Goal: Task Accomplishment & Management: Complete application form

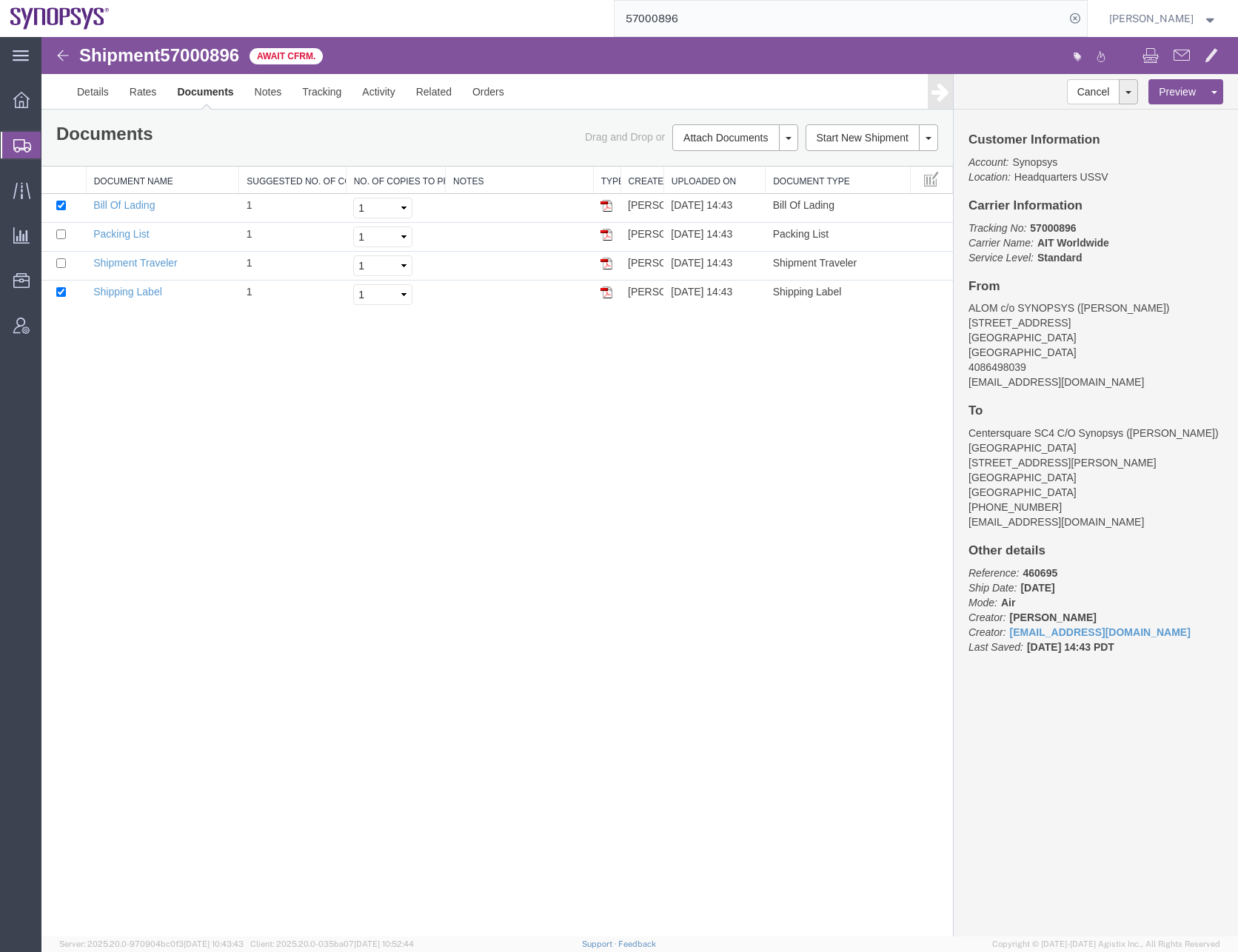
click at [682, 23] on input "57000896" at bounding box center [839, 19] width 450 height 36
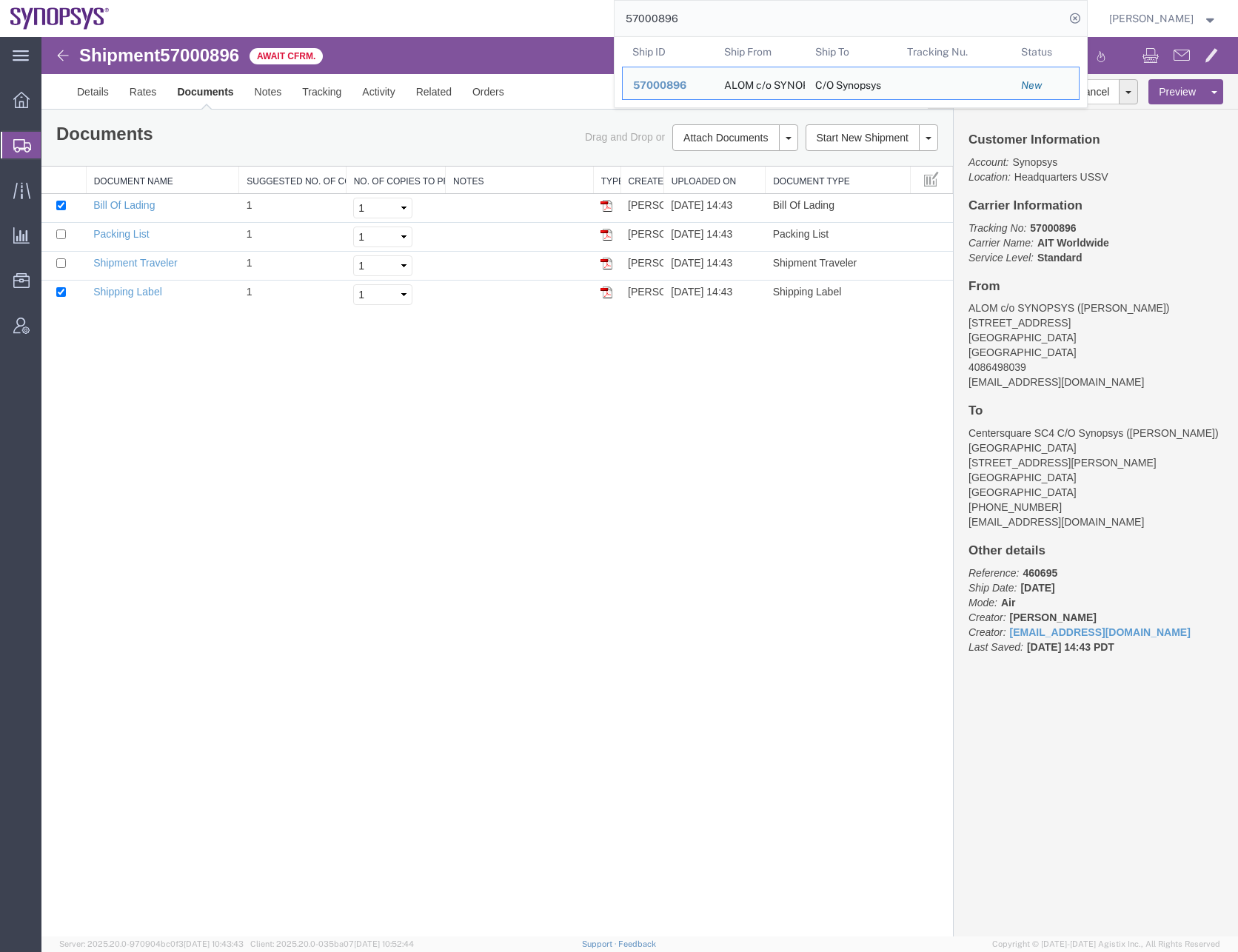
click at [682, 23] on input "57000896" at bounding box center [839, 19] width 450 height 36
paste input "14463"
type input "57014463"
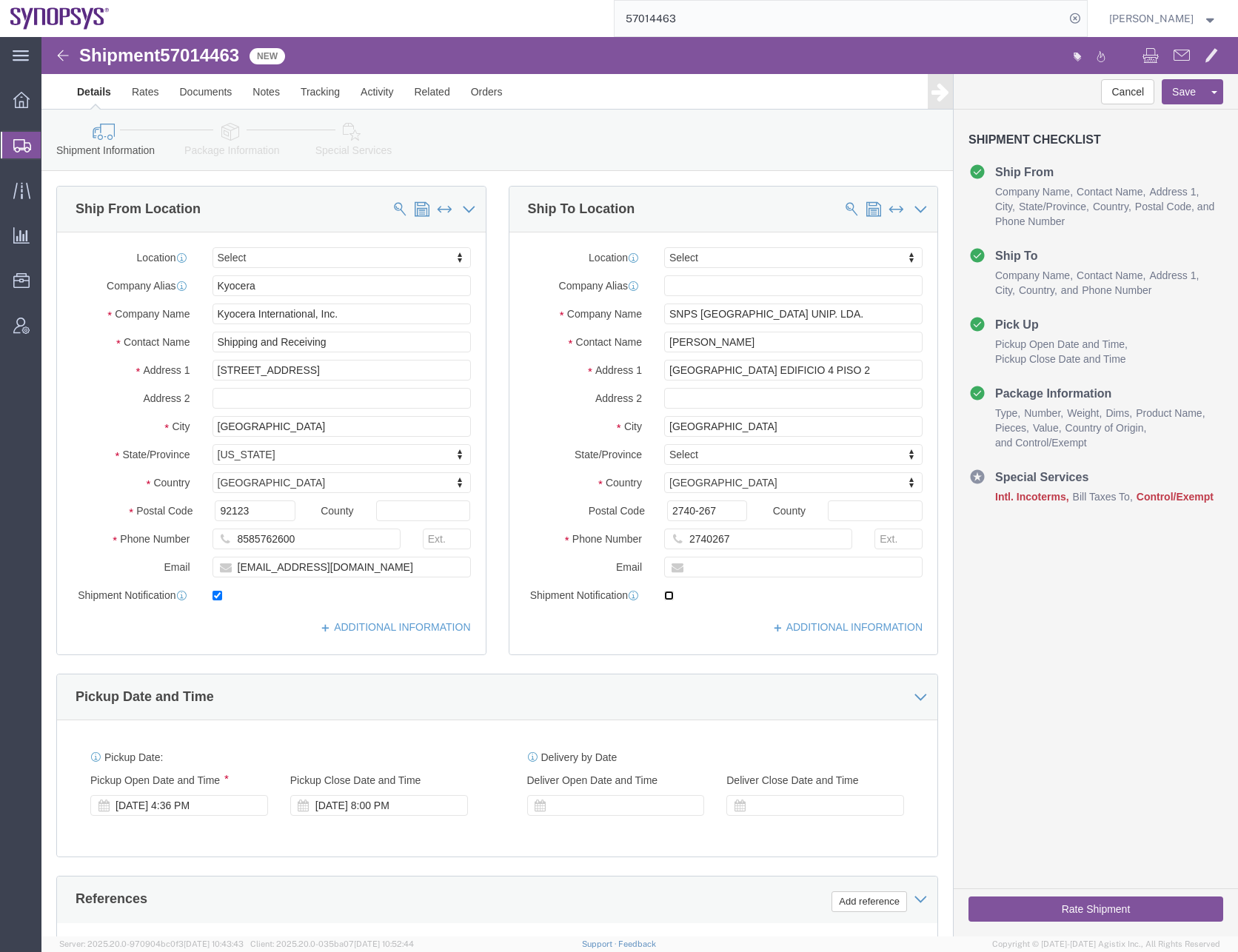
click input "checkbox"
checkbox input "true"
click link "ADDITIONAL INFORMATION"
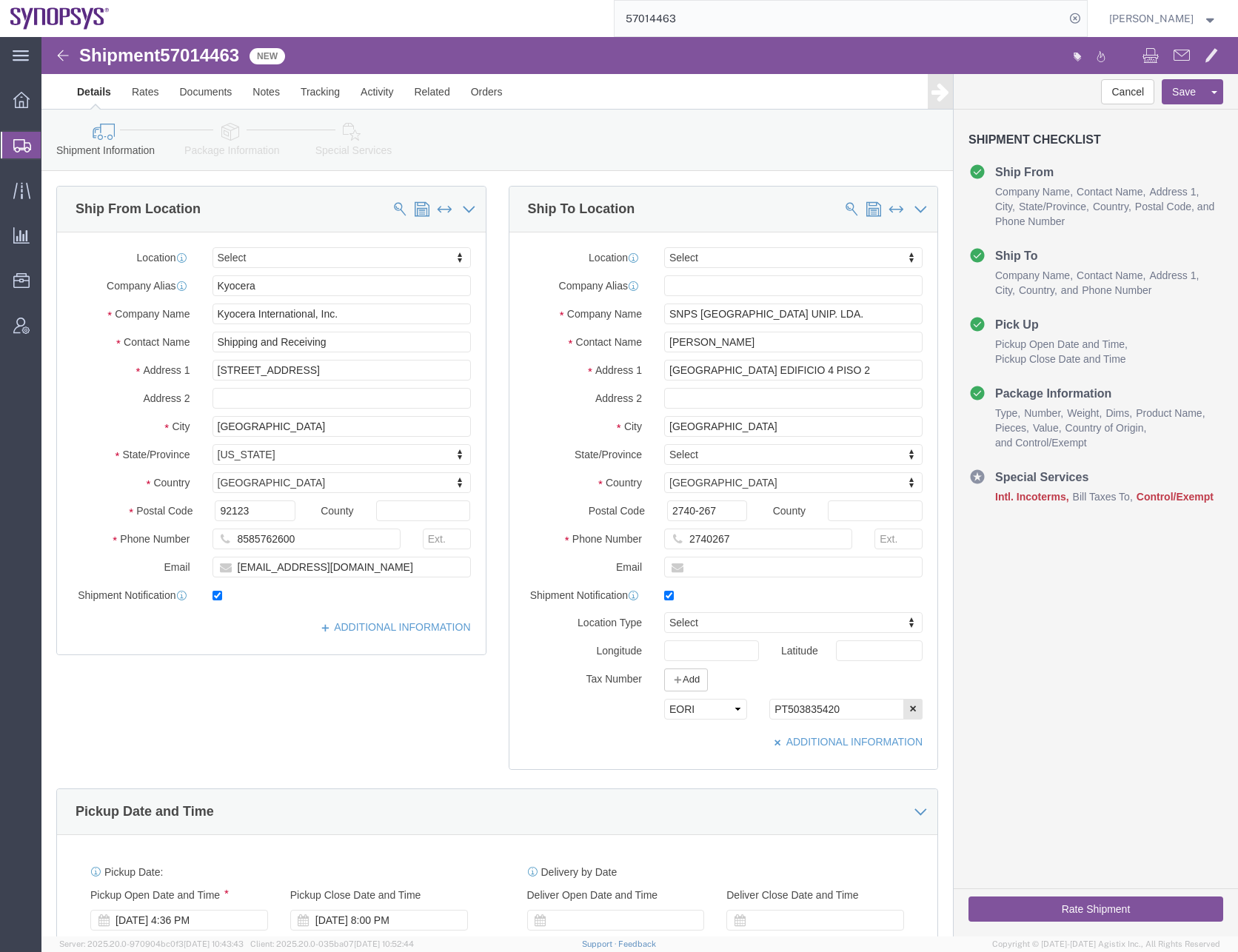
click div "Ship From Location Location Select Select My Profile Location [GEOGRAPHIC_DATA]…"
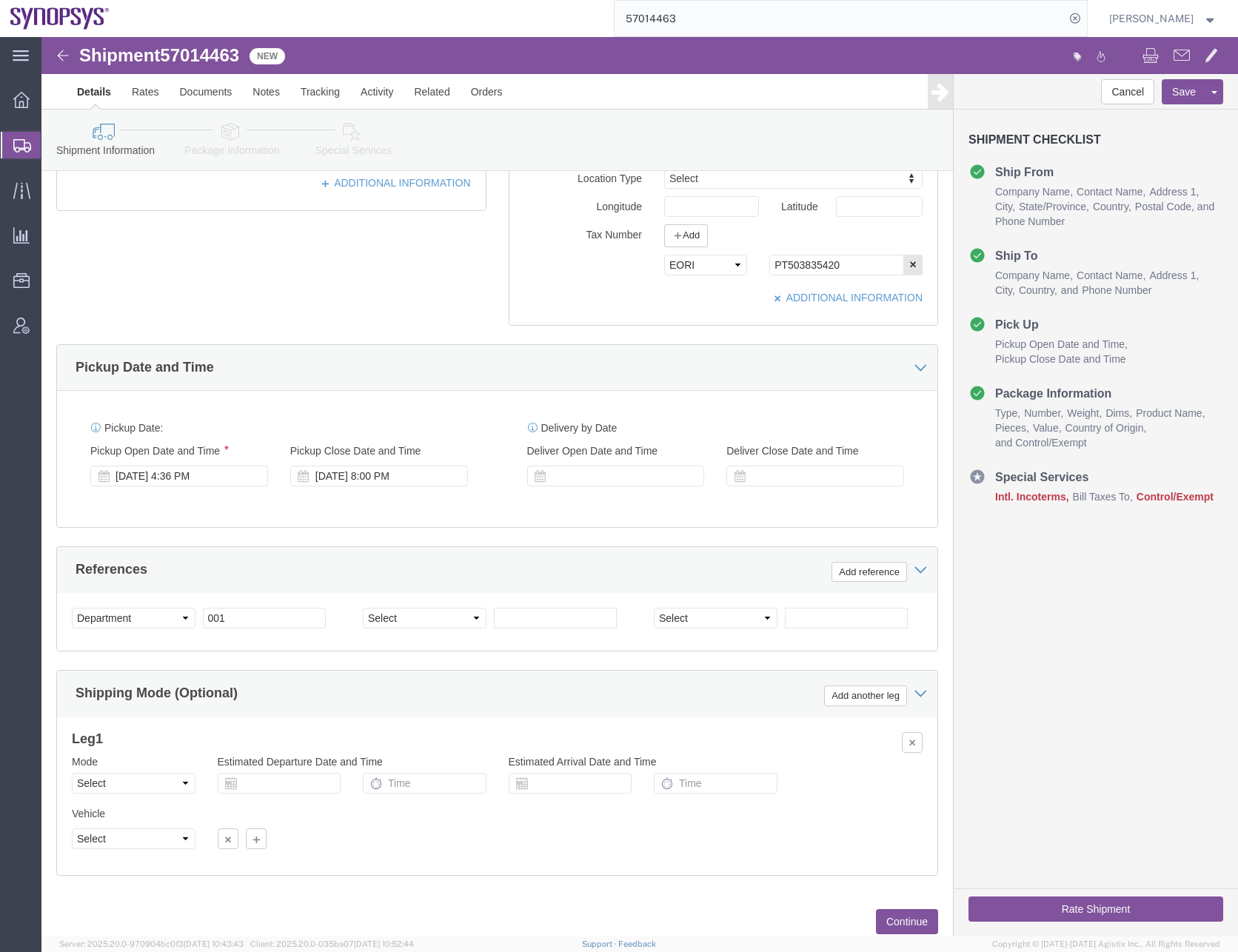
scroll to position [487, 0]
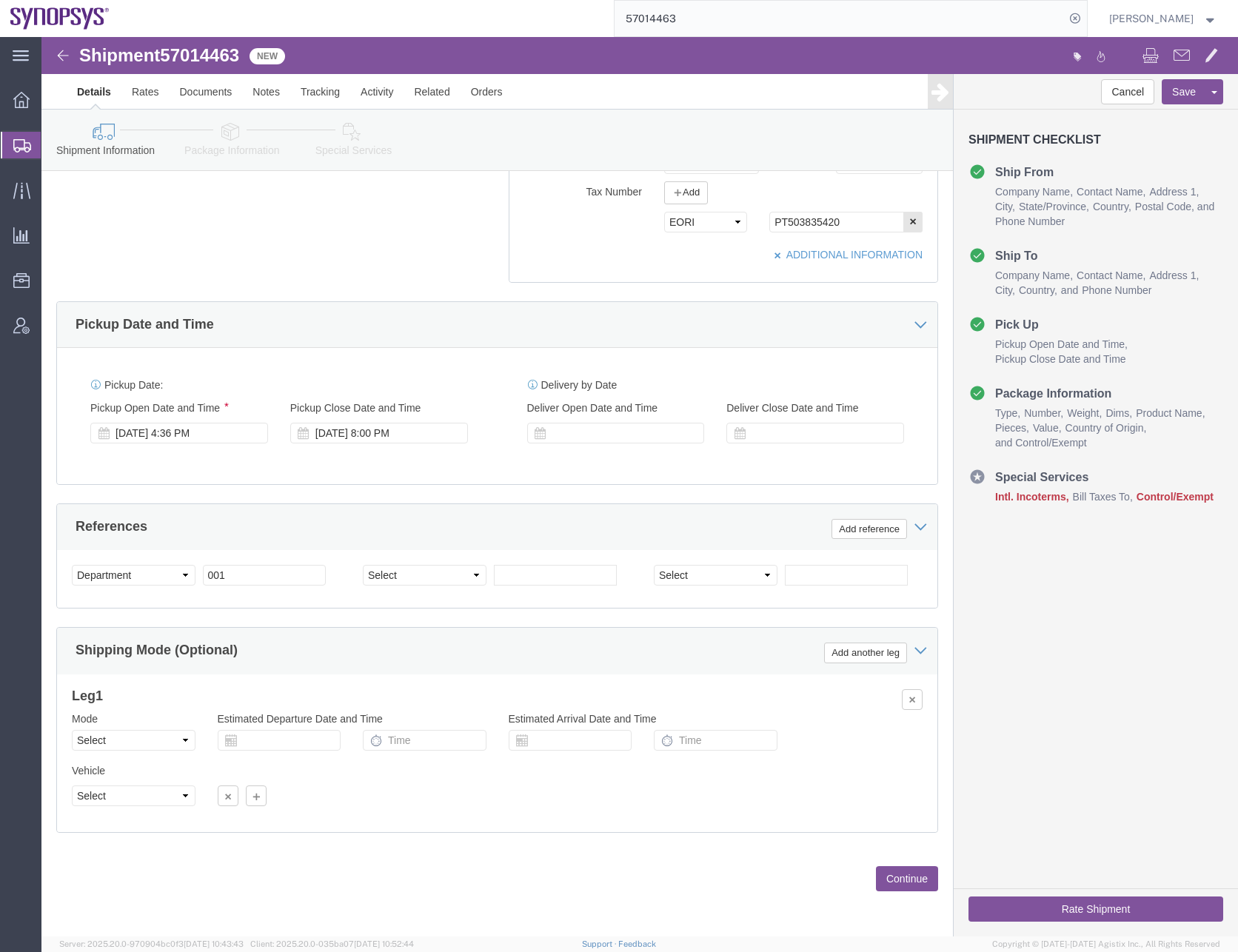
click button "Continue"
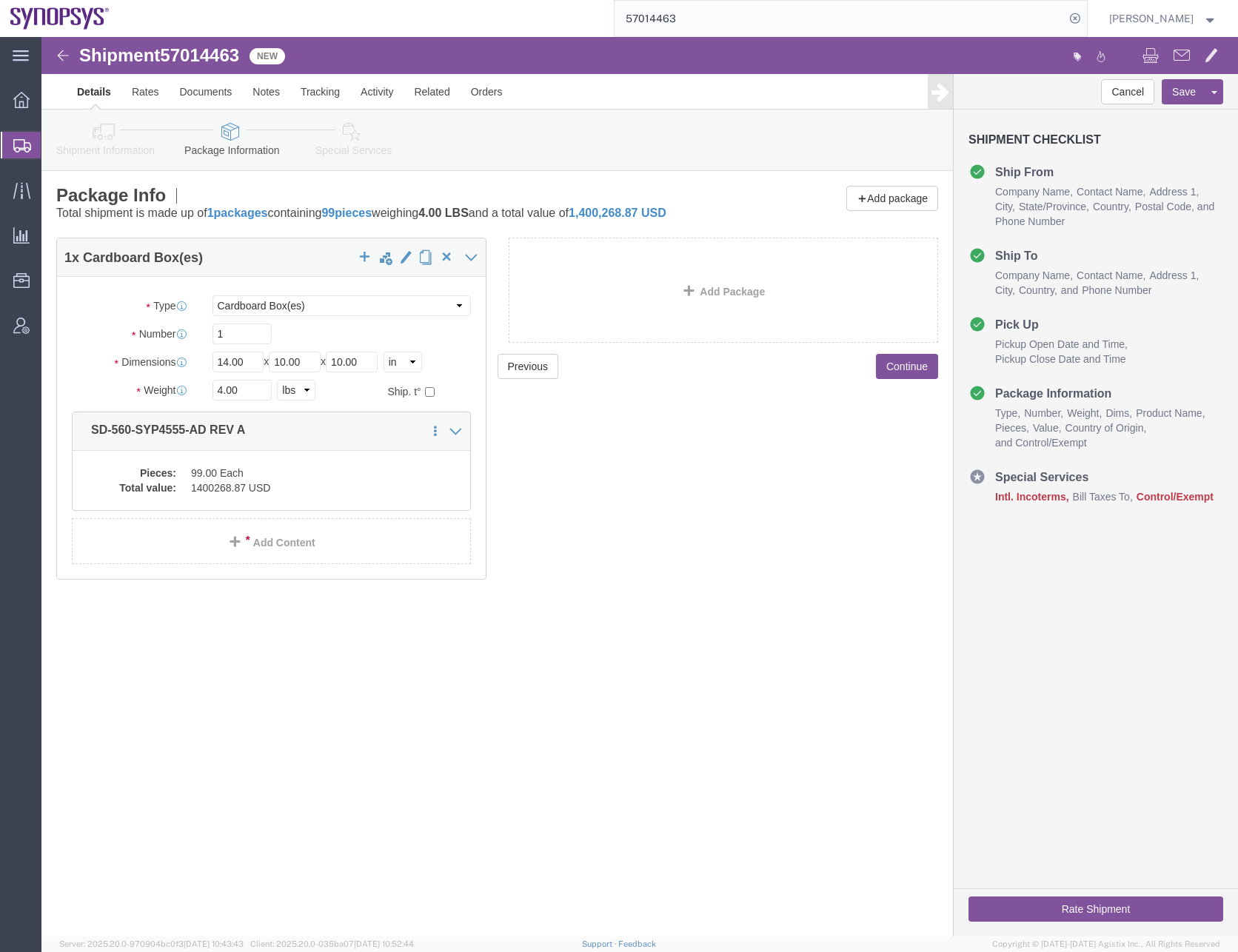
click button "Continue"
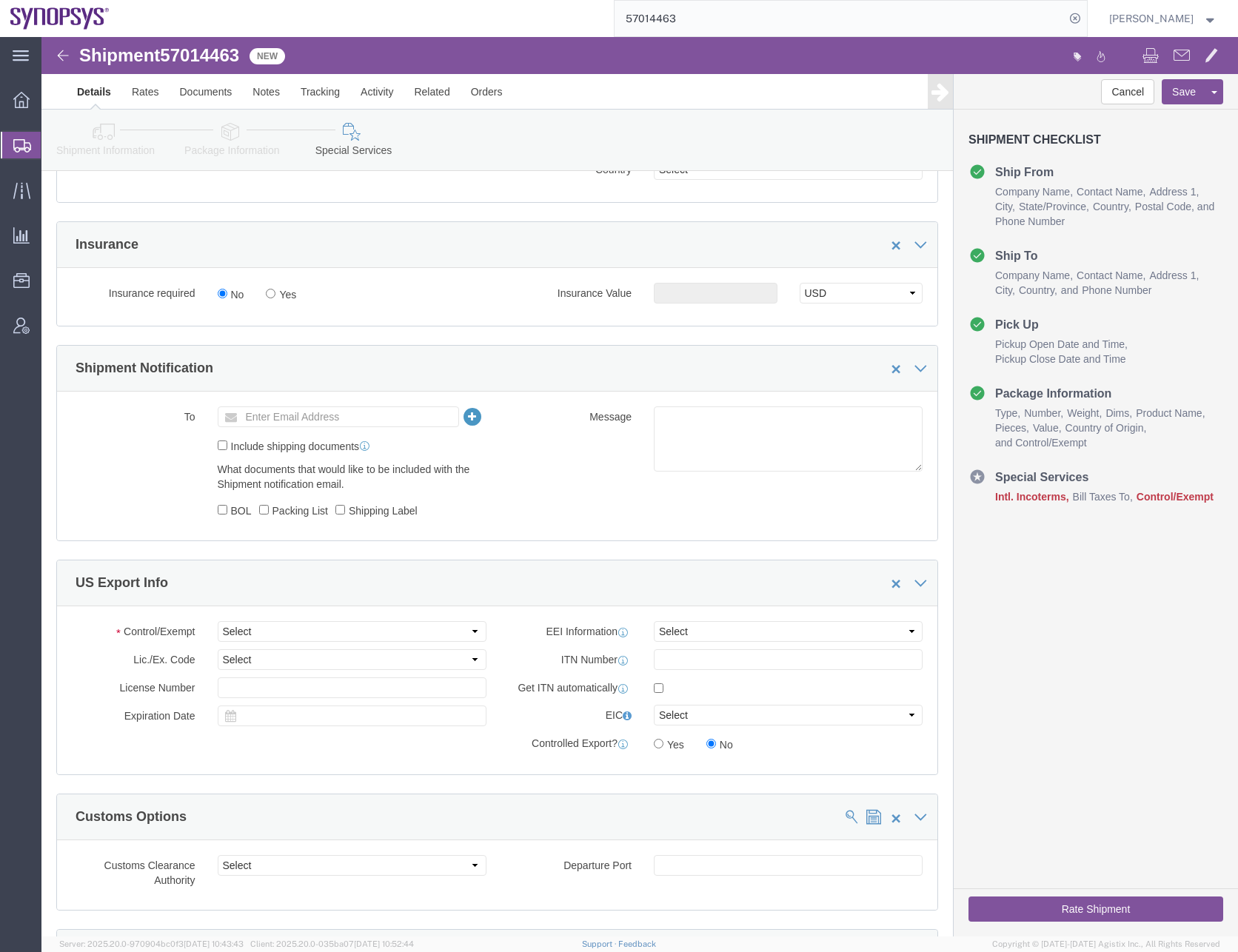
scroll to position [962, 0]
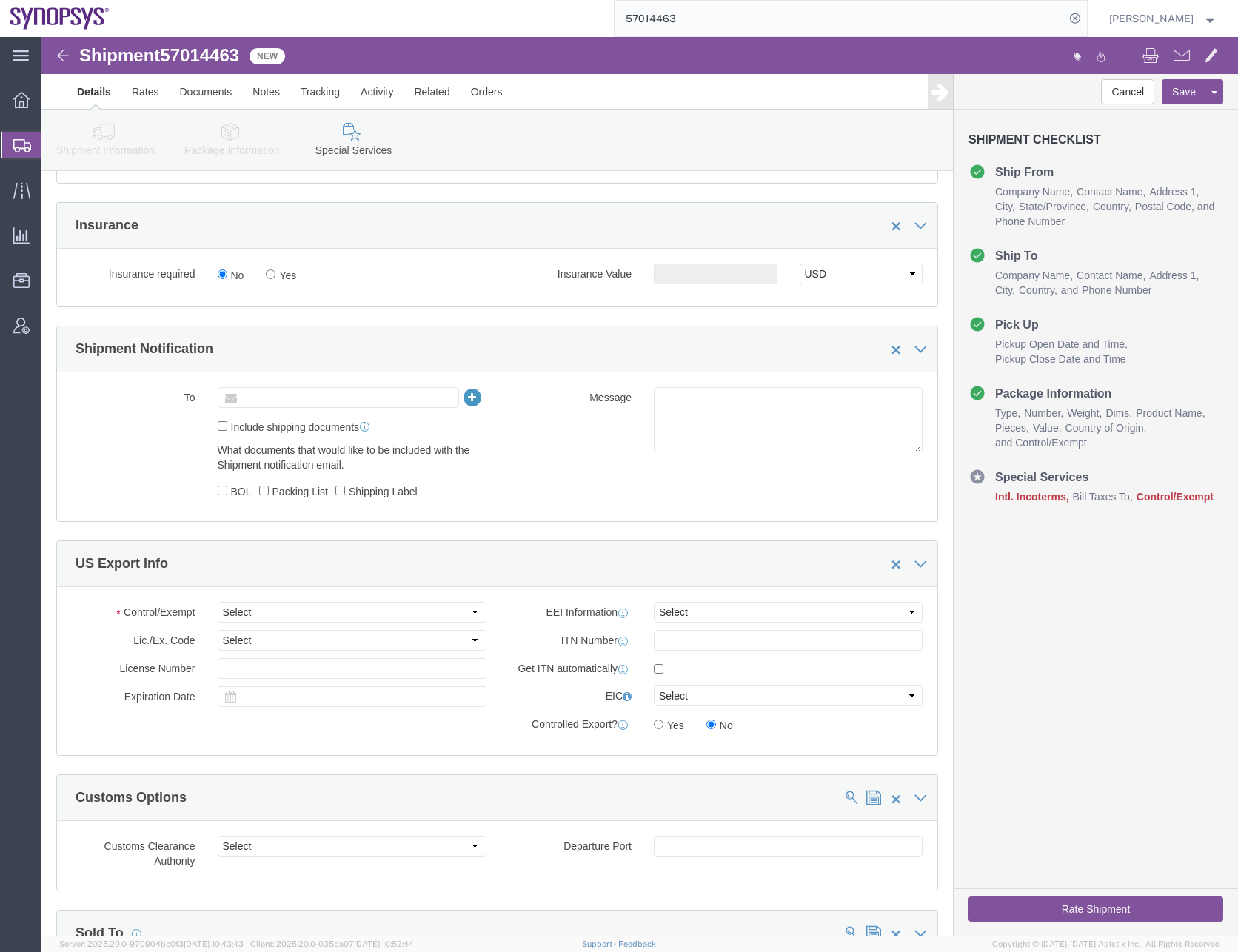
click input "text"
type input "[EMAIL_ADDRESS][DOMAIN_NAME]"
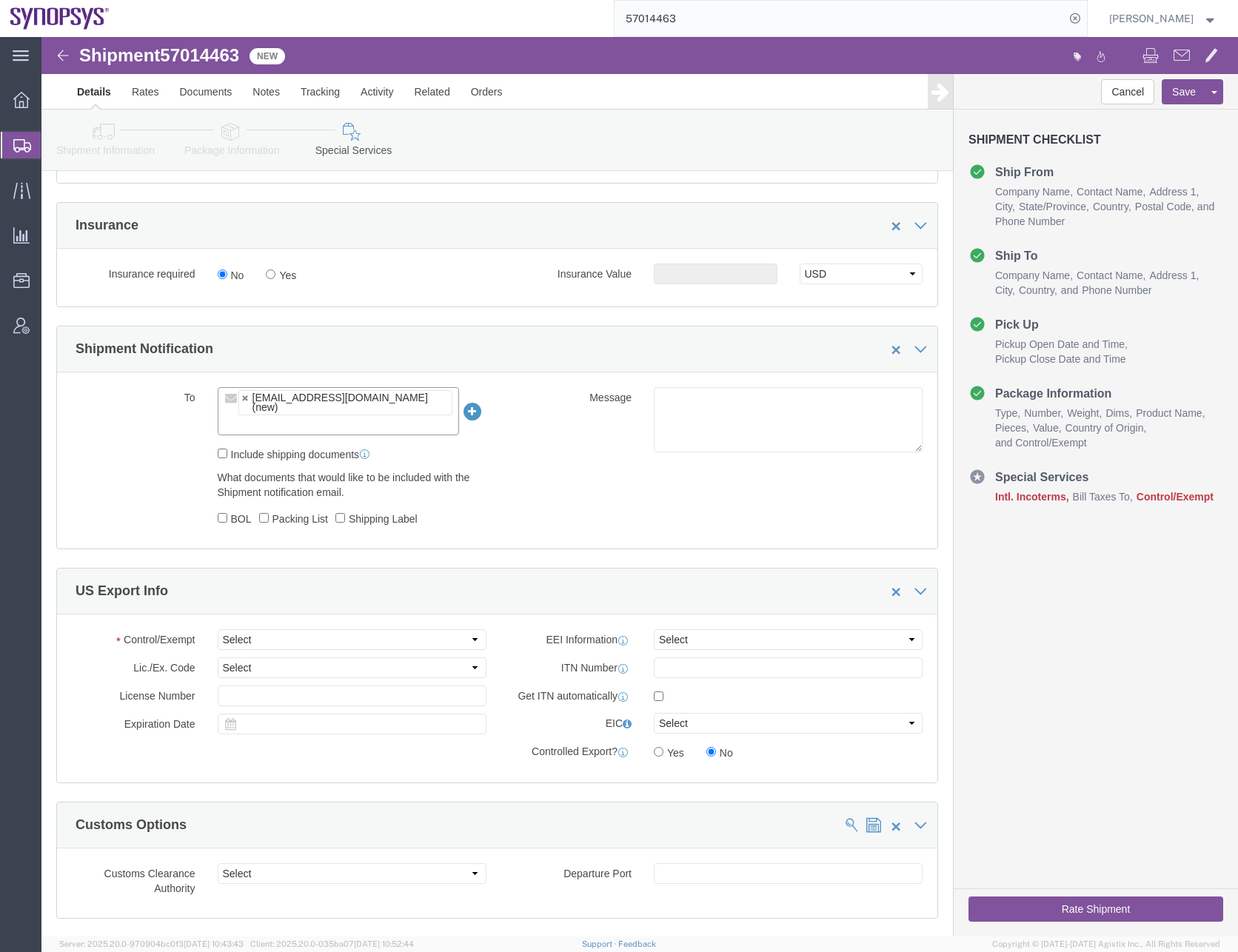
click input "text"
paste input "[PERSON_NAME][EMAIL_ADDRESS][PERSON_NAME][DOMAIN_NAME]"
type input "[PERSON_NAME][EMAIL_ADDRESS][PERSON_NAME][DOMAIN_NAME]"
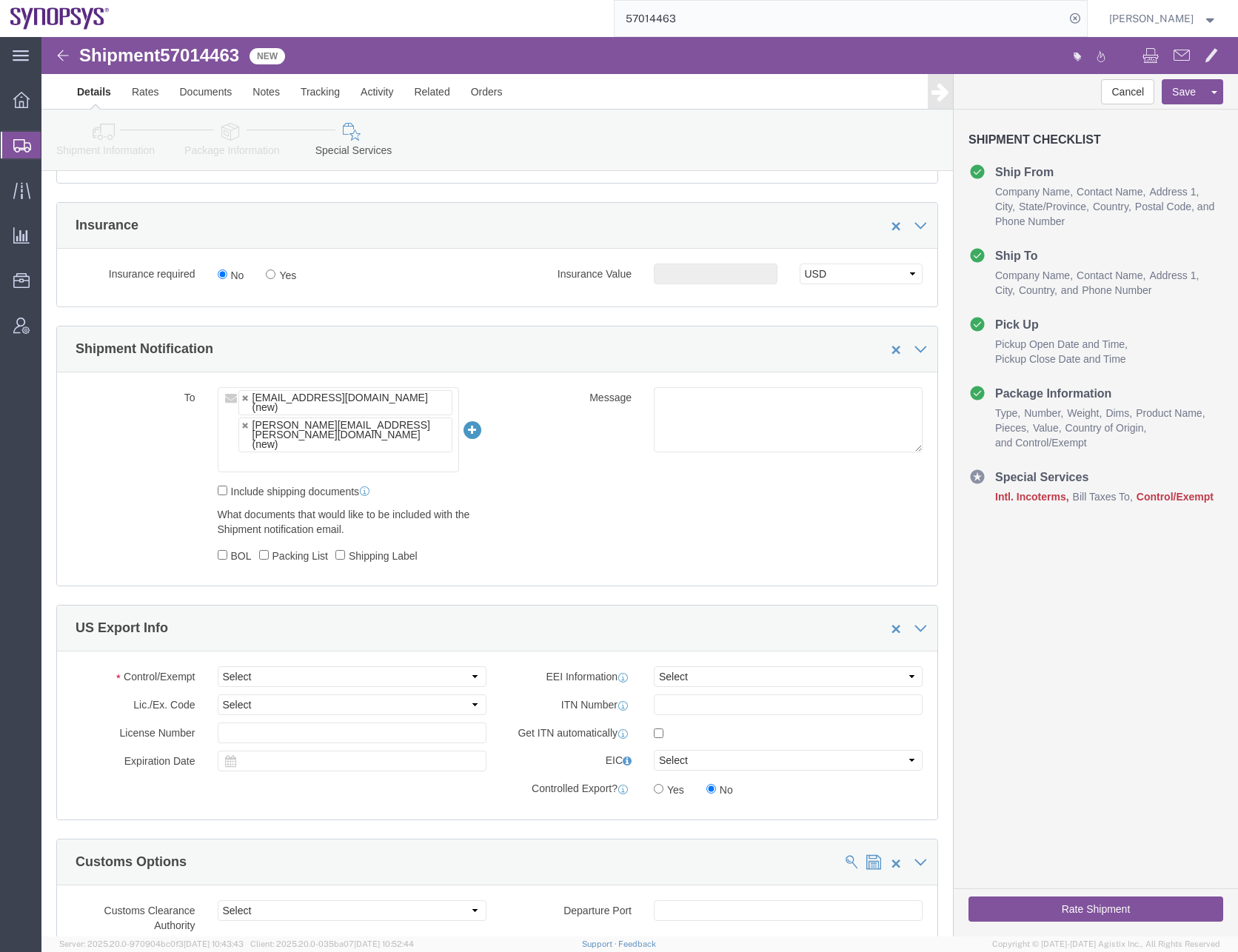
click ul "[EMAIL_ADDRESS][DOMAIN_NAME] (new) [PERSON_NAME][EMAIL_ADDRESS][PERSON_NAME][DO…"
paste input "[EMAIL_ADDRESS][DOMAIN_NAME]"
type input "[EMAIL_ADDRESS][DOMAIN_NAME]"
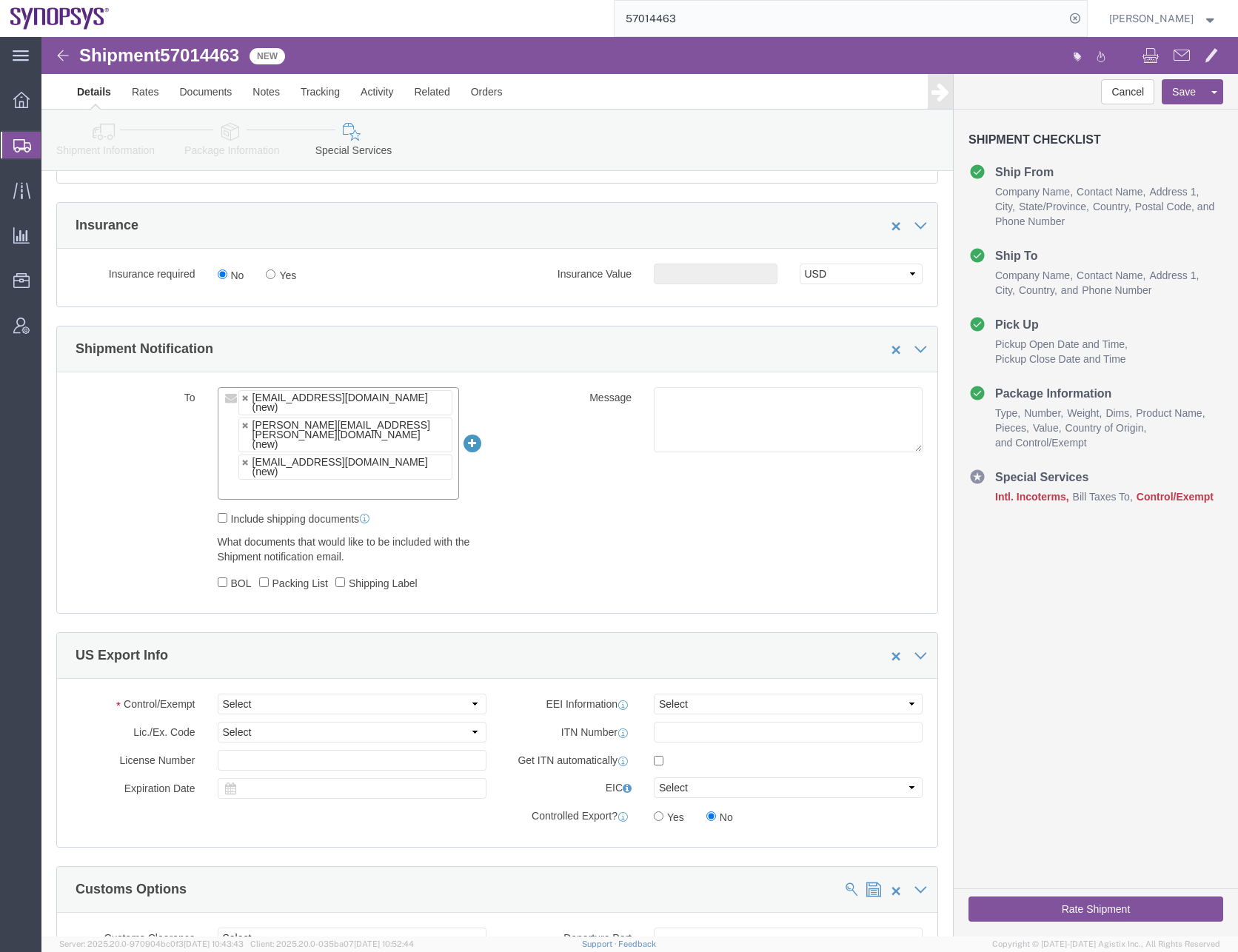
click input "text"
paste input "[EMAIL_ADDRESS][DOMAIN_NAME]"
type input "[EMAIL_ADDRESS][DOMAIN_NAME]"
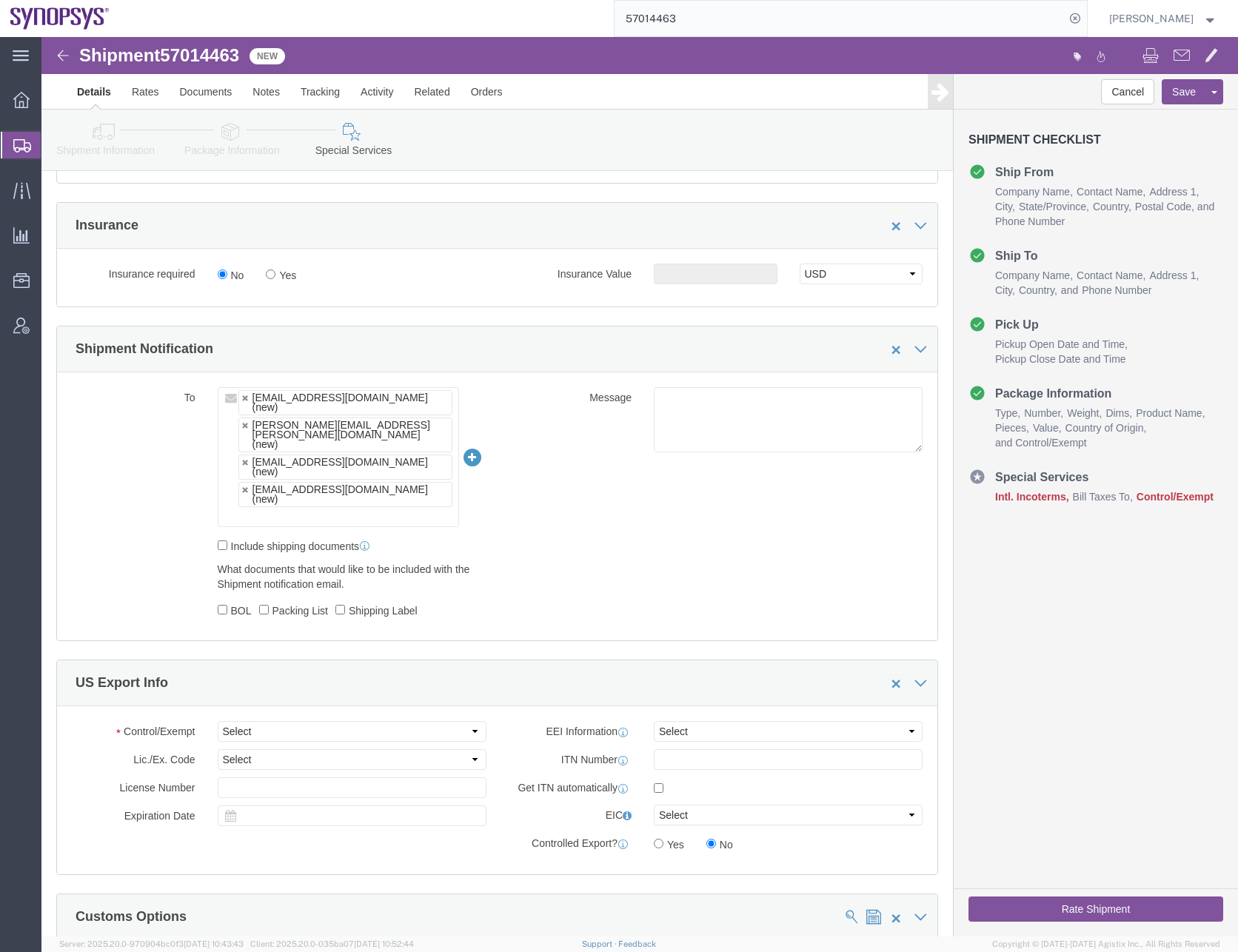
click ul "[EMAIL_ADDRESS][DOMAIN_NAME] (new) [PERSON_NAME][EMAIL_ADDRESS][PERSON_NAME][DO…"
paste input "[PERSON_NAME][EMAIL_ADDRESS][PERSON_NAME][DOMAIN_NAME]"
type input "[PERSON_NAME][EMAIL_ADDRESS][PERSON_NAME][DOMAIN_NAME]"
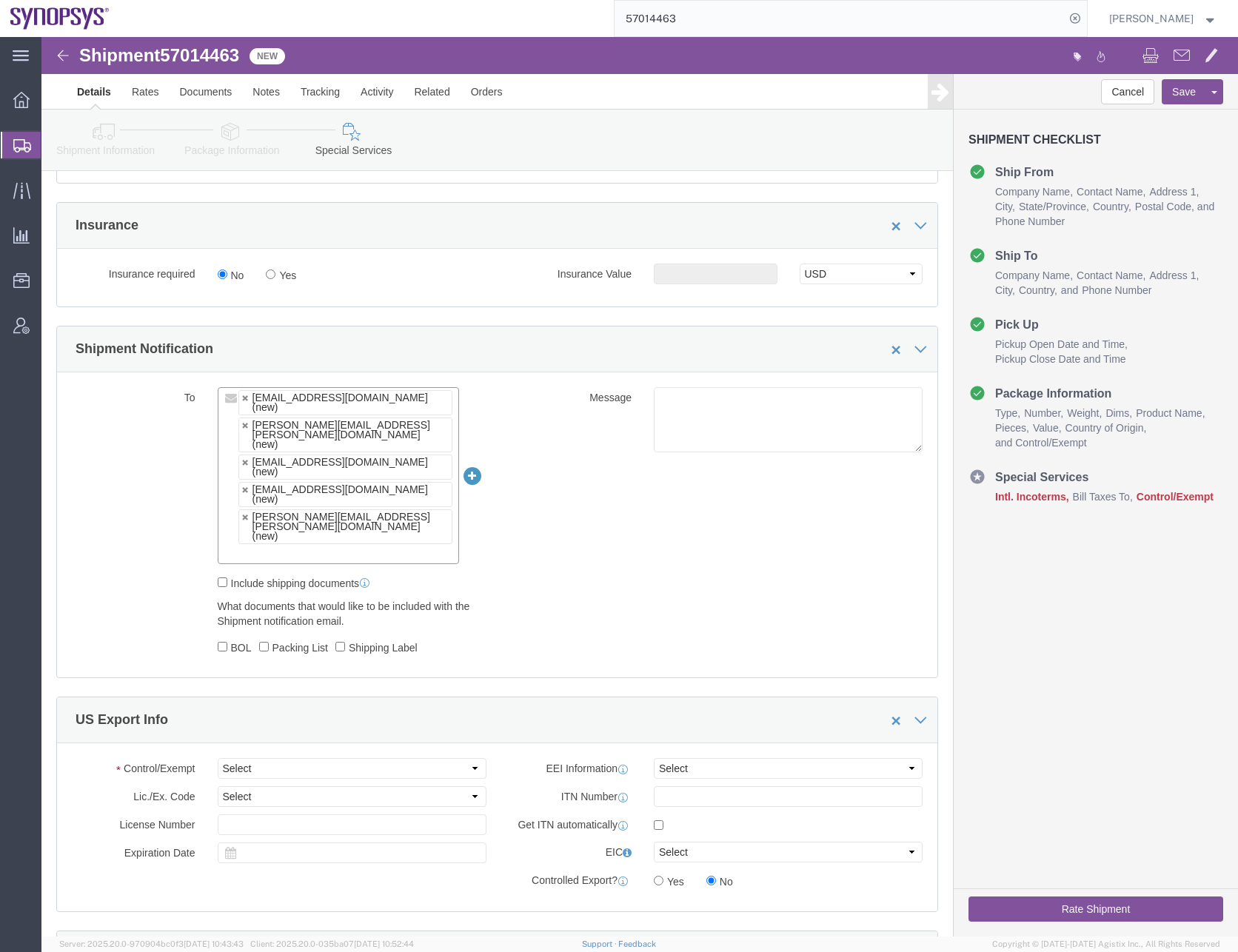
click input "text"
paste input "[EMAIL_ADDRESS][PERSON_NAME][DOMAIN_NAME]"
type input "[EMAIL_ADDRESS][PERSON_NAME][DOMAIN_NAME]"
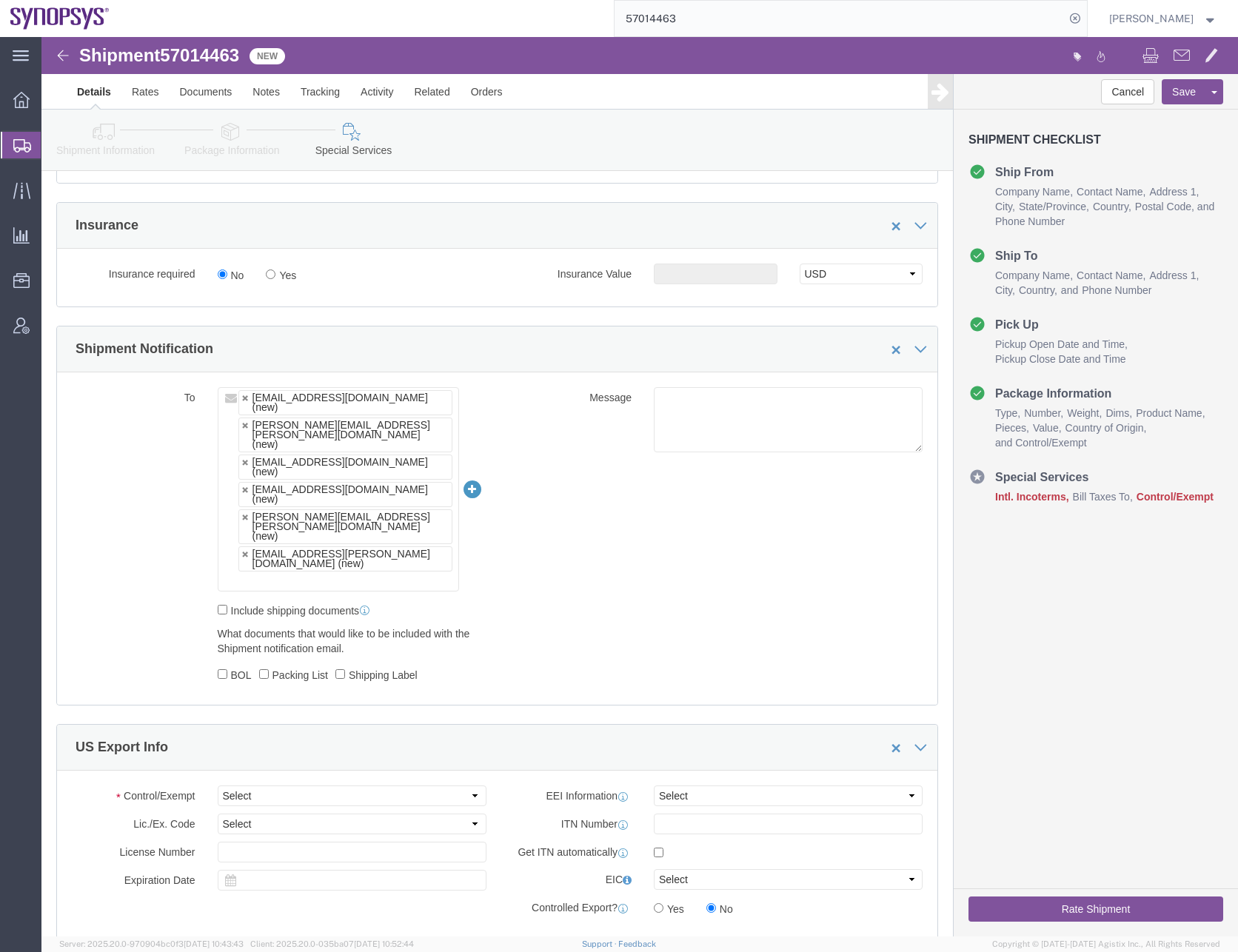
click input "text"
paste input "[PERSON_NAME][EMAIL_ADDRESS][PERSON_NAME][DOMAIN_NAME]"
type input "[PERSON_NAME][EMAIL_ADDRESS][PERSON_NAME][DOMAIN_NAME]"
click input "text"
paste input "[PERSON_NAME][EMAIL_ADDRESS][PERSON_NAME][DOMAIN_NAME]"
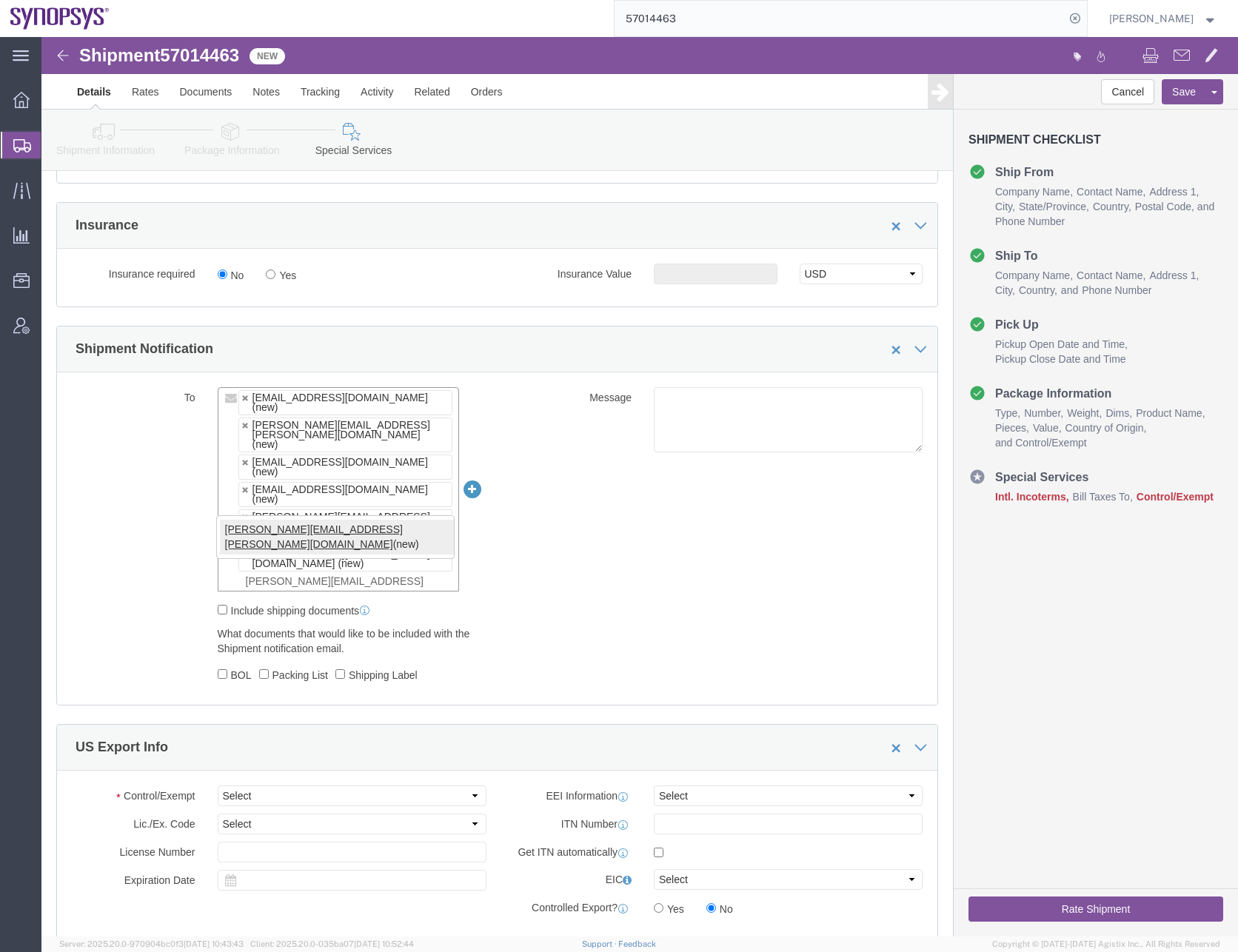
type input "[PERSON_NAME][EMAIL_ADDRESS][PERSON_NAME][DOMAIN_NAME]"
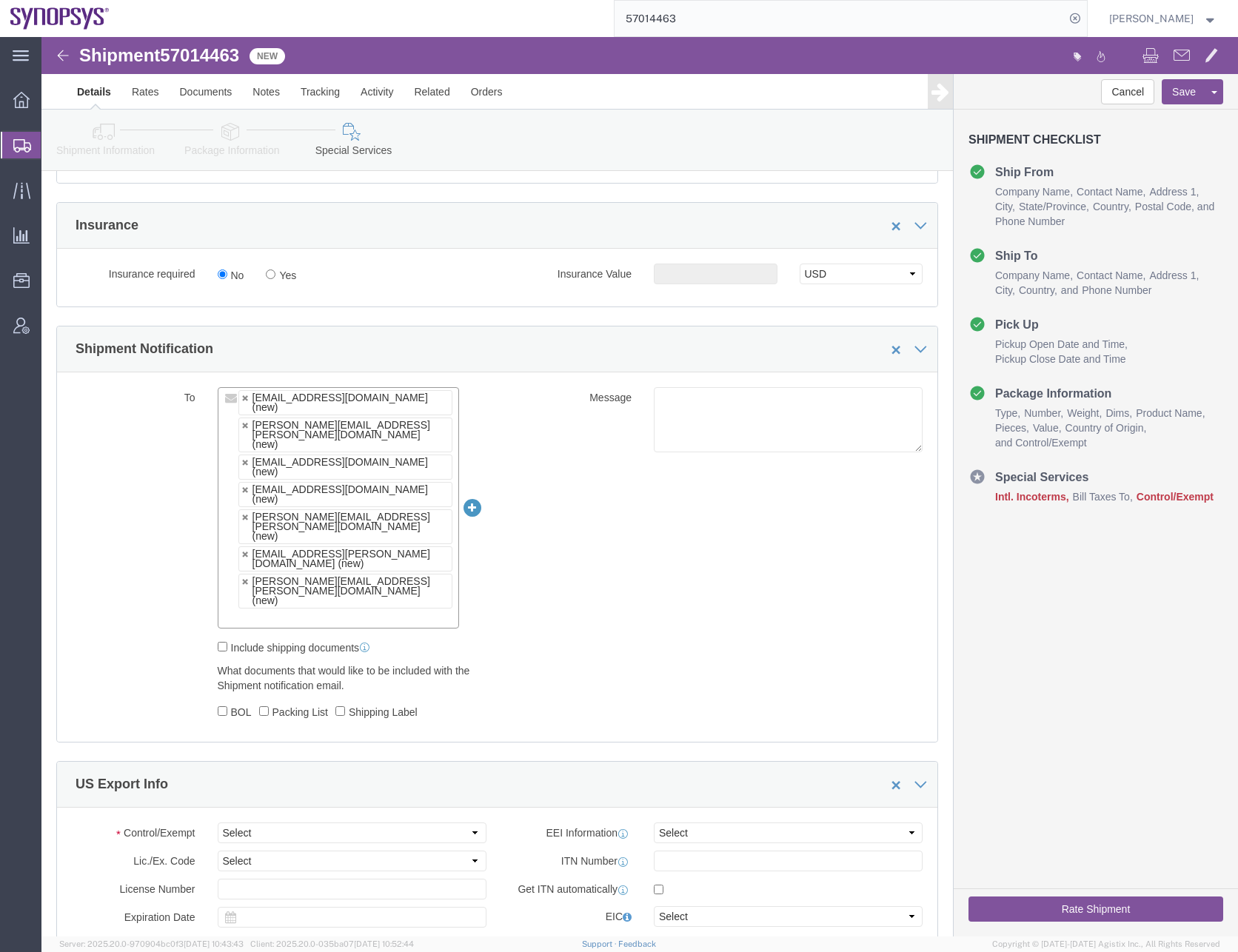
click div "To [EMAIL_ADDRESS][DOMAIN_NAME] (new) [PERSON_NAME][EMAIL_ADDRESS][PERSON_NAME]…"
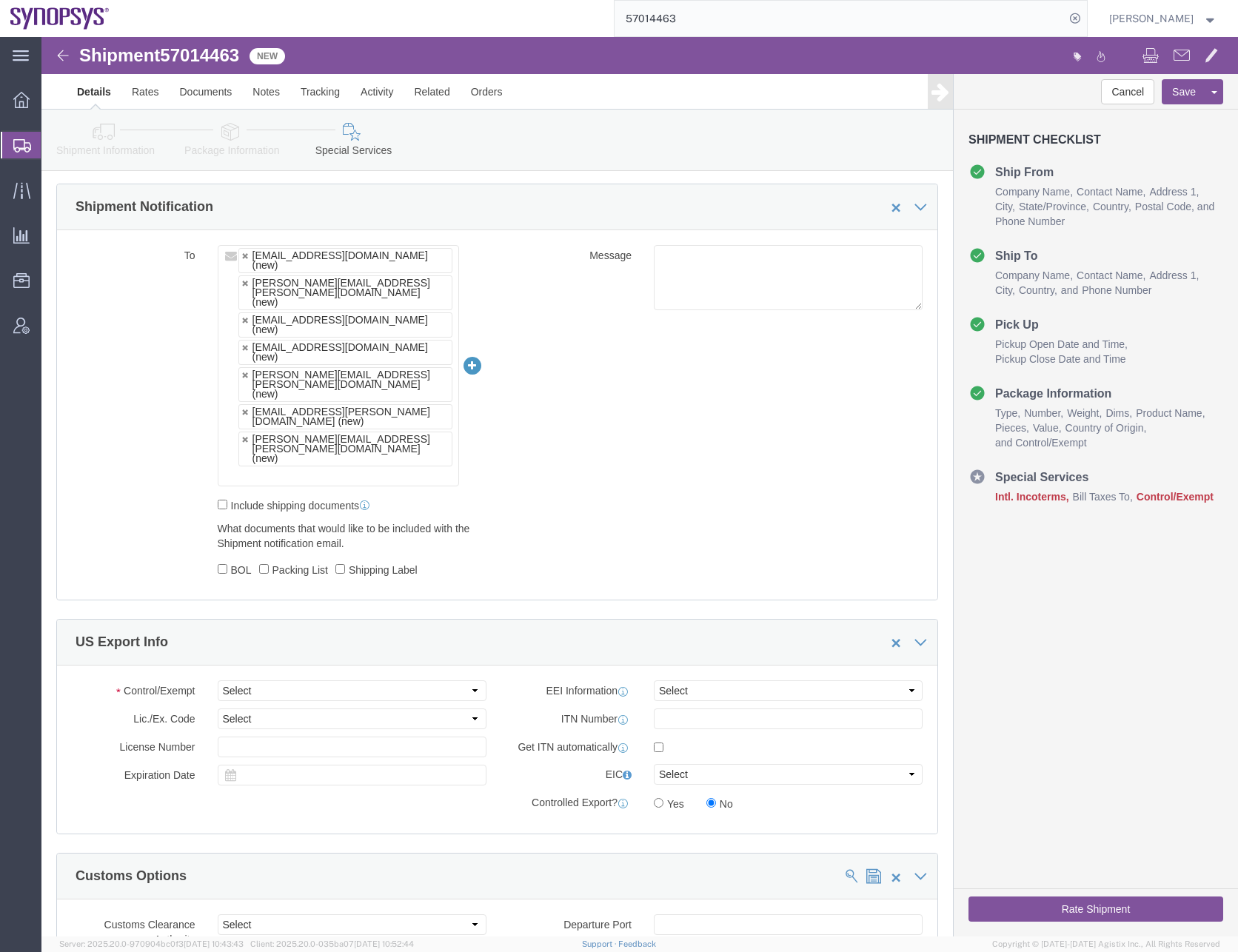
scroll to position [1111, 0]
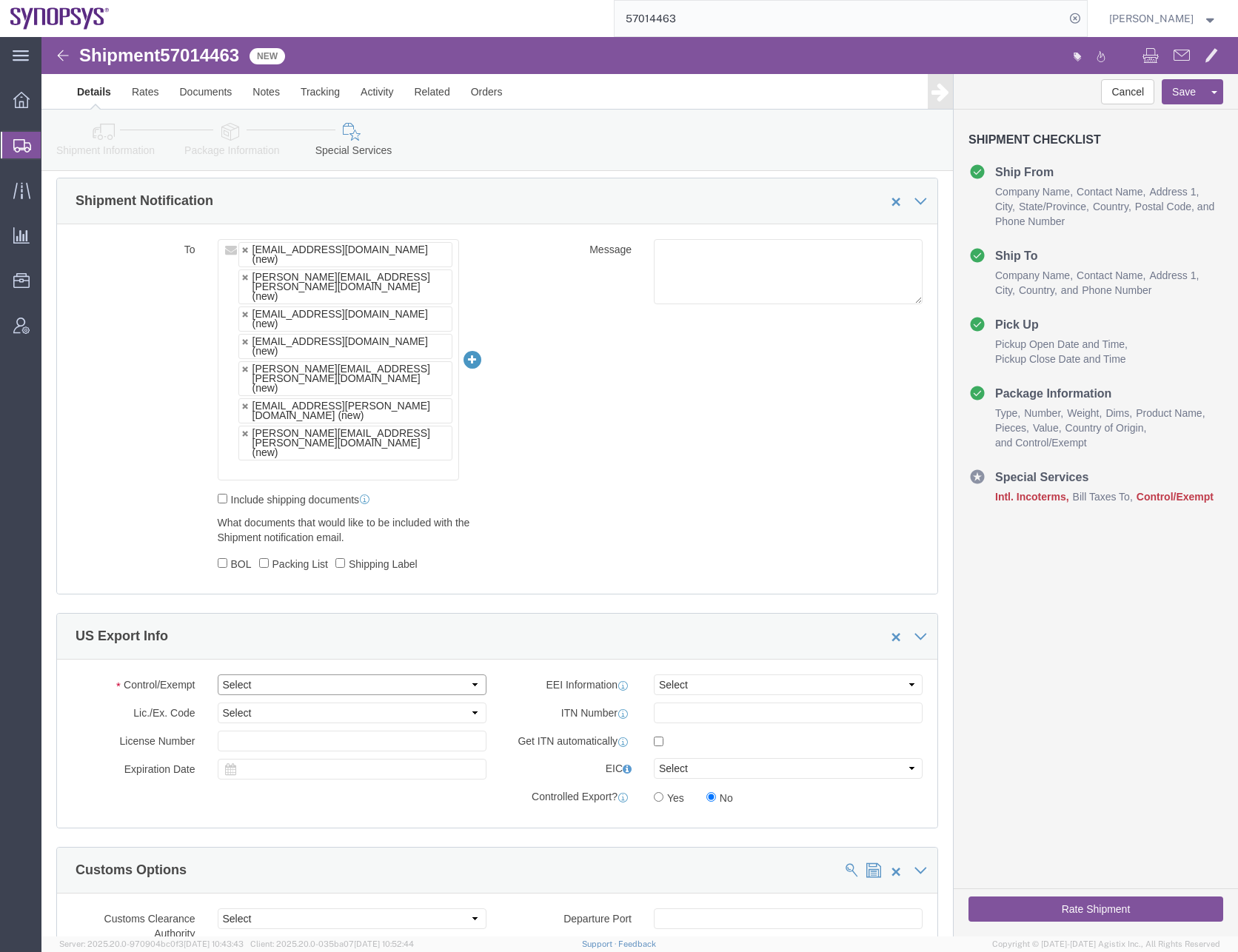
click select "Select ATF BIS DEA EPA FDA FTR ITAR OFAC Other (OPA)"
select select "FTR"
click select "Select ATF BIS DEA EPA FDA FTR ITAR OFAC Other (OPA)"
click select "Select 30.2(d)(2) 30.36 30.37(a) 30.37(f) 30.37(g) 30.37(h) 30.37(i) 30.37(j) 3…"
select select "30.37(q)"
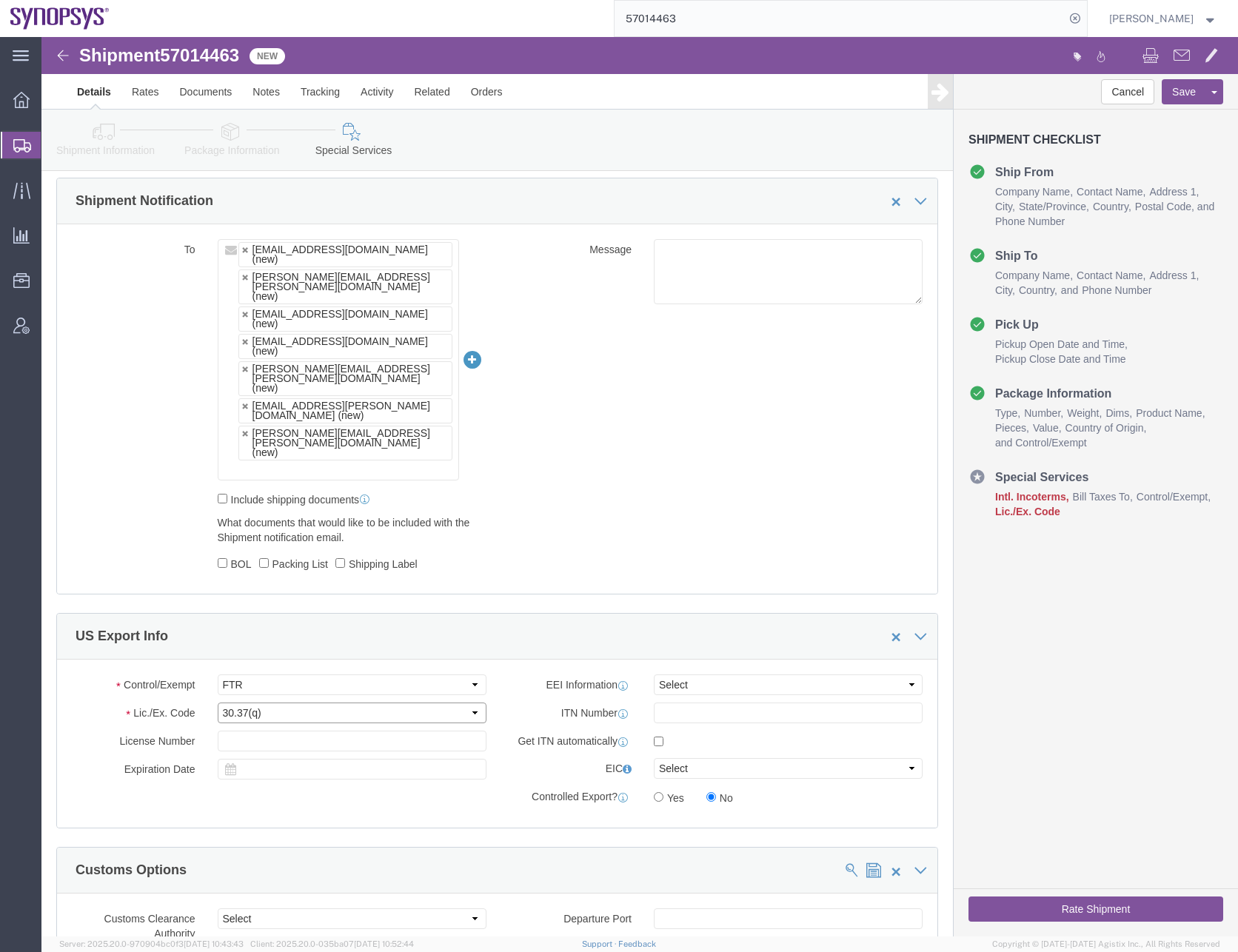
click select "Select 30.2(d)(2) 30.36 30.37(a) 30.37(f) 30.37(g) 30.37(h) 30.37(i) 30.37(j) 3…"
click icon
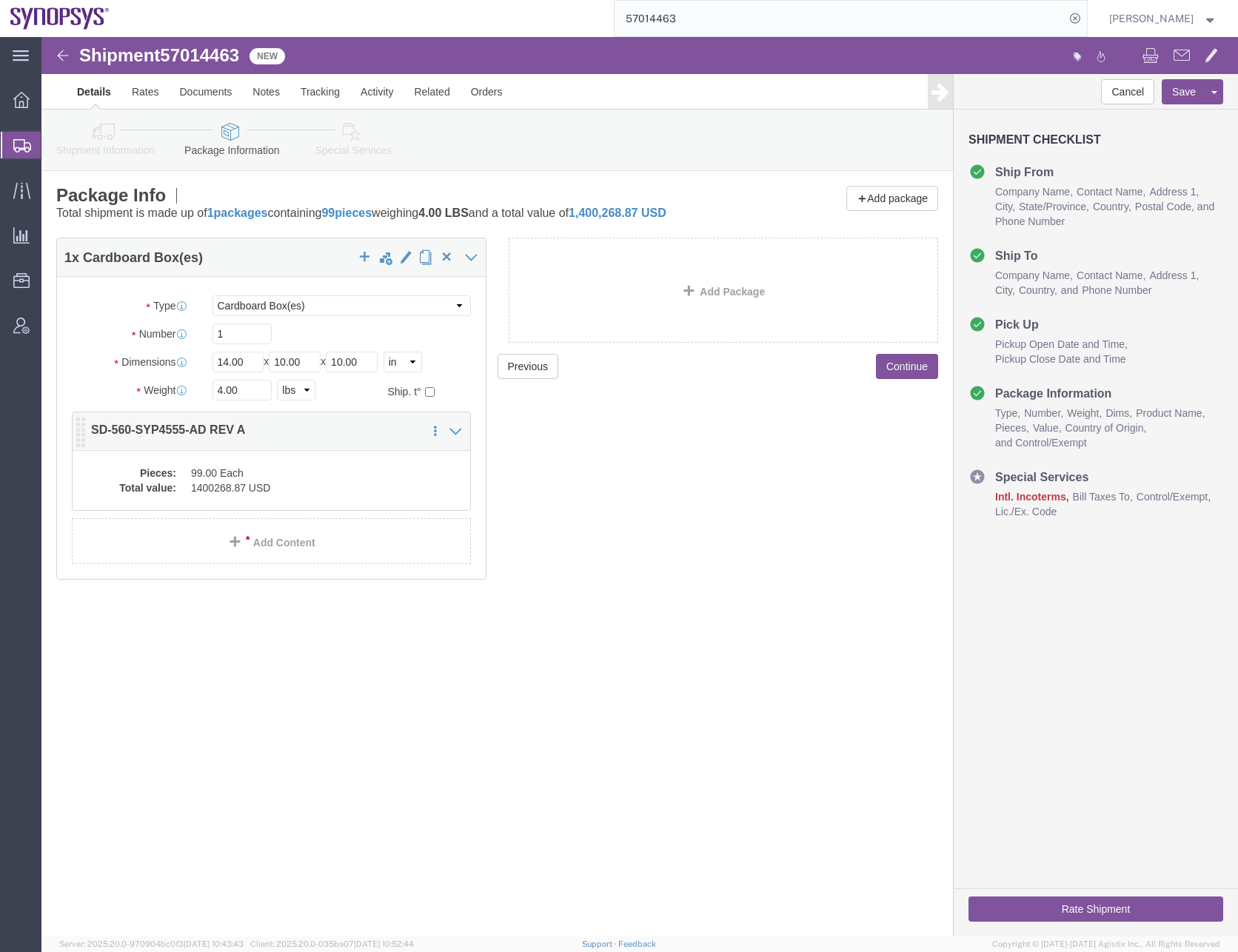
click dd "1400268.87 USD"
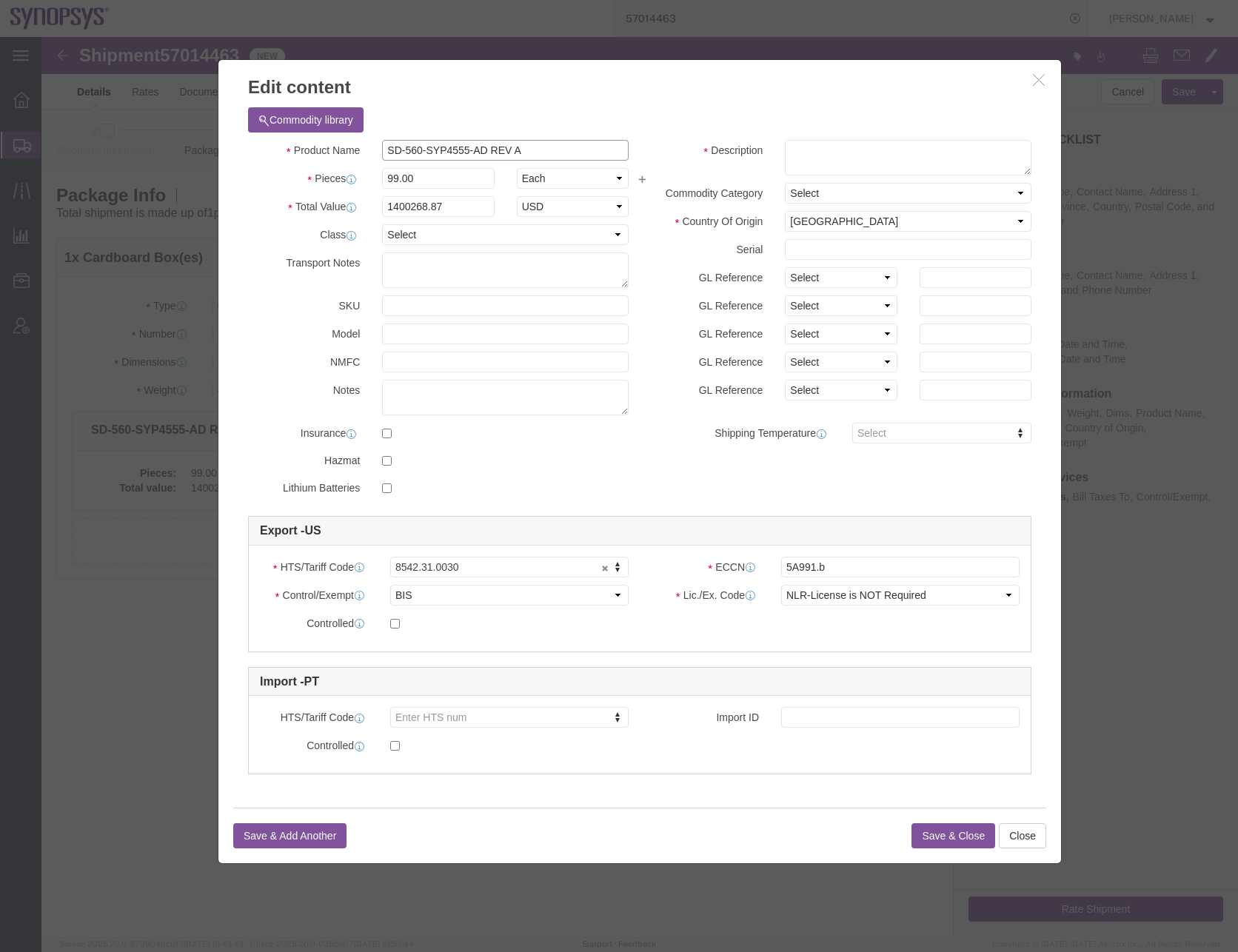
drag, startPoint x: 449, startPoint y: 119, endPoint x: 246, endPoint y: 125, distance: 203.1
click div "Product Name SD-560-SYP4555-AD REV A Pieces 99.00 Select Bag Barrels 100Board F…"
click div "Commodity library Product Name SD-560-SYP4555-AD REV A Pieces 99.00 Select Bag …"
click textarea
paste textarea "SD-560-SYP4555-AD REV A"
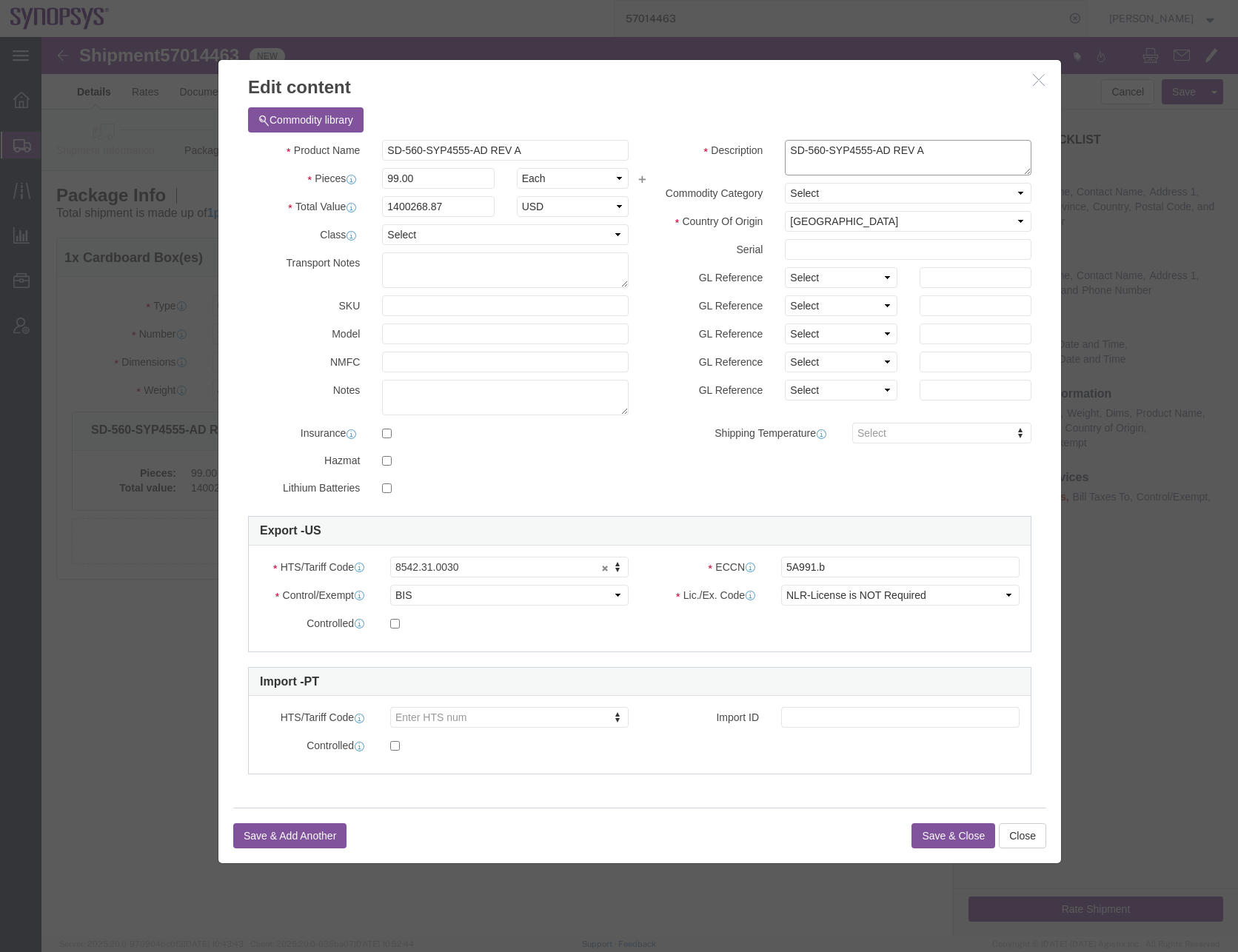
type textarea "SD-560-SYP4555-AD REV A"
click select "Select 50 55 60 65 70 85 92.5 100 125 175 250 300 400"
select select "50"
click select "Select 50 55 60 65 70 85 92.5 100 125 175 250 300 400"
click button "Save & Close"
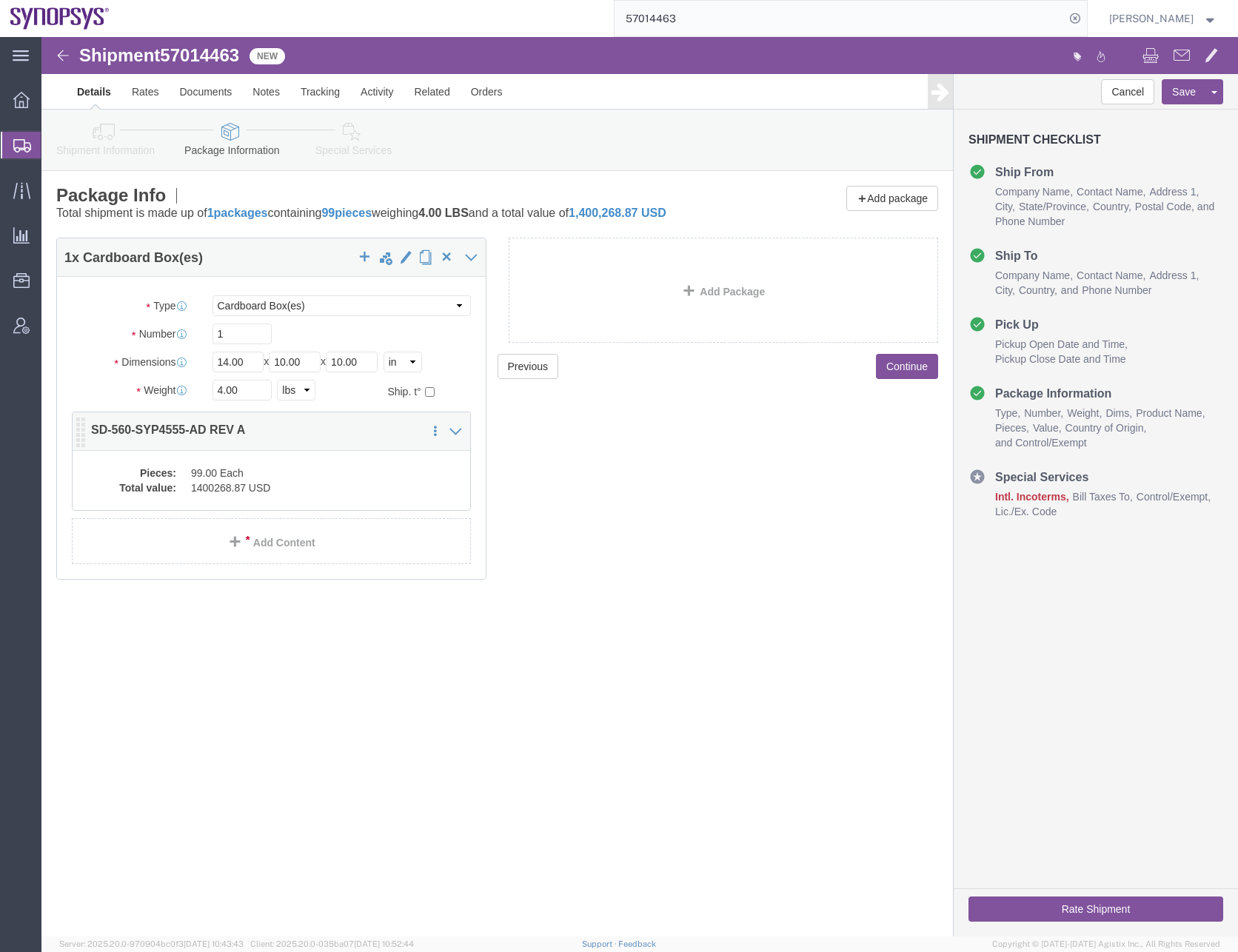
click dd "1400268.87 USD"
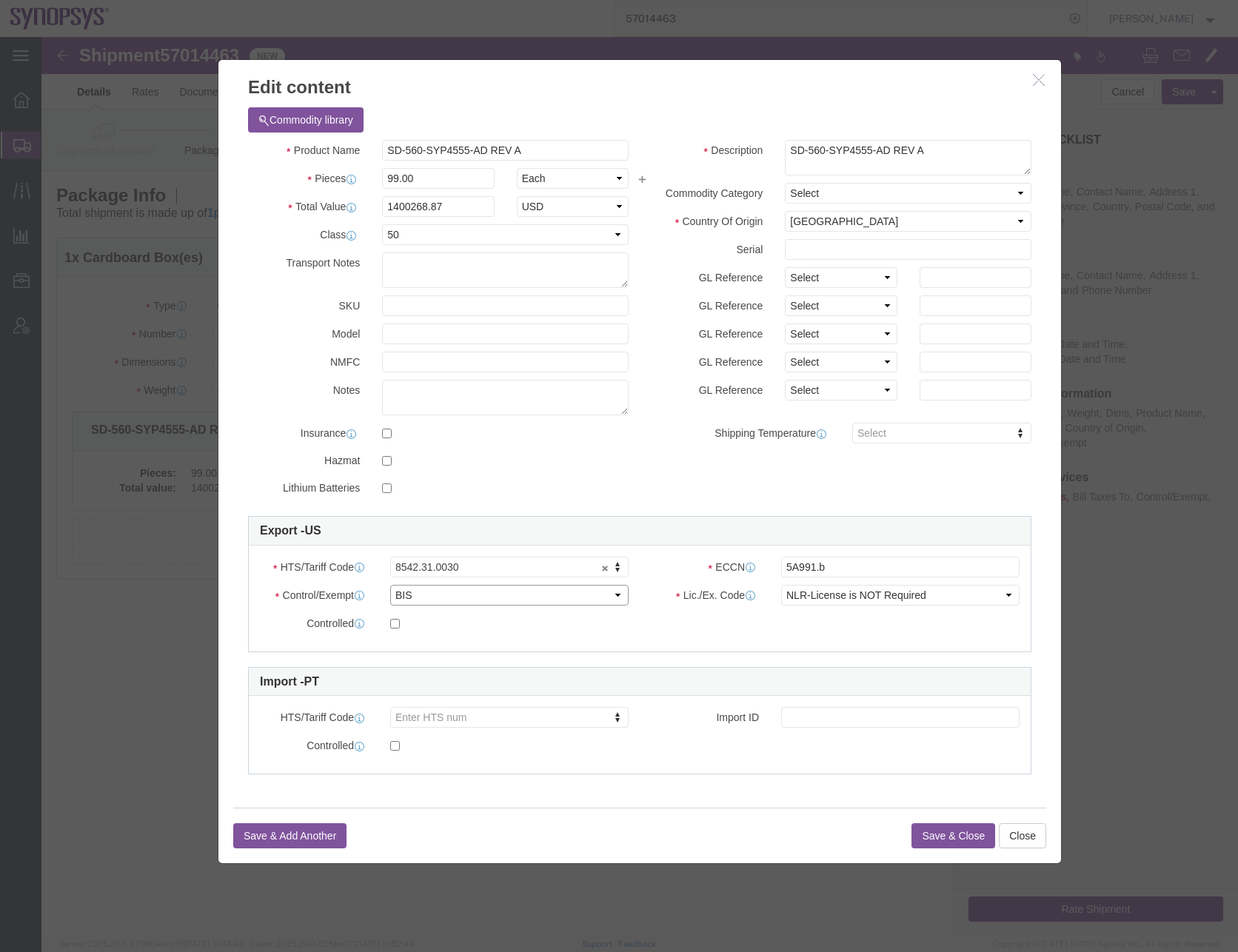
click select "Select ATF BIS DEA EPA FDA FTR ITAR OFAC Other (OPA)"
select select "FTR"
click select "Select ATF BIS DEA EPA FDA FTR ITAR OFAC Other (OPA)"
click select "Select 30.2(d)(2) 30.36 30.37(a) 30.37(f) 30.37(g) 30.37(h) 30.37(i) 30.37(j) 3…"
select select "30.37(a)"
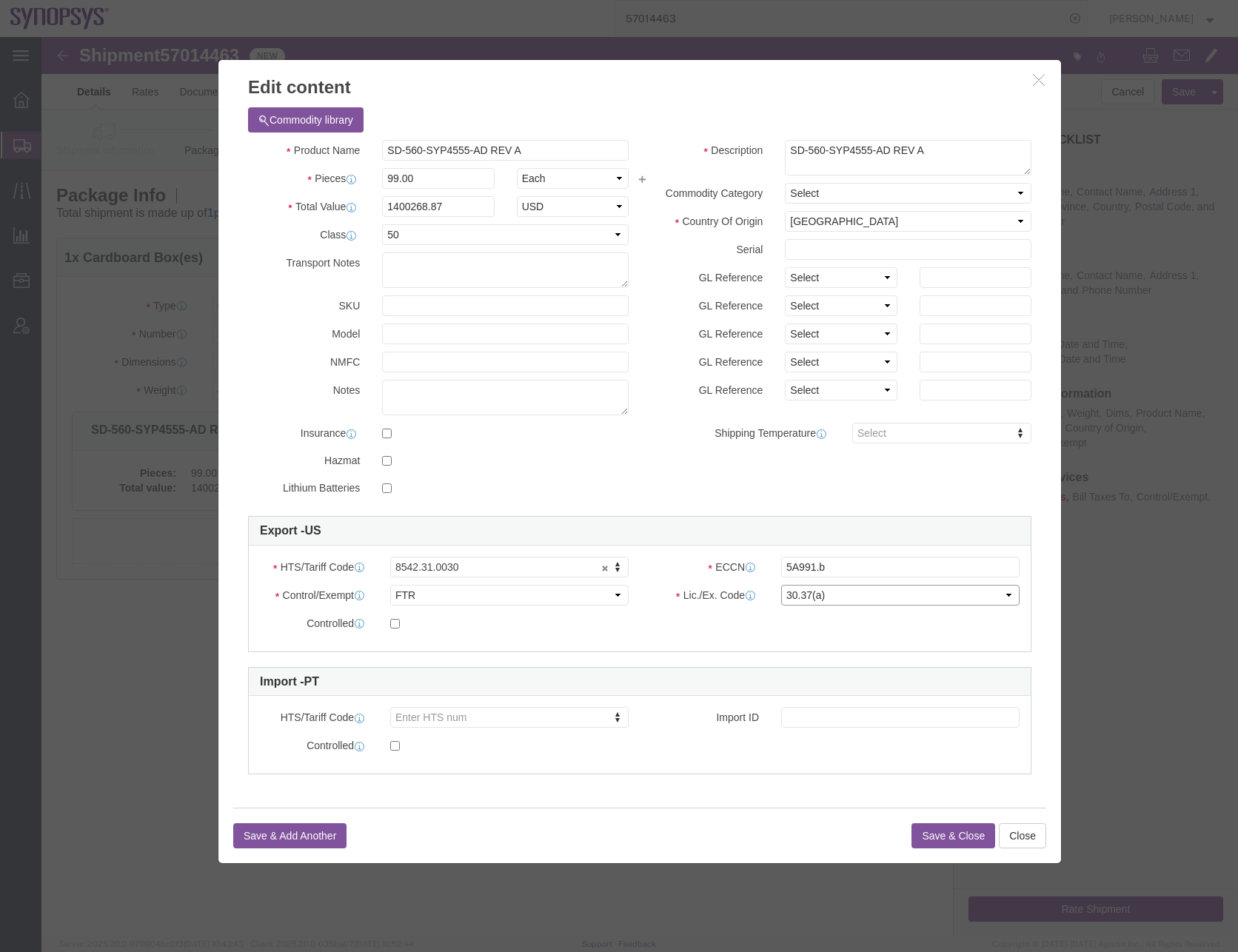
click select "Select 30.2(d)(2) 30.36 30.37(a) 30.37(f) 30.37(g) 30.37(h) 30.37(i) 30.37(j) 3…"
click button "Save & Close"
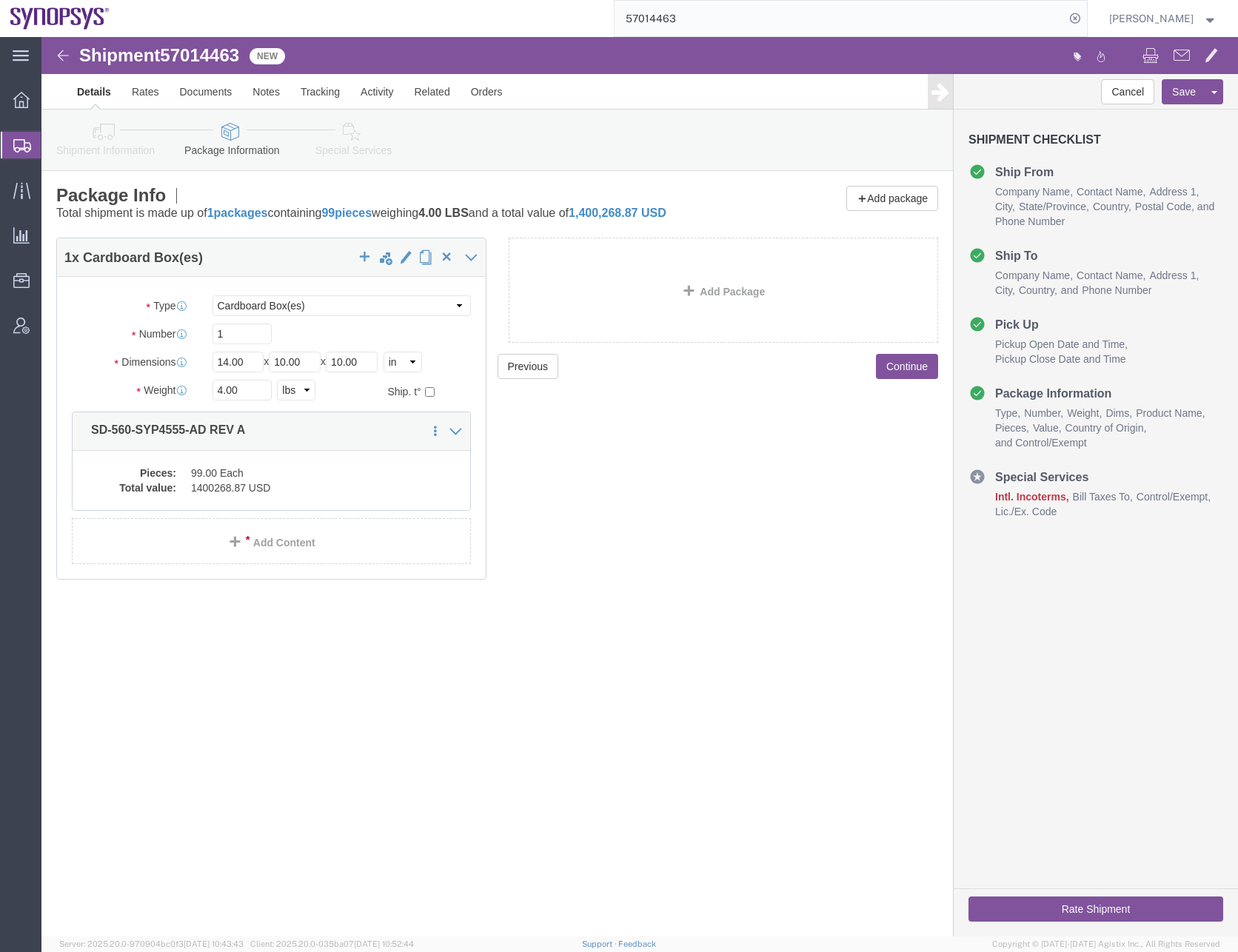
click button "Continue"
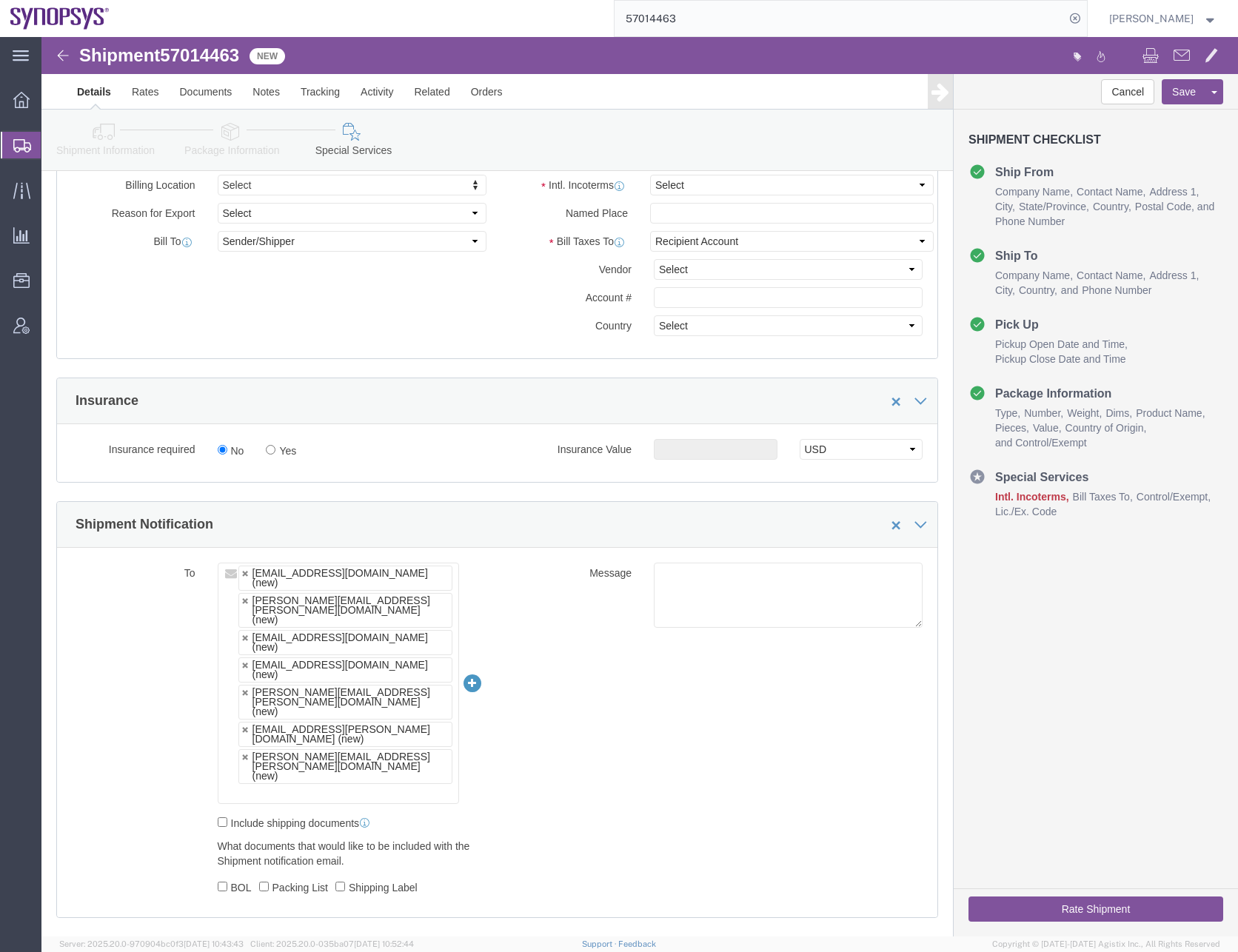
scroll to position [814, 0]
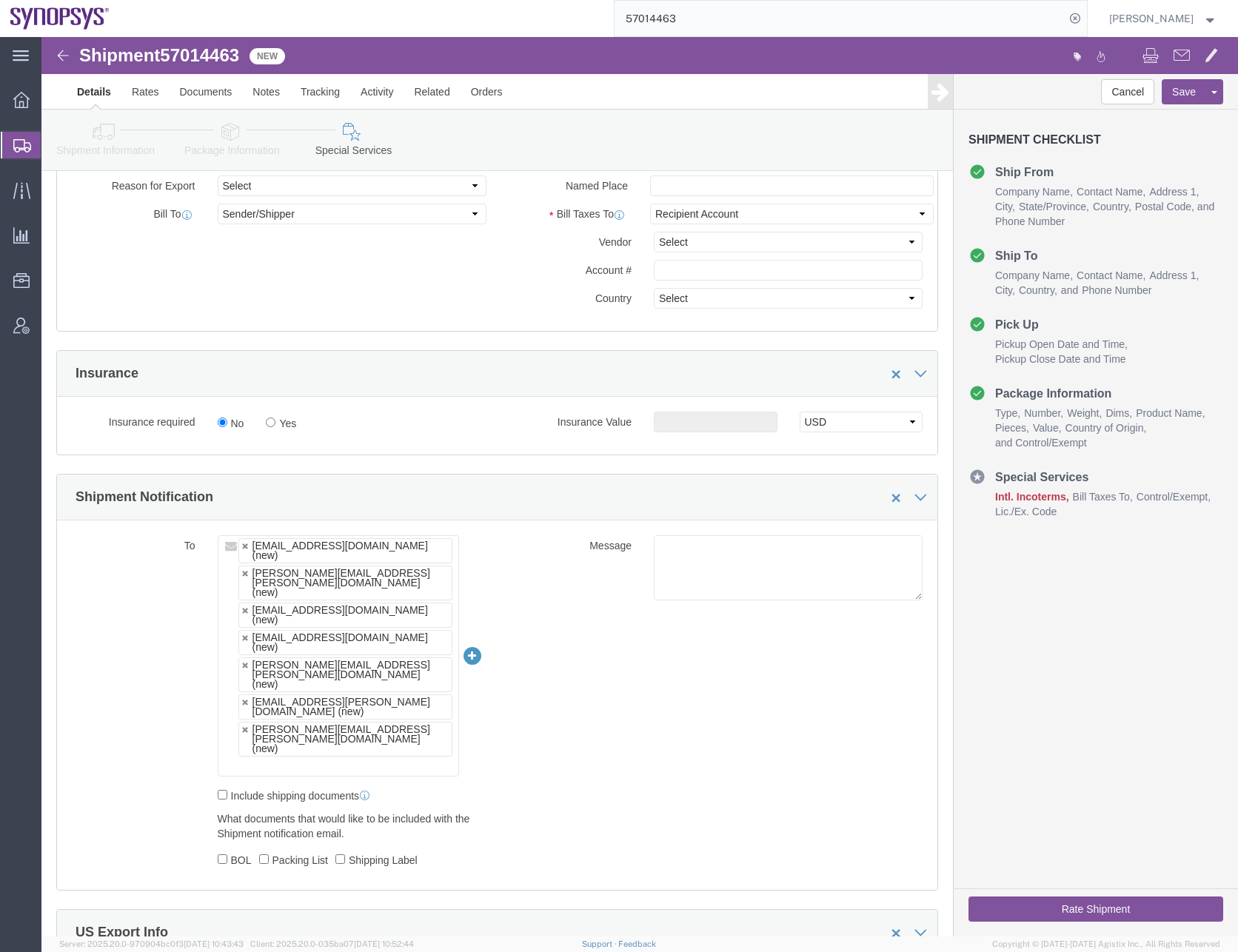
click div "Include shipping documents"
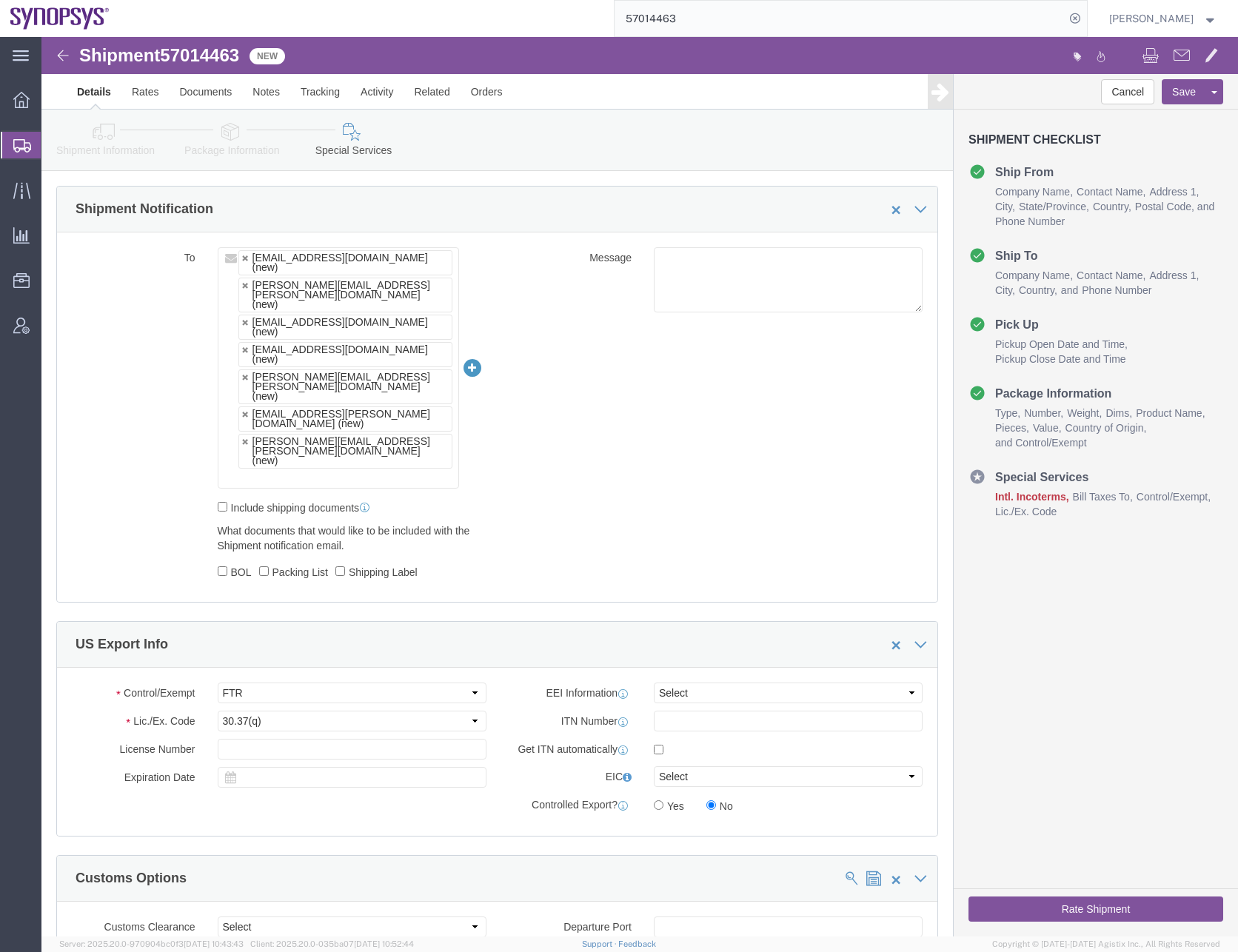
scroll to position [1111, 0]
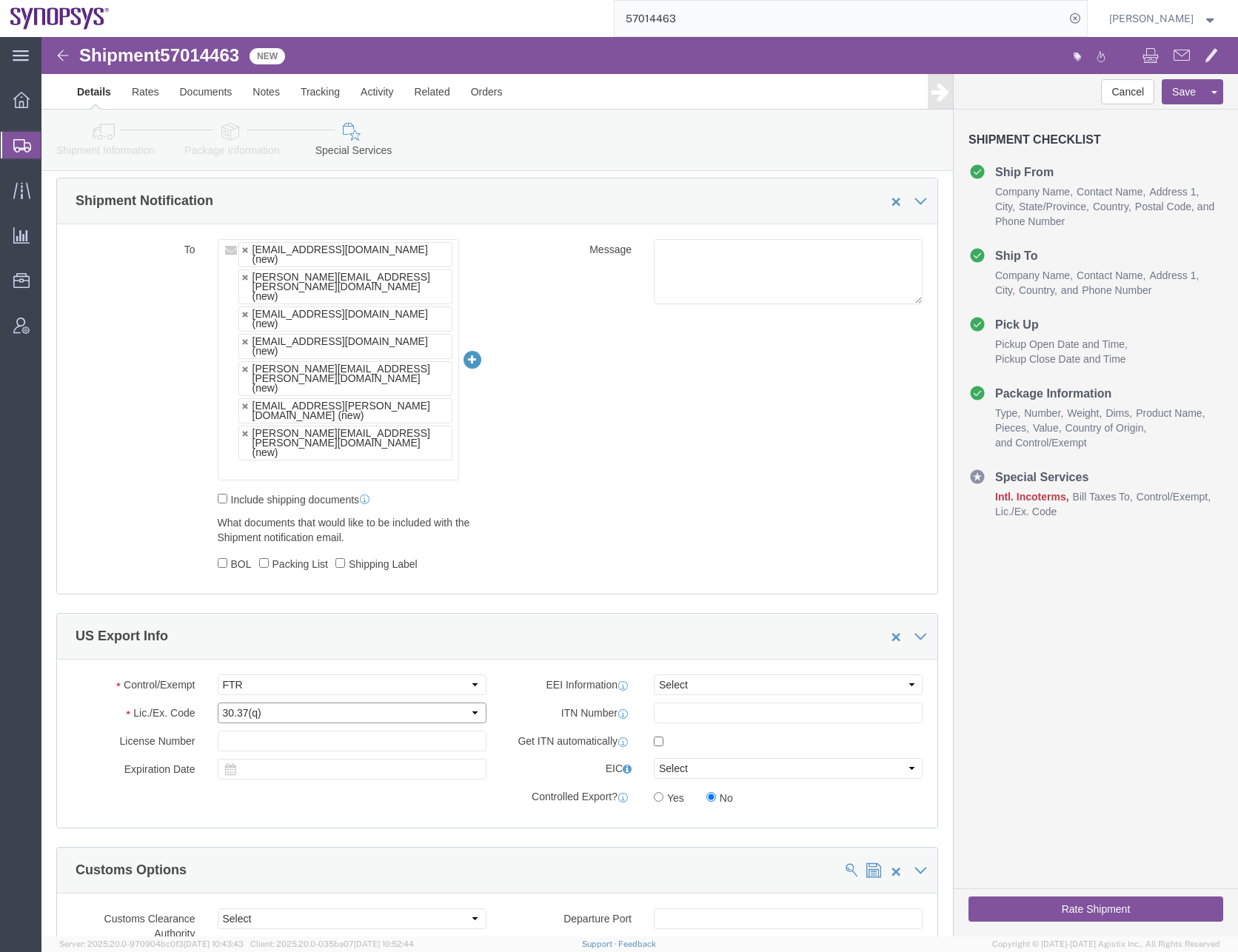
click select "Select 30.2(d)(2) 30.36 30.37(a) 30.37(f) 30.37(g) 30.37(h) 30.37(i) 30.37(j) 3…"
select select "30.37(a)"
click select "Select 30.2(d)(2) 30.36 30.37(a) 30.37(f) 30.37(g) 30.37(h) 30.37(i) 30.37(j) 3…"
click div "To [EMAIL_ADDRESS][DOMAIN_NAME] (new) [PERSON_NAME][EMAIL_ADDRESS][PERSON_NAME]…"
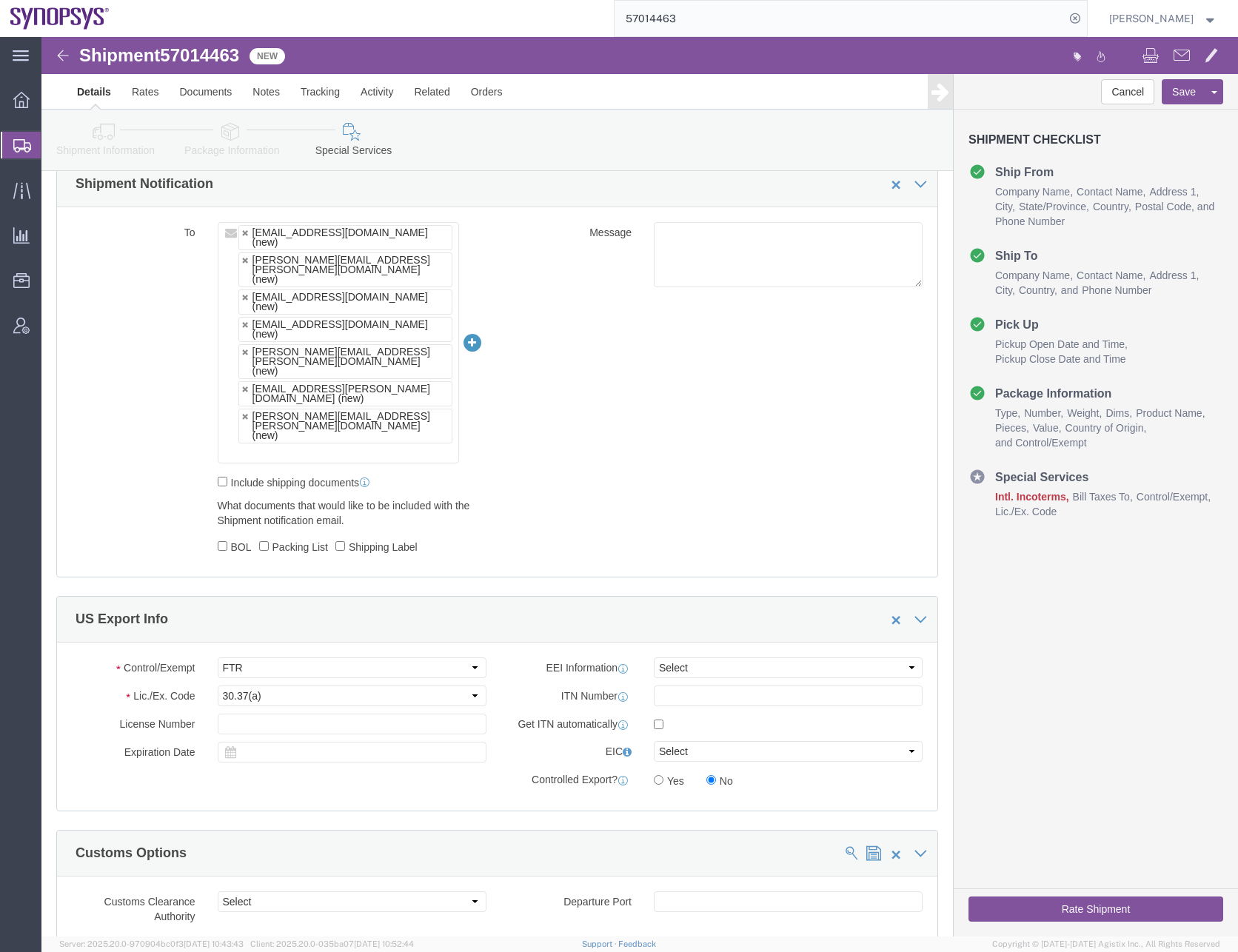
scroll to position [683, 0]
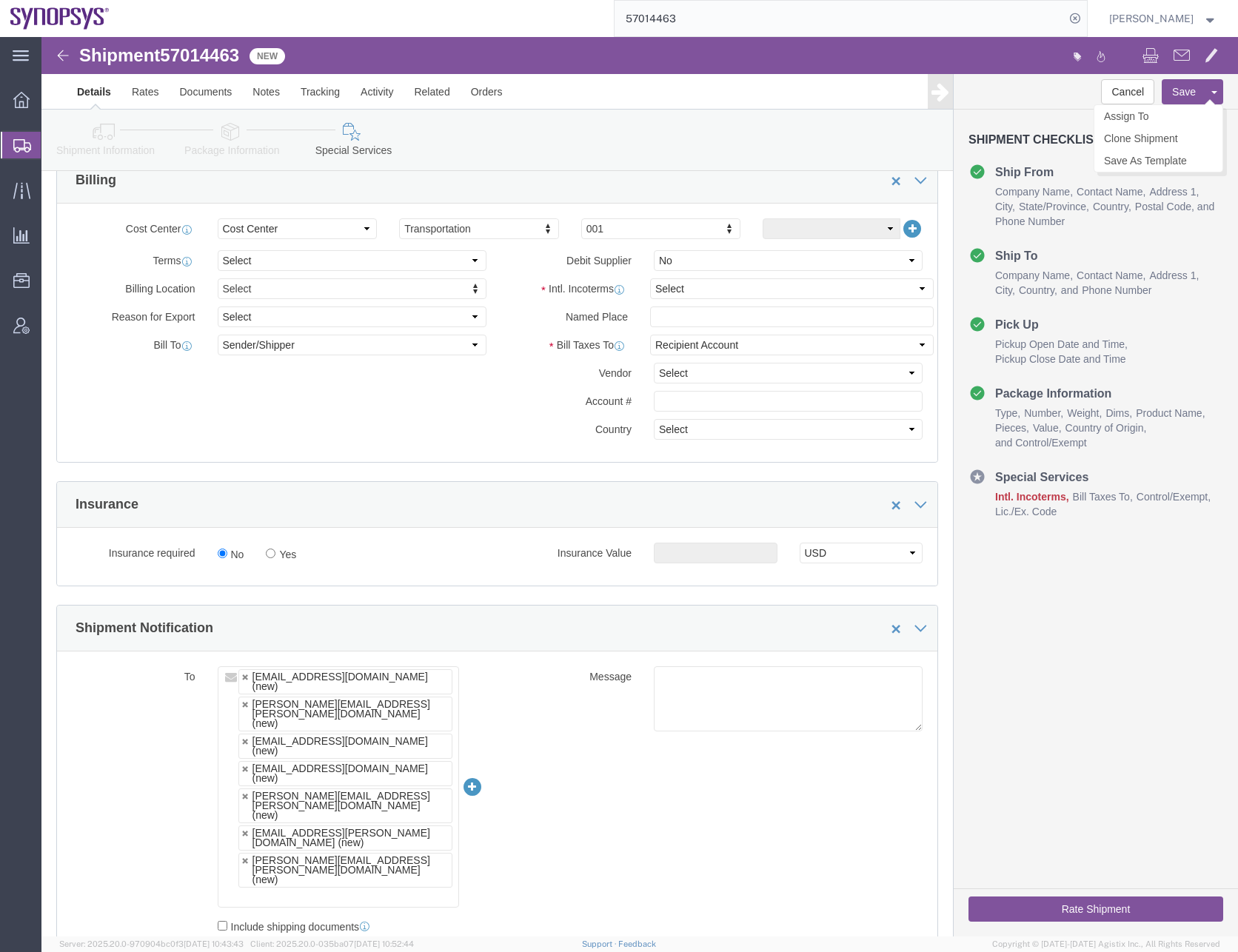
click button "Save"
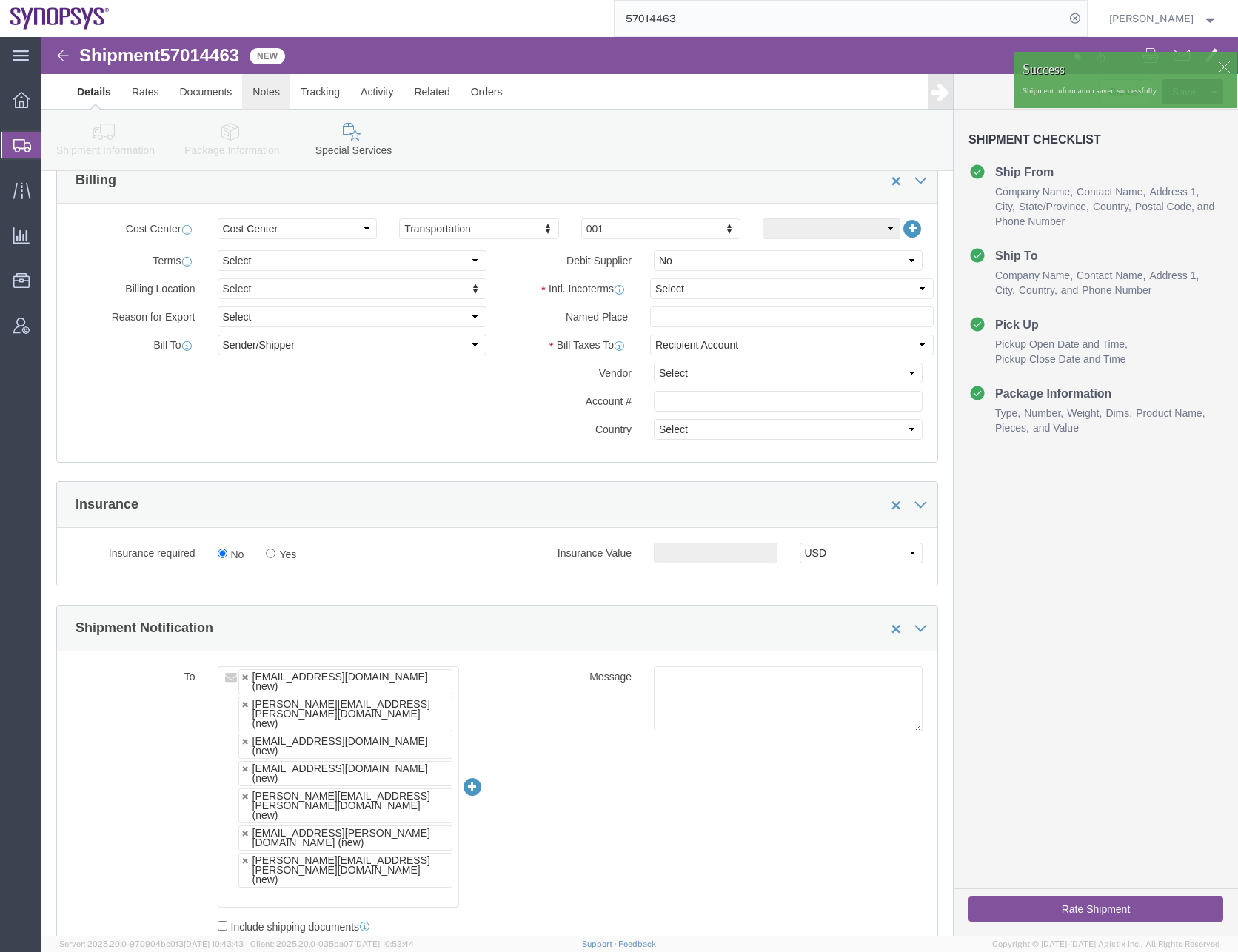
click link "Notes"
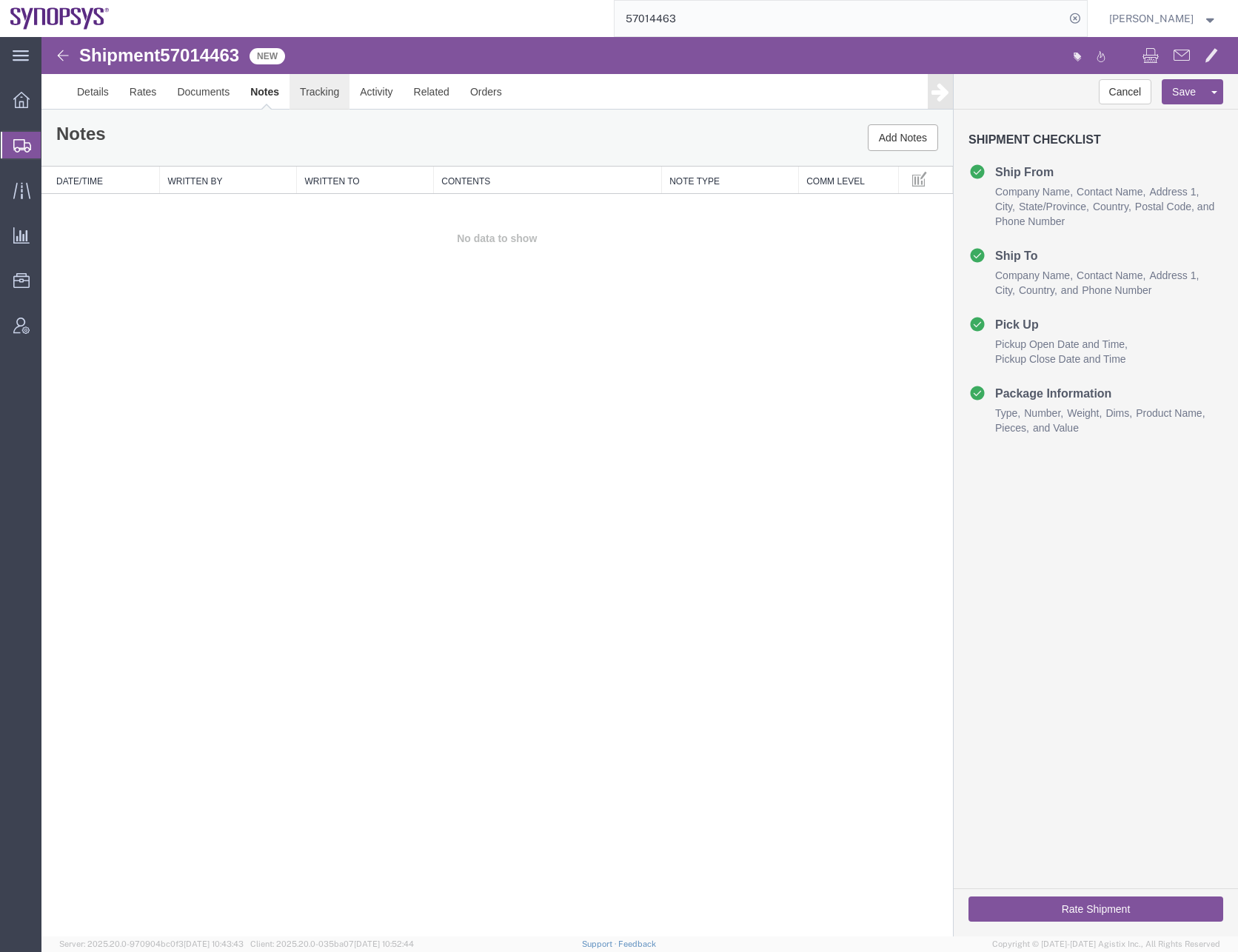
click at [321, 92] on link "Tracking" at bounding box center [320, 92] width 60 height 36
click at [376, 93] on link "Activity" at bounding box center [377, 92] width 54 height 36
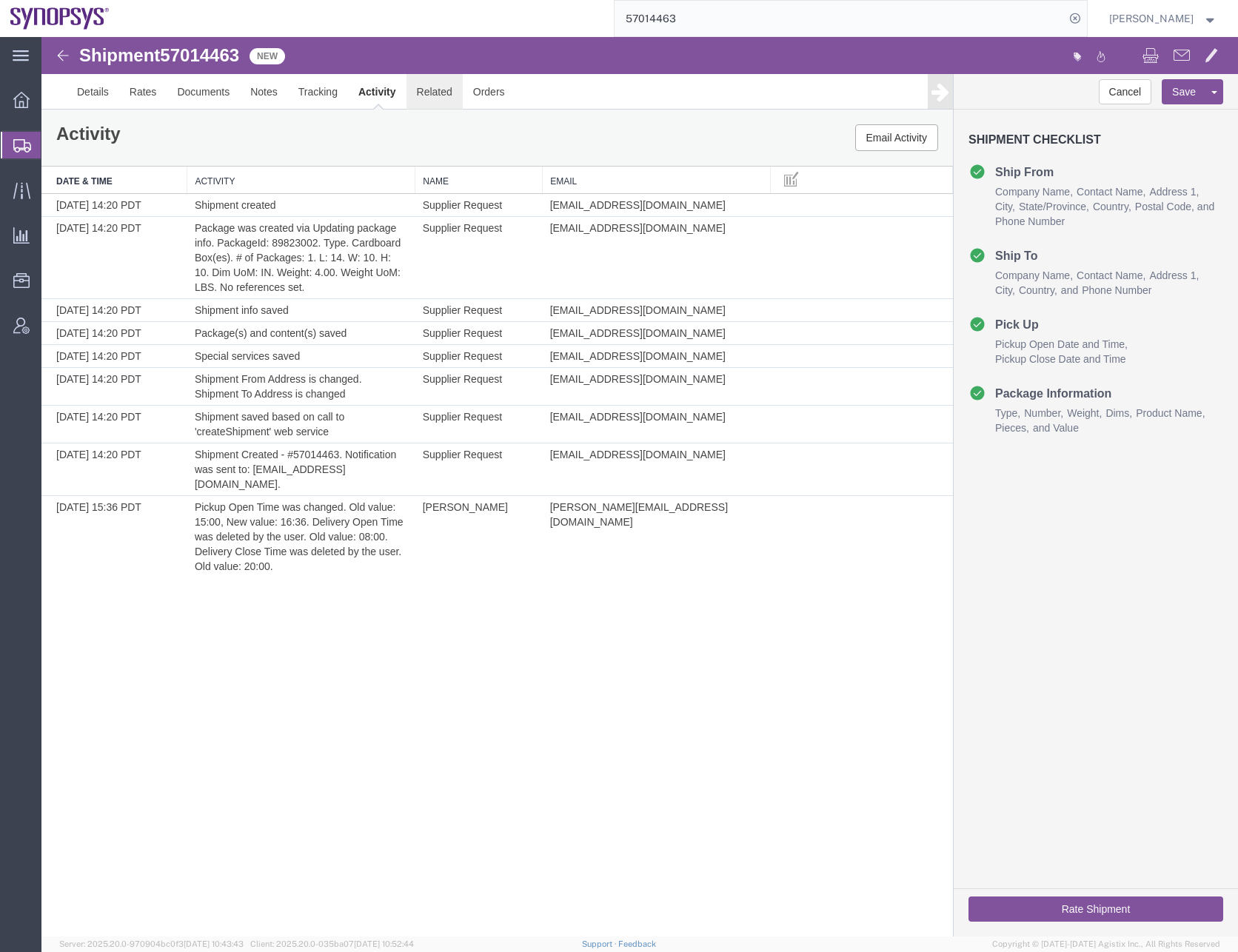
click at [427, 92] on link "Related" at bounding box center [435, 92] width 57 height 36
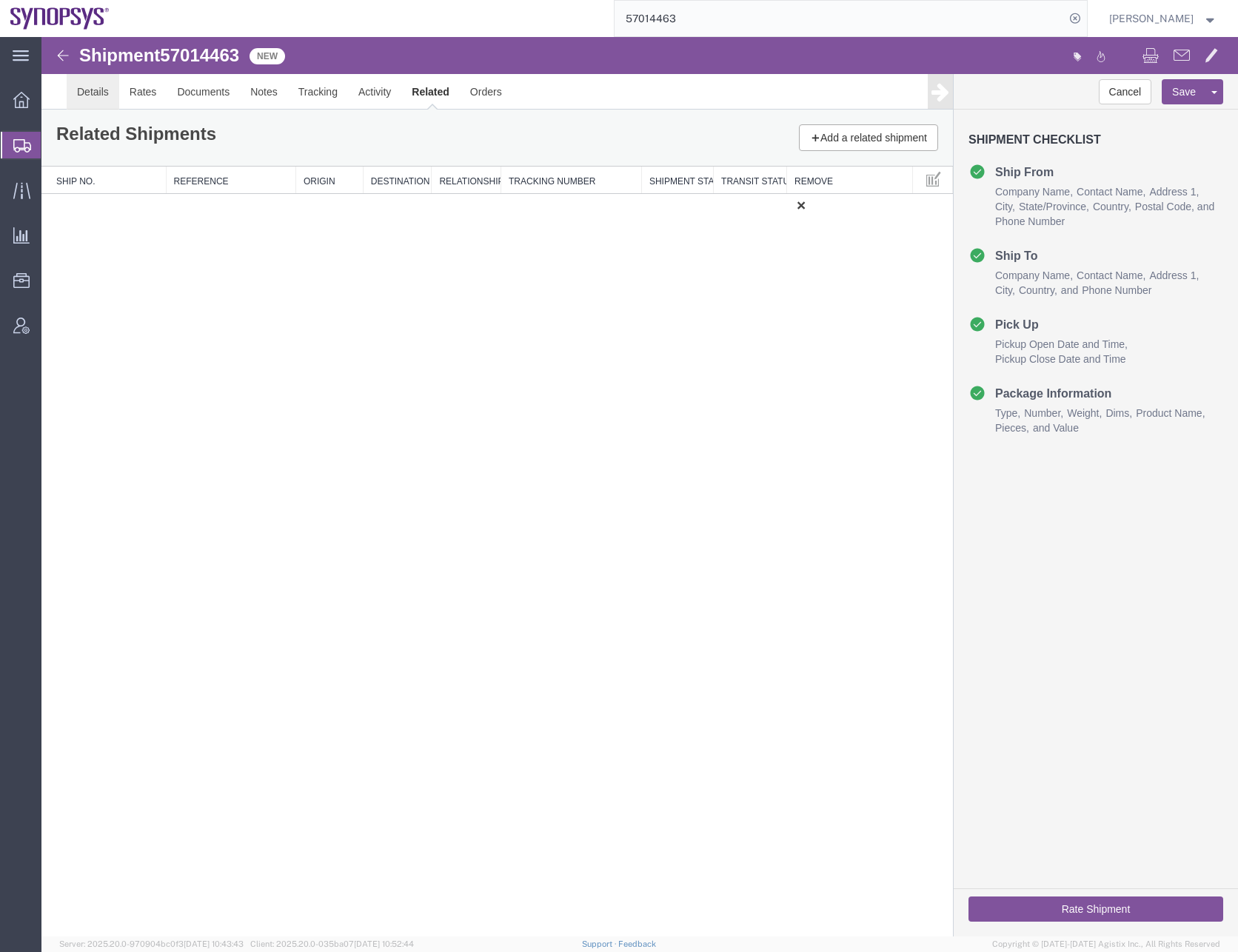
click at [102, 88] on link "Details" at bounding box center [93, 92] width 53 height 36
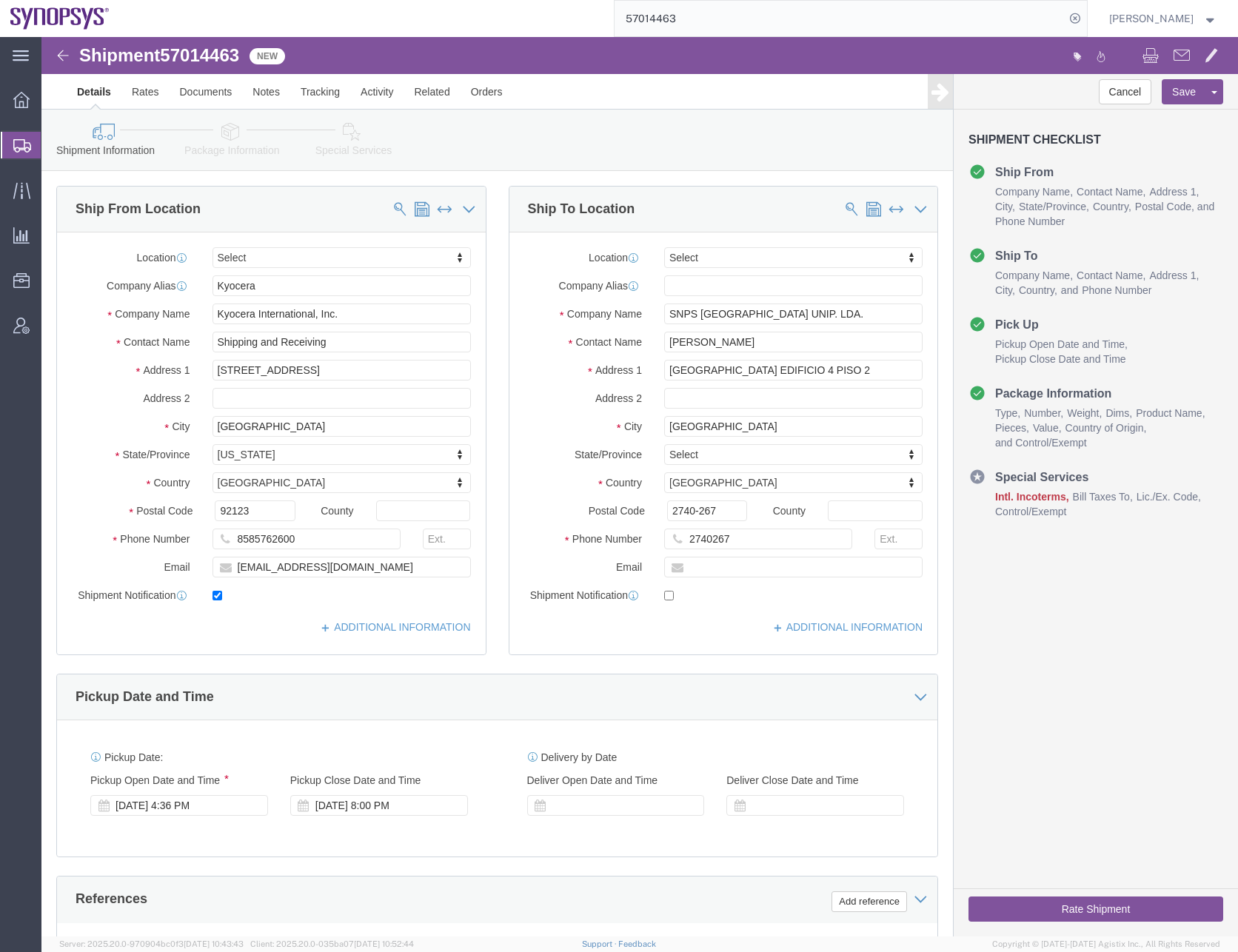
click icon
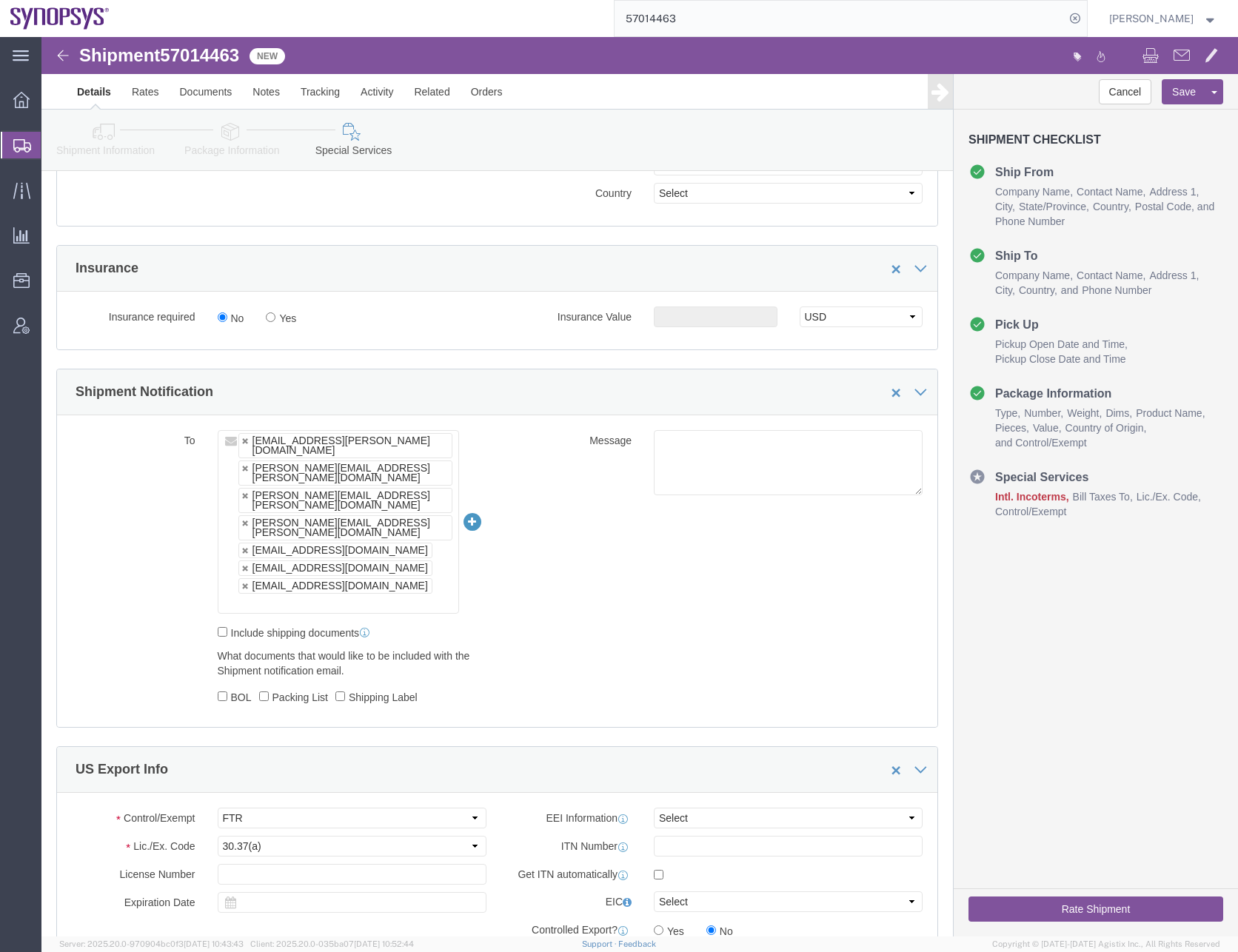
scroll to position [1185, 0]
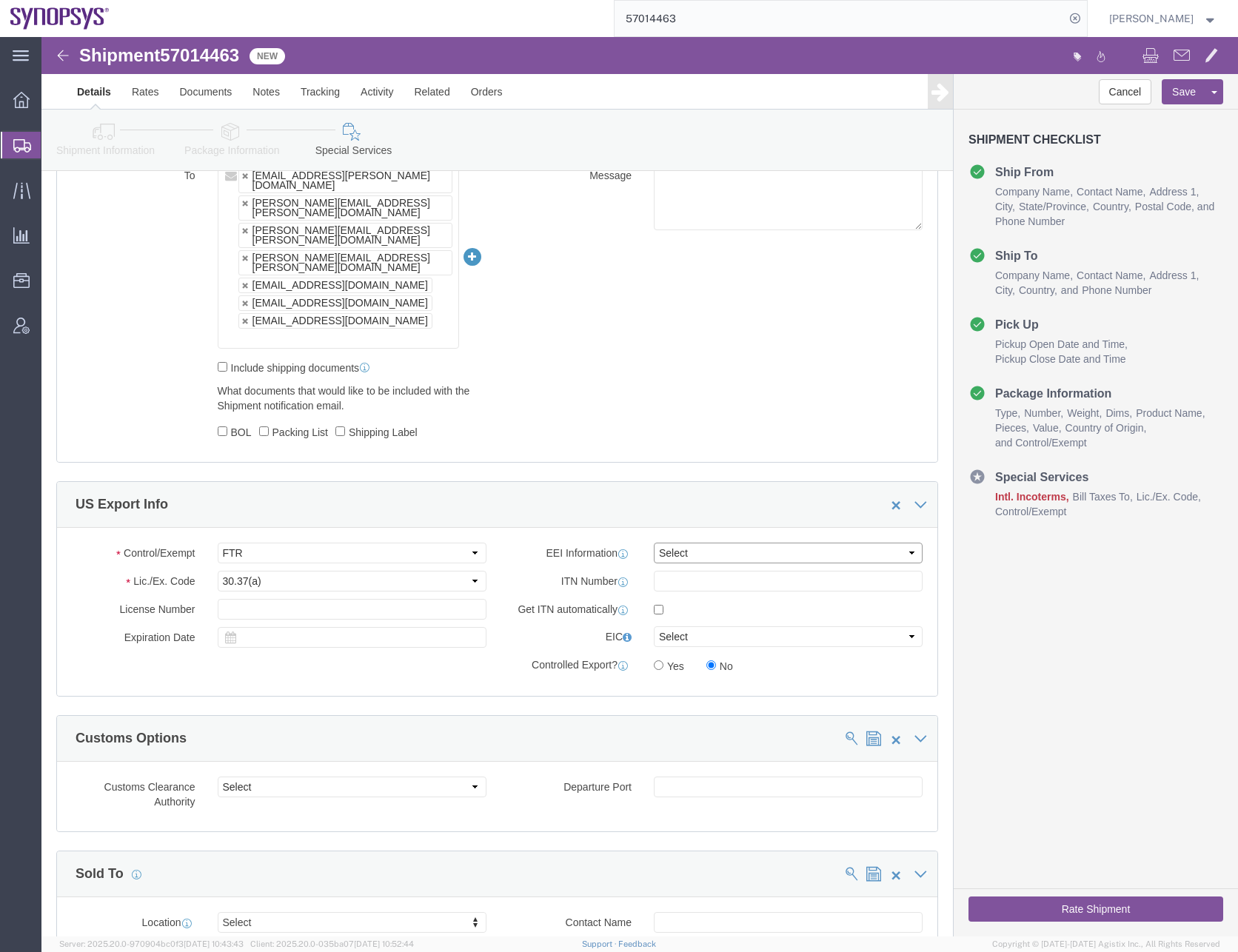
click select "Select AES-Direct EEI Carrier File EEI EEI Exempt"
select select "AESD"
click select "Select AES-Direct EEI Carrier File EEI EEI Exempt"
click input "text"
paste input "X20251002462917"
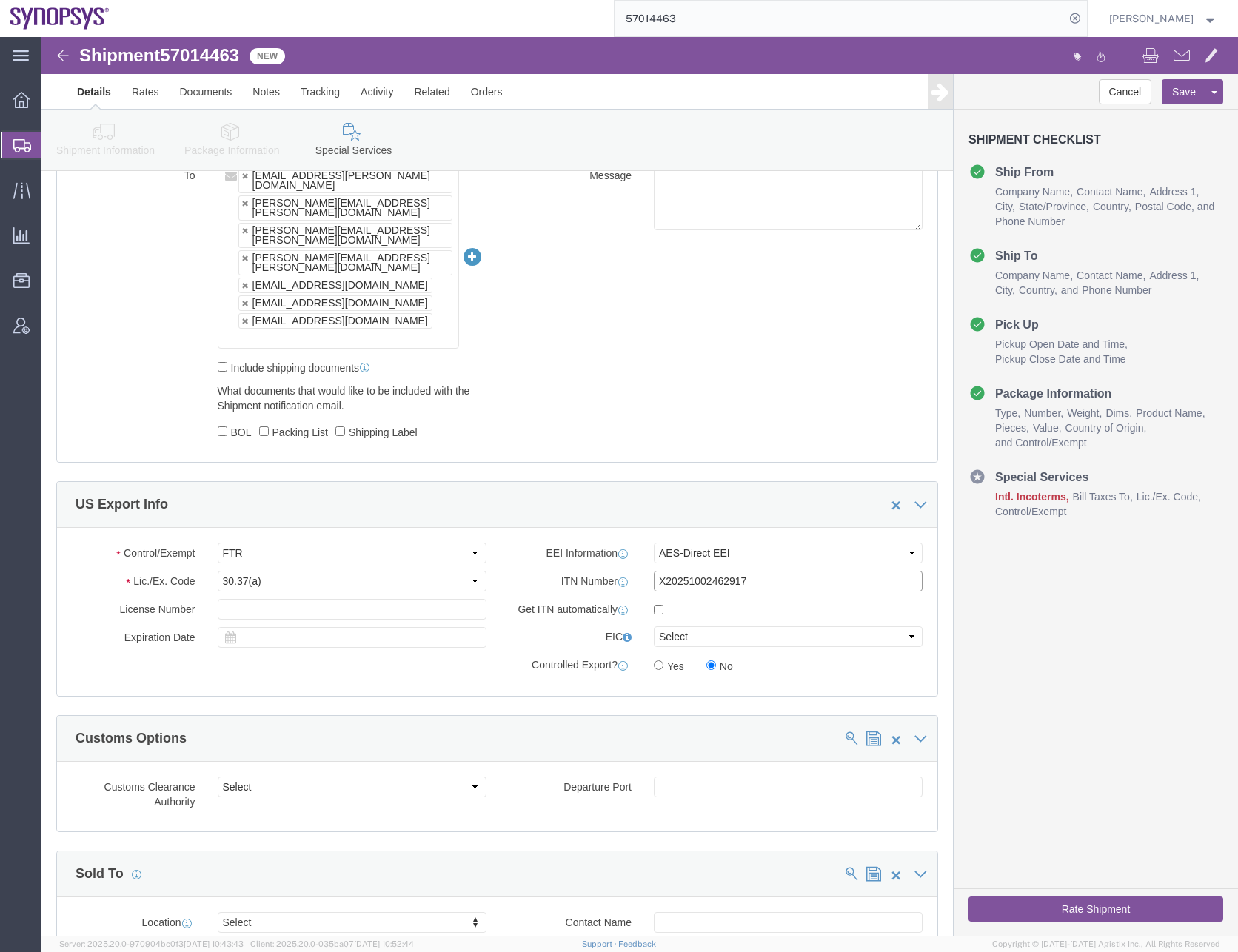
type input "X20251002462917"
click div "Control/Exempt Select ATF BIS DEA EPA FDA FTR ITAR OFAC Other (OPA) Lic./Ex. Co…"
click div "To [EMAIL_ADDRESS][PERSON_NAME][DOMAIN_NAME] [PERSON_NAME][EMAIL_ADDRESS][PERSO…"
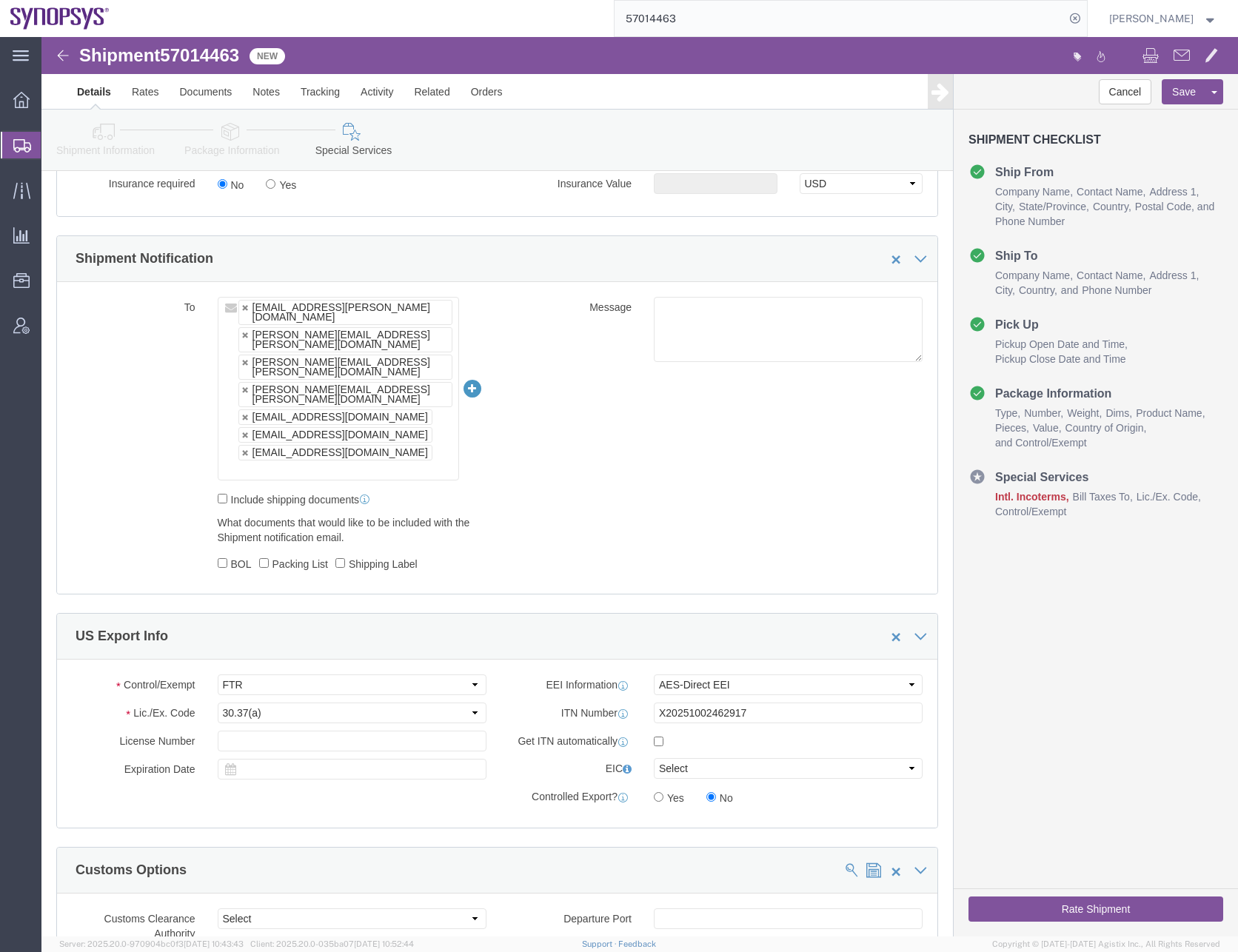
scroll to position [814, 0]
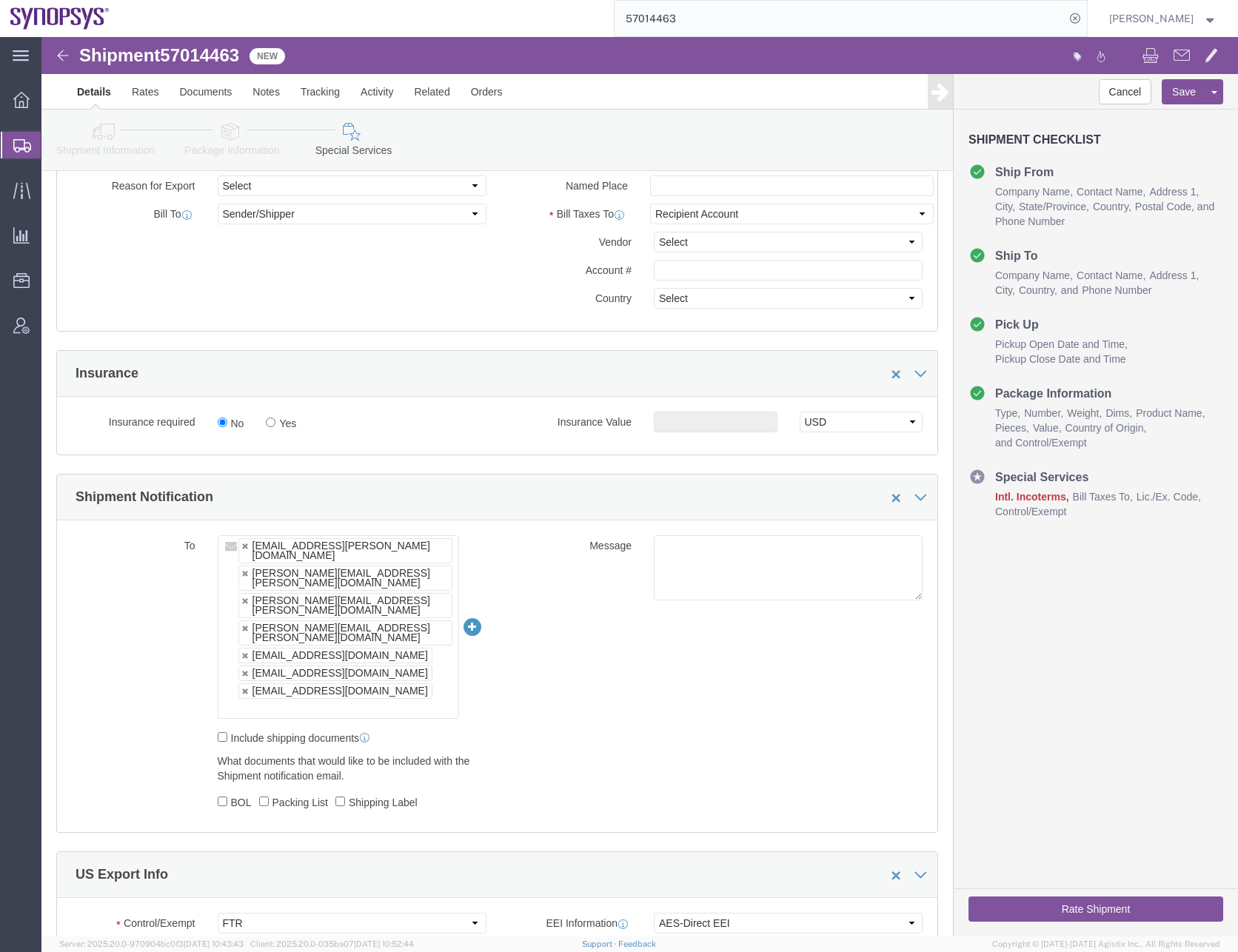
click icon
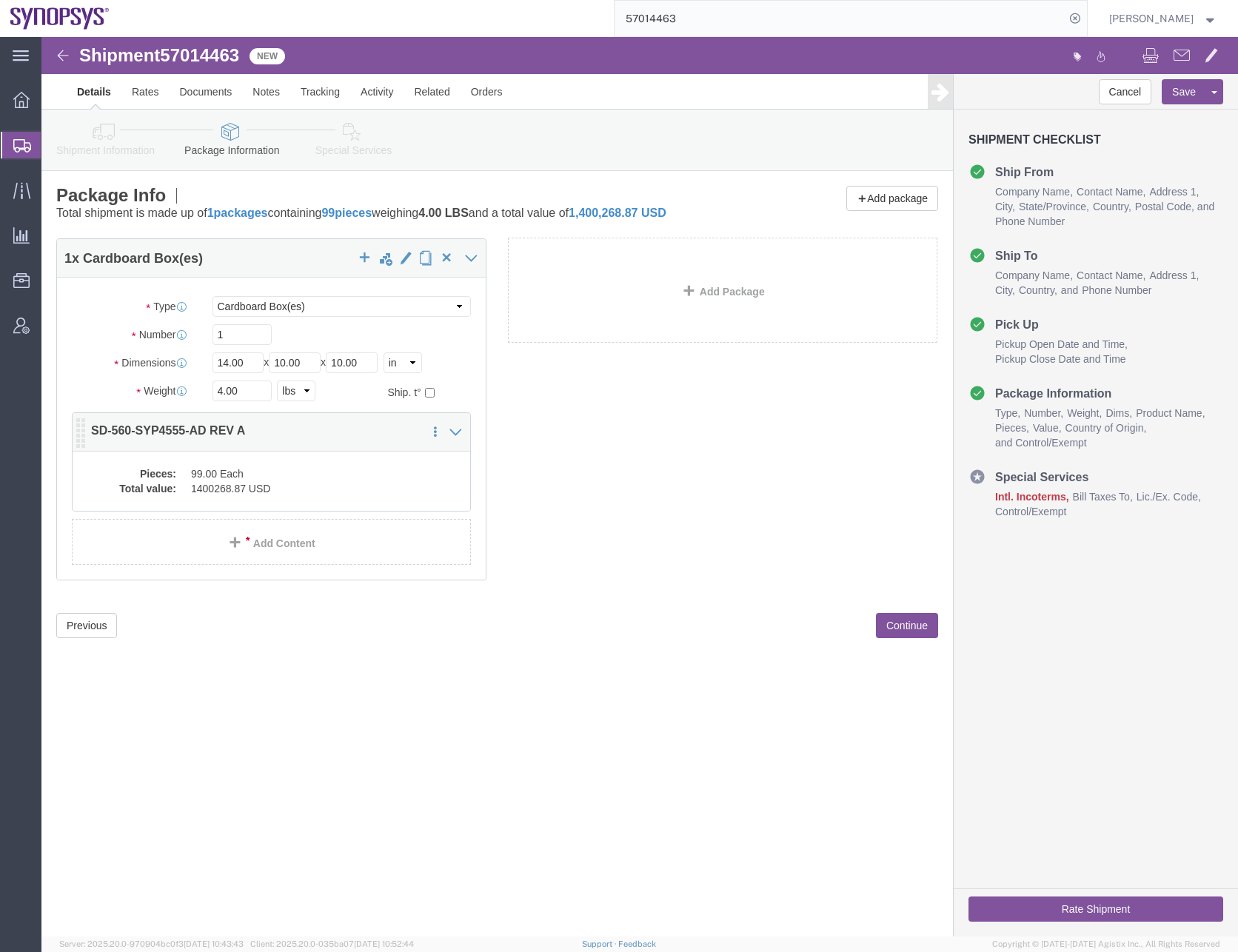
click div "1 x Cardboard Box(es) Package Type Select Bale(s) Basket(s) Bolt(s) Bottle(s) B…"
click dd "1400268.87 USD"
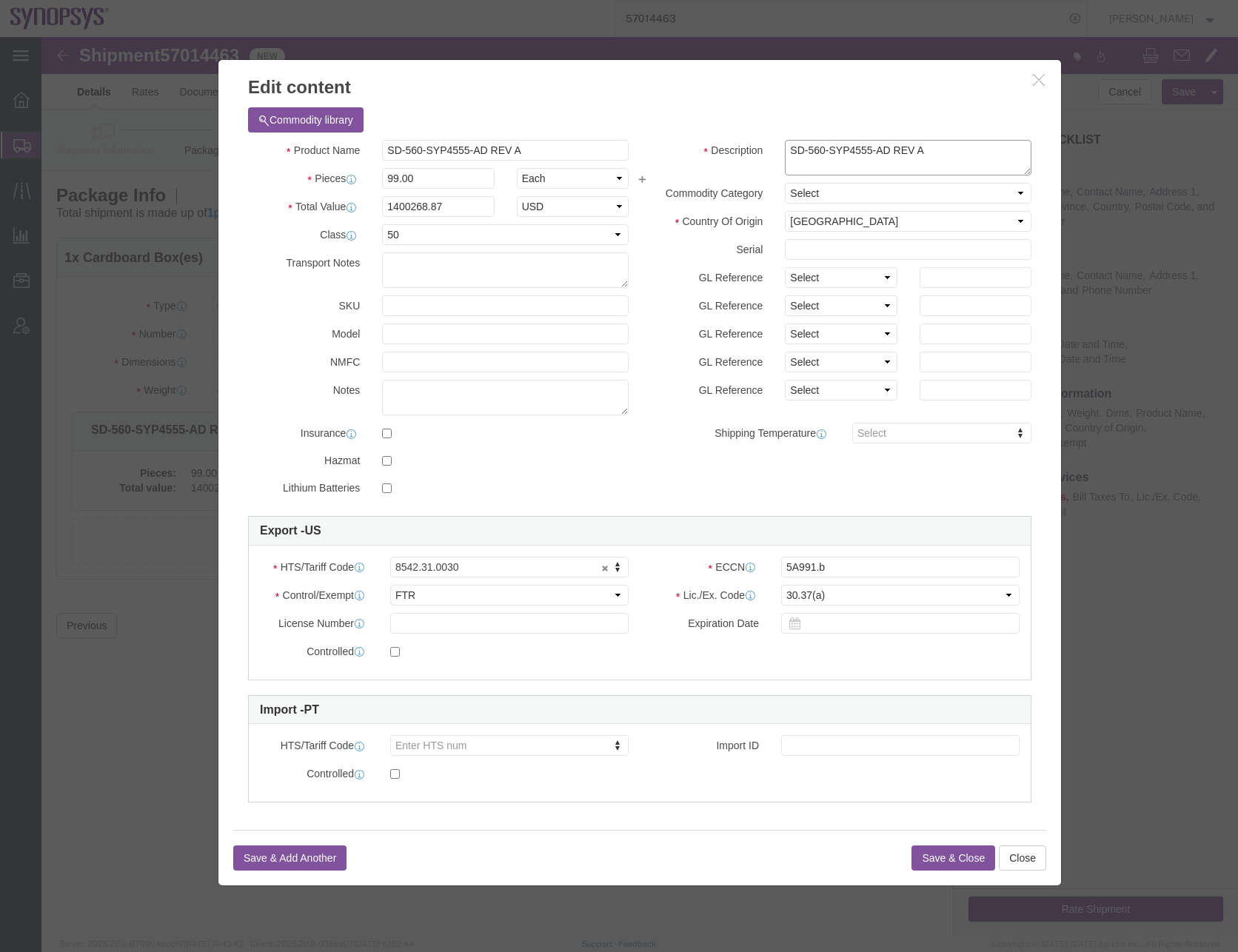
click textarea "SD-560-SYP4555-AD REV A"
paste textarea "PROJECT # SYP4555-AD REV A"
type textarea "SD-560-SYP4555-AD REV A PROJECT # SYP4555-AD REV A"
click button "Save & Close"
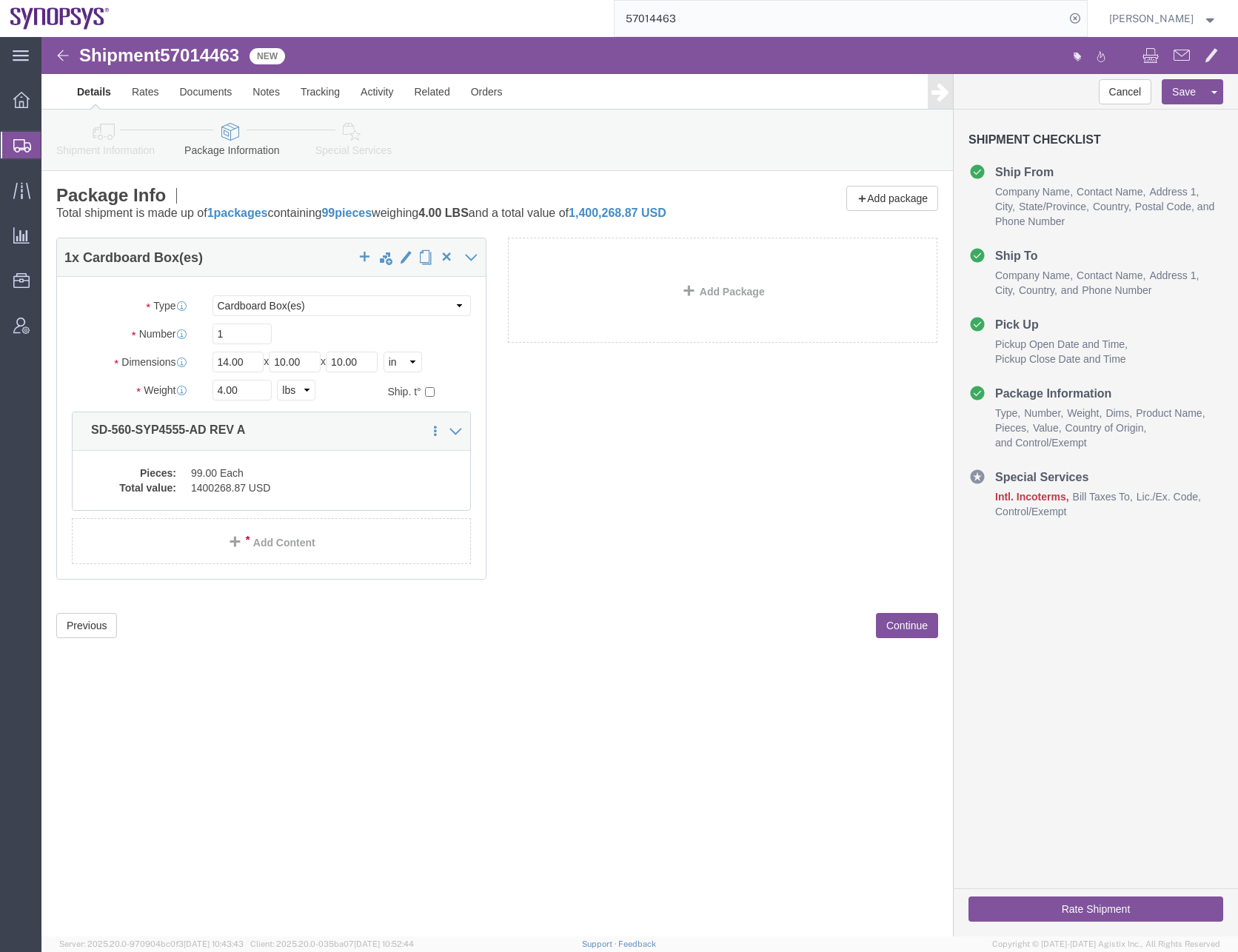
click button "Continue"
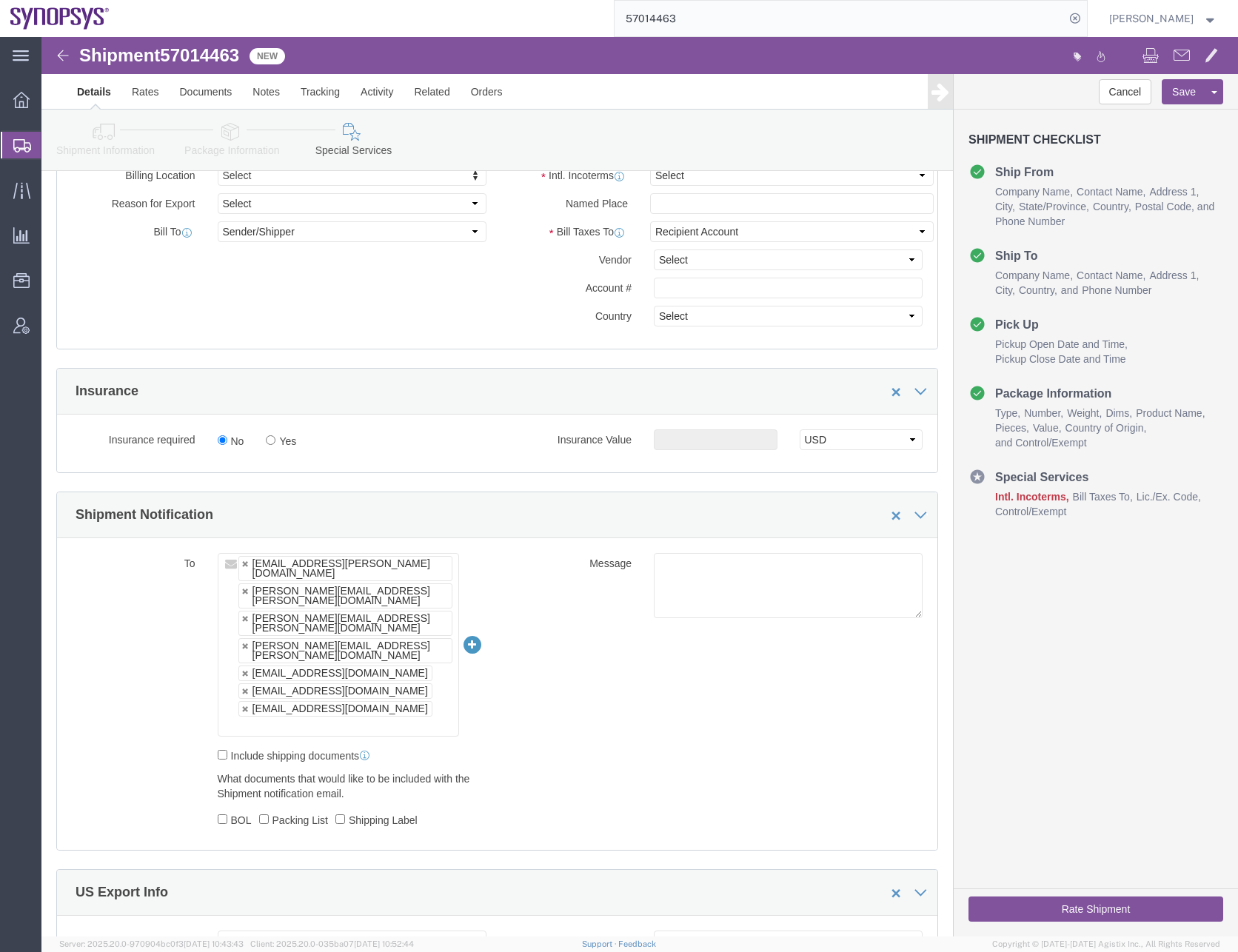
scroll to position [666, 0]
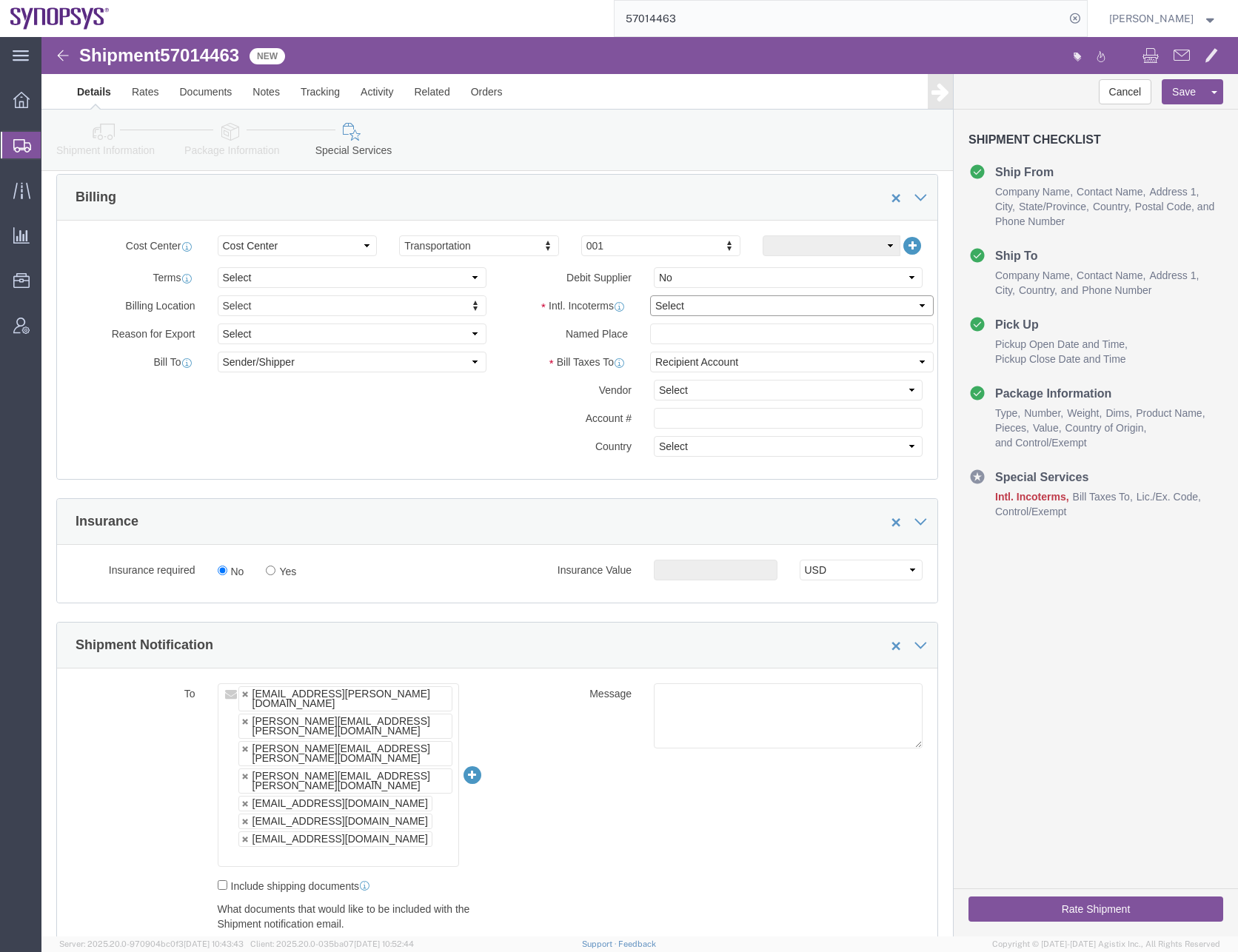
click select "Select Carriage Insurance Paid Carriage Paid To Cost and Freight Cost Insurance…"
select select "DAP"
click select "Select Carriage Insurance Paid Carriage Paid To Cost and Freight Cost Insurance…"
click button "Save"
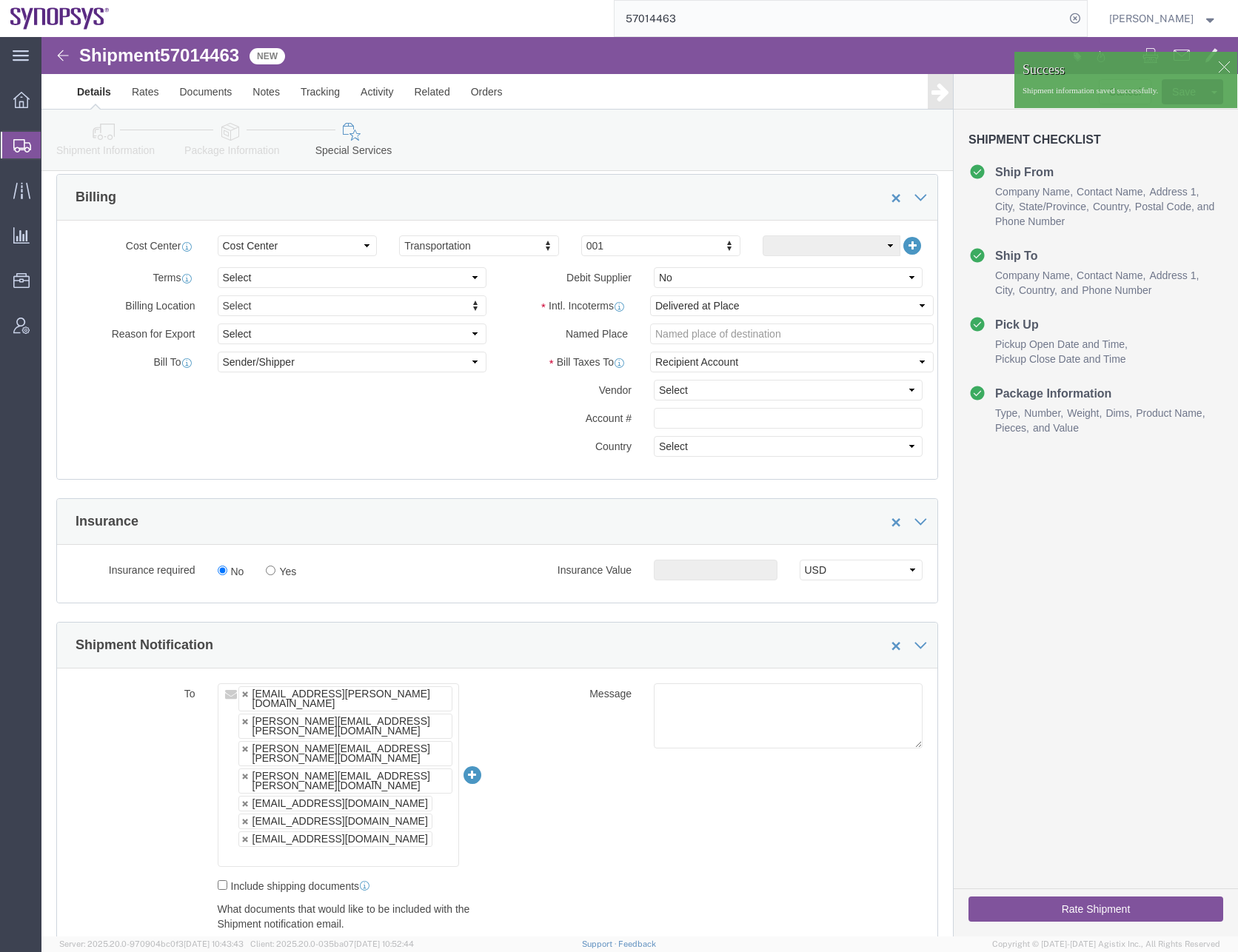
drag, startPoint x: 1056, startPoint y: 910, endPoint x: 1014, endPoint y: 874, distance: 55.3
click button "Rate Shipment"
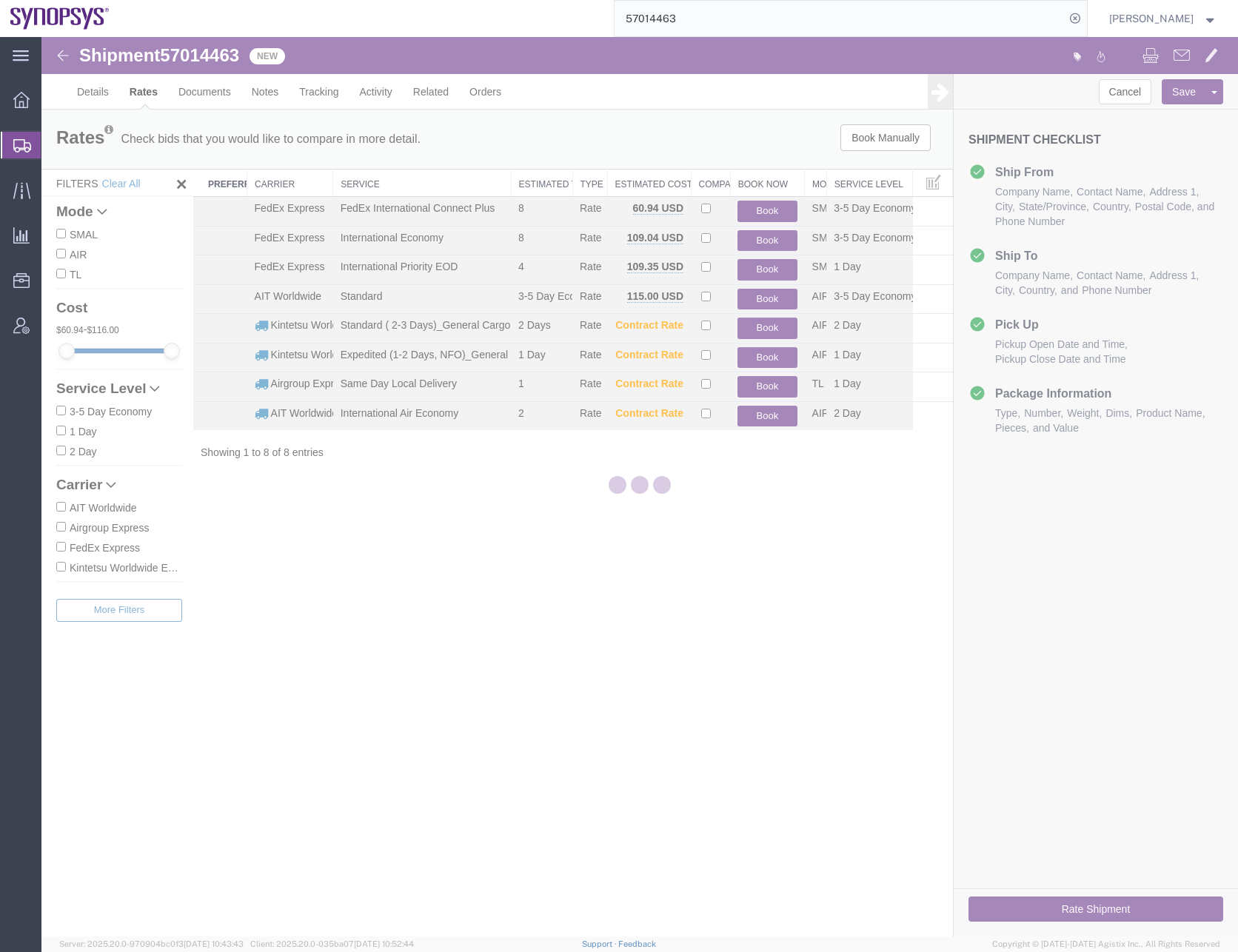
scroll to position [0, 0]
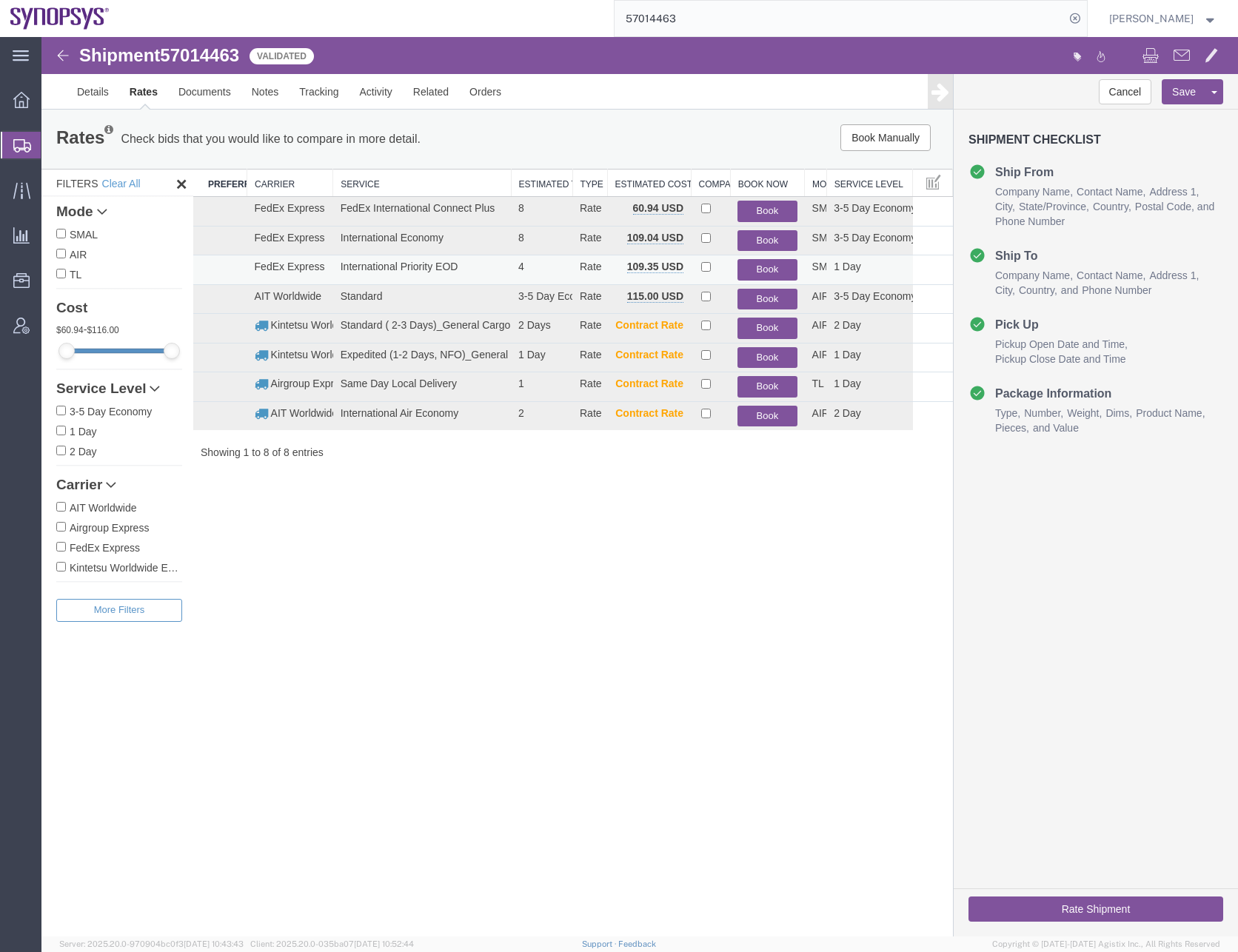
click at [761, 270] on button "Book" at bounding box center [767, 270] width 59 height 22
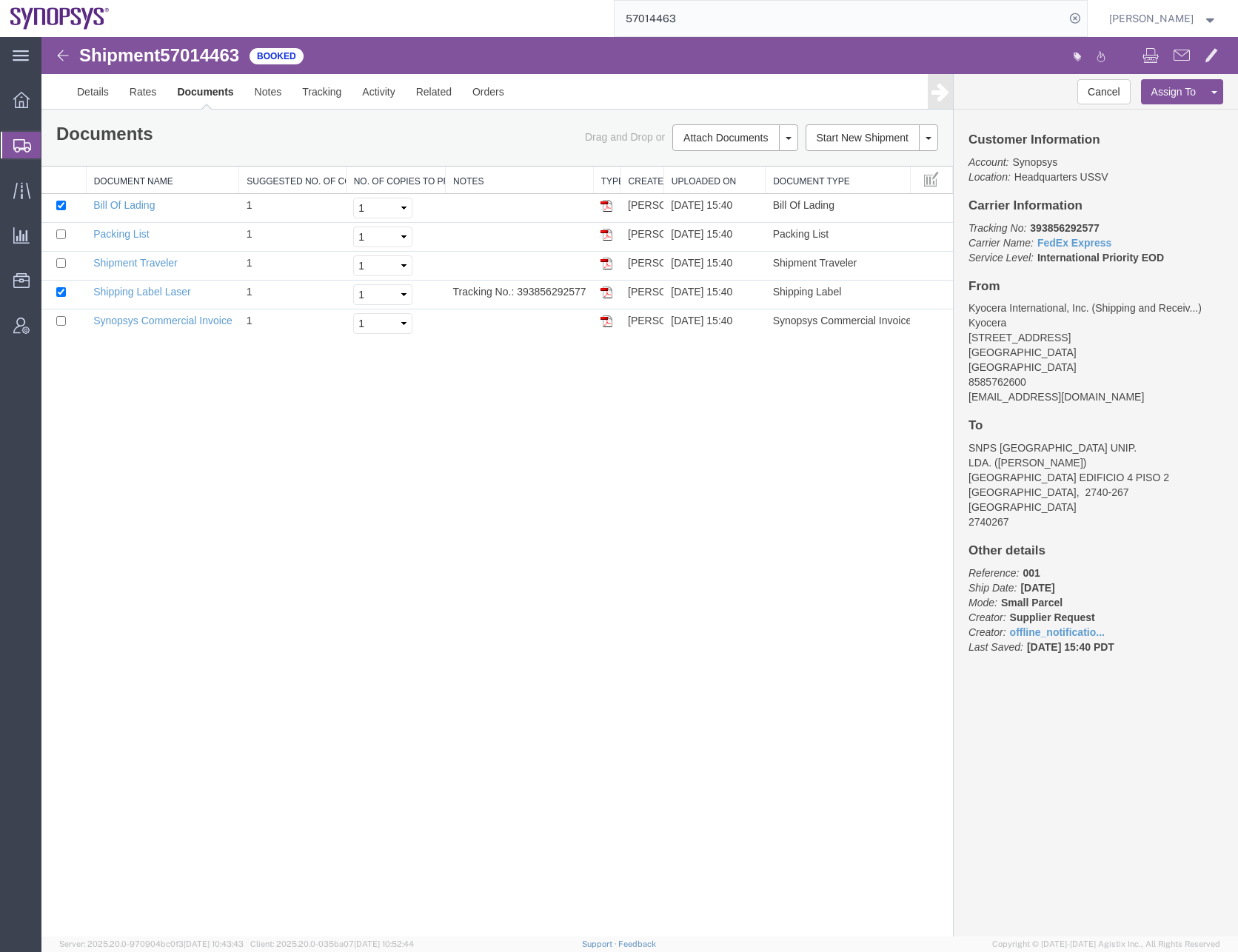
click at [415, 542] on div "Shipment 57014463 5 of 5 Booked Details Rates Documents Notes Tracking Activity…" at bounding box center [640, 486] width 1196 height 899
click at [14, 146] on icon at bounding box center [22, 146] width 18 height 13
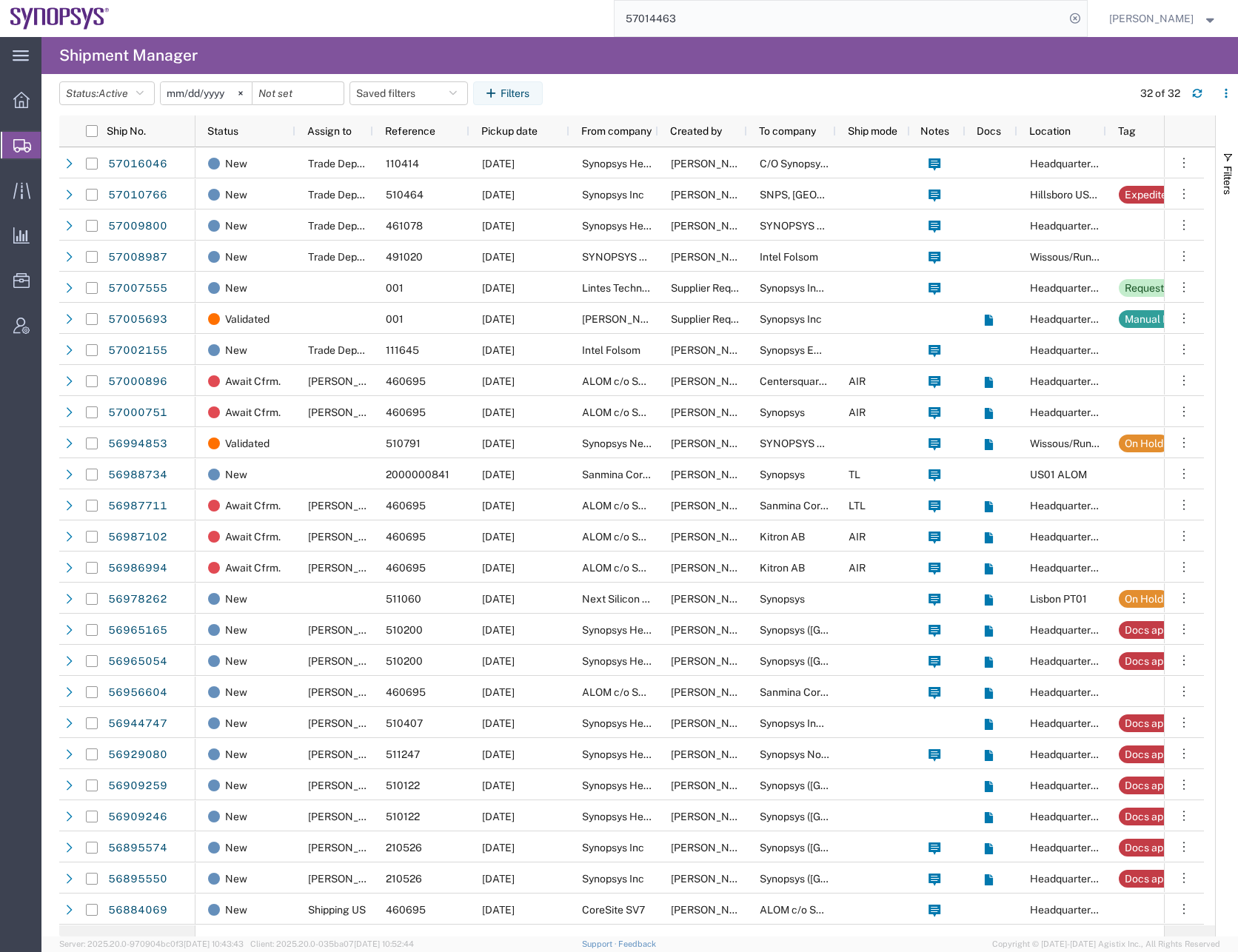
click at [0, 0] on span "Create Shipment" at bounding box center [0, 0] width 0 height 0
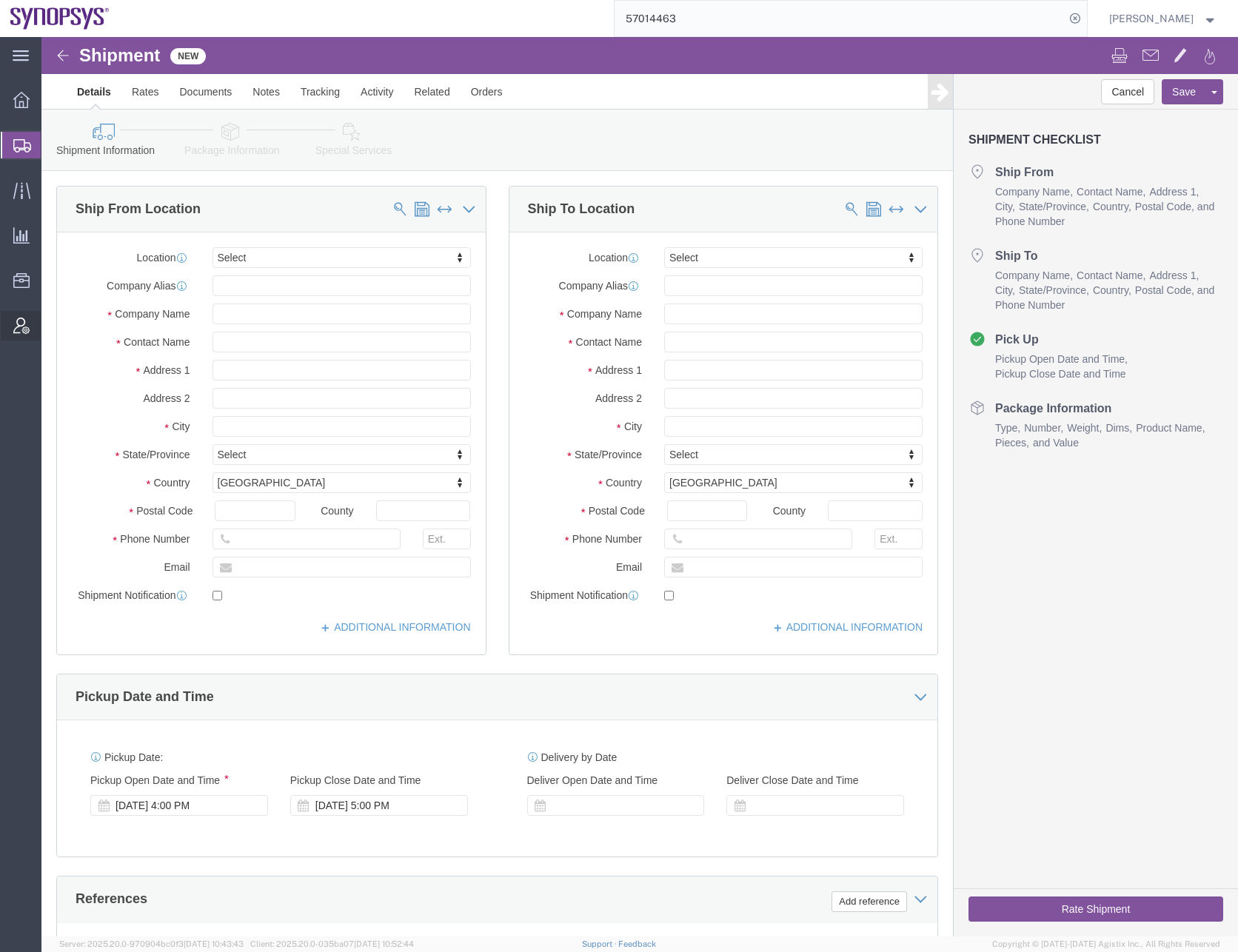
select select
click input "text"
type input "Apple"
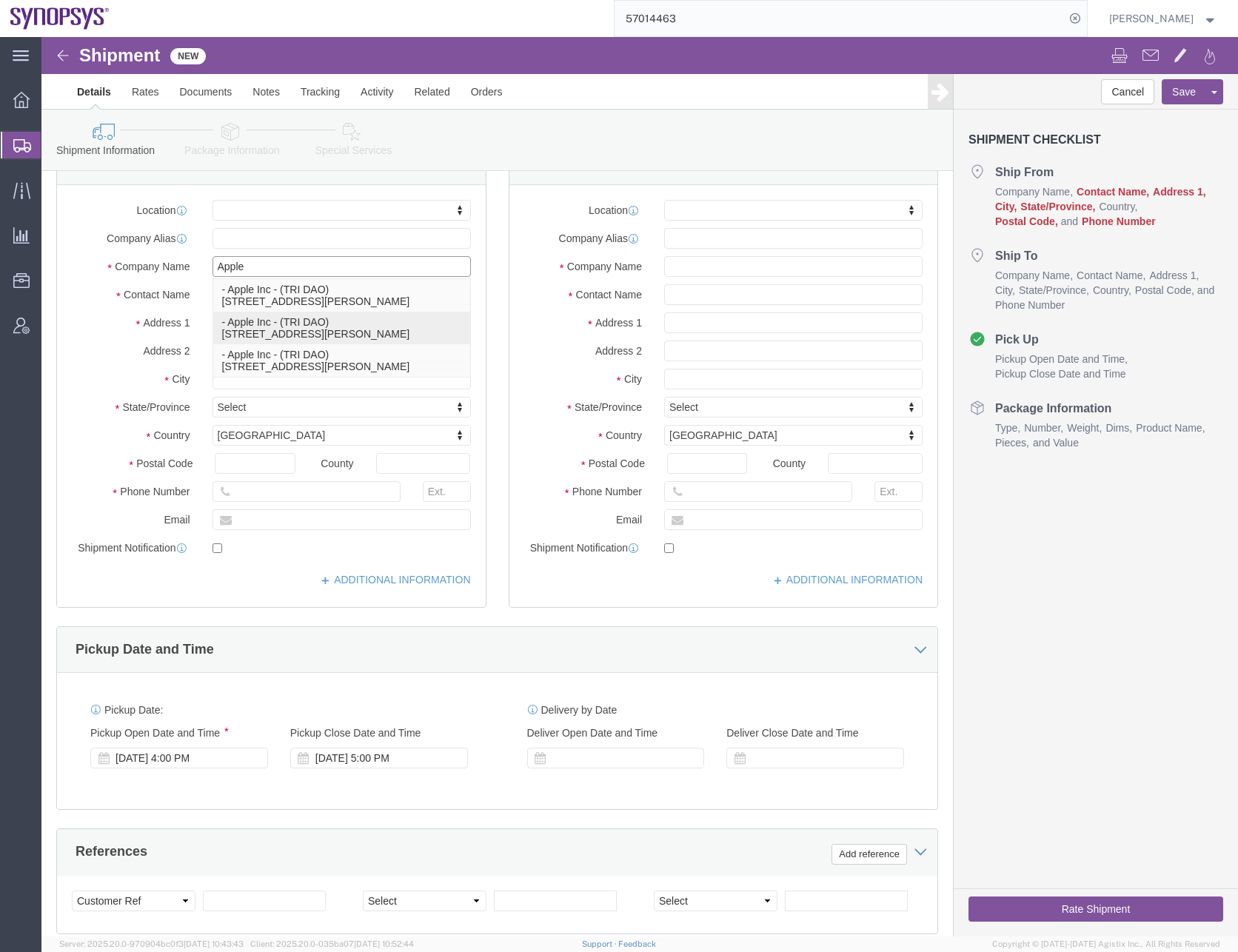
scroll to position [74, 0]
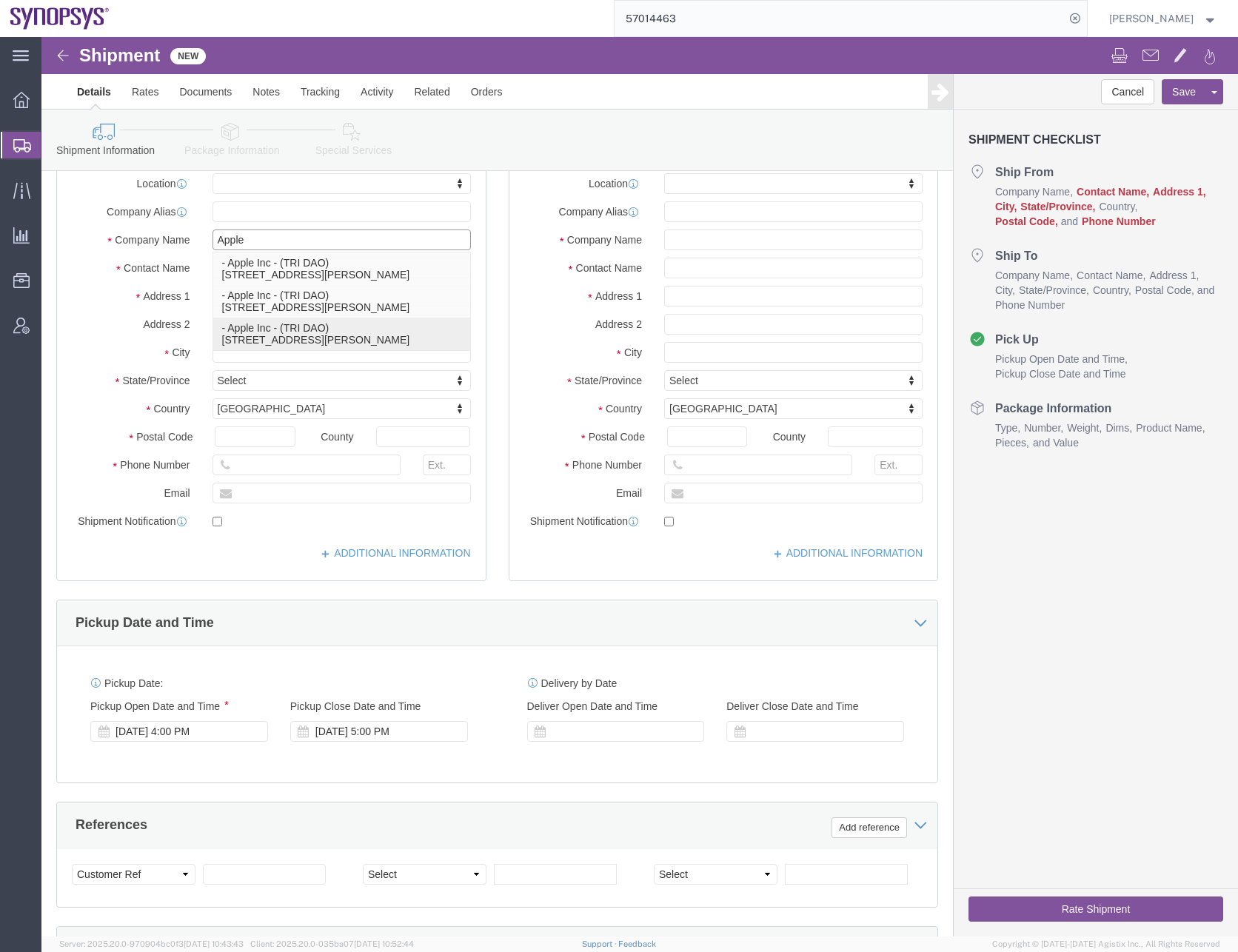
click p "- Apple Inc - (TRI DAO) [STREET_ADDRESS][PERSON_NAME]"
select select "CA"
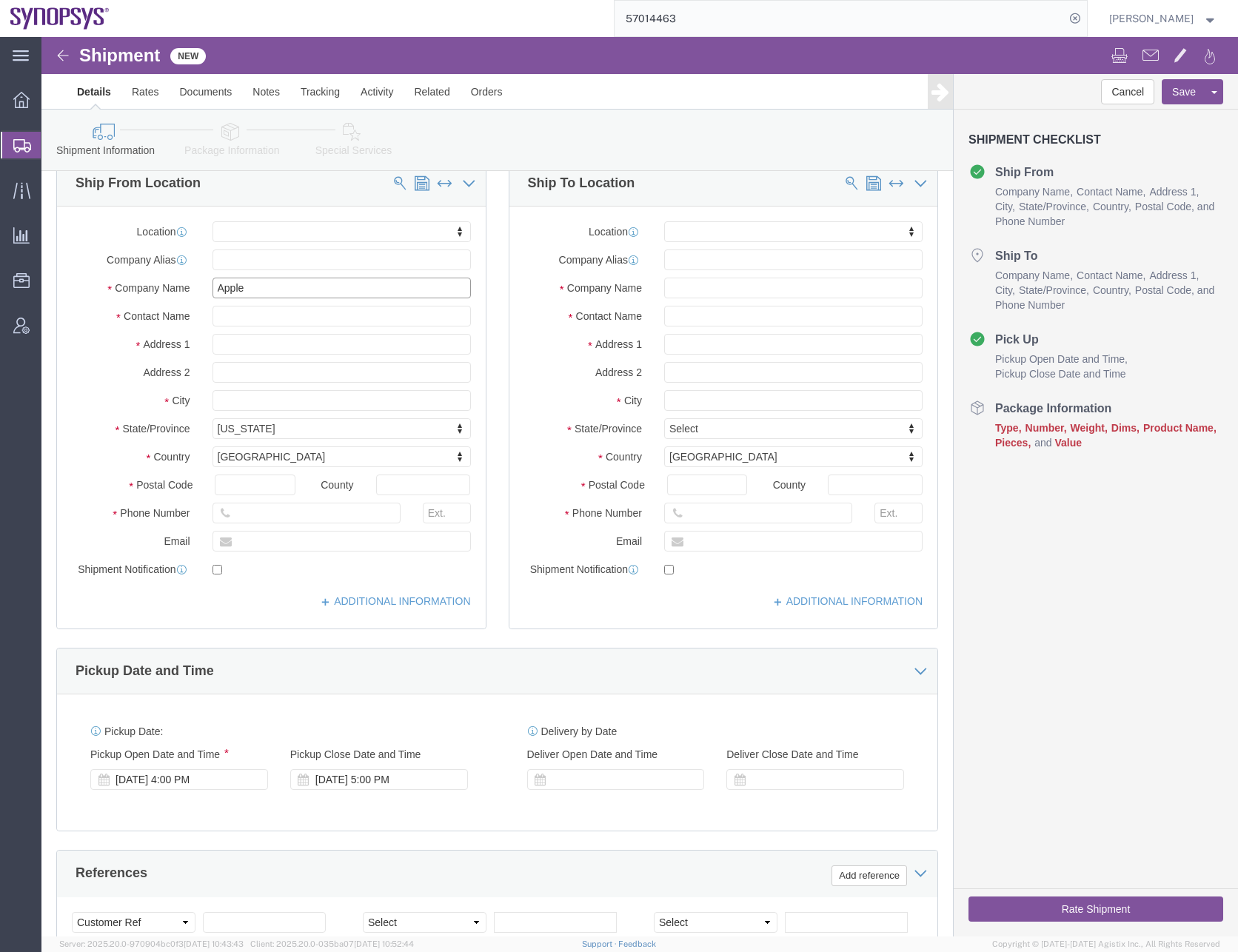
scroll to position [0, 0]
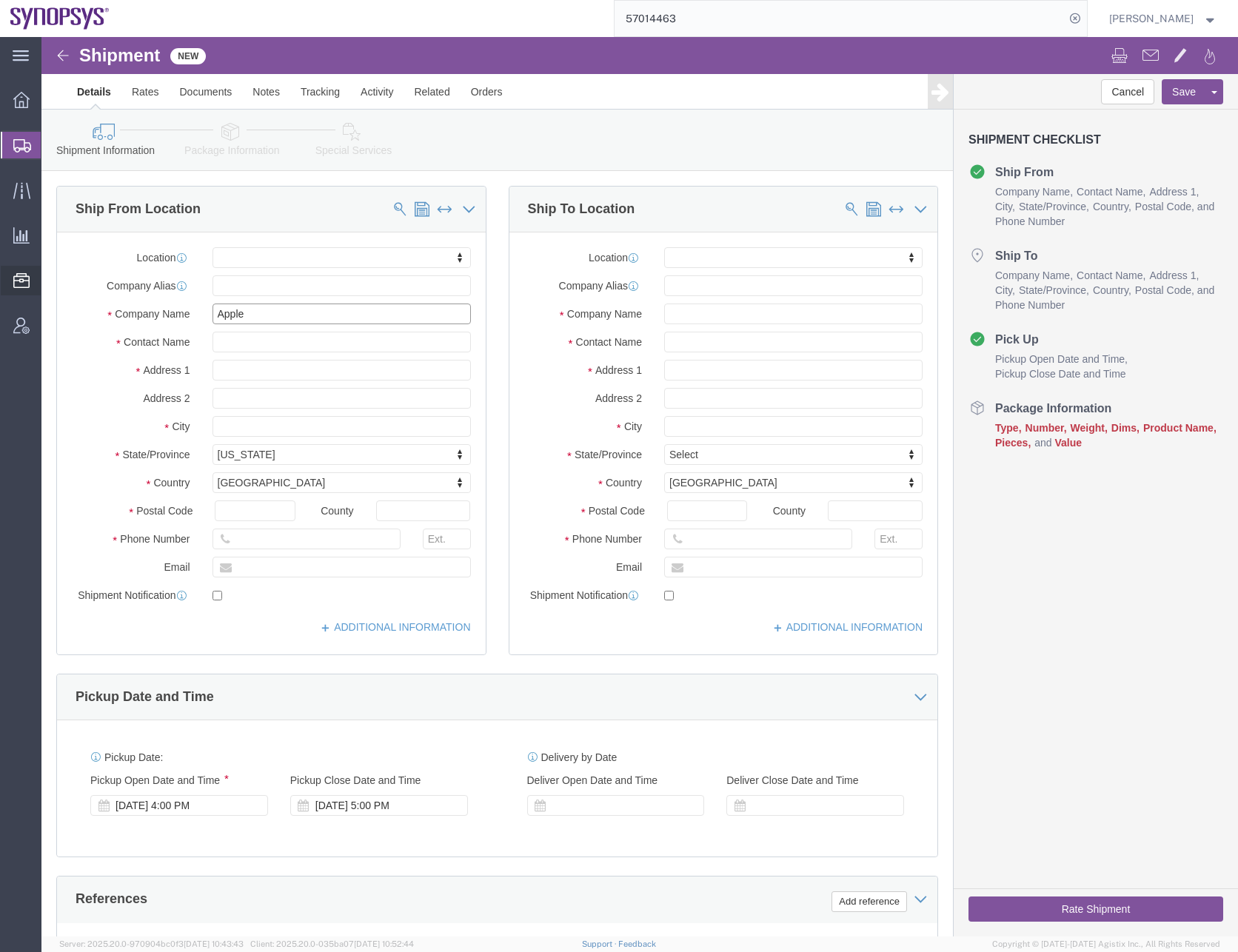
type input "Apple Inc"
click input "text"
type input "alom"
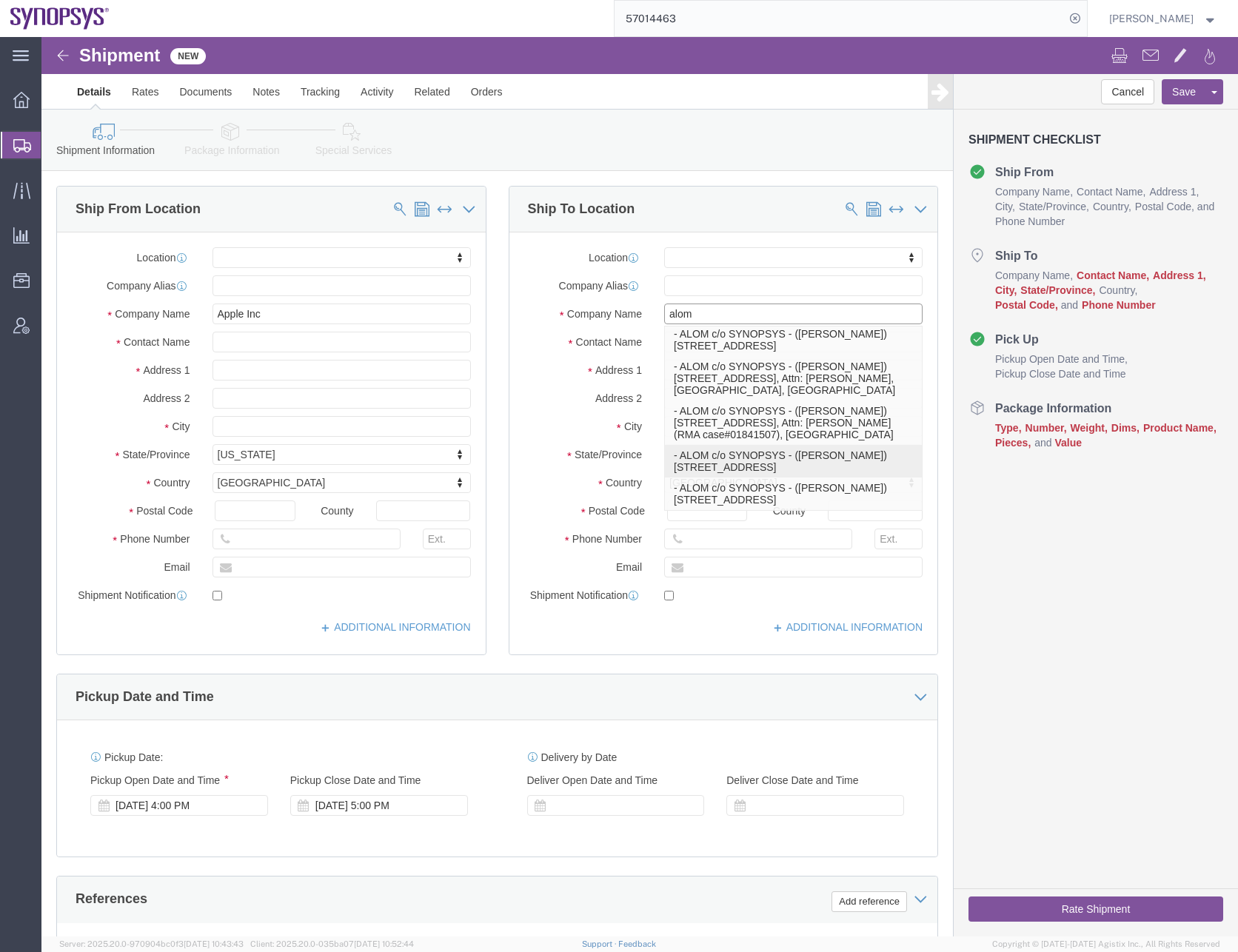
scroll to position [74, 0]
click p "- ALOM c/o SYNOPSYS - ([PERSON_NAME]) [STREET_ADDRESS]"
select select "CA"
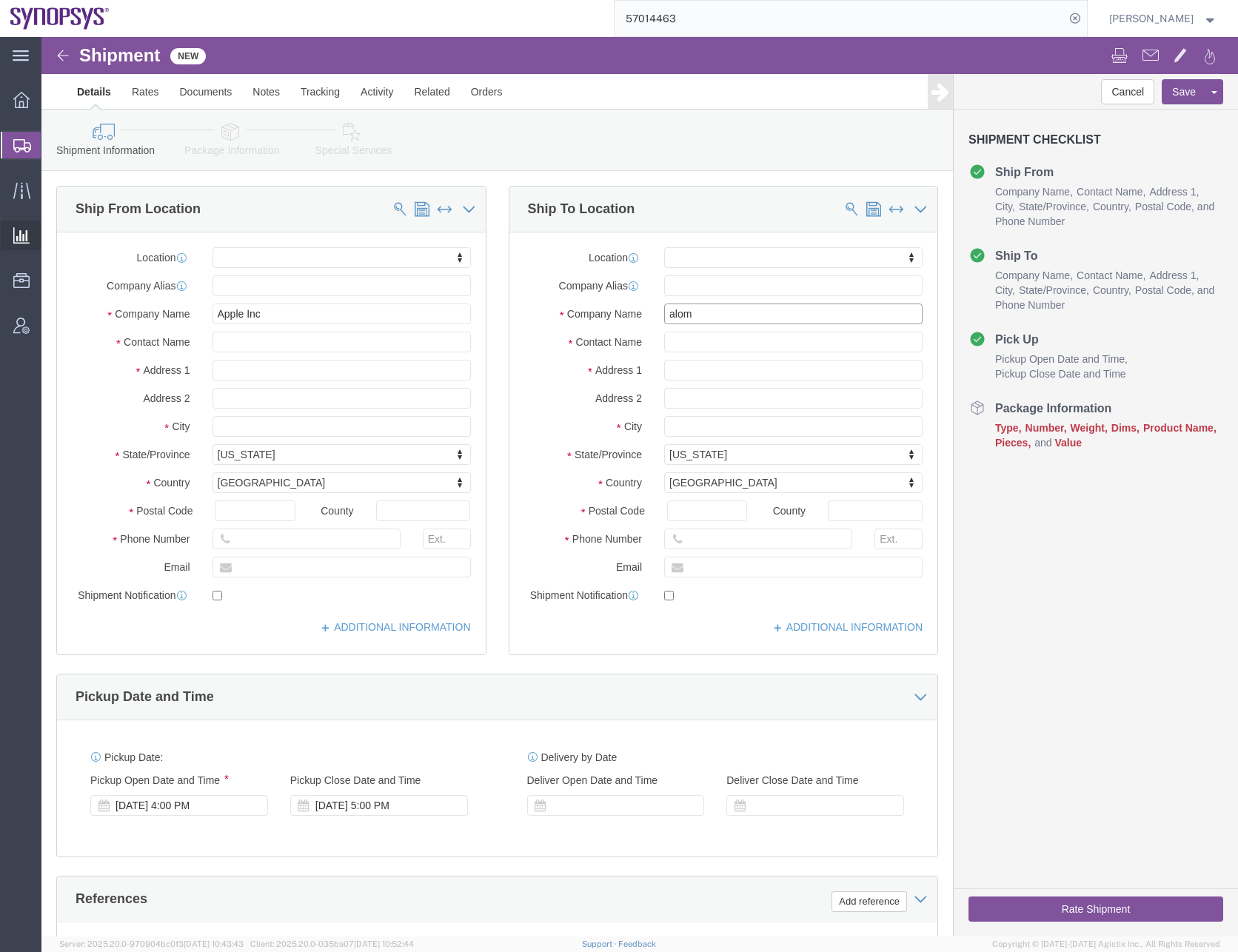
type input "ALOM c/o SYNOPSYS"
drag, startPoint x: 1009, startPoint y: 561, endPoint x: 1024, endPoint y: 561, distance: 15.0
click div "Cancel Save Assign To Save As Template Shipment Checklist Ship From Company Nam…"
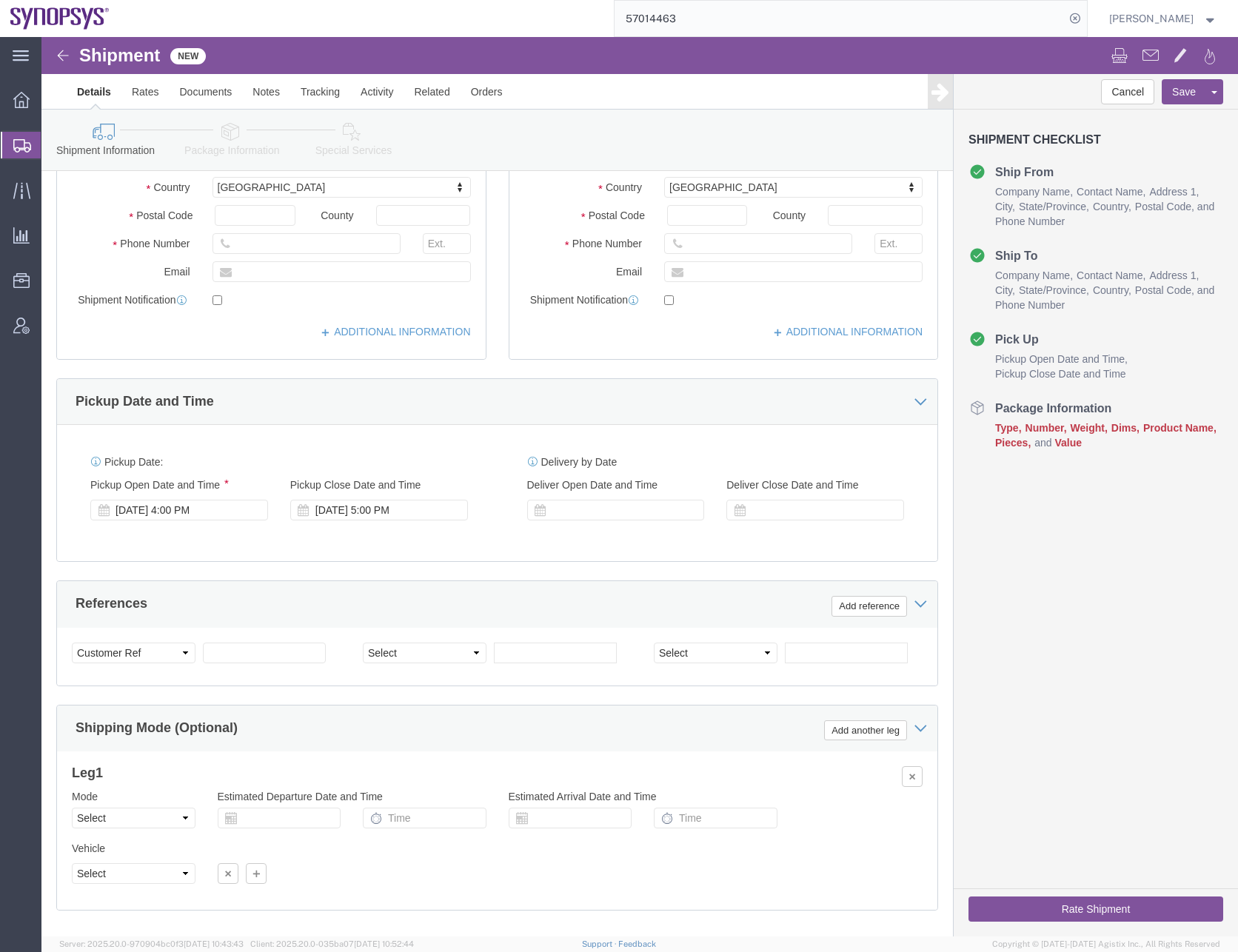
scroll to position [296, 0]
click div "[DATE] 4:00 PM"
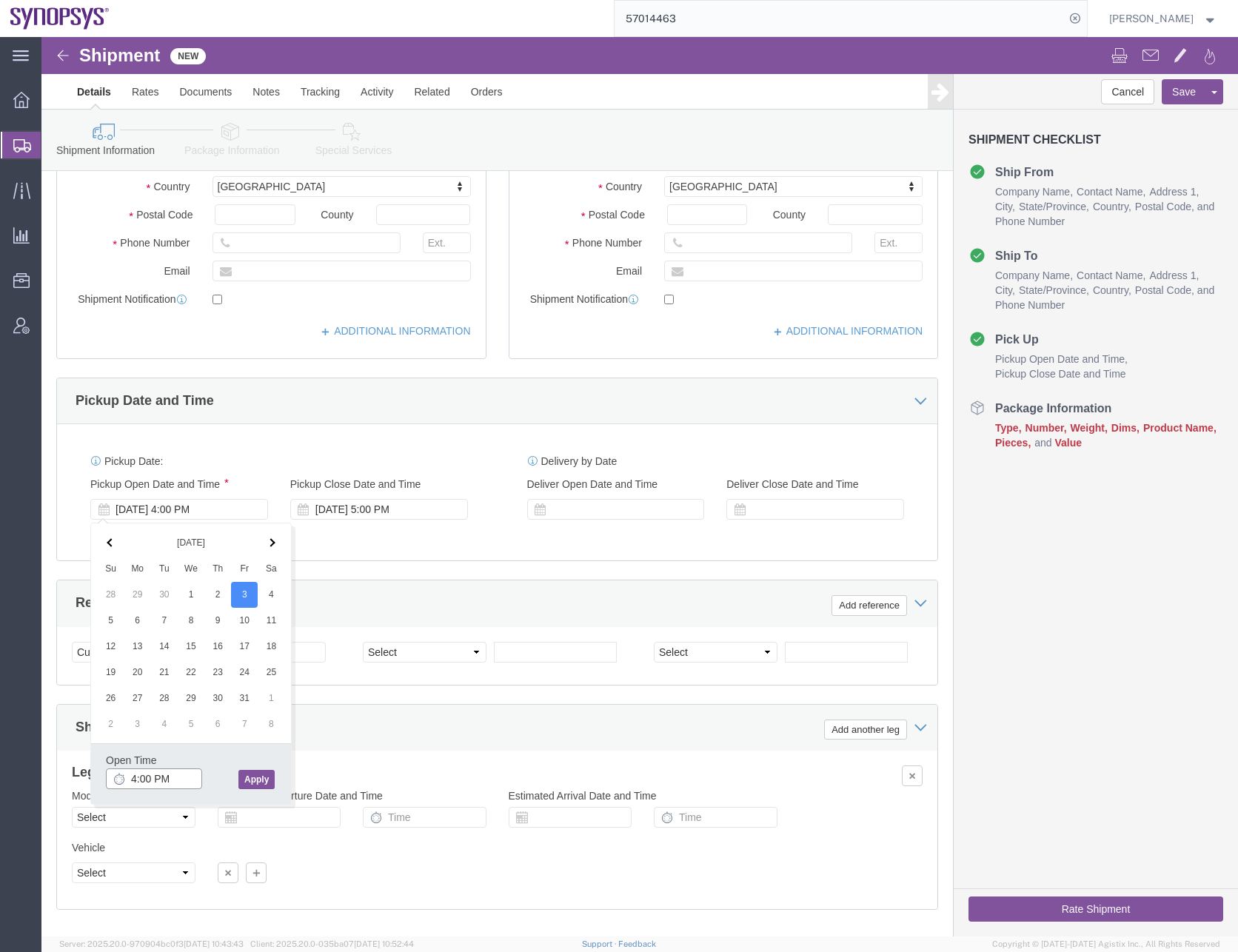
click input "4:00 PM"
type input "10:00 AM"
click button "Apply"
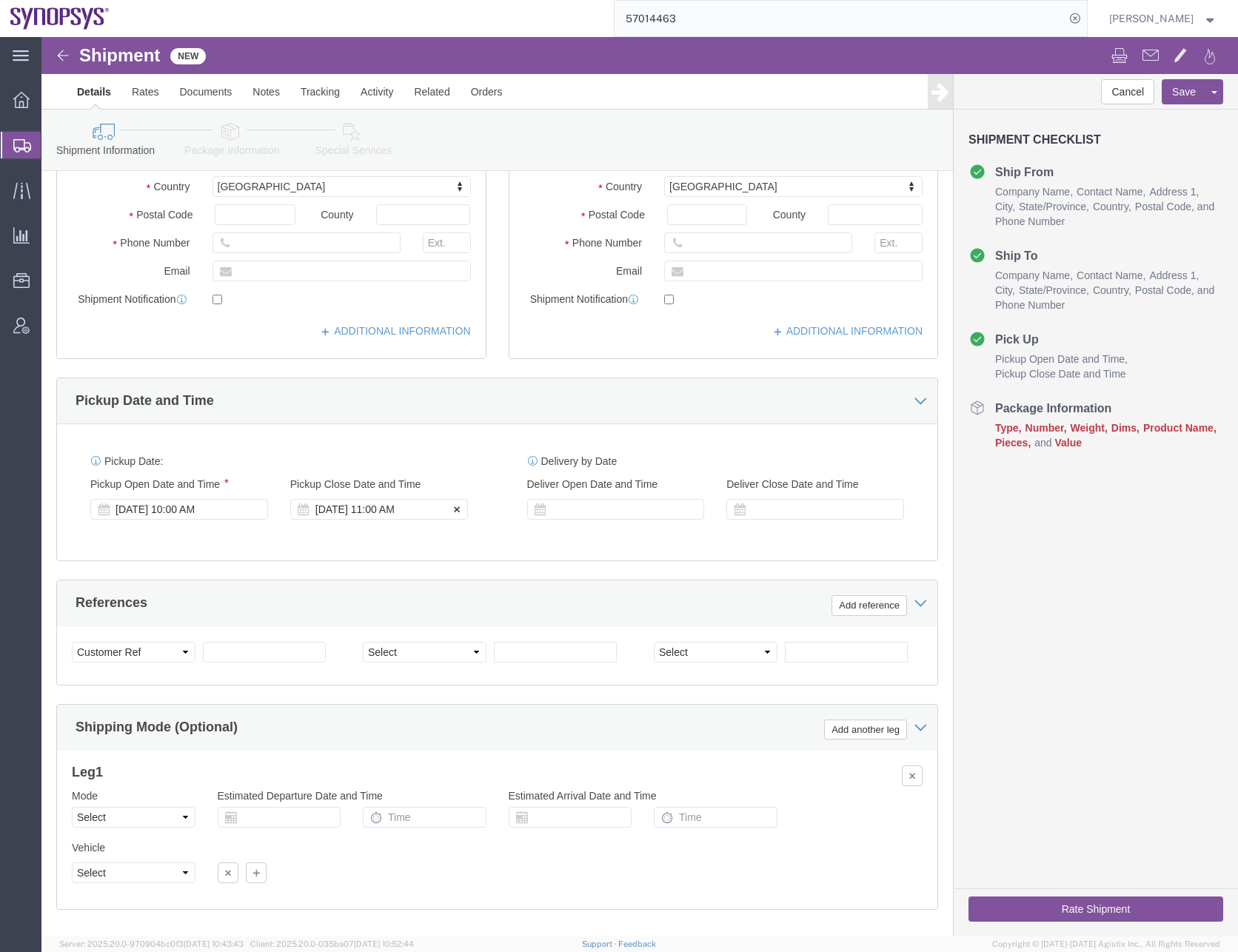
click div "[DATE] 11:00 AM"
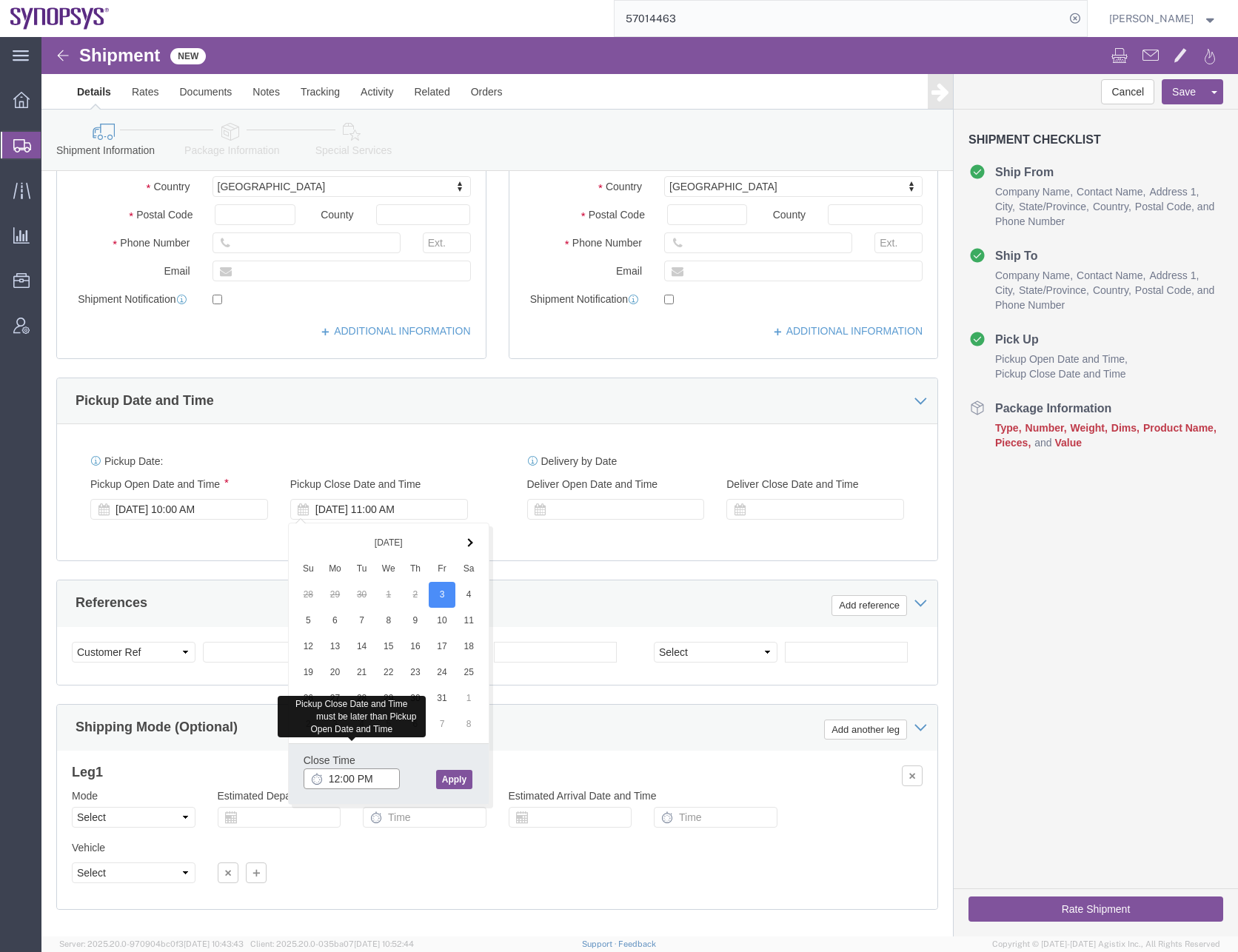
type input "12:00 PM"
click button "Apply"
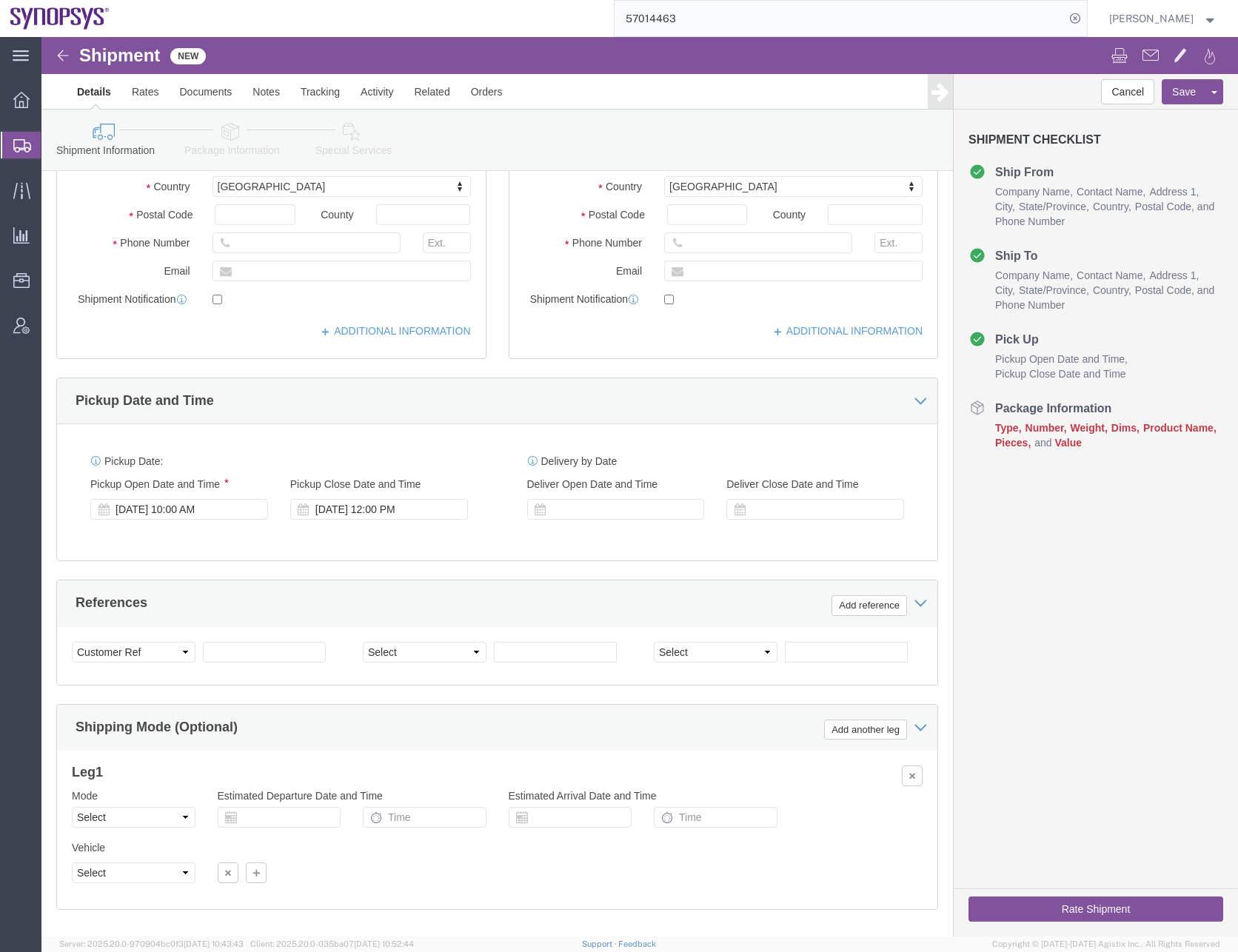
click div "Delivery by Date Delivery Start Date Delivery Start Time Deliver Open Date and …"
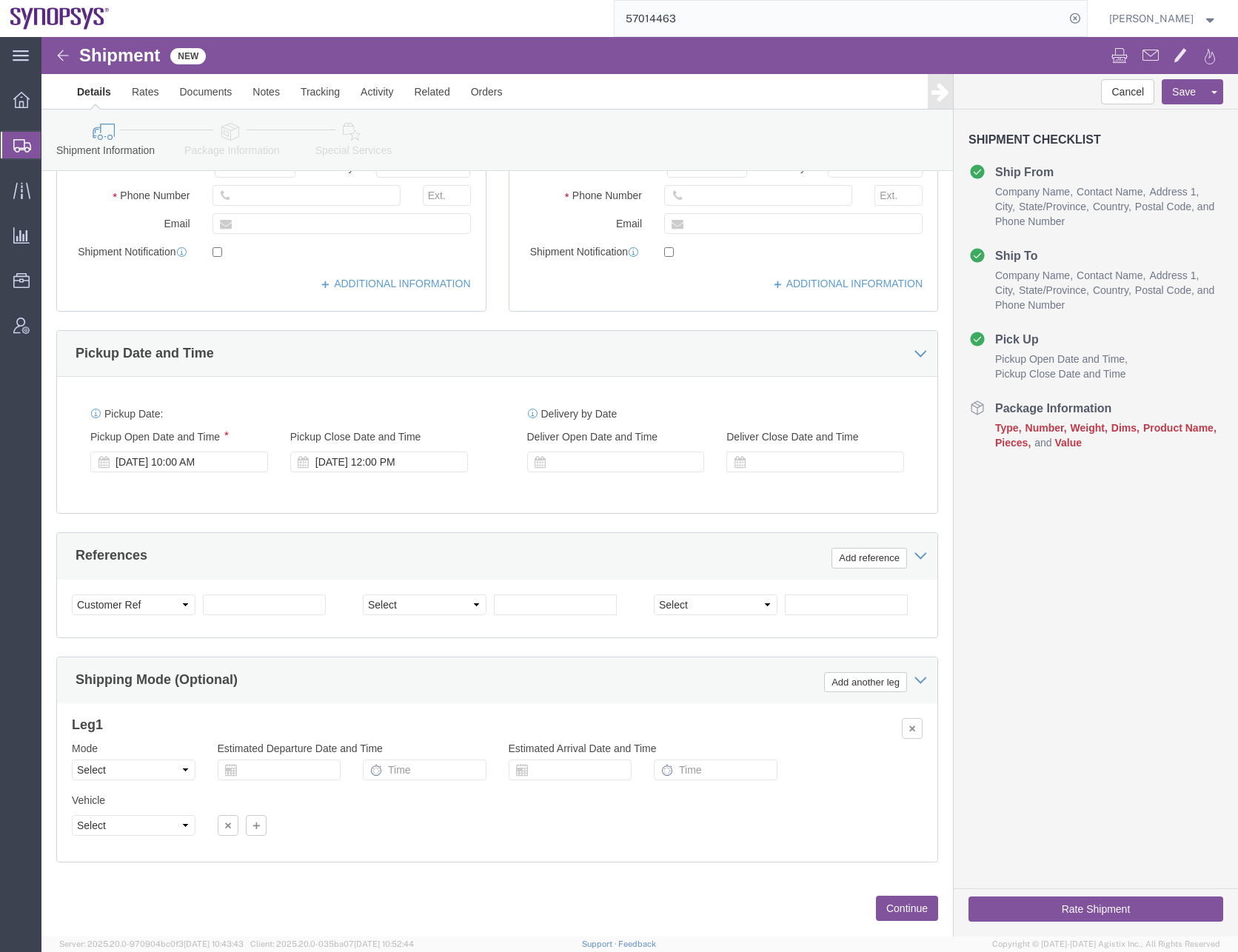
scroll to position [374, 0]
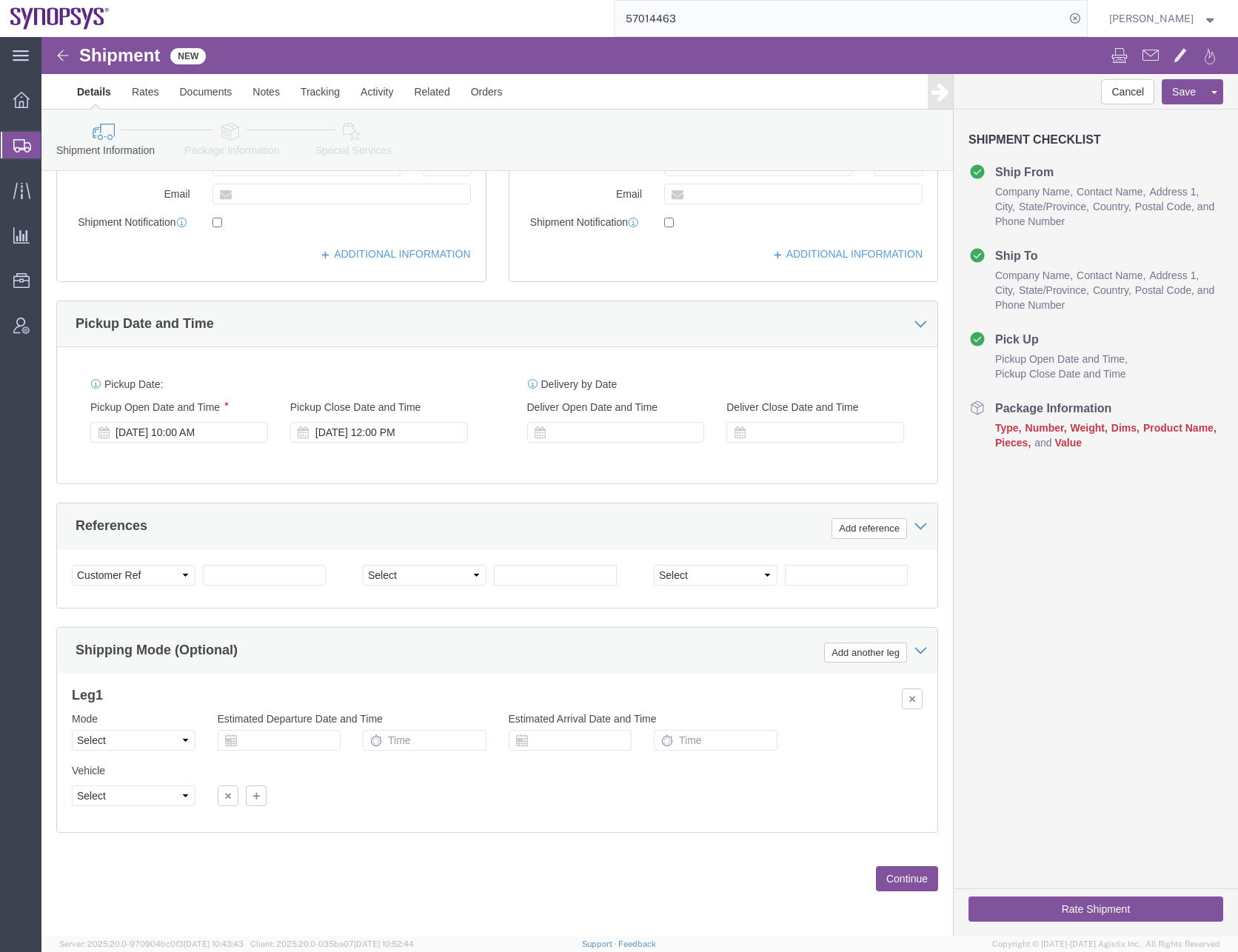
click button "Continue"
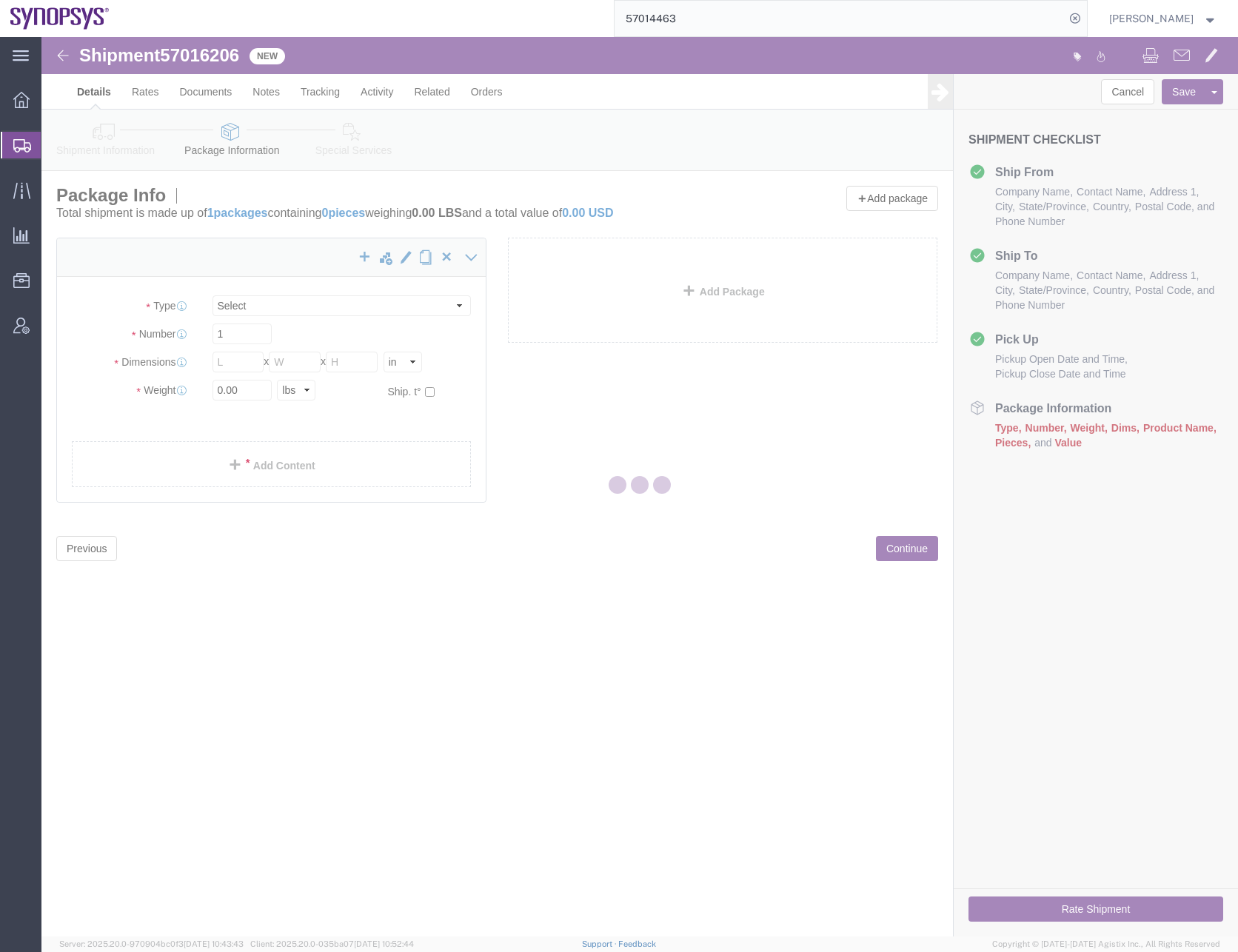
select select "CBOX"
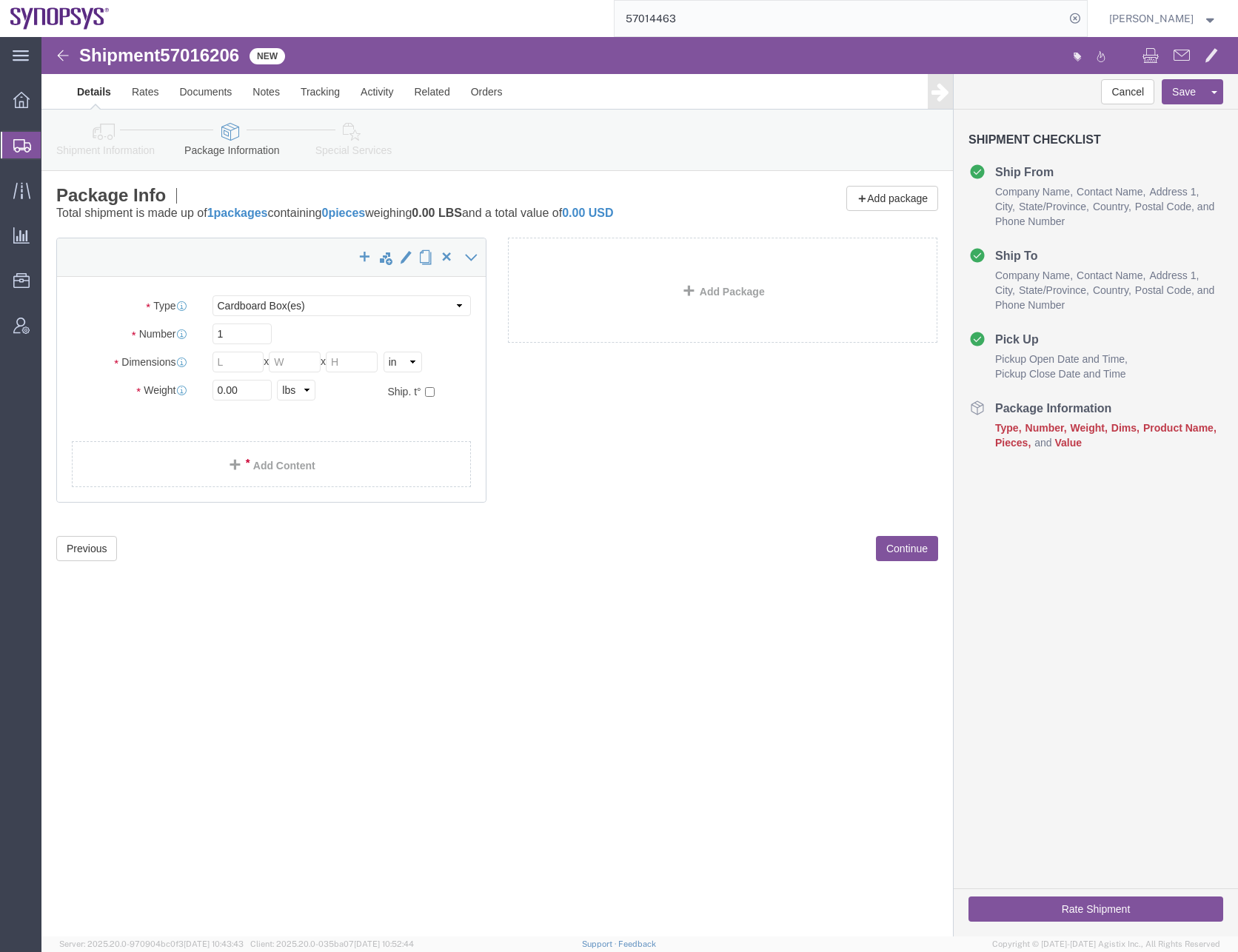
click div "Shipment Information Package Information Special Services"
click icon
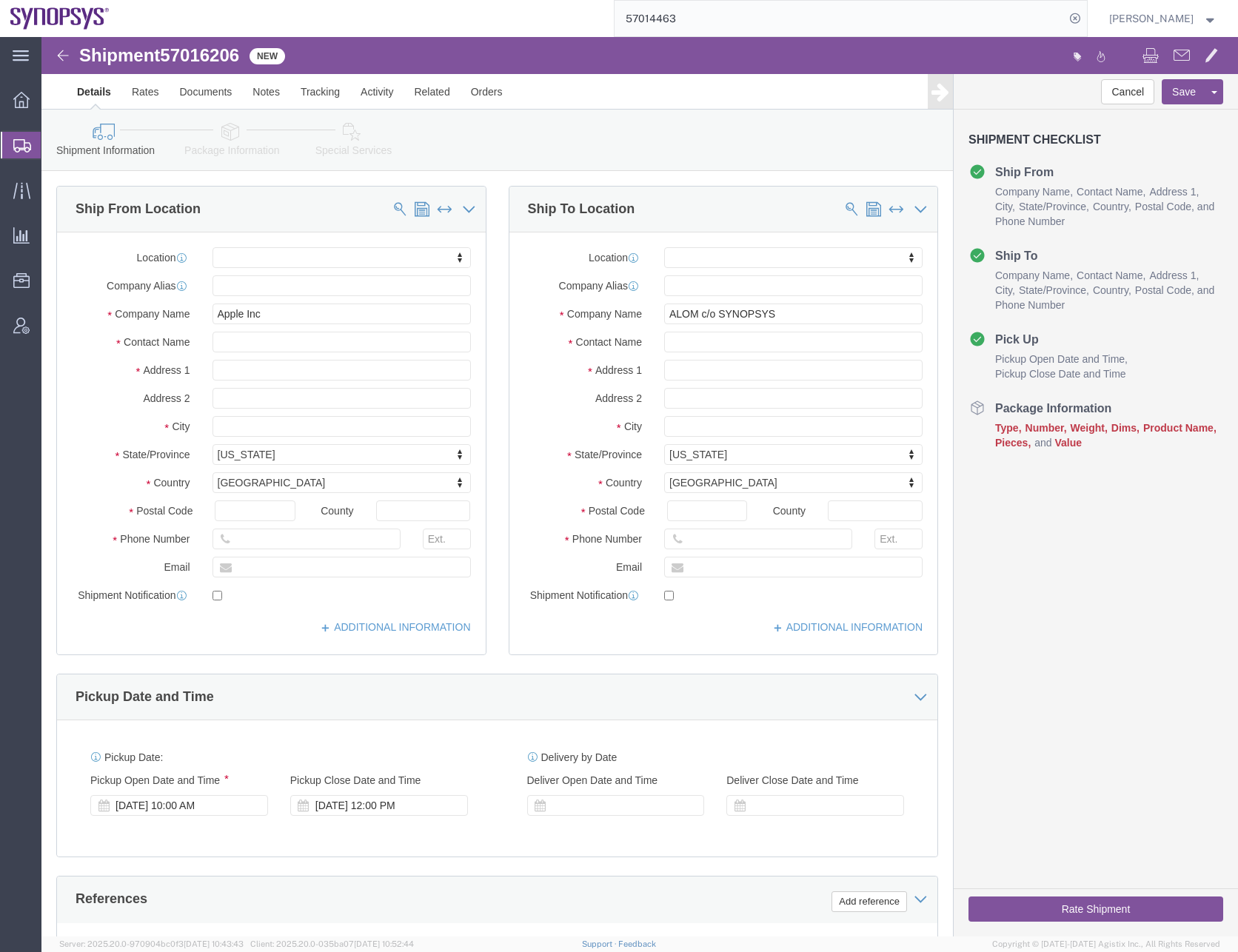
click icon
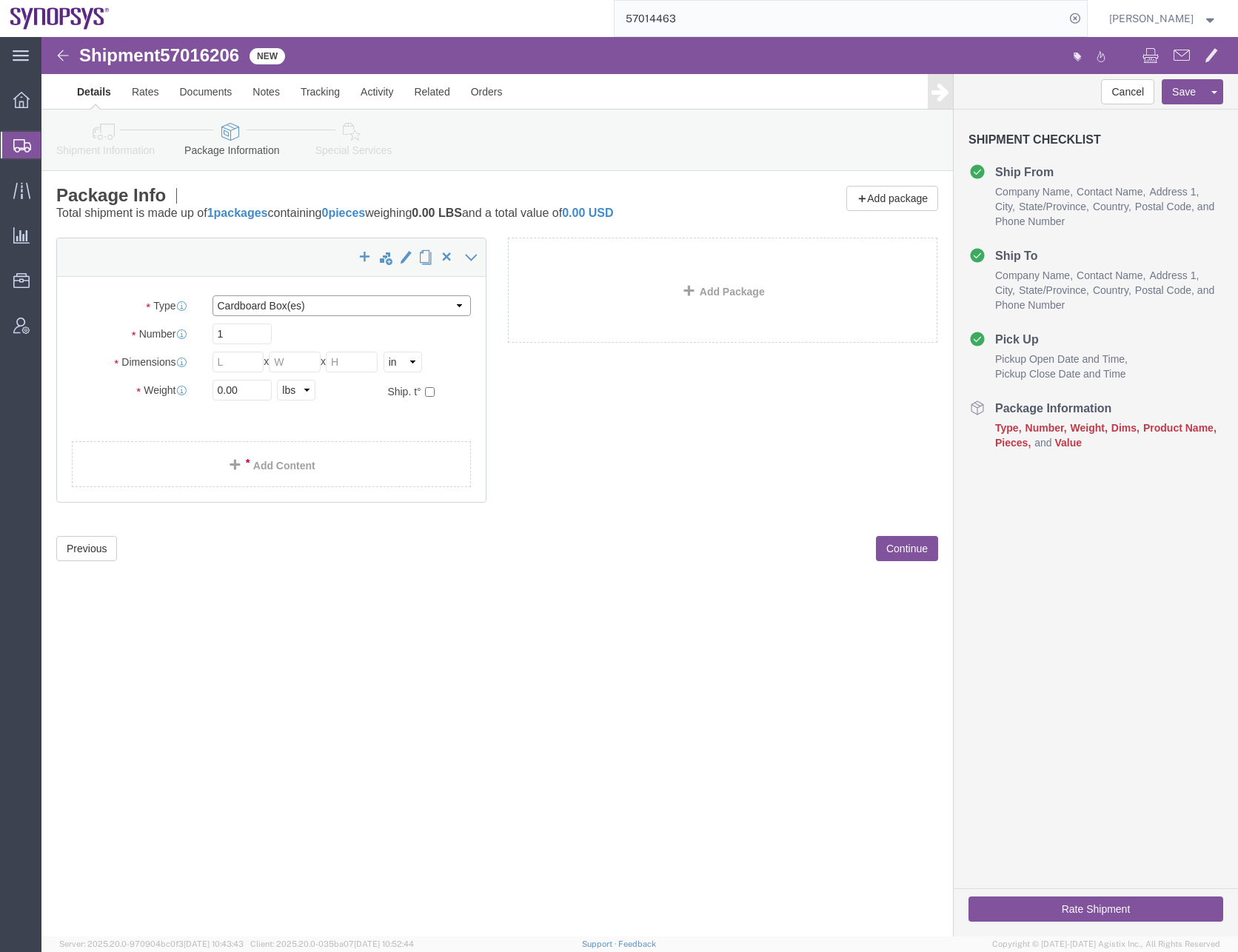
click select "Select Bale(s) Basket(s) Bolt(s) Bottle(s) Buckets Bulk Bundle(s) Can(s) Cardbo…"
click input "1"
click select "Select cm ft in"
select select "CM"
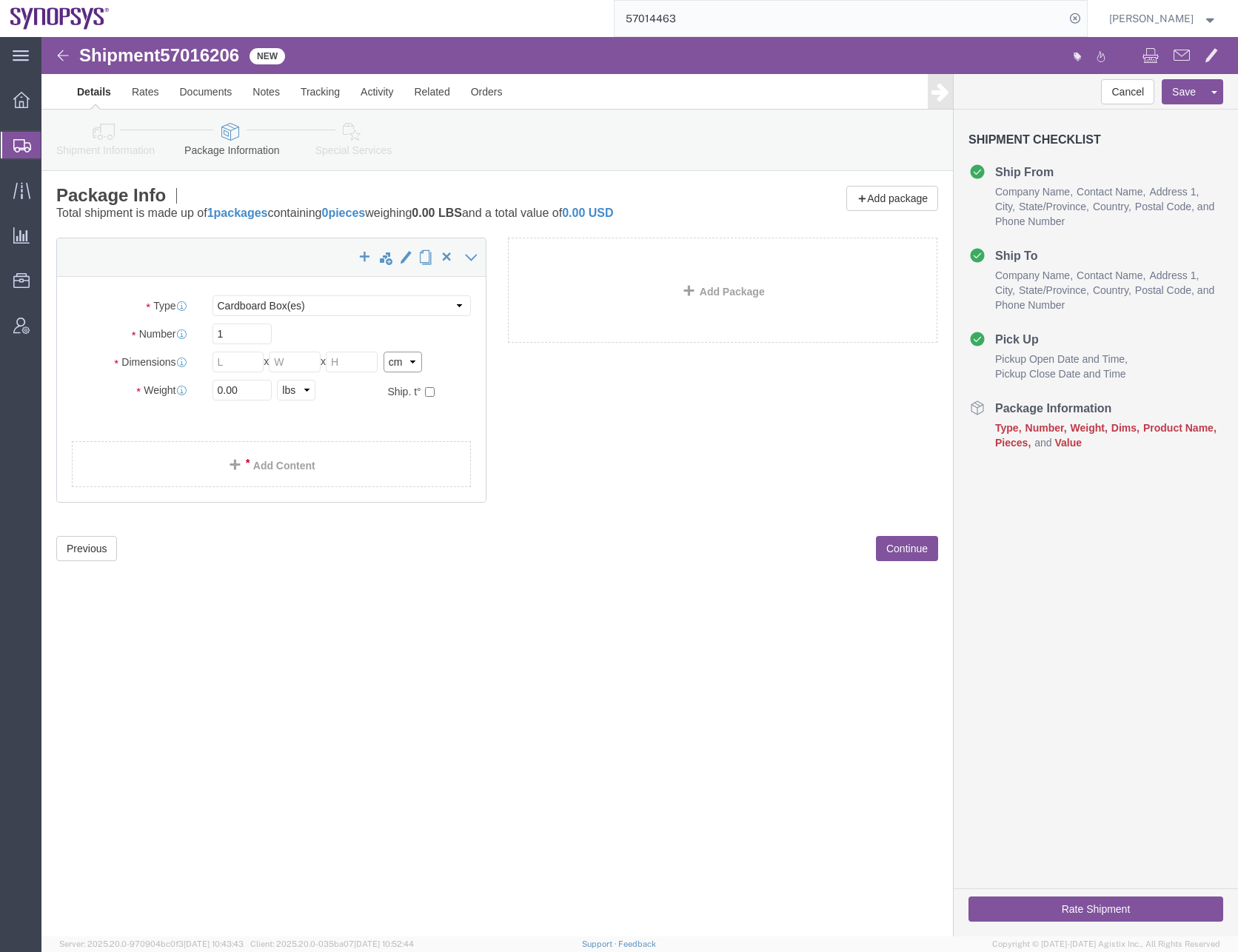
click select "Select cm ft in"
click select "Select kgs lbs"
select select "KGS"
click select "Select kgs lbs"
click input "1"
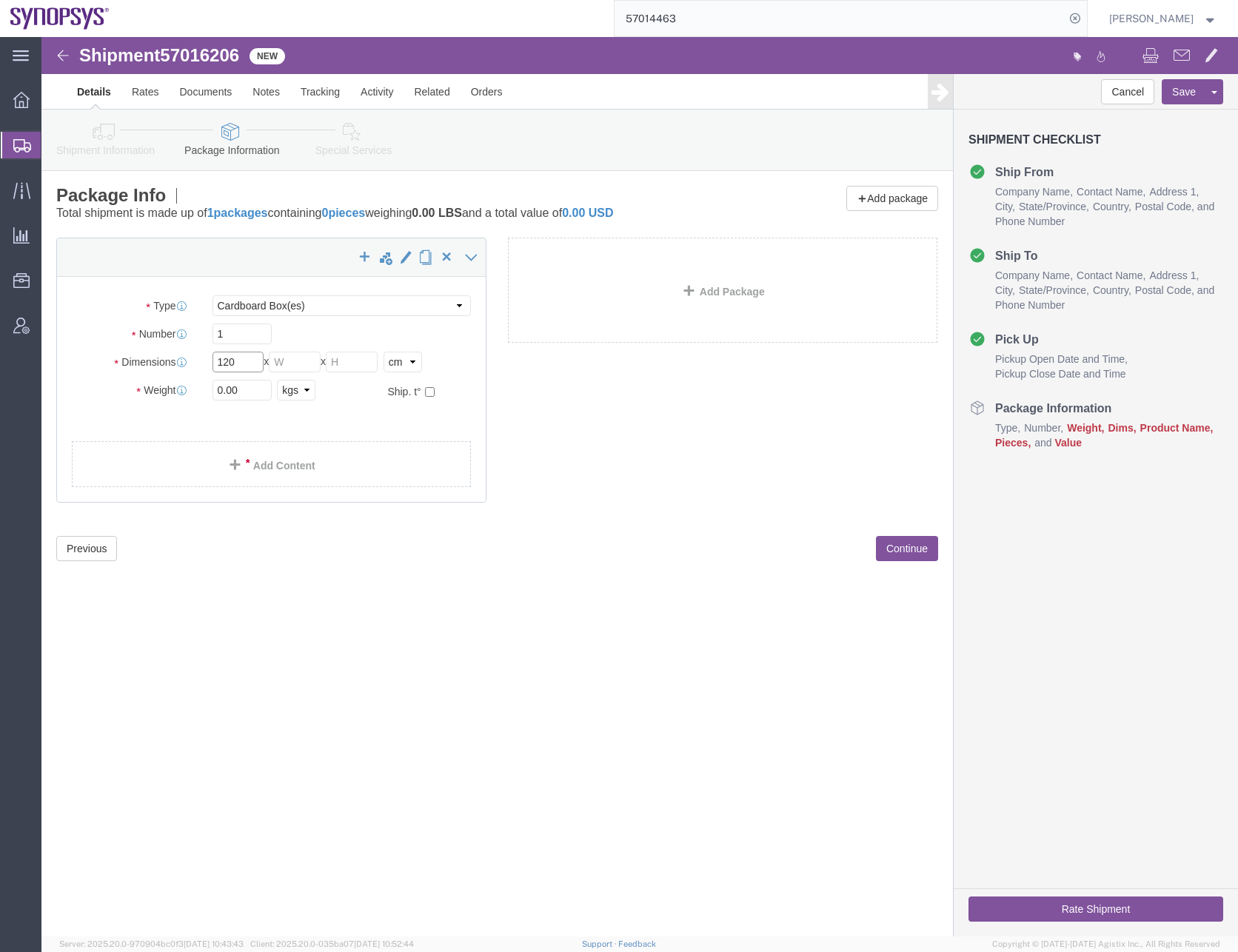
type input "120"
type input "44"
type input "51"
type input "63"
click link "Add Content"
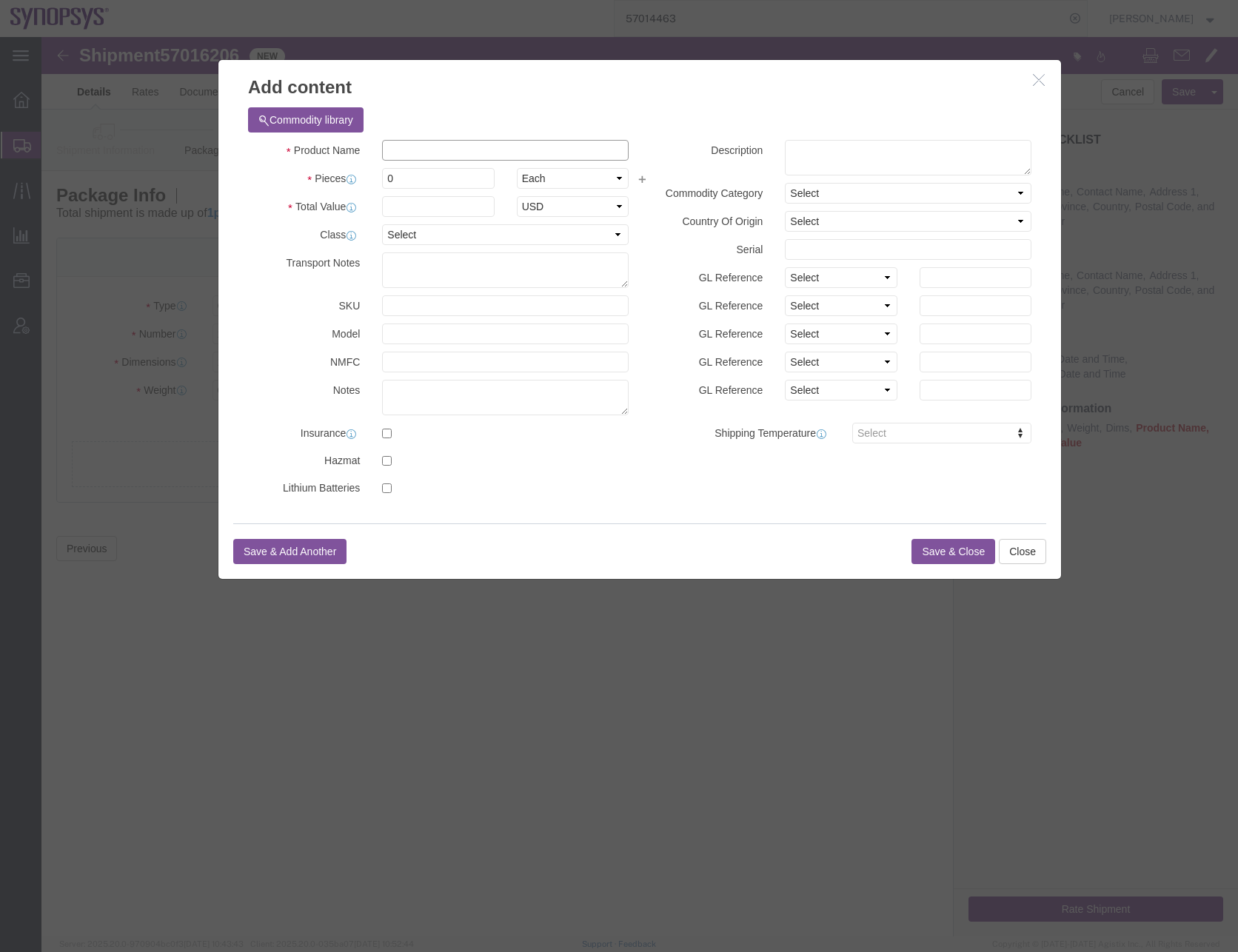
click input "text"
type input "HW1278-000"
click textarea
type textarea "ZeBu-200 Module -2 HW"
drag, startPoint x: 826, startPoint y: 74, endPoint x: 693, endPoint y: 77, distance: 133.0
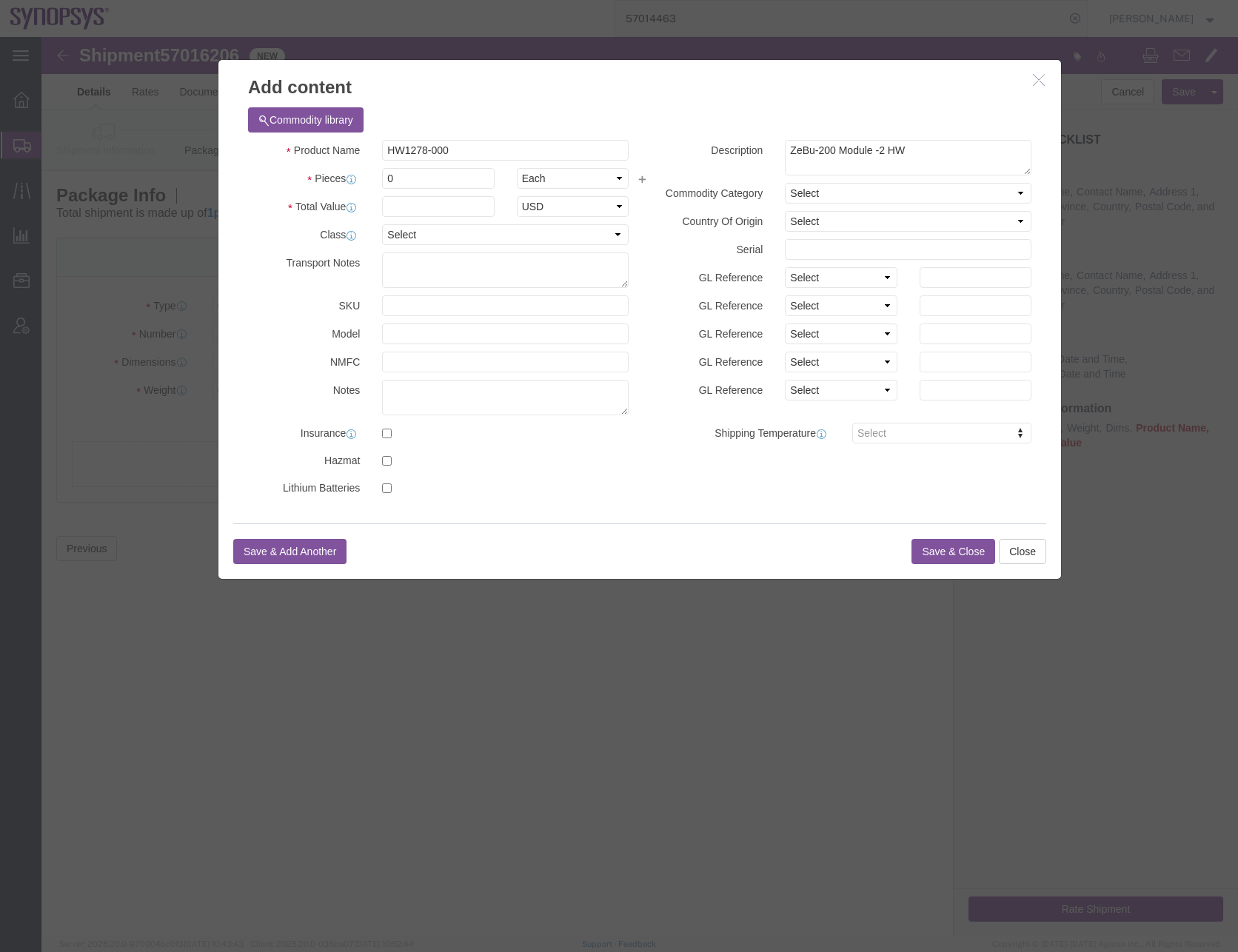
click div "Commodity library"
drag, startPoint x: 385, startPoint y: 139, endPoint x: 337, endPoint y: 150, distance: 49.2
click div "0"
type input "1"
type input "100"
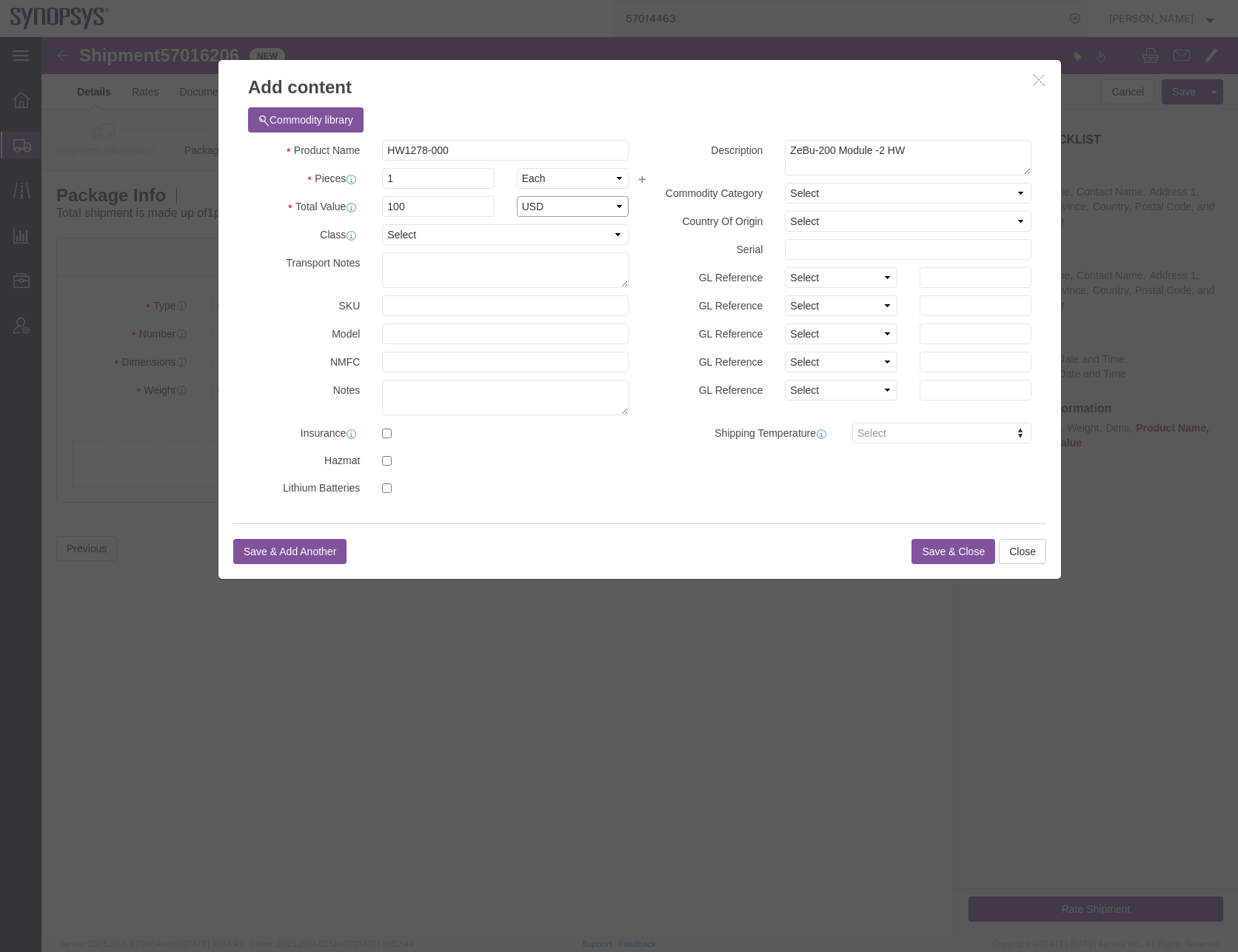
select select "USD"
select select "50"
click select "Select [GEOGRAPHIC_DATA] [GEOGRAPHIC_DATA] [GEOGRAPHIC_DATA] [GEOGRAPHIC_DATA] …"
select select "FR"
click select "Select [GEOGRAPHIC_DATA] [GEOGRAPHIC_DATA] [GEOGRAPHIC_DATA] [GEOGRAPHIC_DATA] …"
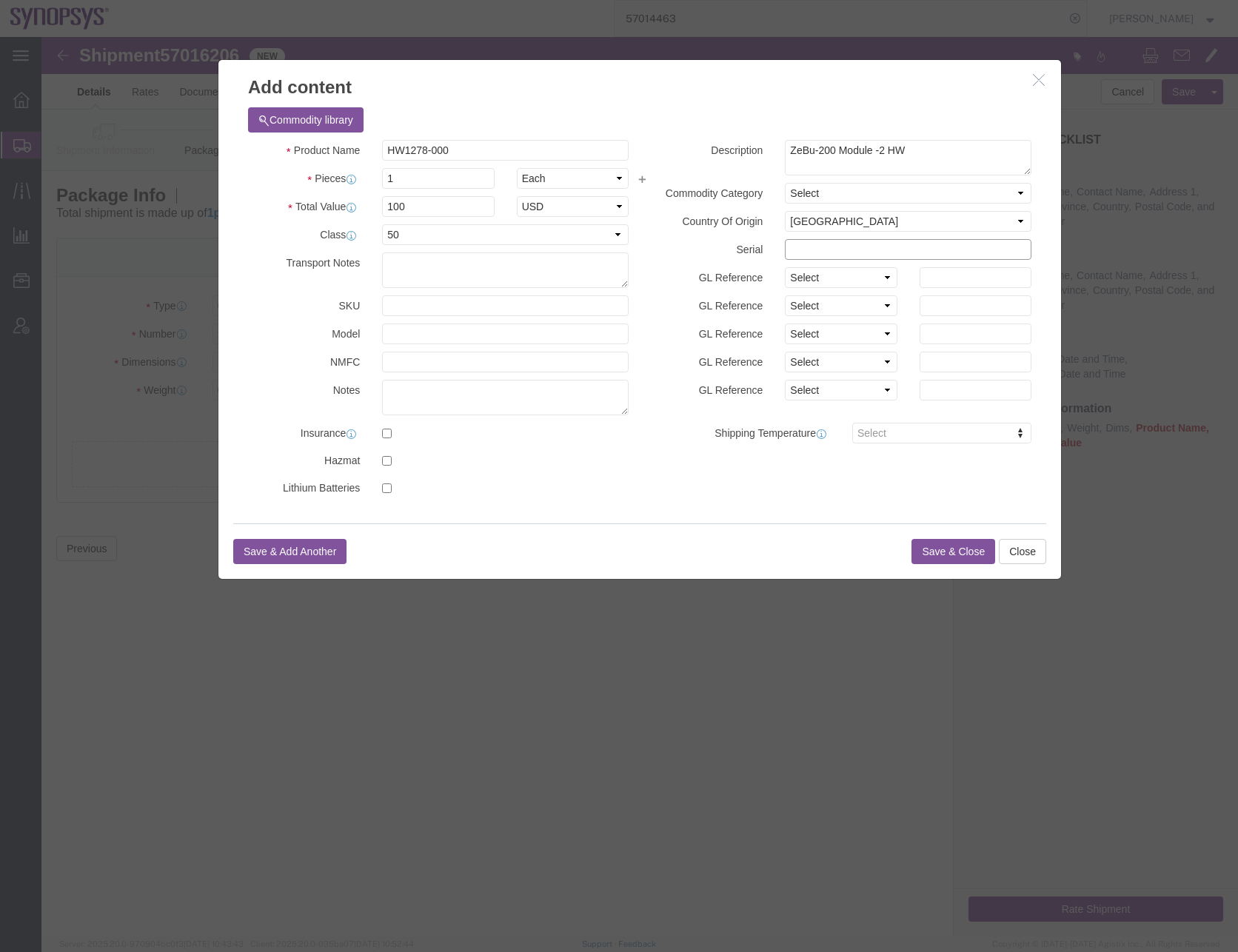
click input "text"
type input "C037681"
click textarea "ZeBu-200 Module -2 HW"
type textarea "ZeBu-200 Module -2 HW RMA CASE# 1916205 - RMA5000005667"
click div "Commodity library Product Name HW1278-000 Pieces 1 Select Bag Barrels 100Board …"
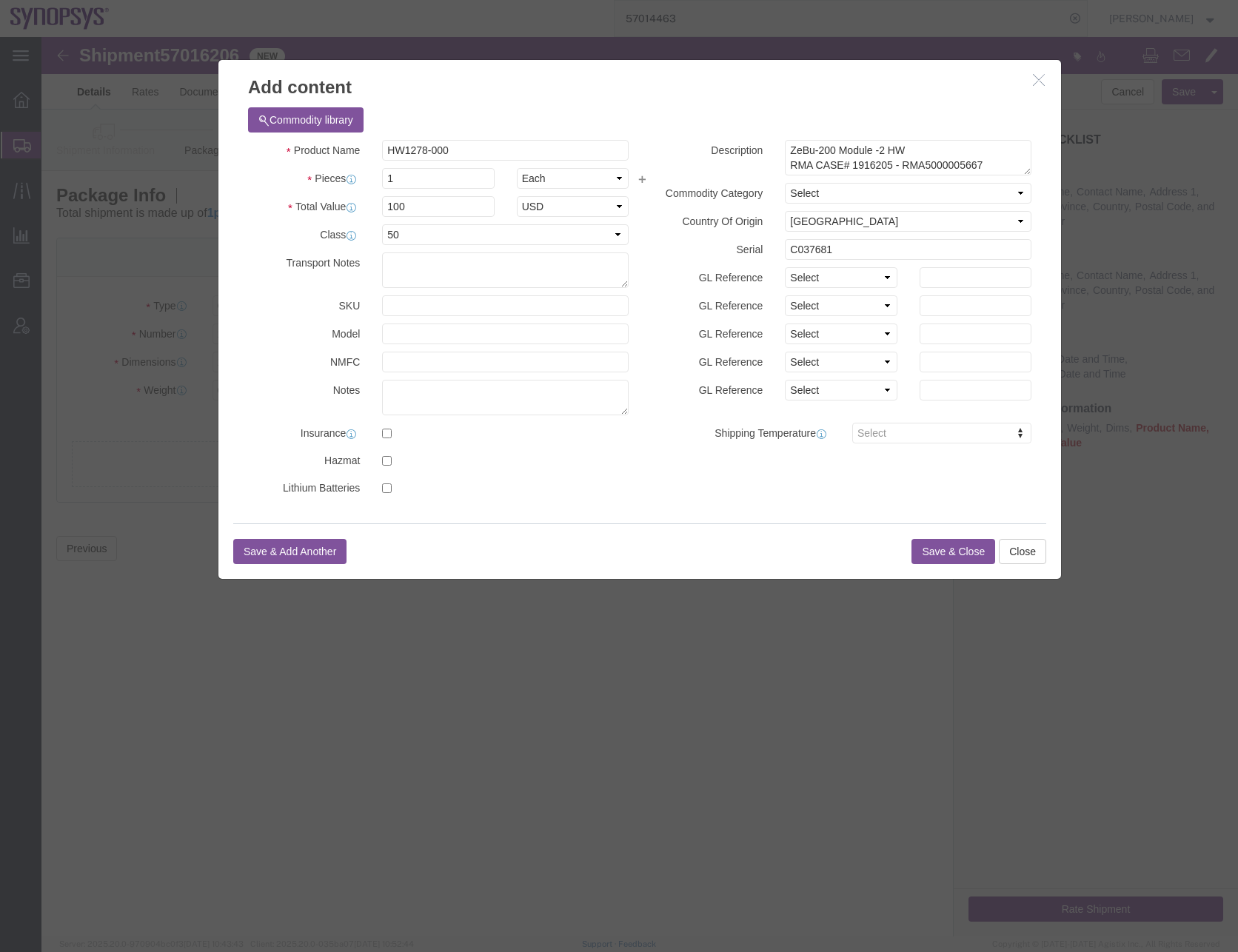
click button "Save & Close"
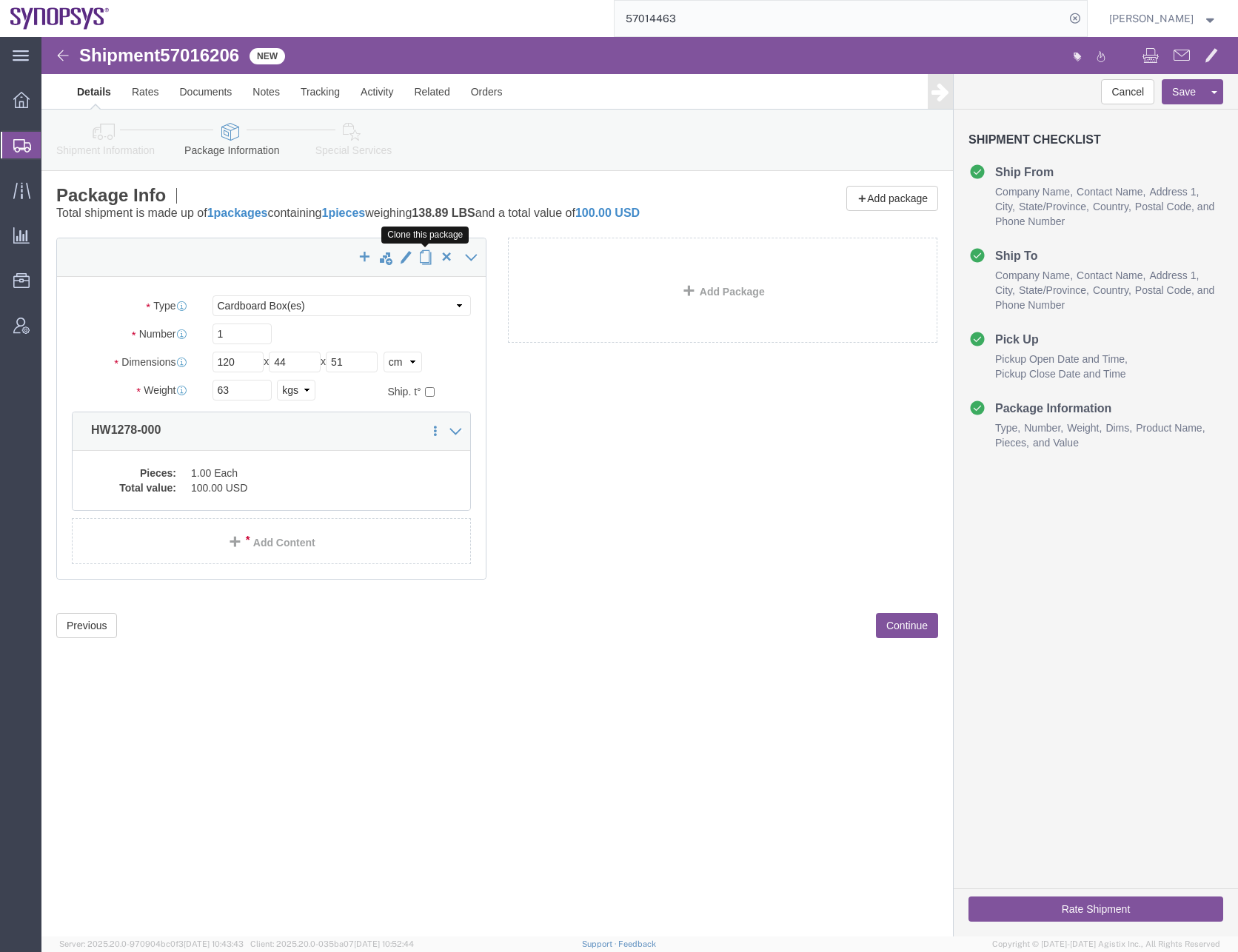
click span "button"
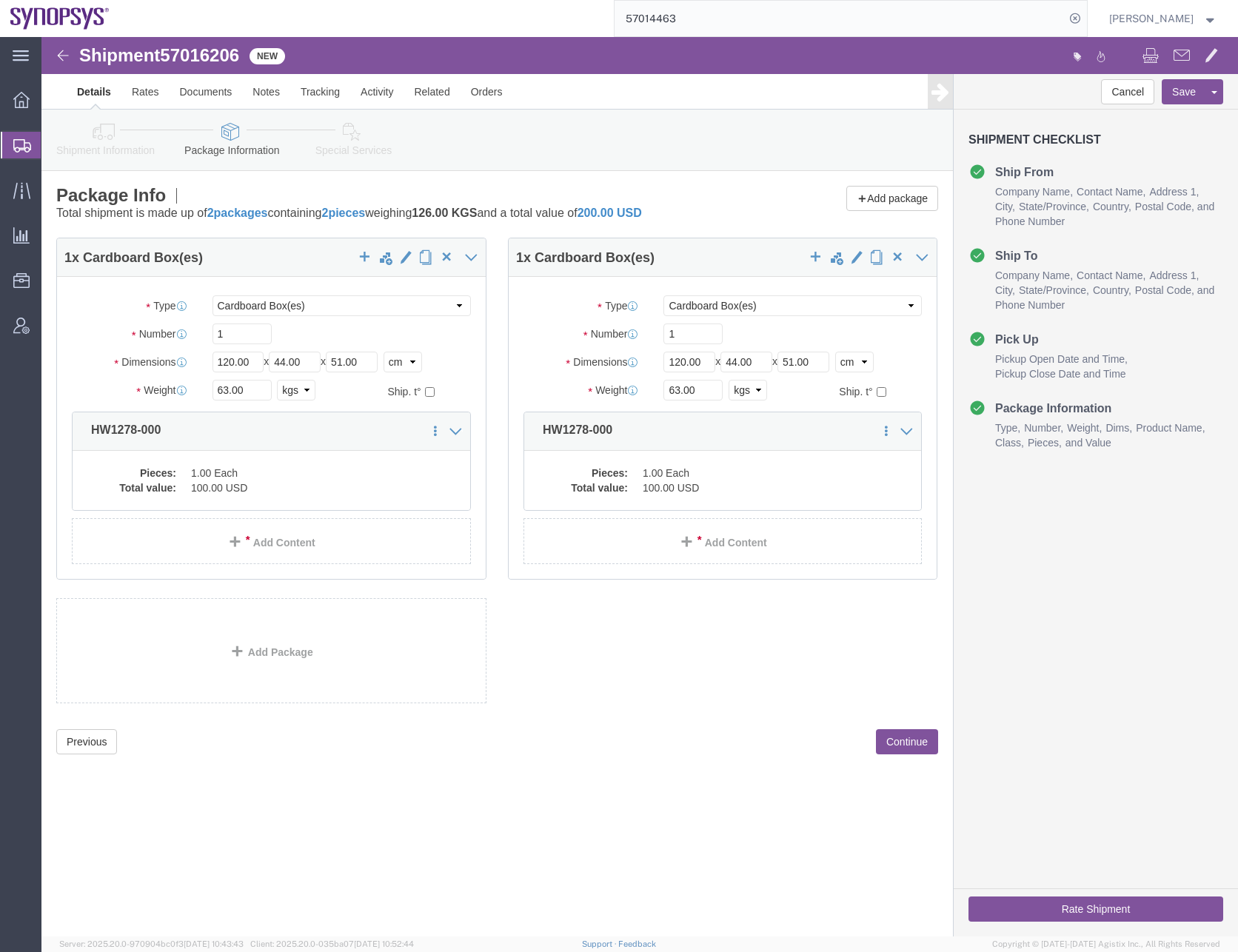
select select "CBOX"
click select "Select cm ft in"
select select "IN"
click select "Select cm ft in"
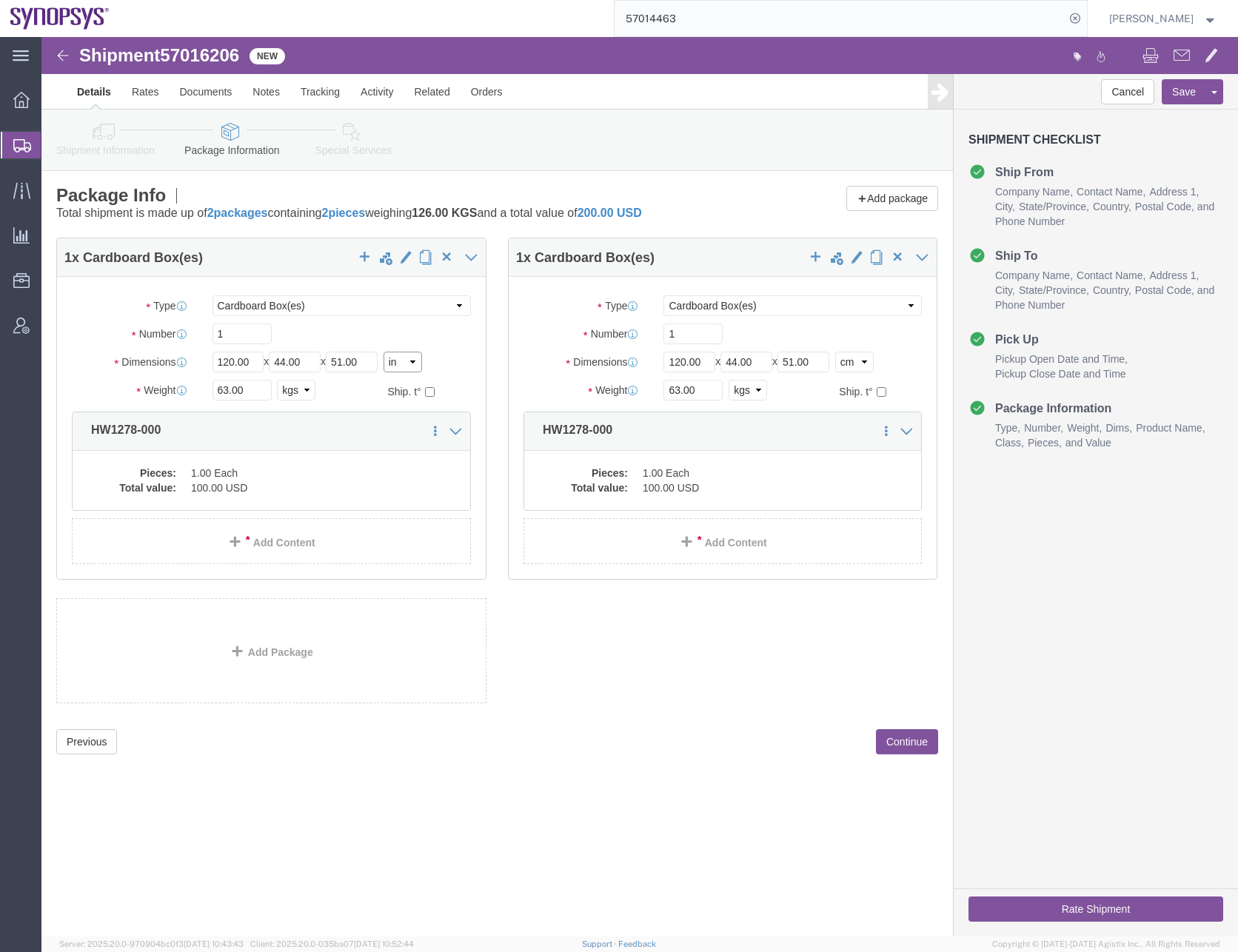
type input "47.24"
type input "17.32"
type input "20.08"
click select "Select kgs lbs"
select select "LBS"
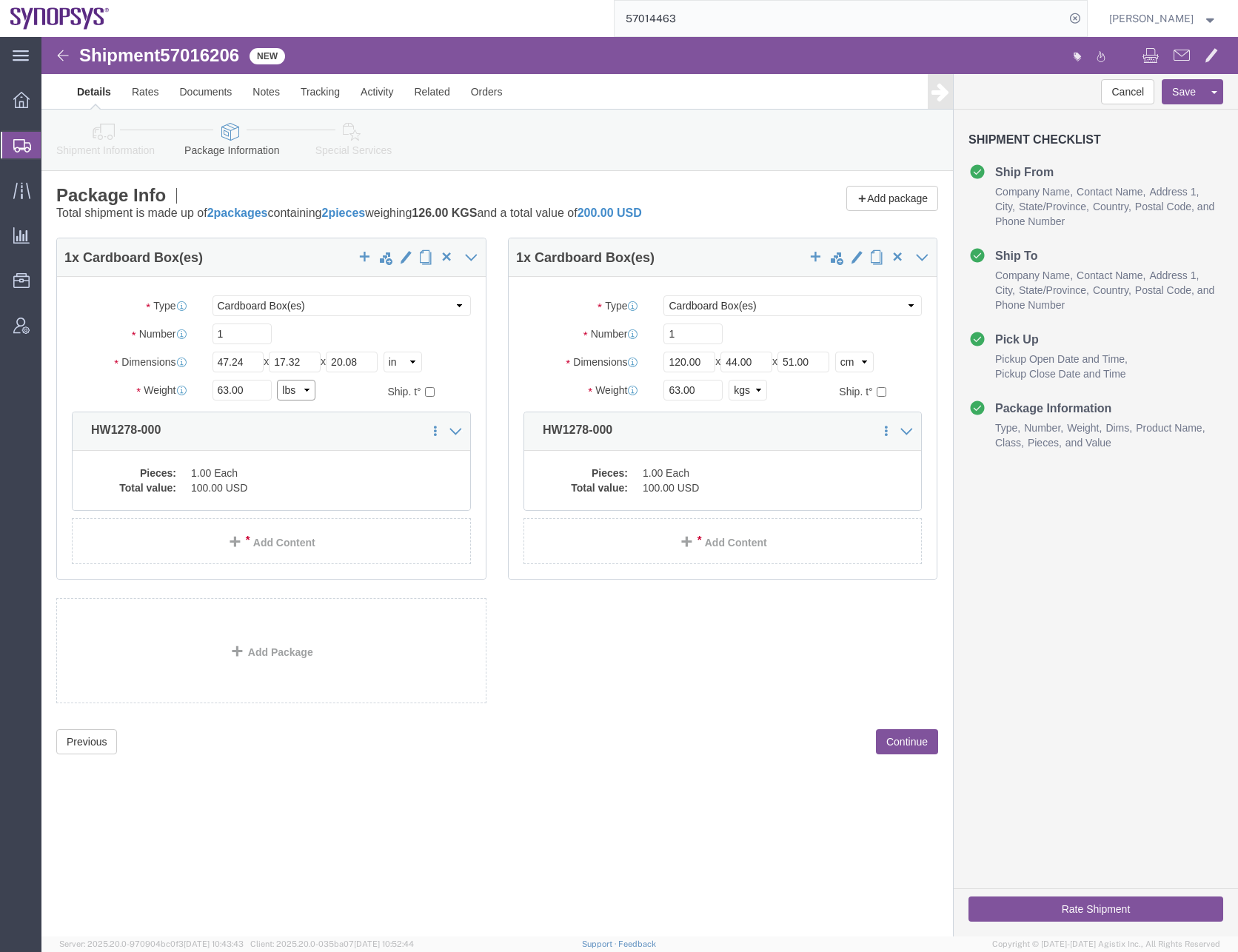
click select "Select kgs lbs"
type input "138.89"
click select "Select cm ft in"
select select "IN"
click select "Select cm ft in"
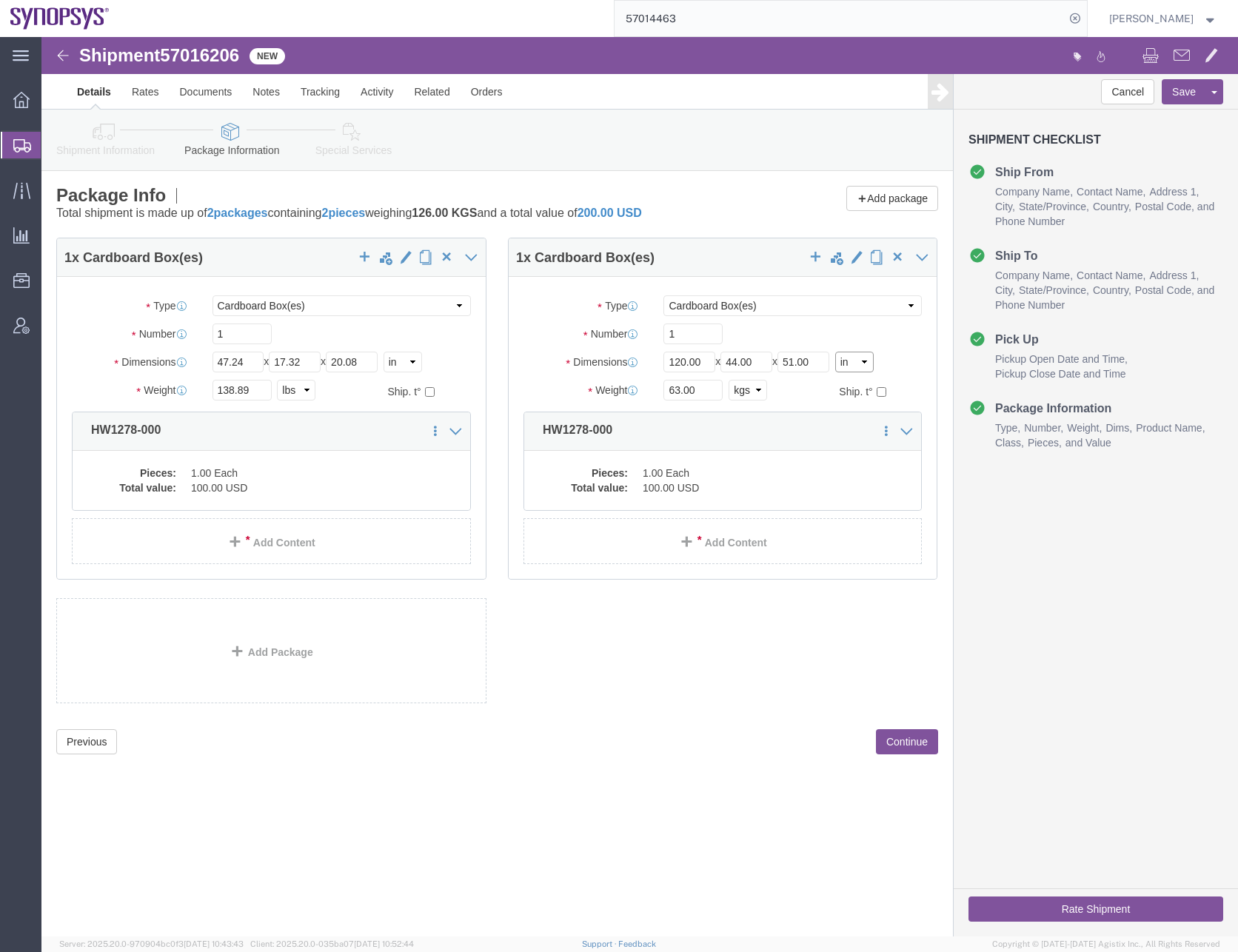
type input "47.24"
type input "17.32"
type input "20.08"
click select "Select kgs lbs"
select select "LBS"
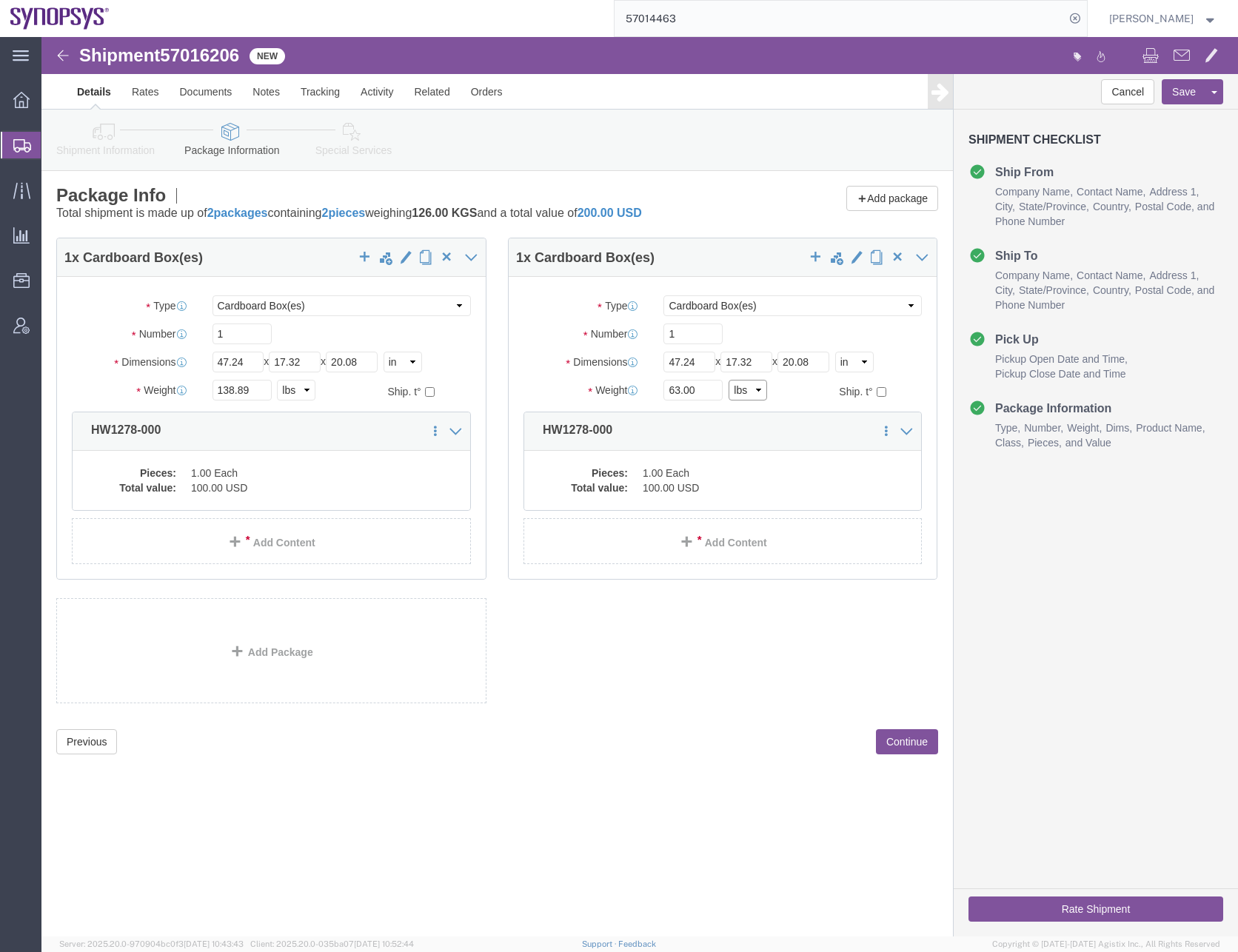
click select "Select kgs lbs"
type input "138.89"
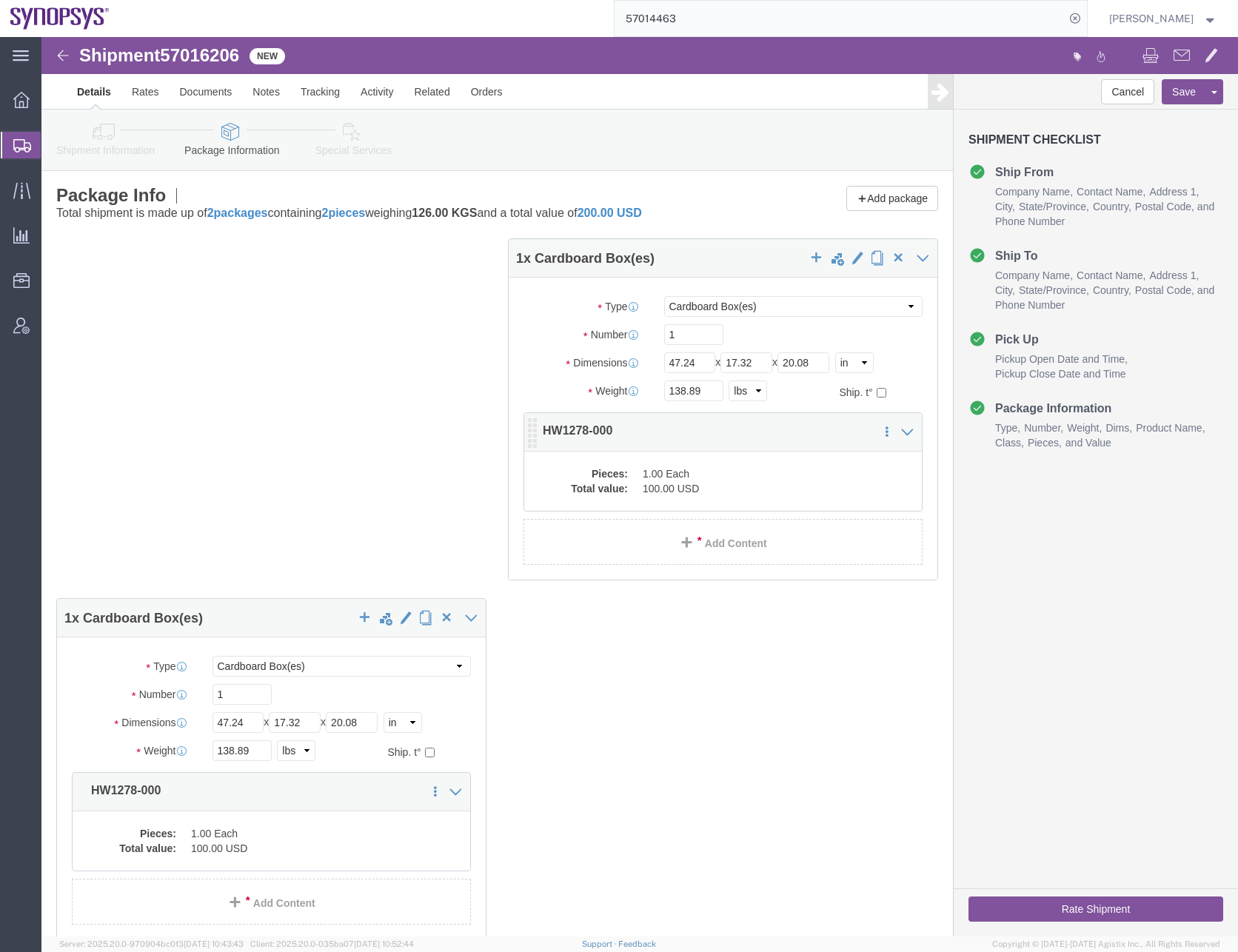
click dd "1.00 Each"
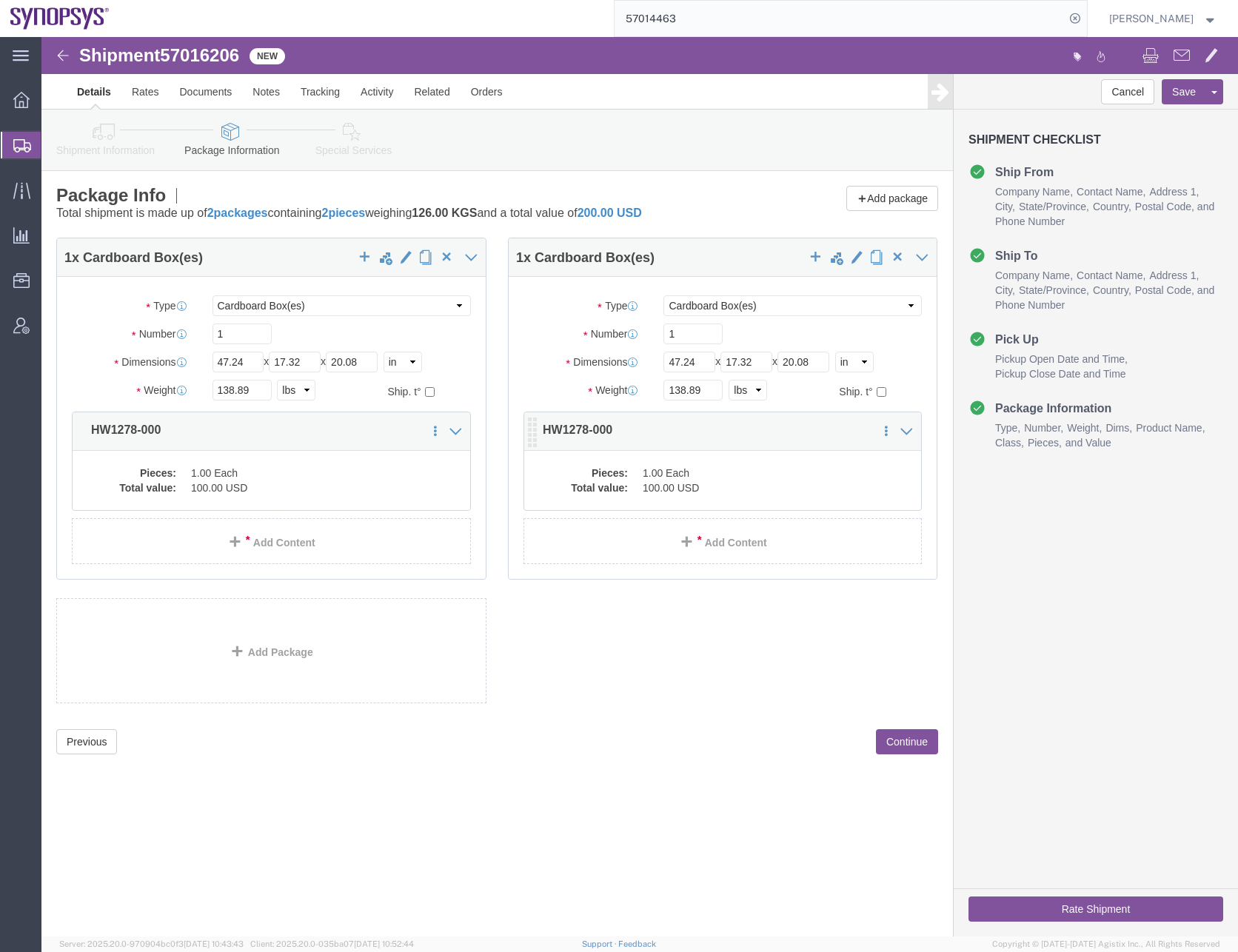
click dd "100.00 USD"
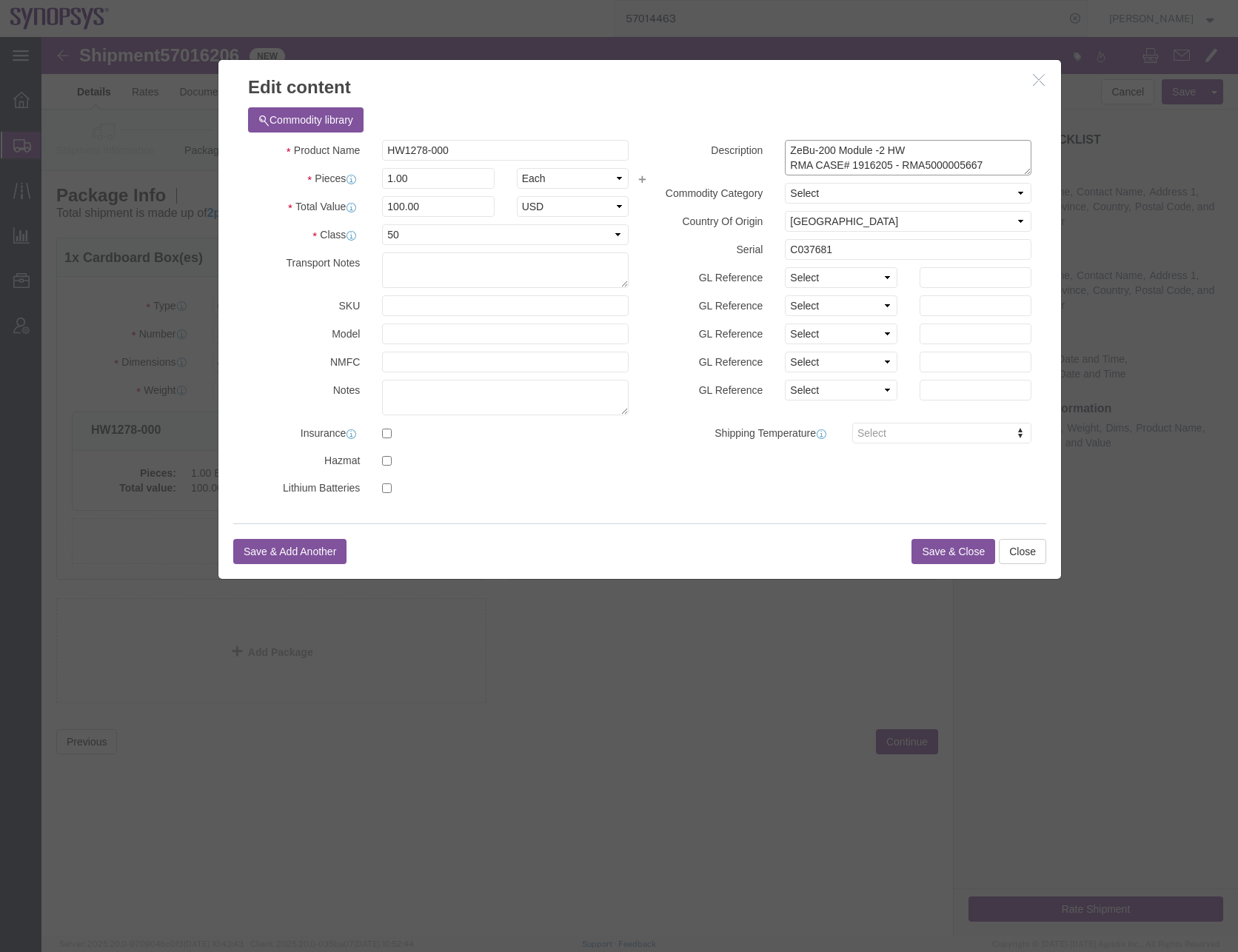
click textarea "ZeBu-200 Module -2 HW RMA CASE# 1916205 - RMA5000005667"
type textarea "ZeBu-200 Module -2 HW RMA CASE# 1916207 - RMA5000005668"
drag, startPoint x: 791, startPoint y: 216, endPoint x: 692, endPoint y: 216, distance: 99.0
click div "Serial C037681"
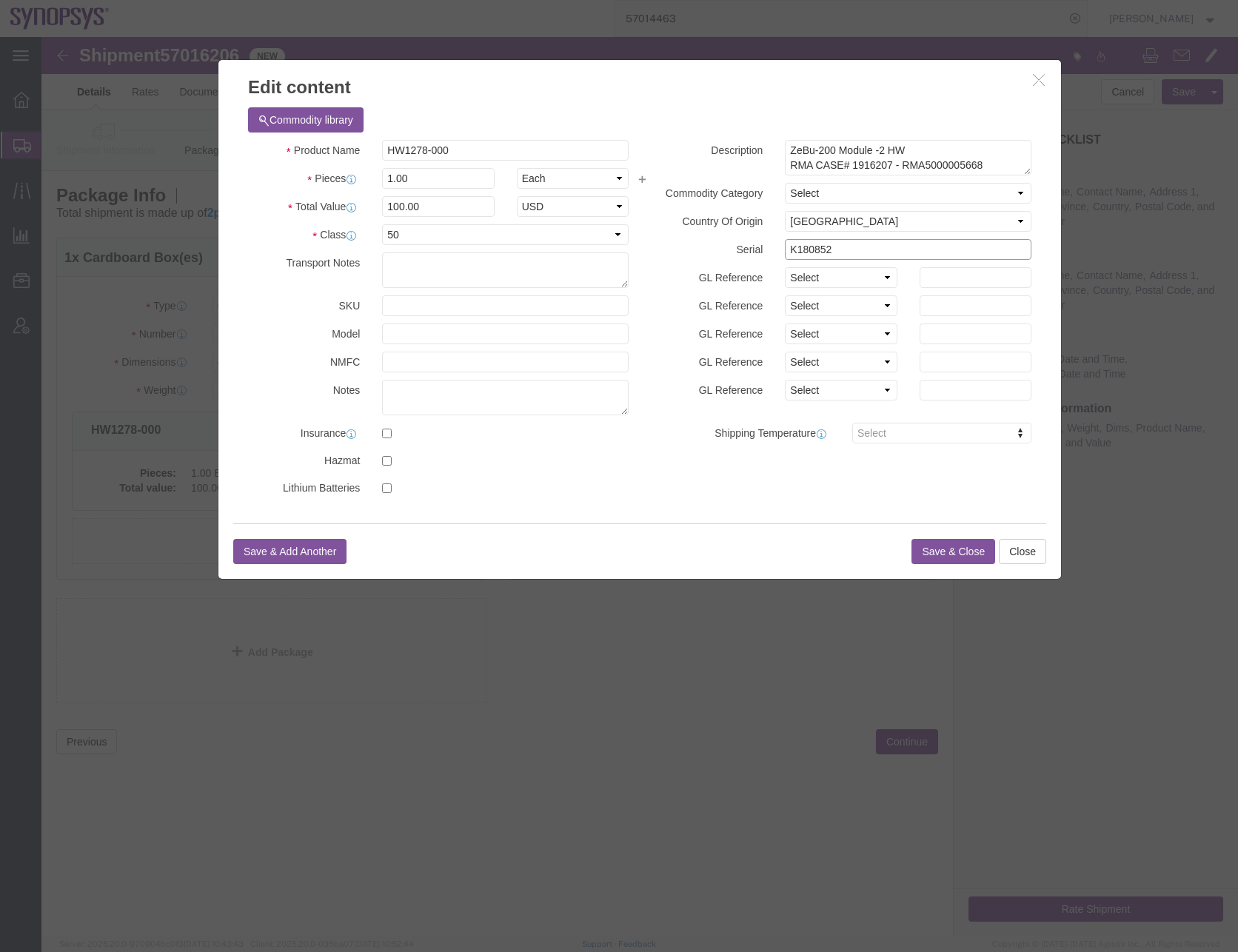
type input "K180852"
click h3 "Edit content"
click button "Save & Close"
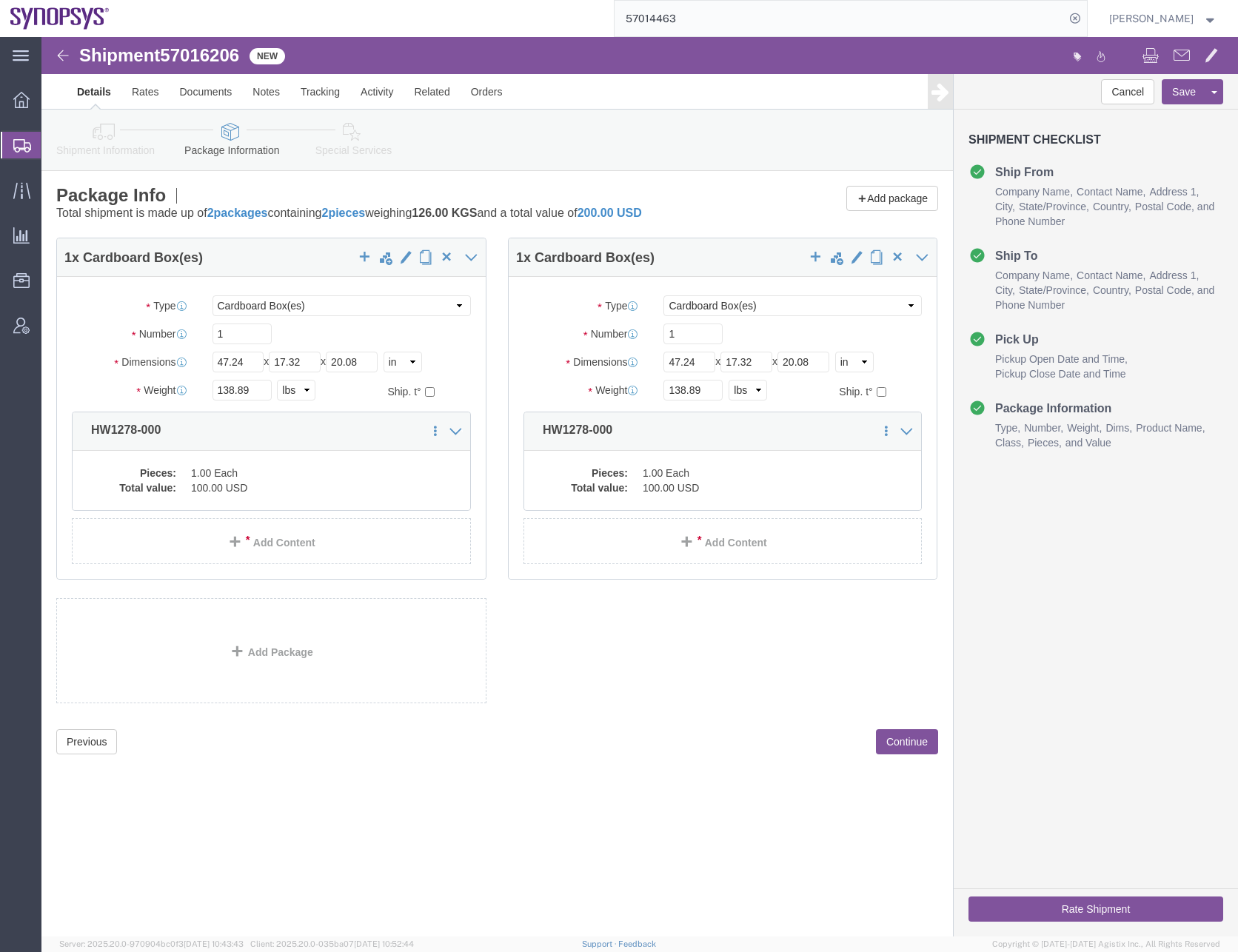
click div "1 x Cardboard Box(es) Package Type Select Bale(s) Basket(s) Bolt(s) Bottle(s) B…"
click button "Continue"
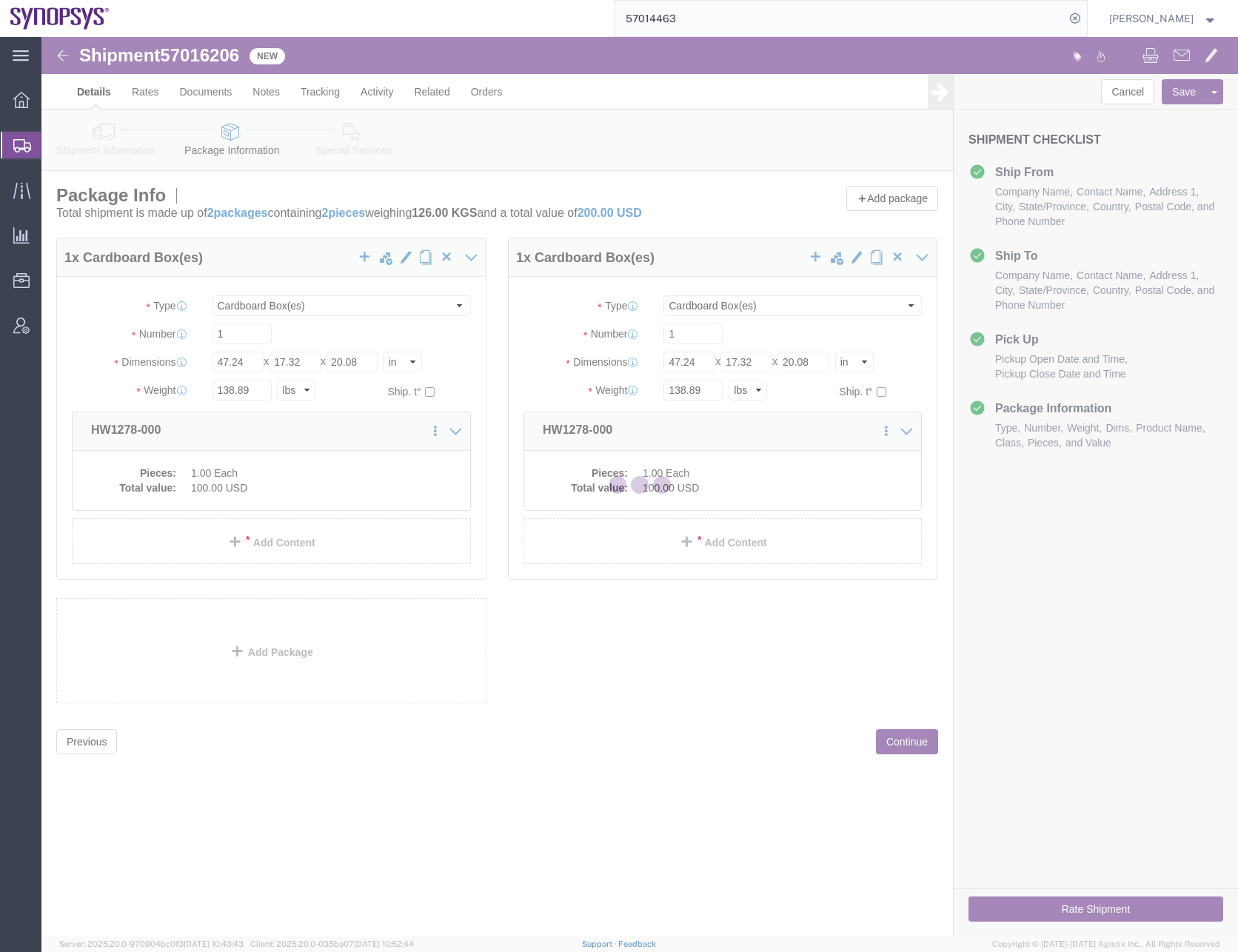
select select
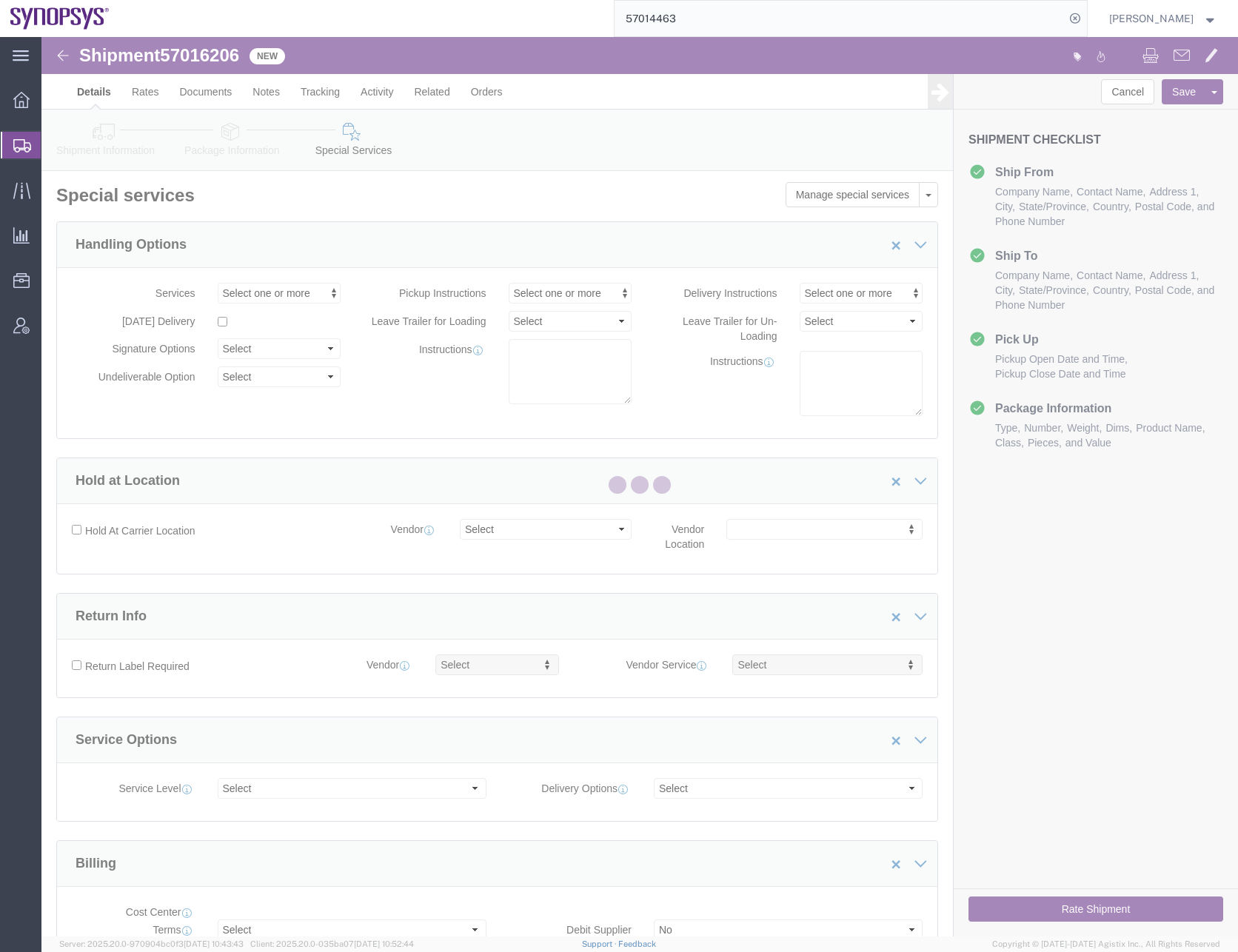
select select "COSTCENTER"
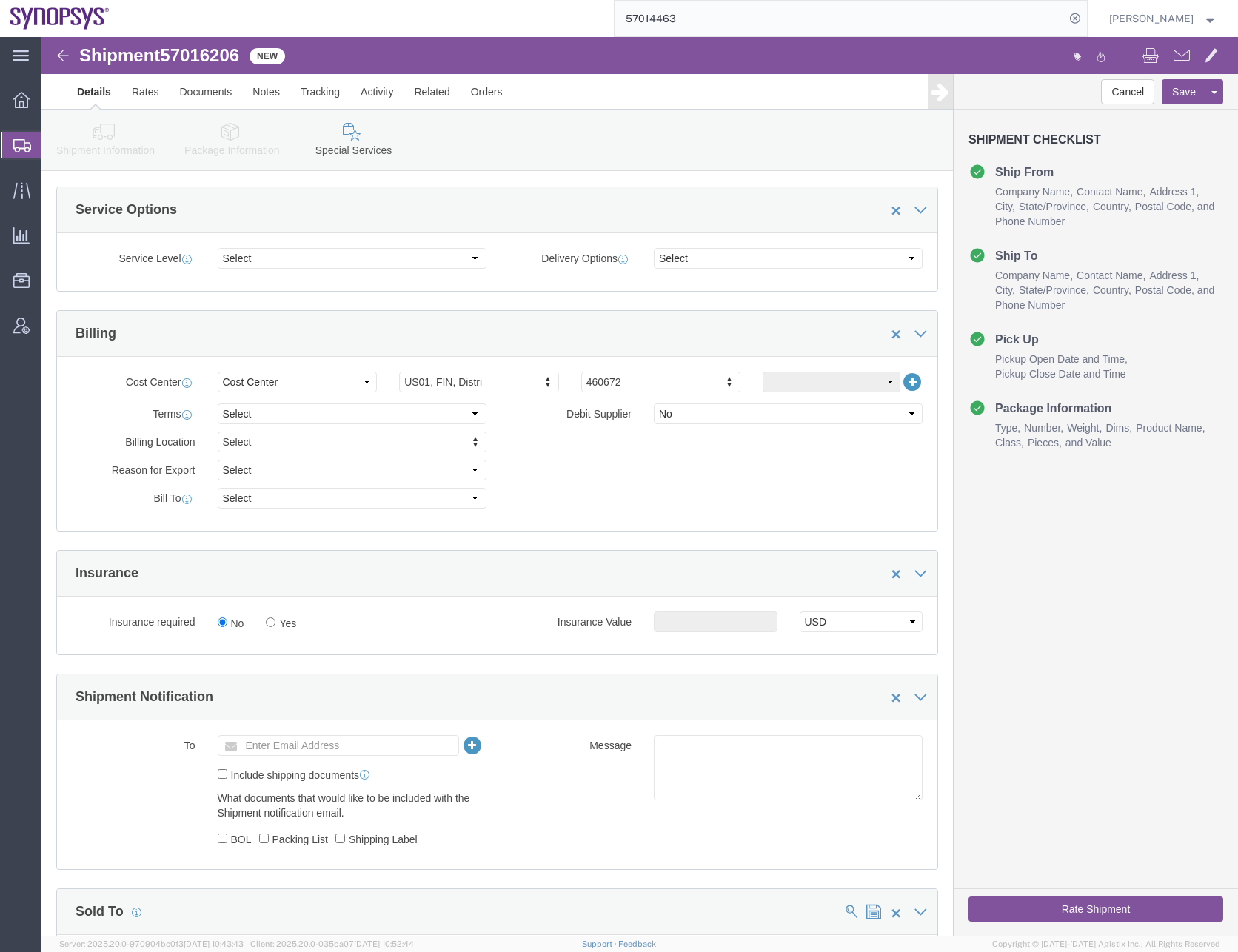
scroll to position [741, 0]
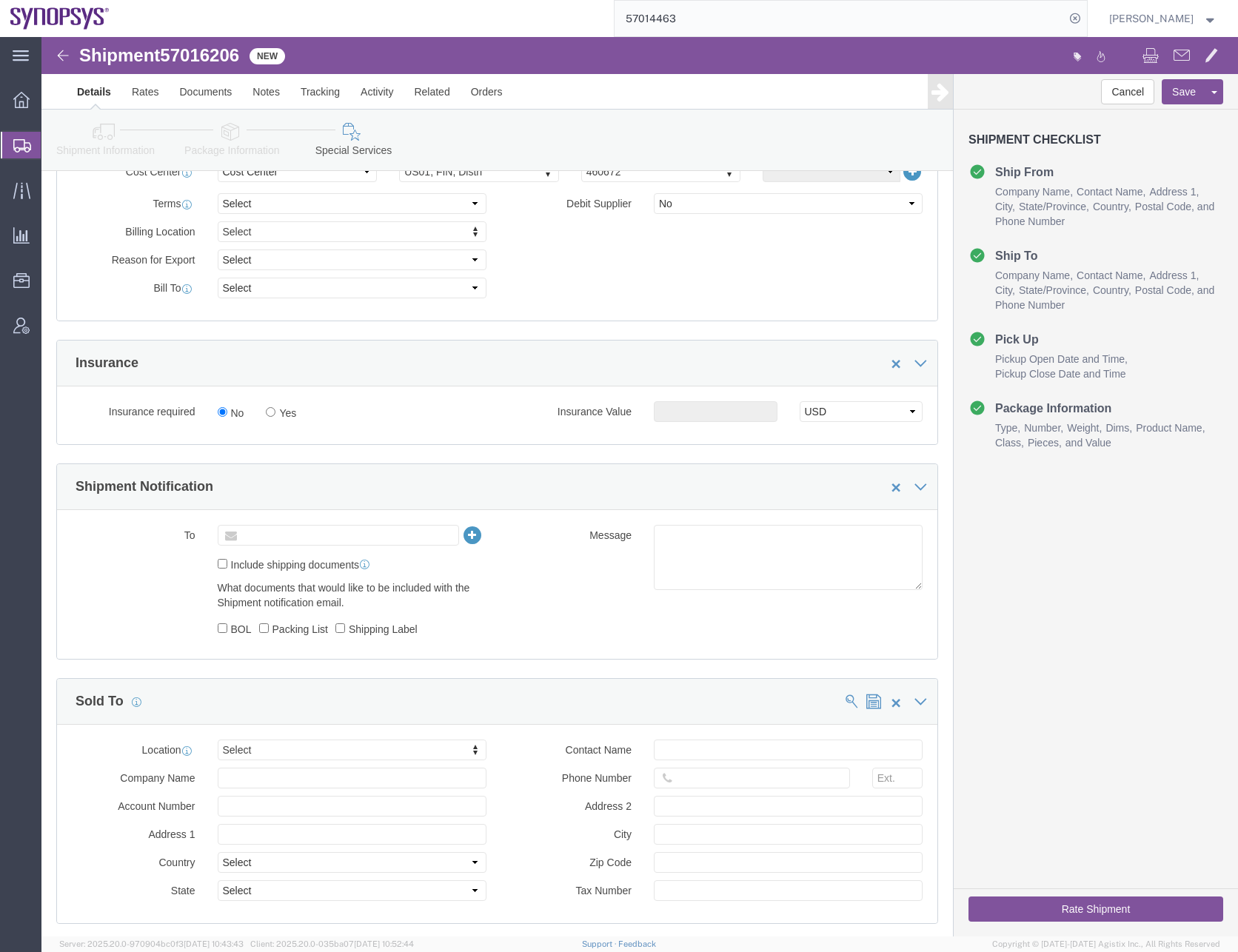
click input "text"
type input "[EMAIL_ADDRESS][DOMAIN_NAME]"
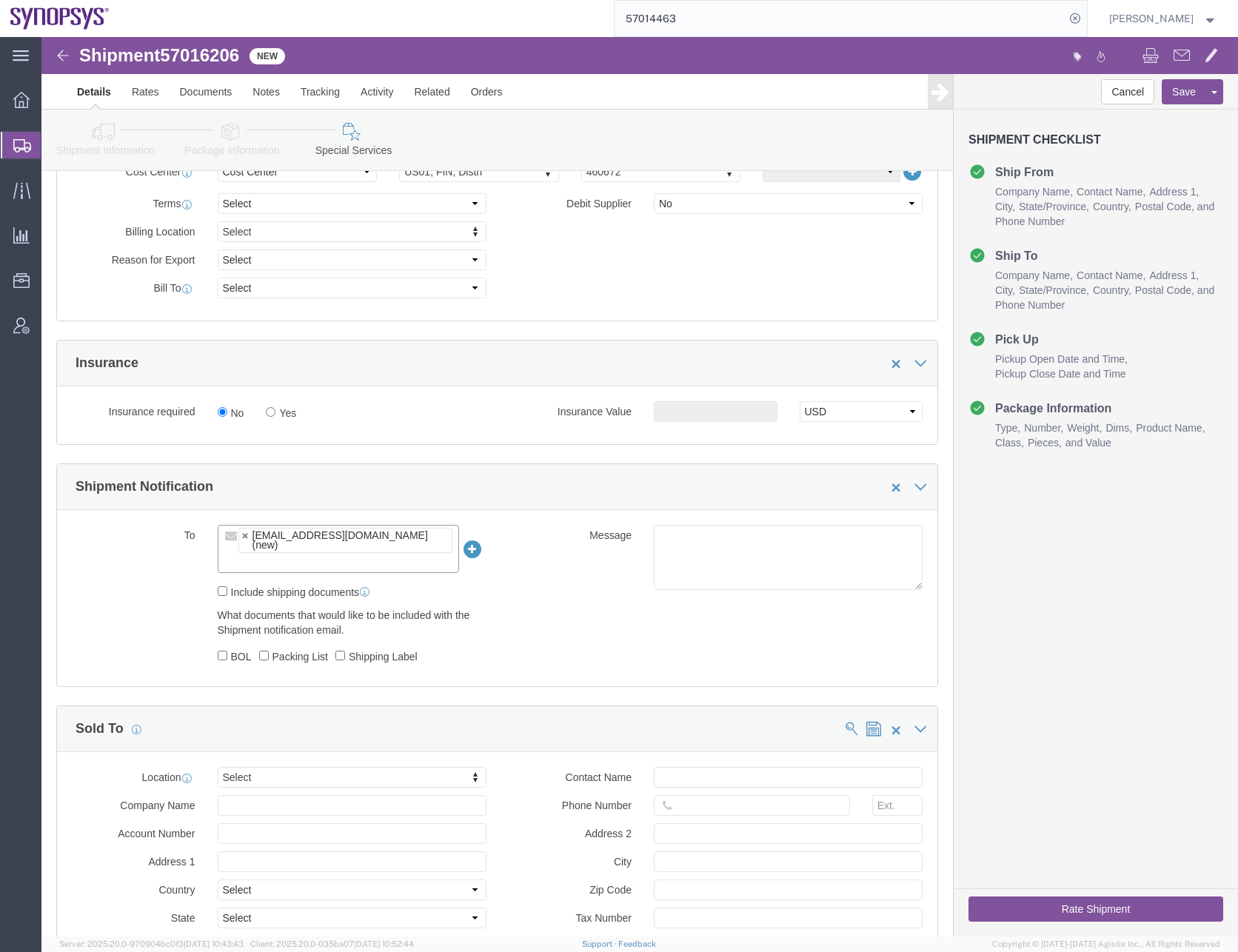
click input "text"
paste input "[EMAIL_ADDRESS][DOMAIN_NAME]"
type input "[EMAIL_ADDRESS][DOMAIN_NAME]"
type input "[EMAIL_ADDRESS][DOMAIN_NAME],[EMAIL_ADDRESS][DOMAIN_NAME]"
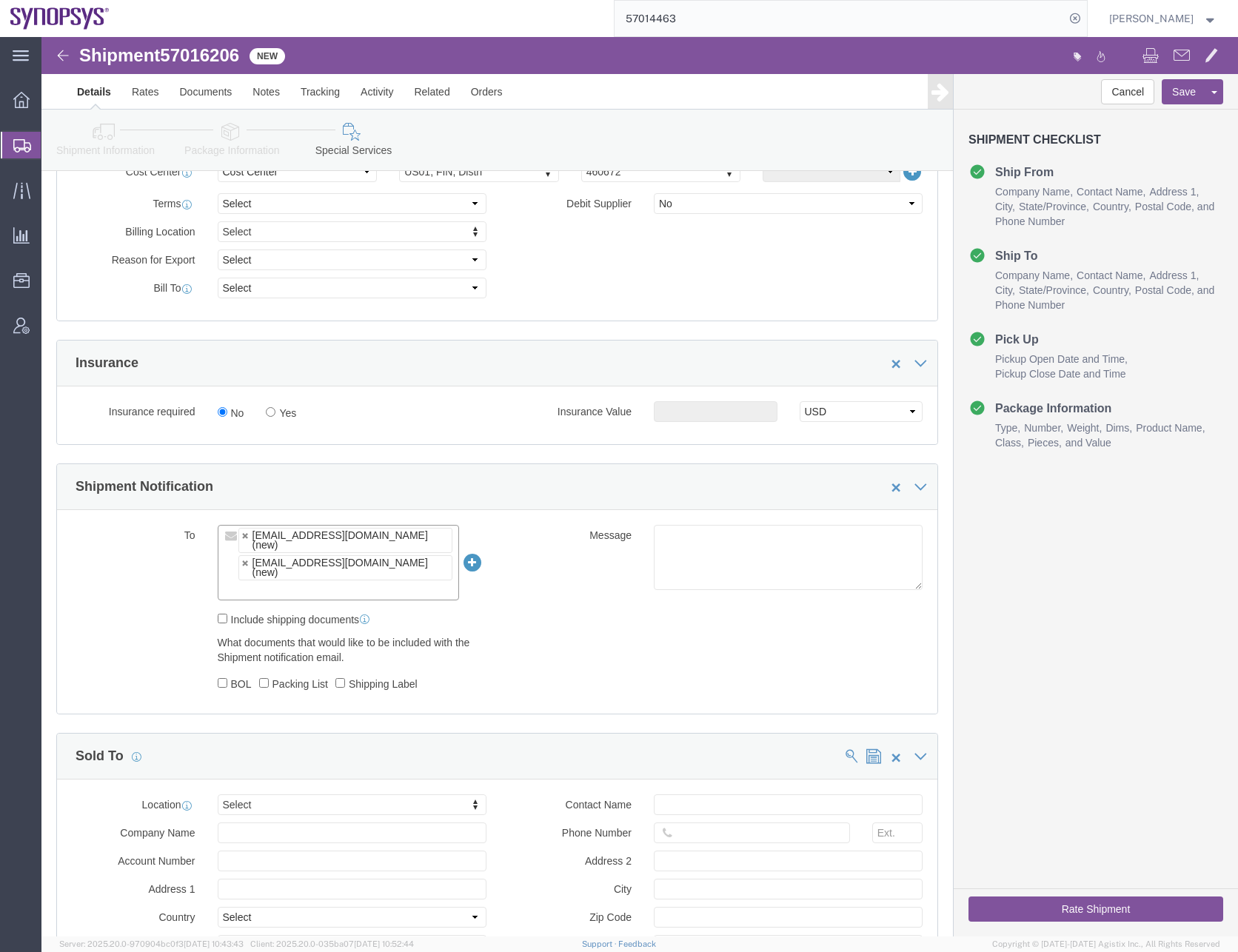
click input "text"
paste input "[EMAIL_ADDRESS][DOMAIN_NAME]"
type input "[EMAIL_ADDRESS][DOMAIN_NAME]"
type input "[EMAIL_ADDRESS][DOMAIN_NAME],[EMAIL_ADDRESS][DOMAIN_NAME],[EMAIL_ADDRESS][DOMAI…"
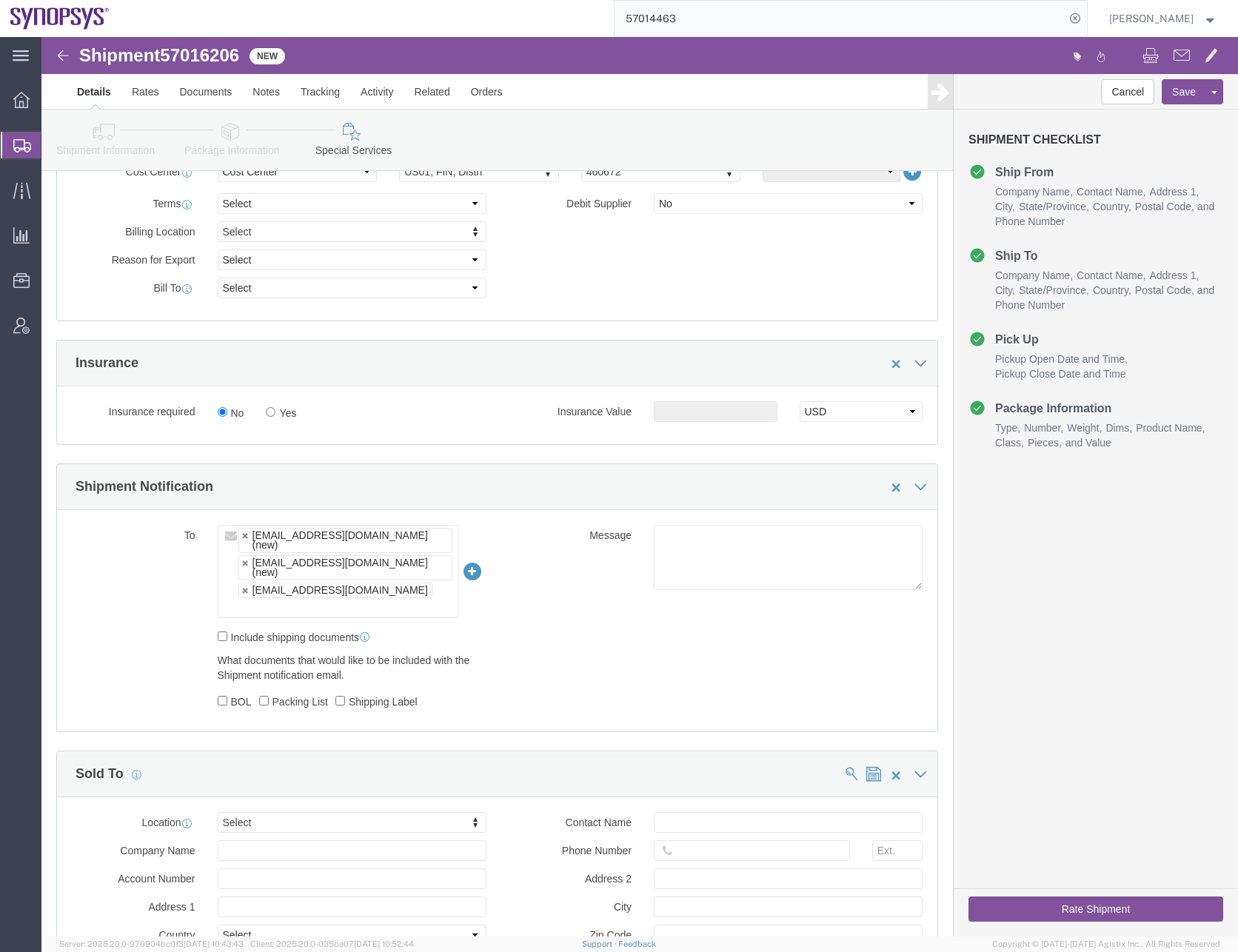
click input "text"
paste input "[EMAIL_ADDRESS][DOMAIN_NAME]"
type input "[EMAIL_ADDRESS][DOMAIN_NAME]"
type input "[EMAIL_ADDRESS][DOMAIN_NAME],[EMAIL_ADDRESS][DOMAIN_NAME],[EMAIL_ADDRESS][DOMAI…"
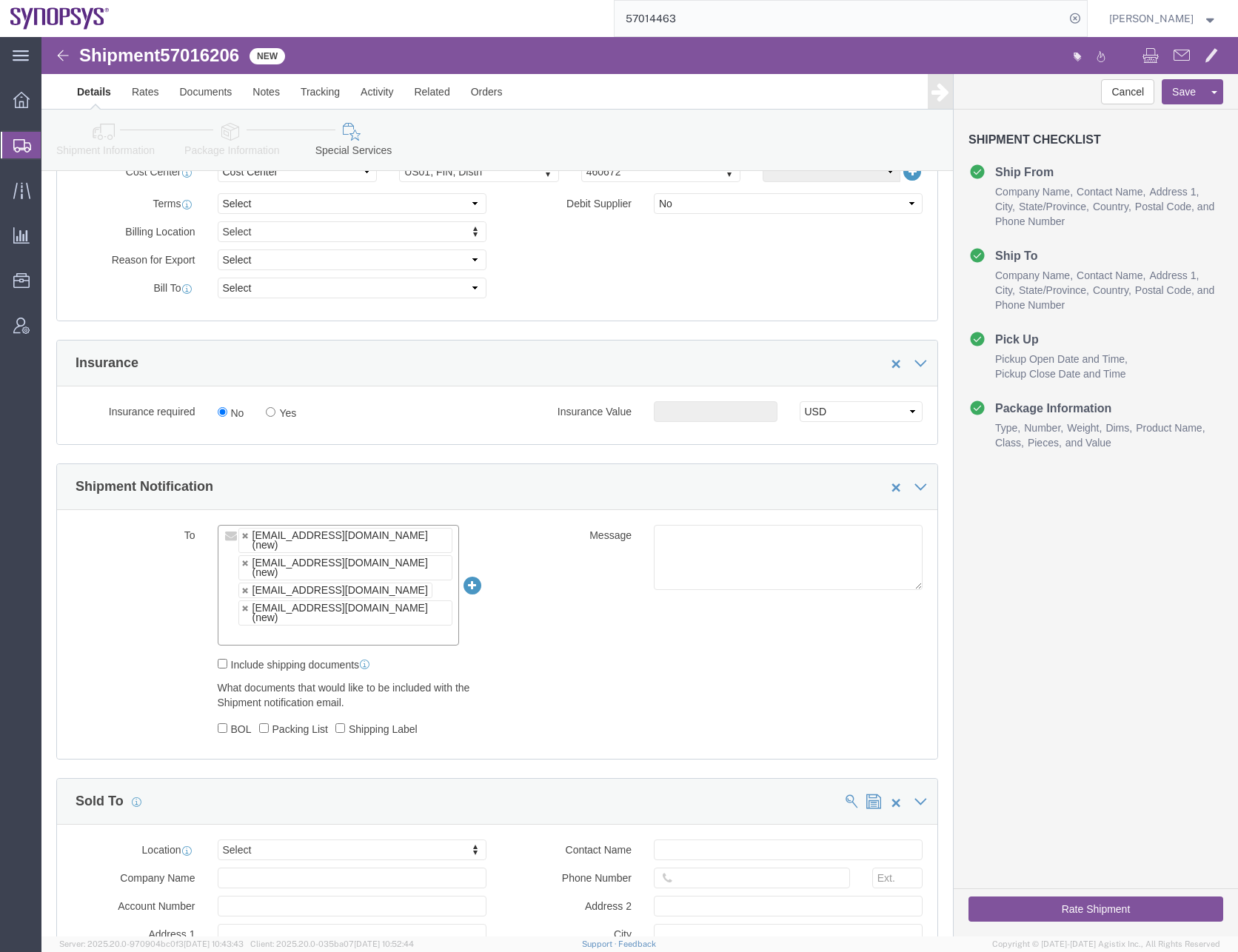
click input "text"
paste input "[EMAIL_ADDRESS][DOMAIN_NAME]"
type input "[EMAIL_ADDRESS][DOMAIN_NAME]"
type input "[EMAIL_ADDRESS][DOMAIN_NAME],[EMAIL_ADDRESS][DOMAIN_NAME],[EMAIL_ADDRESS][DOMAI…"
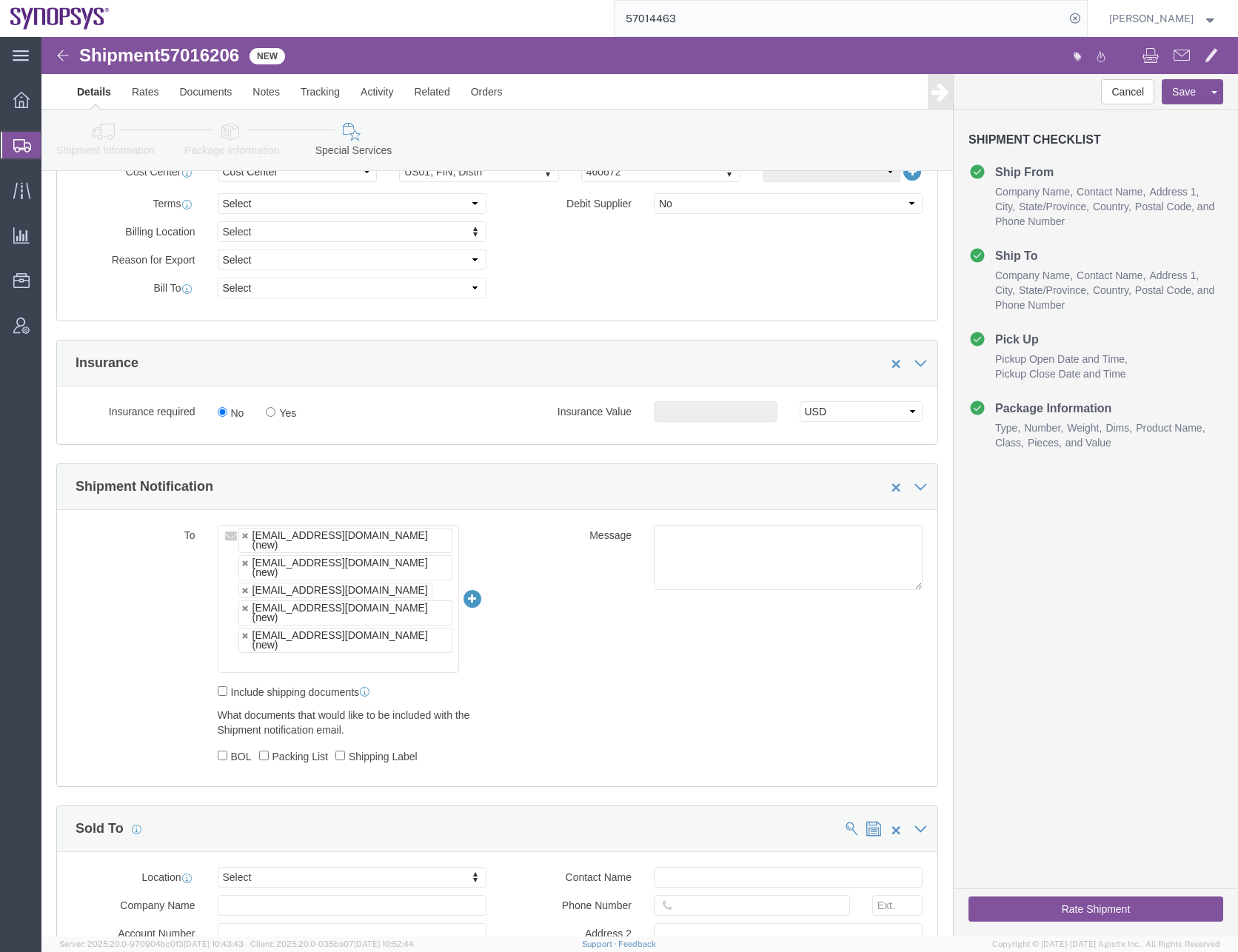
click input "text"
paste input "[EMAIL_ADDRESS][DOMAIN_NAME]"
type input "[EMAIL_ADDRESS][DOMAIN_NAME]"
type input "[EMAIL_ADDRESS][DOMAIN_NAME],[EMAIL_ADDRESS][DOMAIN_NAME],[EMAIL_ADDRESS][DOMAI…"
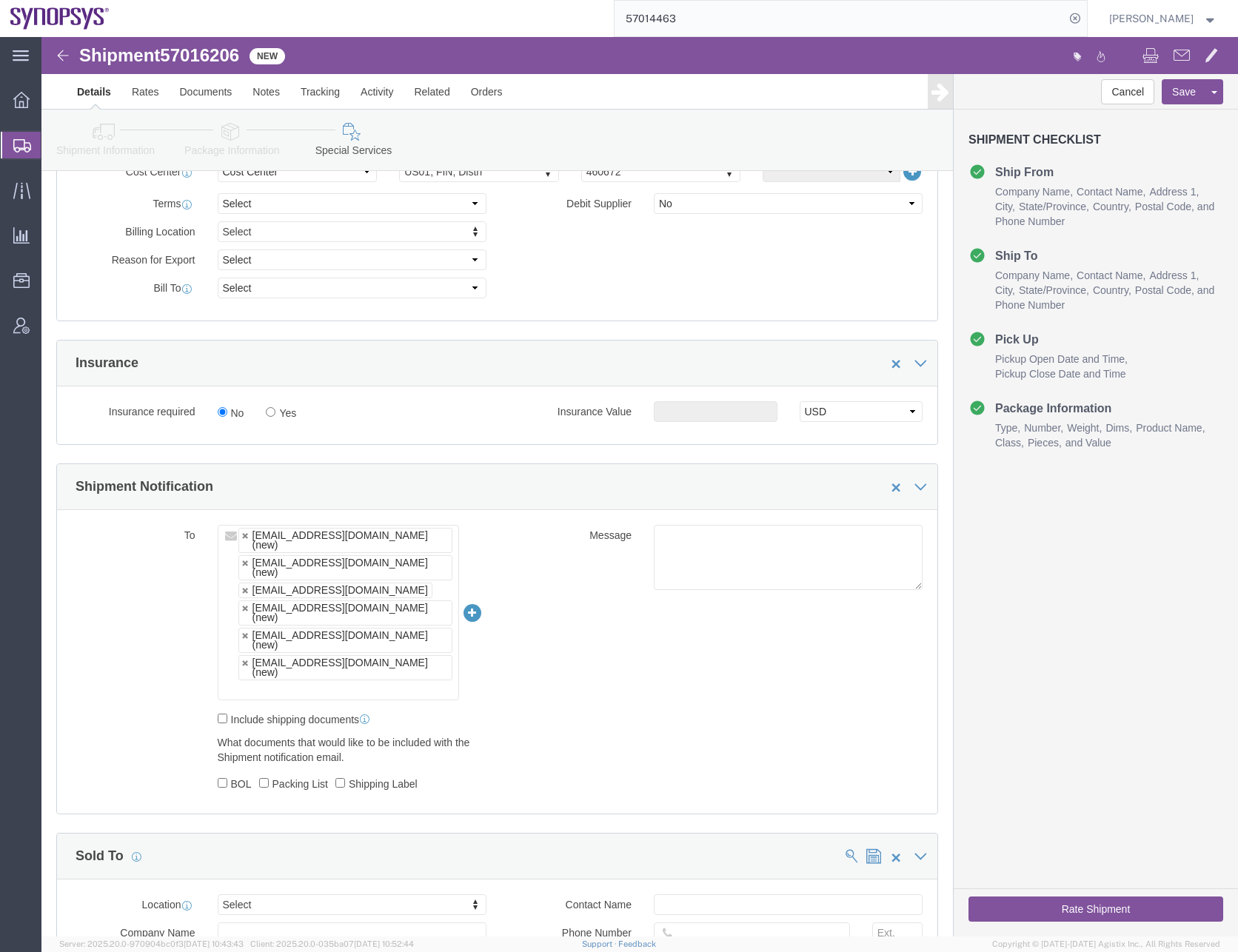
click input "text"
paste input "[EMAIL_ADDRESS][DOMAIN_NAME]"
type input "[EMAIL_ADDRESS][DOMAIN_NAME]"
type input "[EMAIL_ADDRESS][DOMAIN_NAME],[EMAIL_ADDRESS][DOMAIN_NAME],[EMAIL_ADDRESS][DOMAI…"
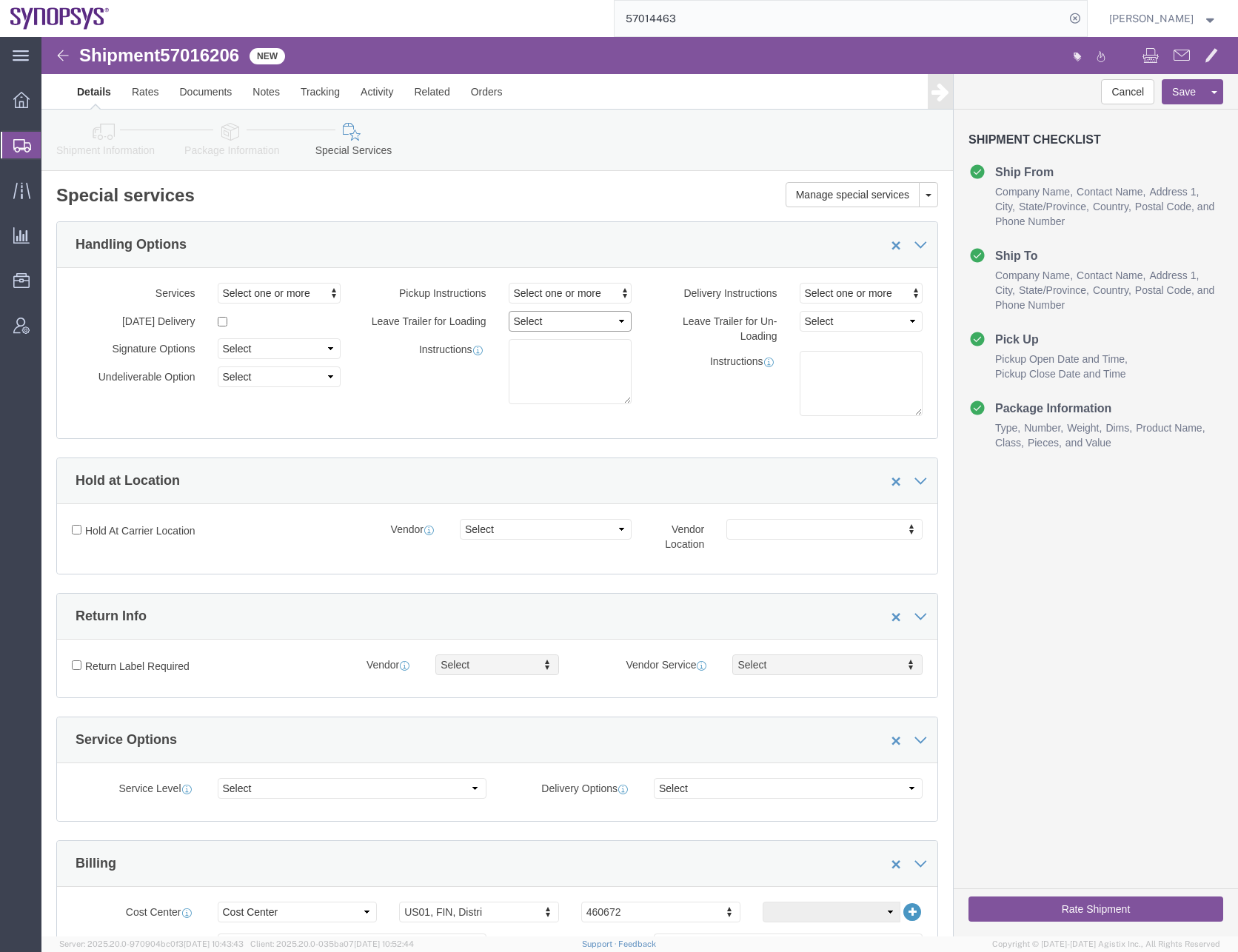
click select "Select 1 Hour 2 Hour 3 Hour 4 Hour 5 Hour 6 Hour 7 Hour 8 Hour 1 Day 2 Days 3 D…"
click span "Select one or more"
click span "Lift Gate"
select select "PICKUP_LIFT_GATE"
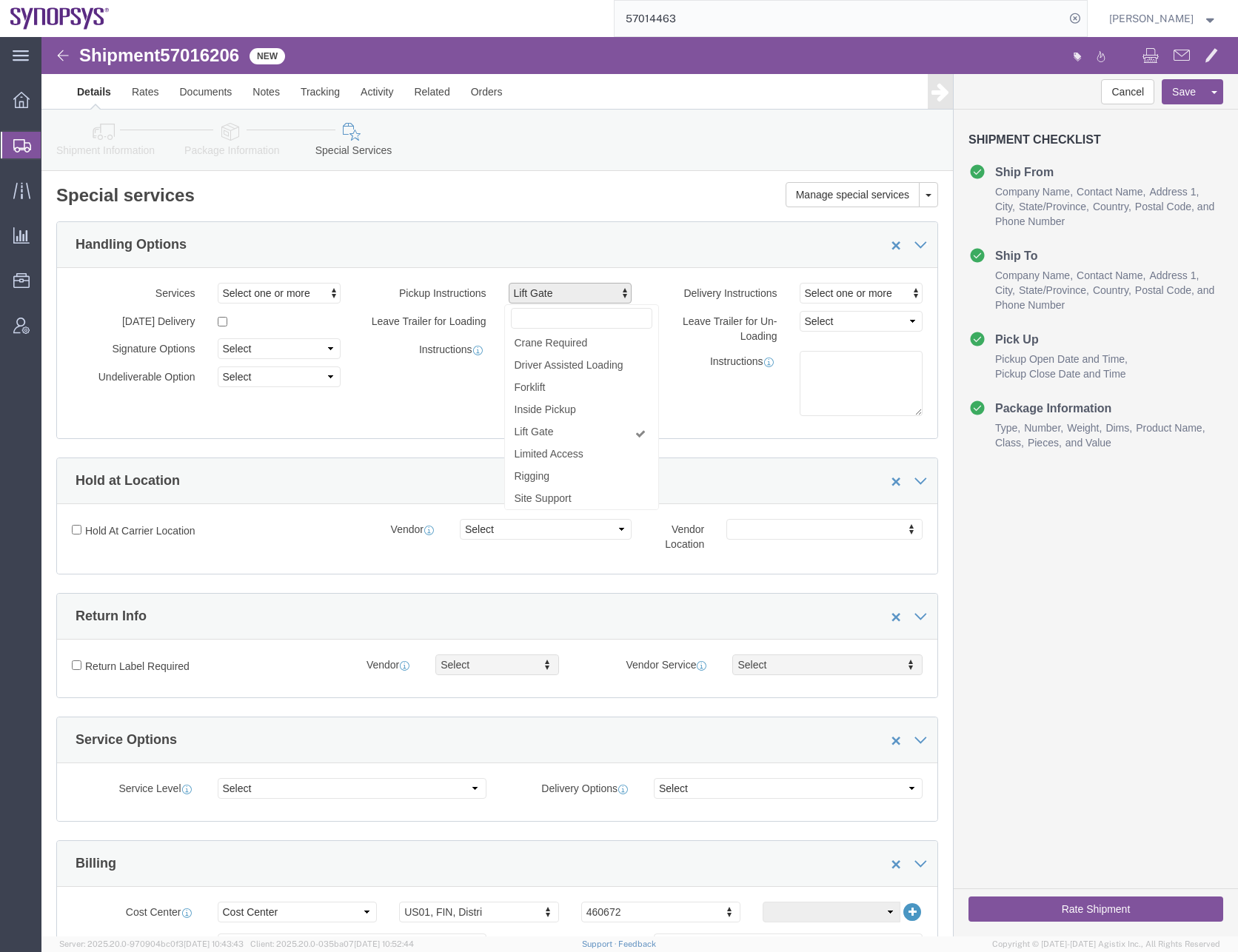
click div "Services Select one or more Air Ride Truck Blanket Wrap Carnet Consolidated Shi…"
click textarea
type textarea "Liftgate need it."
click div "Services Select one or more Air Ride Truck Blanket Wrap Carnet Consolidated Shi…"
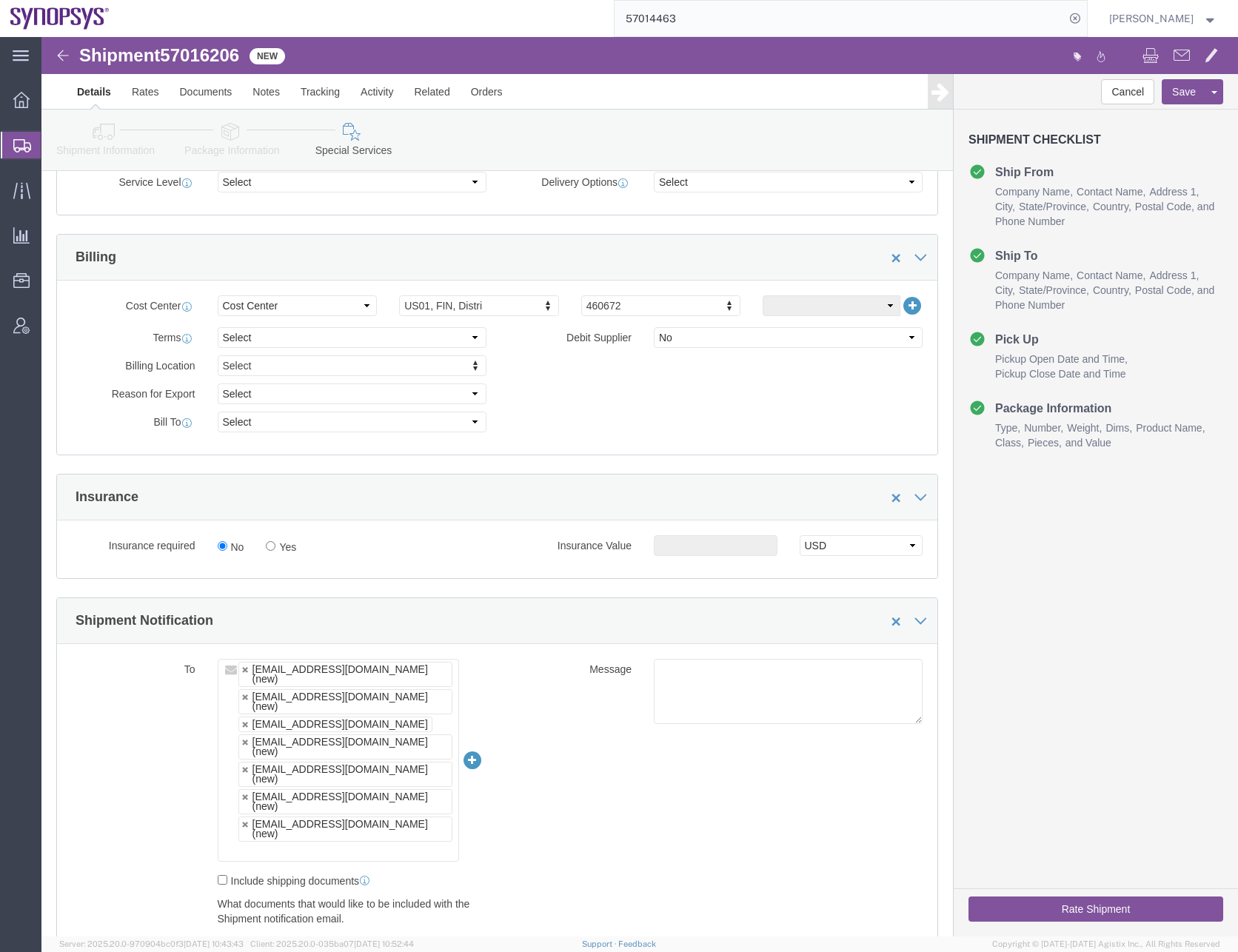
scroll to position [666, 0]
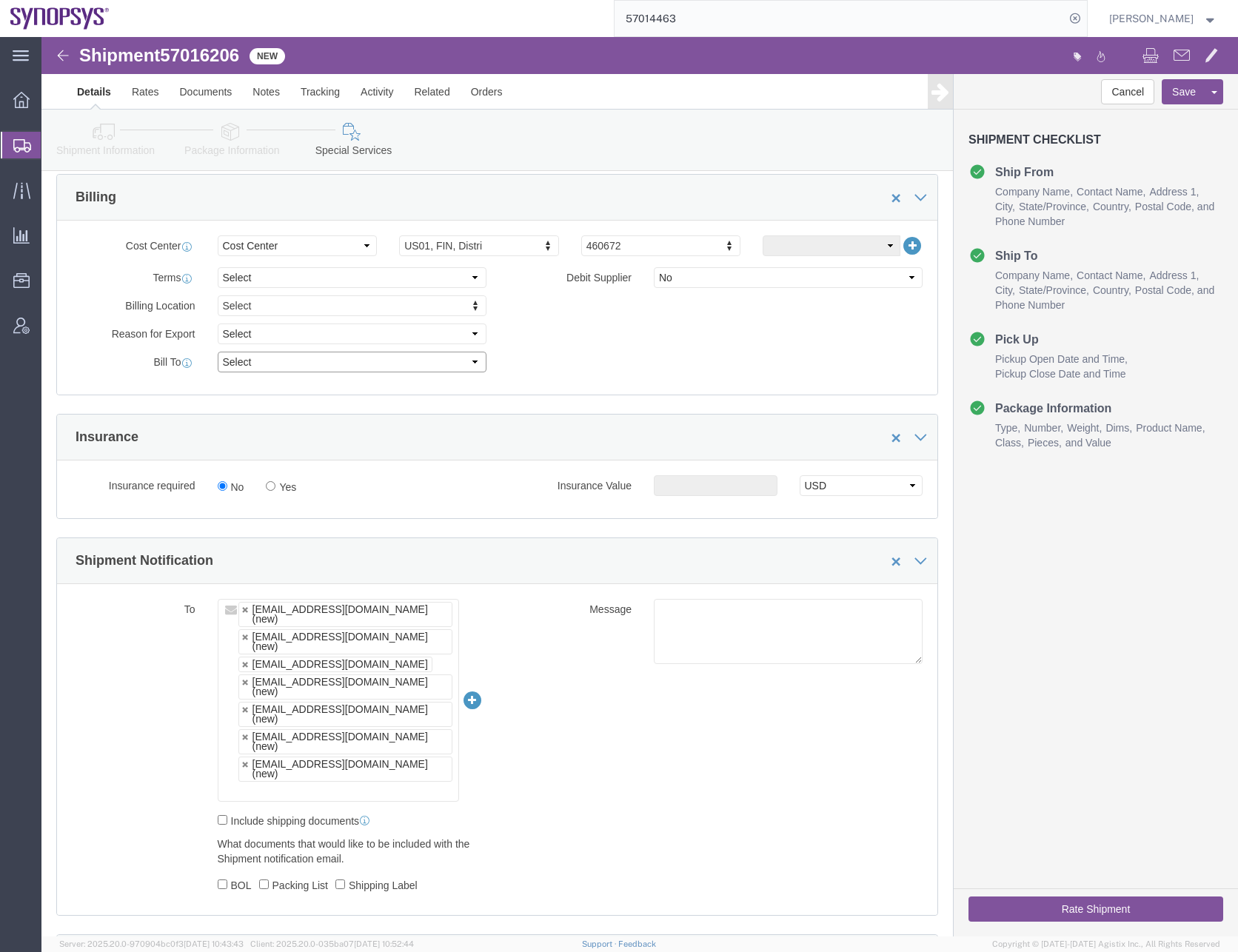
click select "Select Recipient Account Sender/Shipper Third Party Account"
select select "SHIP"
click select "Select Recipient Account Sender/Shipper Third Party Account"
click div "Billing Location Select Select My Profile Location [GEOGRAPHIC_DATA] DE04 Agrat…"
click div "To [EMAIL_ADDRESS][DOMAIN_NAME] (new) [EMAIL_ADDRESS][DOMAIN_NAME] (new) [EMAIL…"
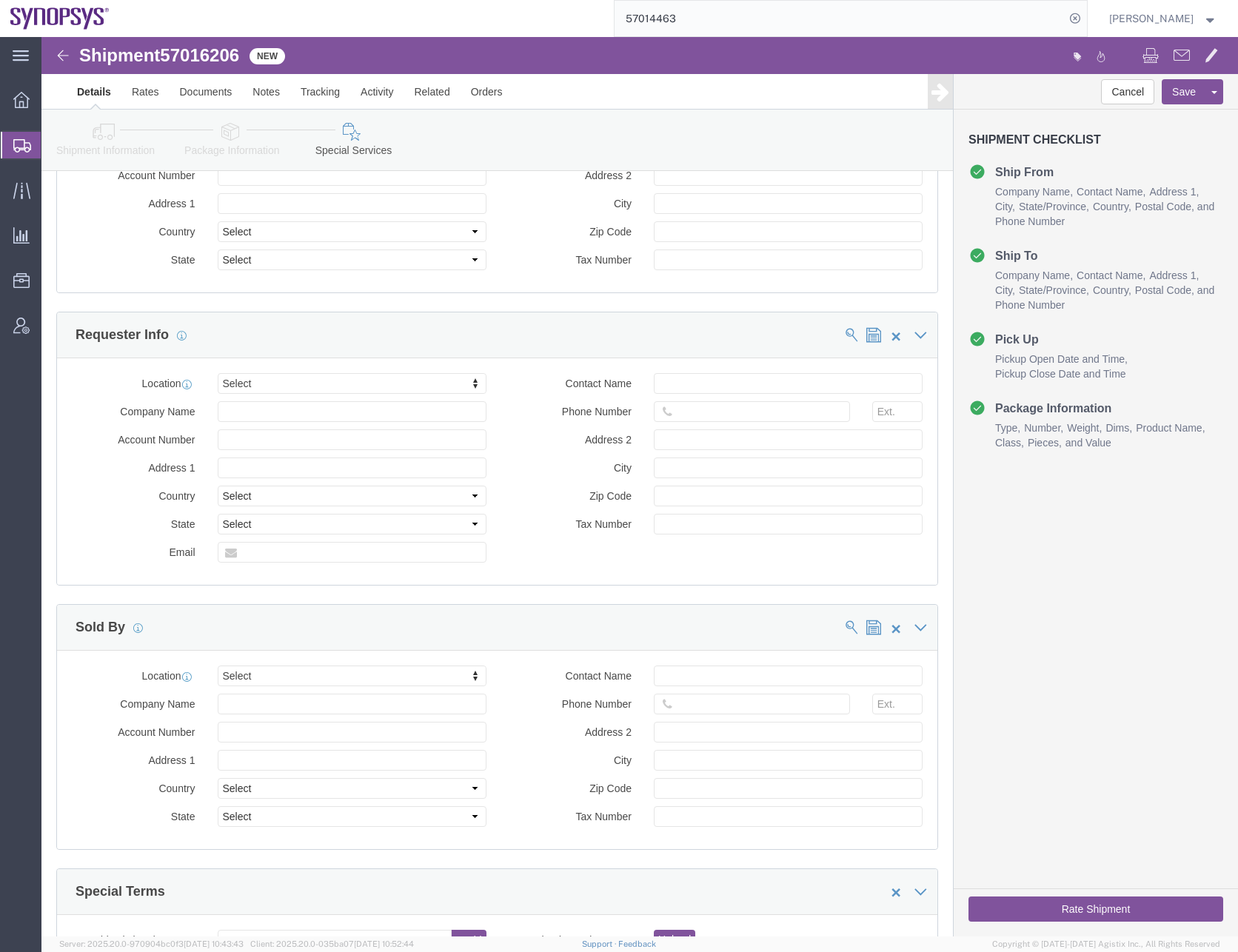
scroll to position [1555, 0]
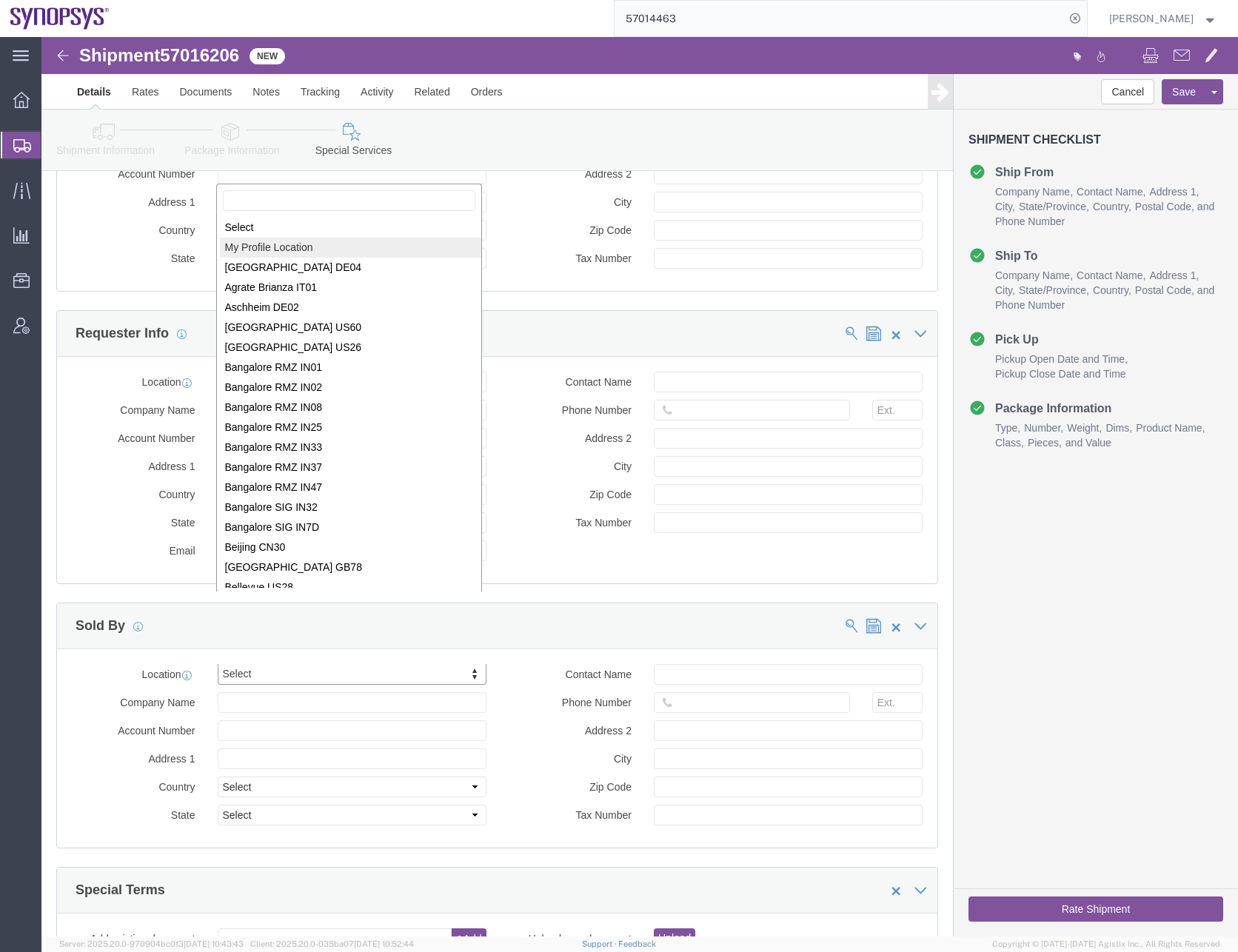
select select "MYPROFILE"
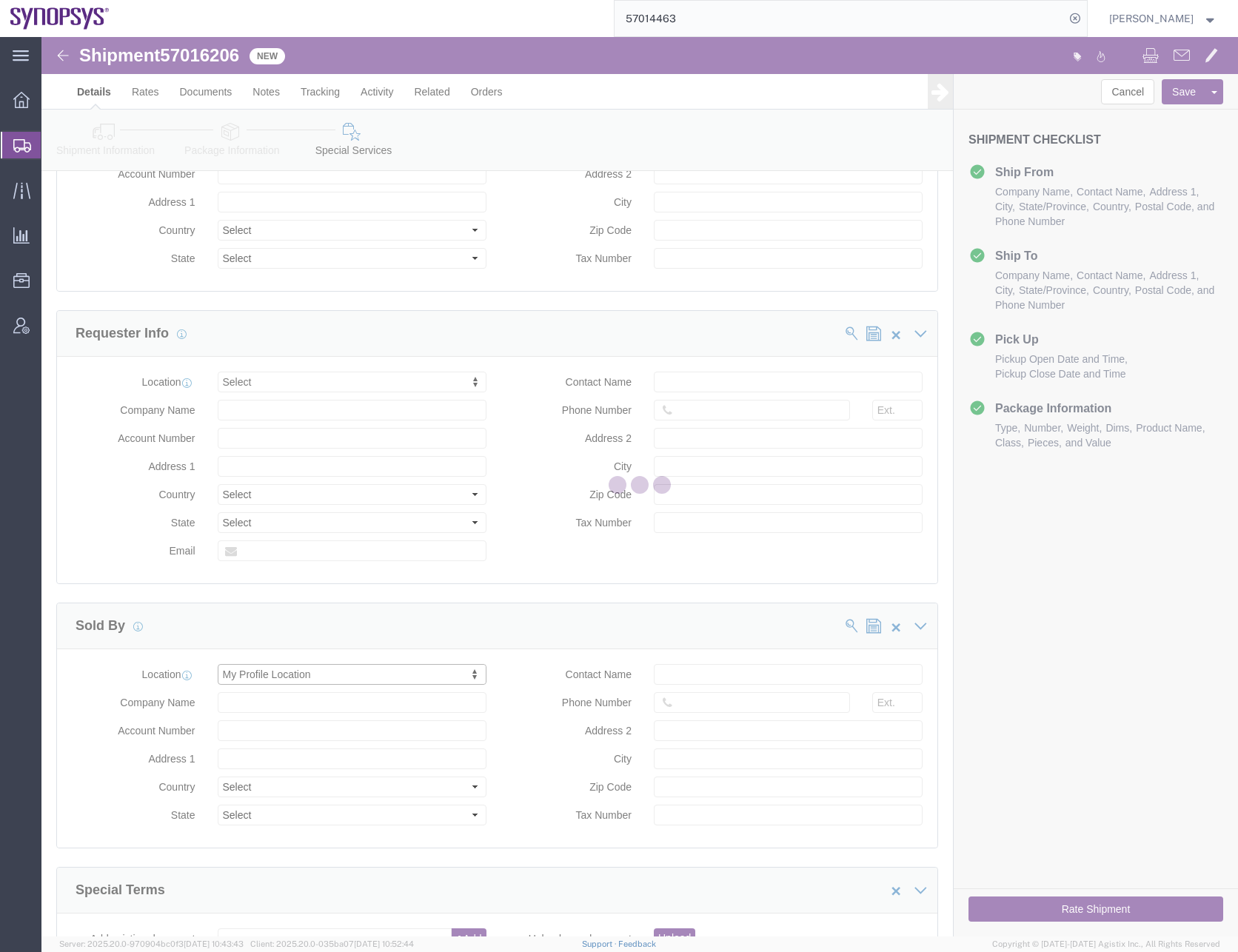
type input "Synopsys Headquarters USSV"
type input "[STREET_ADDRESS]"
select select "US"
type input "[PERSON_NAME]"
type input "0016505845000"
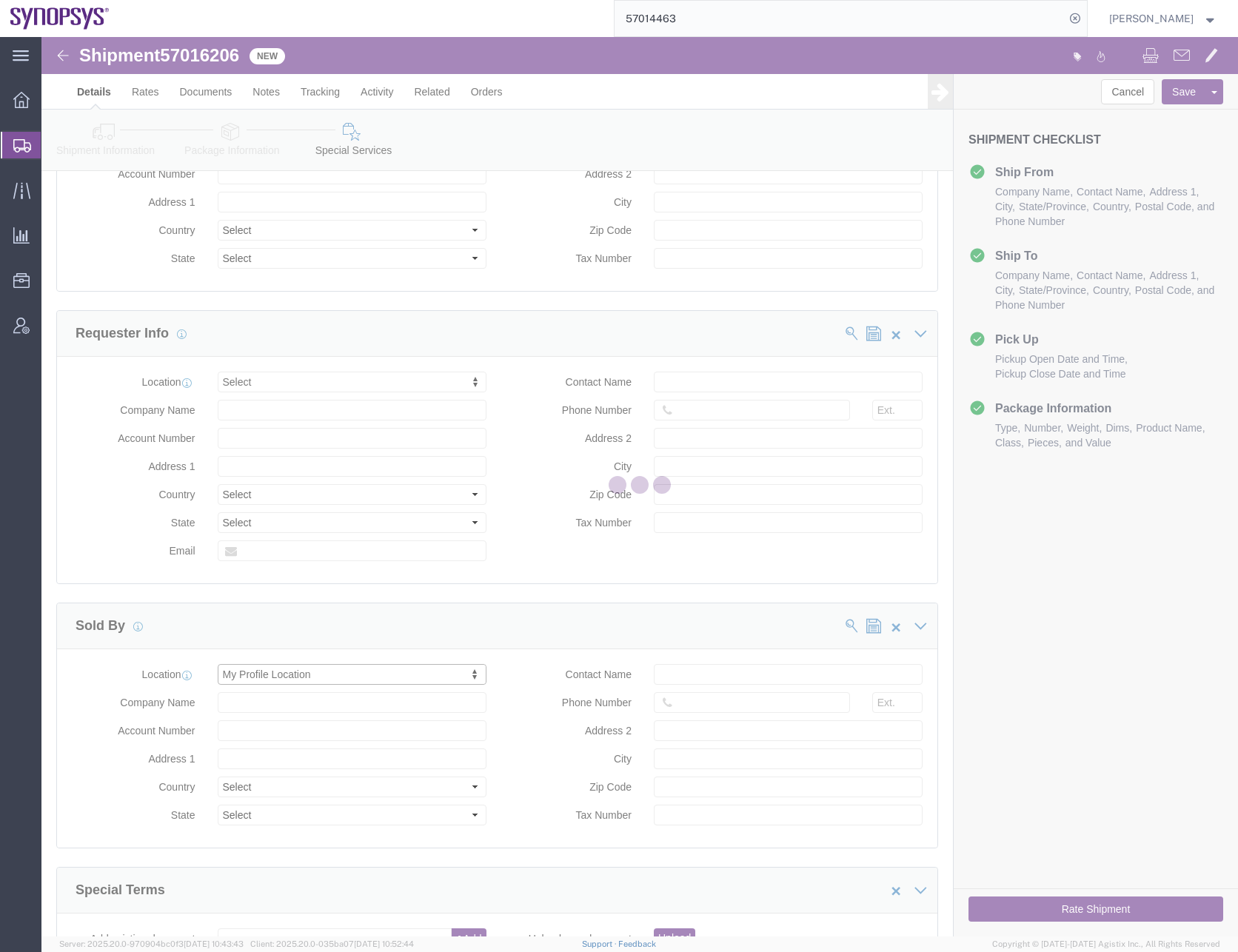
type input "Sunnyvale"
type input "94085"
type input "[US_EMPLOYER_IDENTIFICATION_NUMBER]"
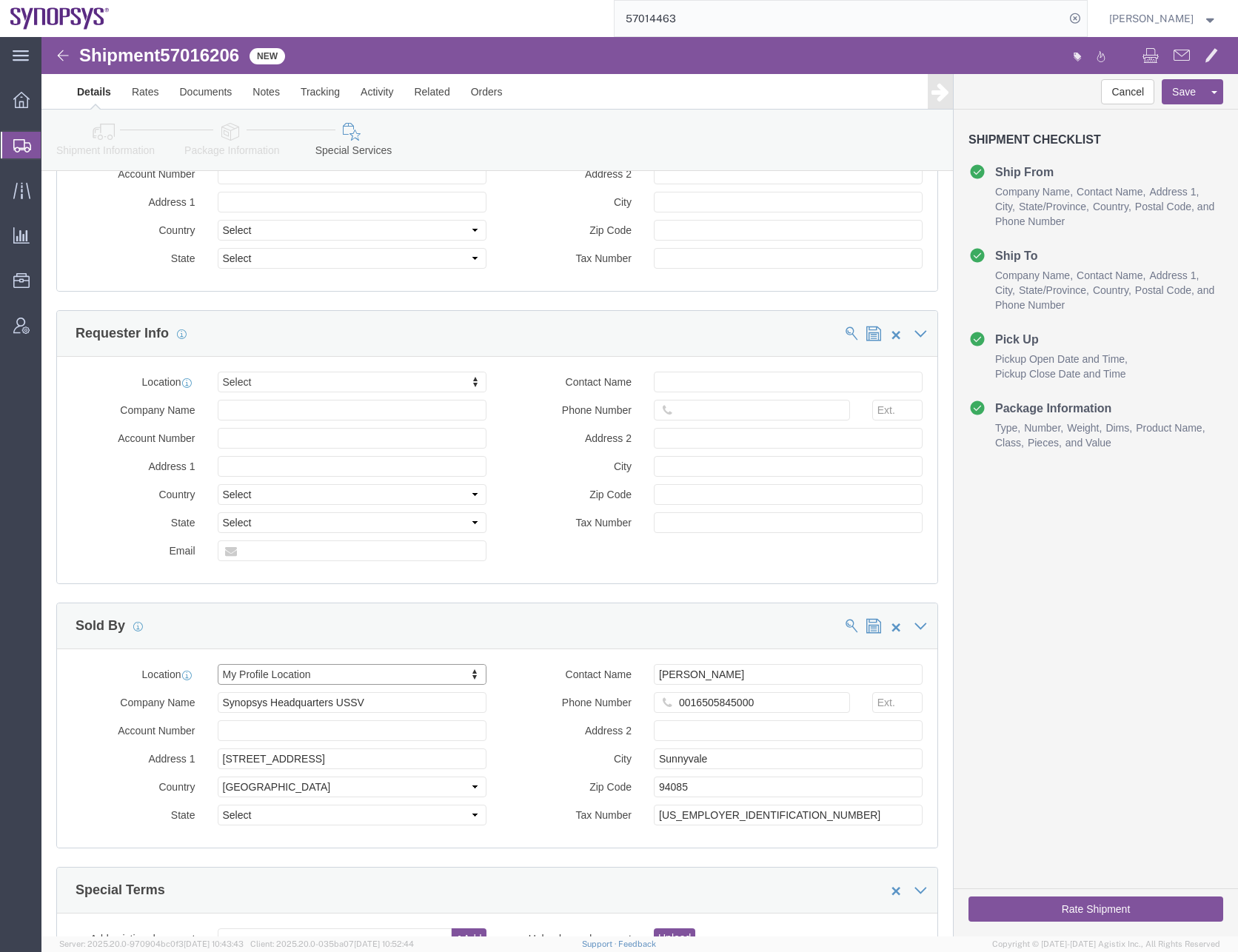
select select "CA"
click input "0016505845000"
type input "6505845000"
click div "Cancel Save Assign To Save As Template Shipment Checklist Ship From Company Nam…"
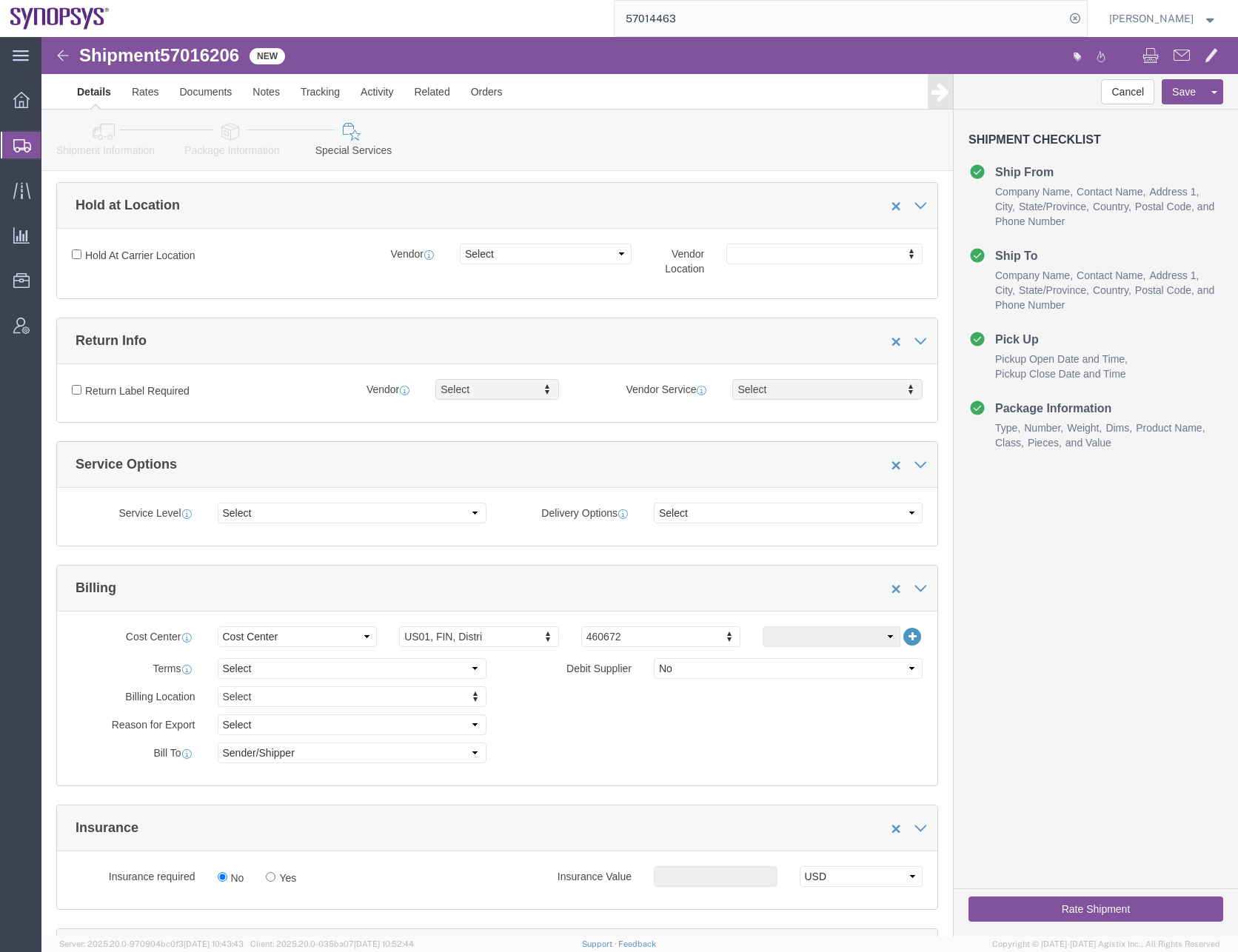
scroll to position [0, 0]
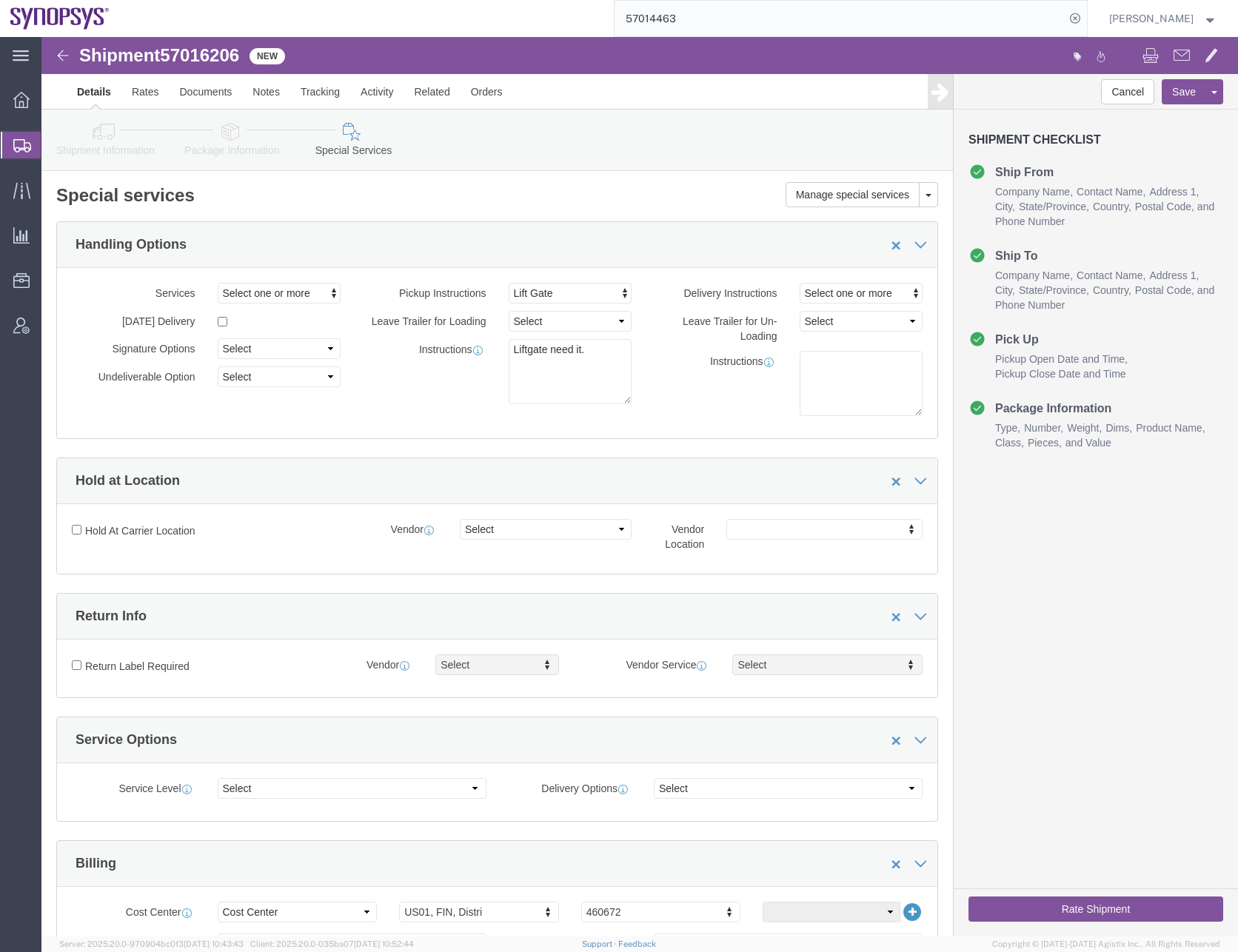
click icon
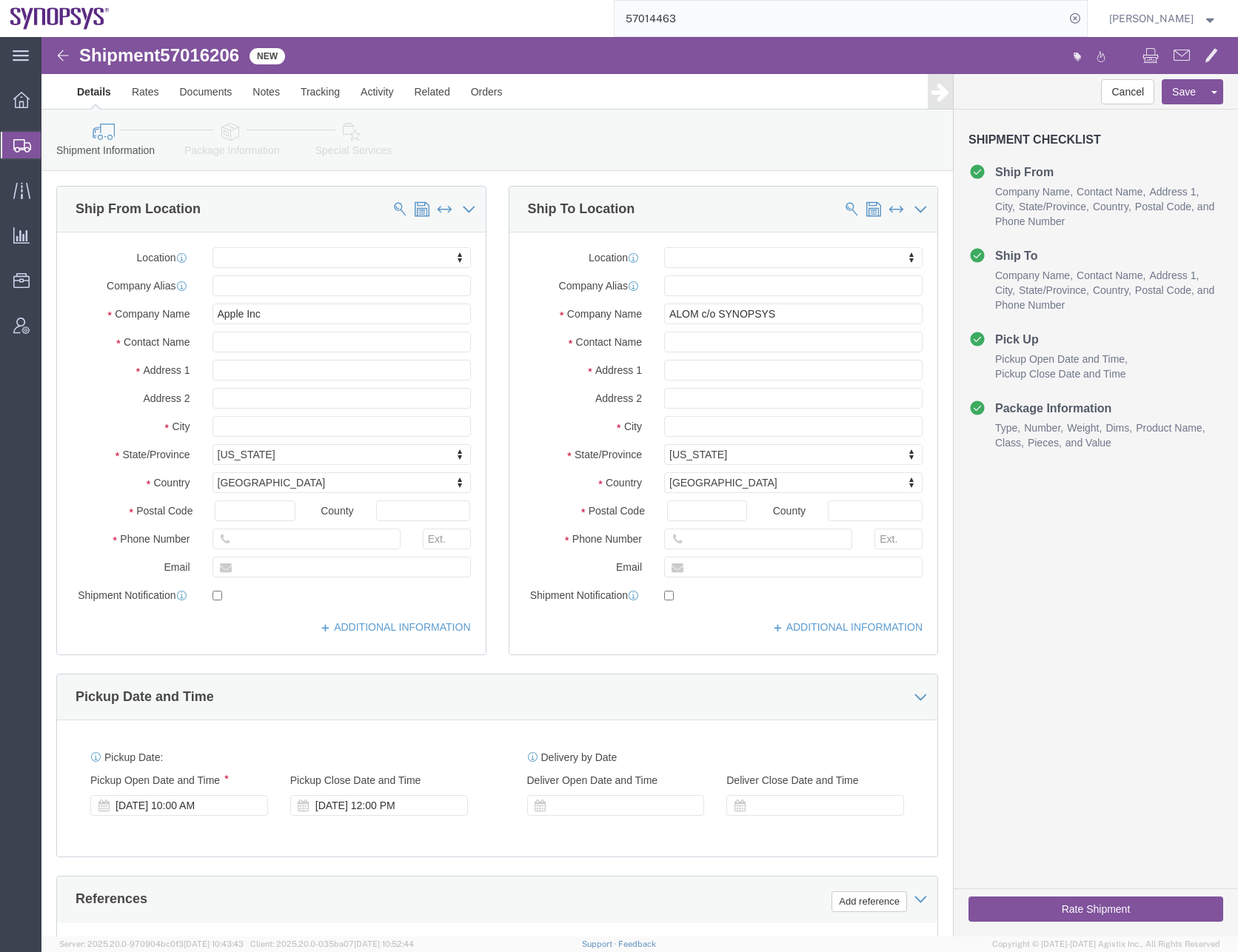
click div "Location My Profile Location [GEOGRAPHIC_DATA] DE04 Agrate Brianza IT01 [GEOGRA…"
click input "text"
type input "[PERSON_NAME]/[PERSON_NAME]"
click div "Shipment Information Package Information Special Services"
click div "Cancel Save Assign To Save As Template Shipment Checklist Ship From Company Nam…"
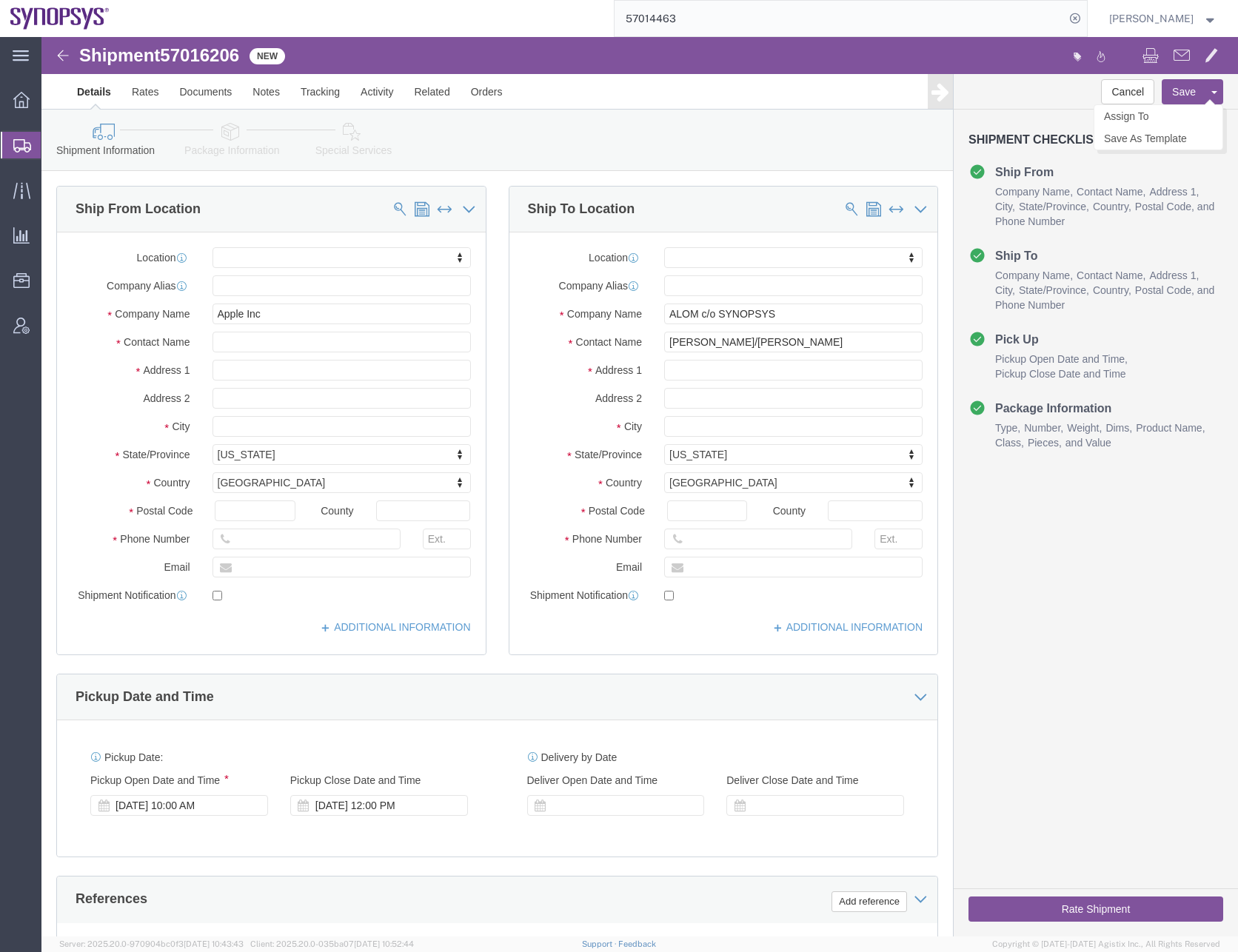
click button "Save"
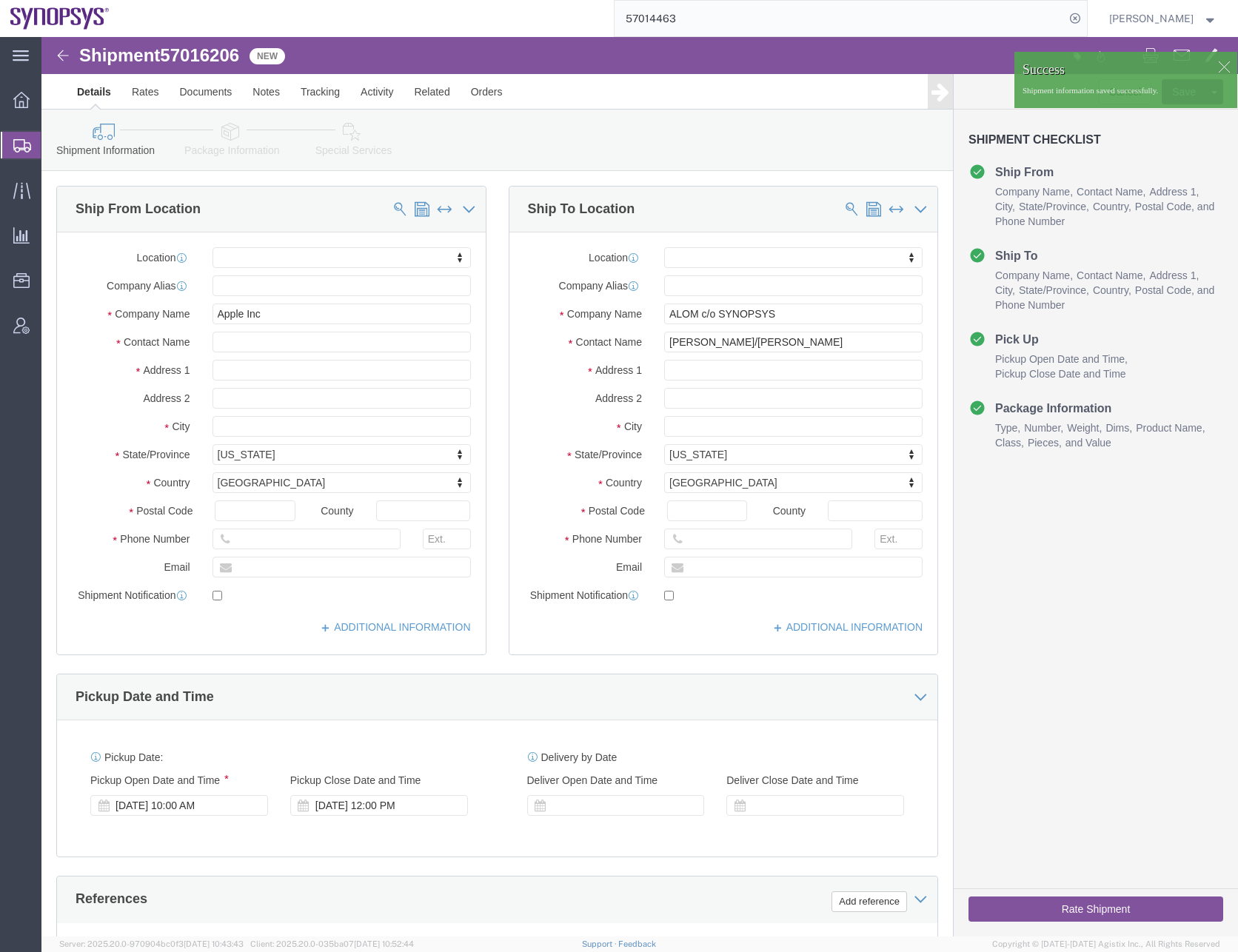
click div "Cancel Save Assign To Clone Shipment Save As Template Shipment Checklist Ship F…"
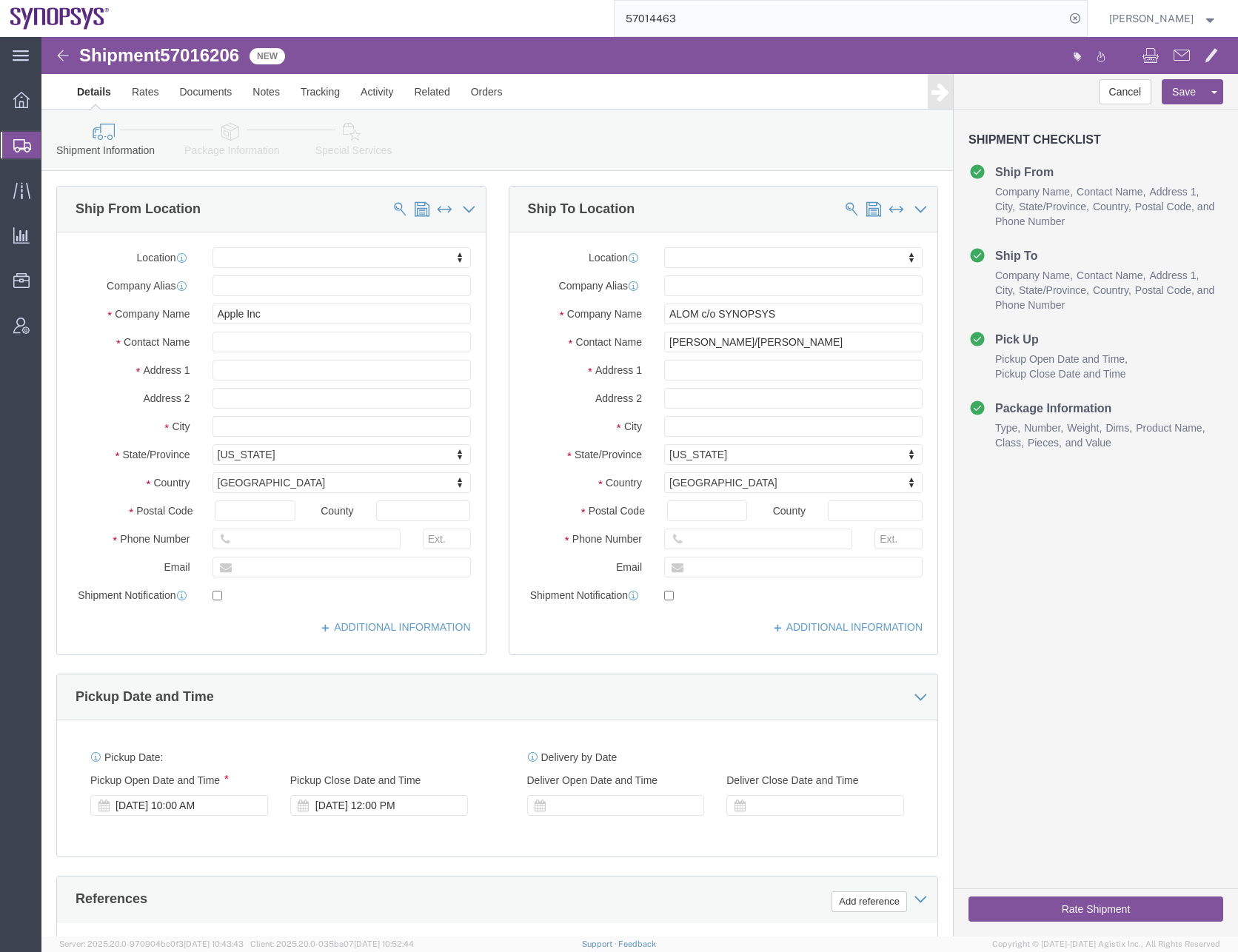
click button "Rate Shipment"
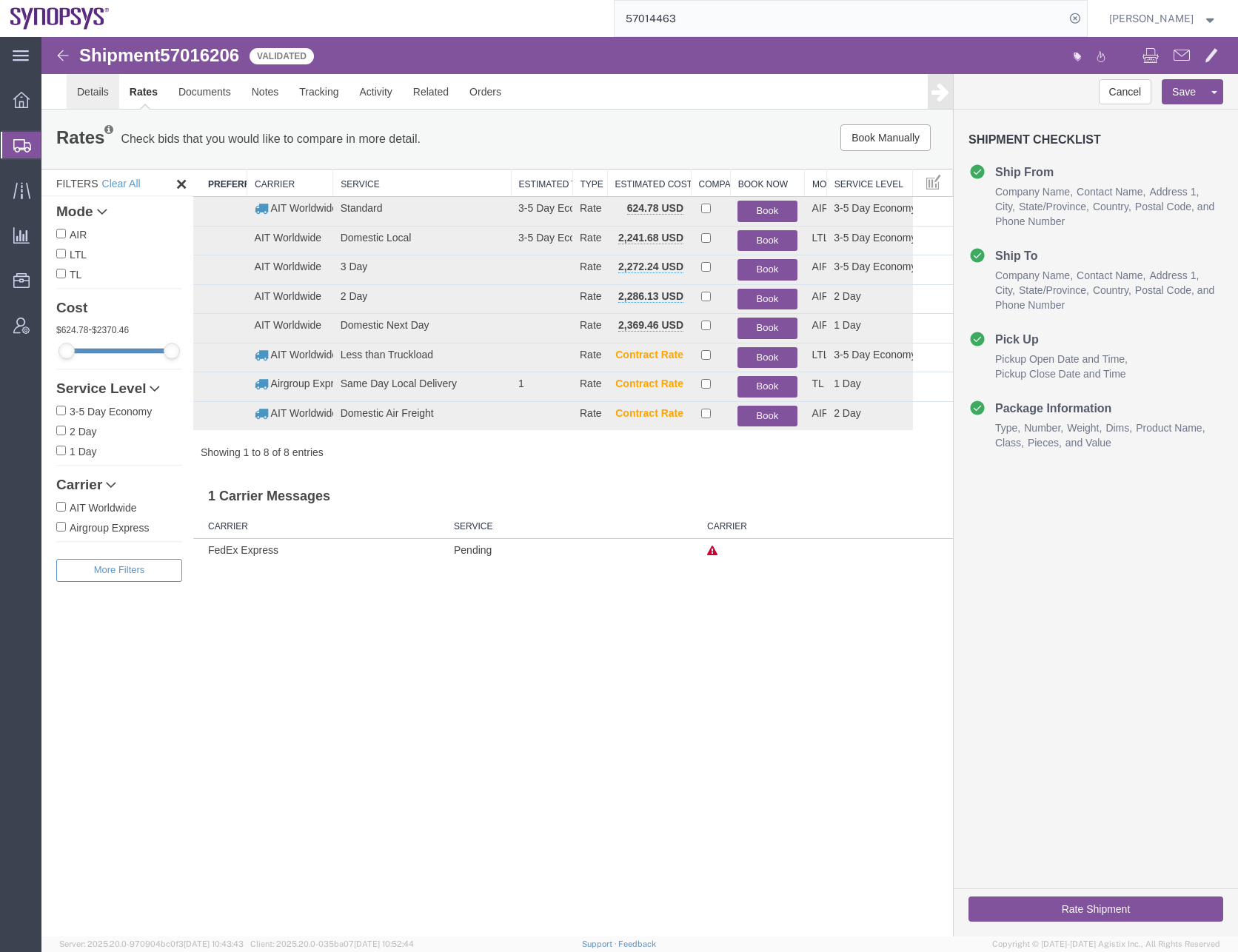
click at [97, 91] on link "Details" at bounding box center [93, 92] width 53 height 36
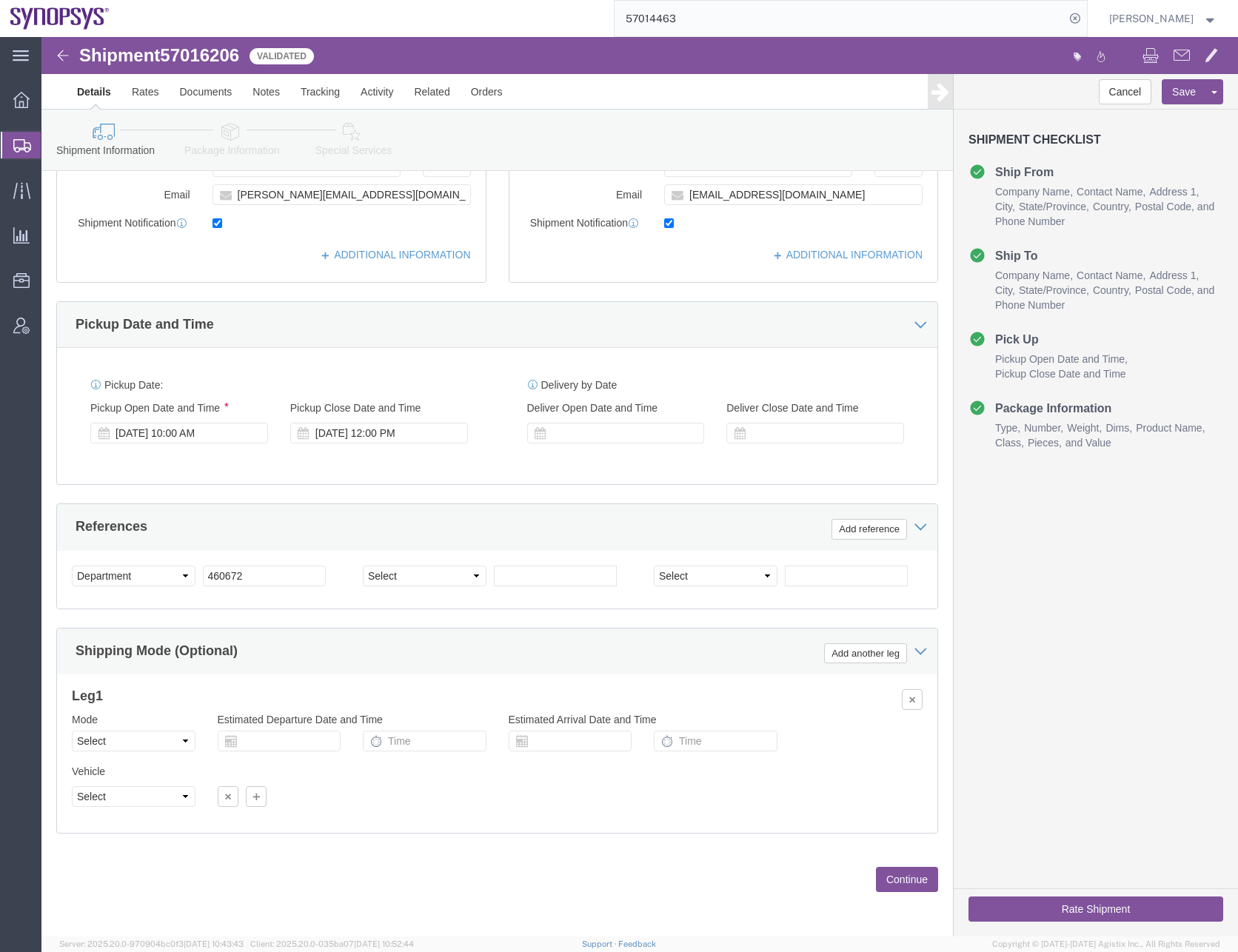
scroll to position [374, 0]
click button "Continue"
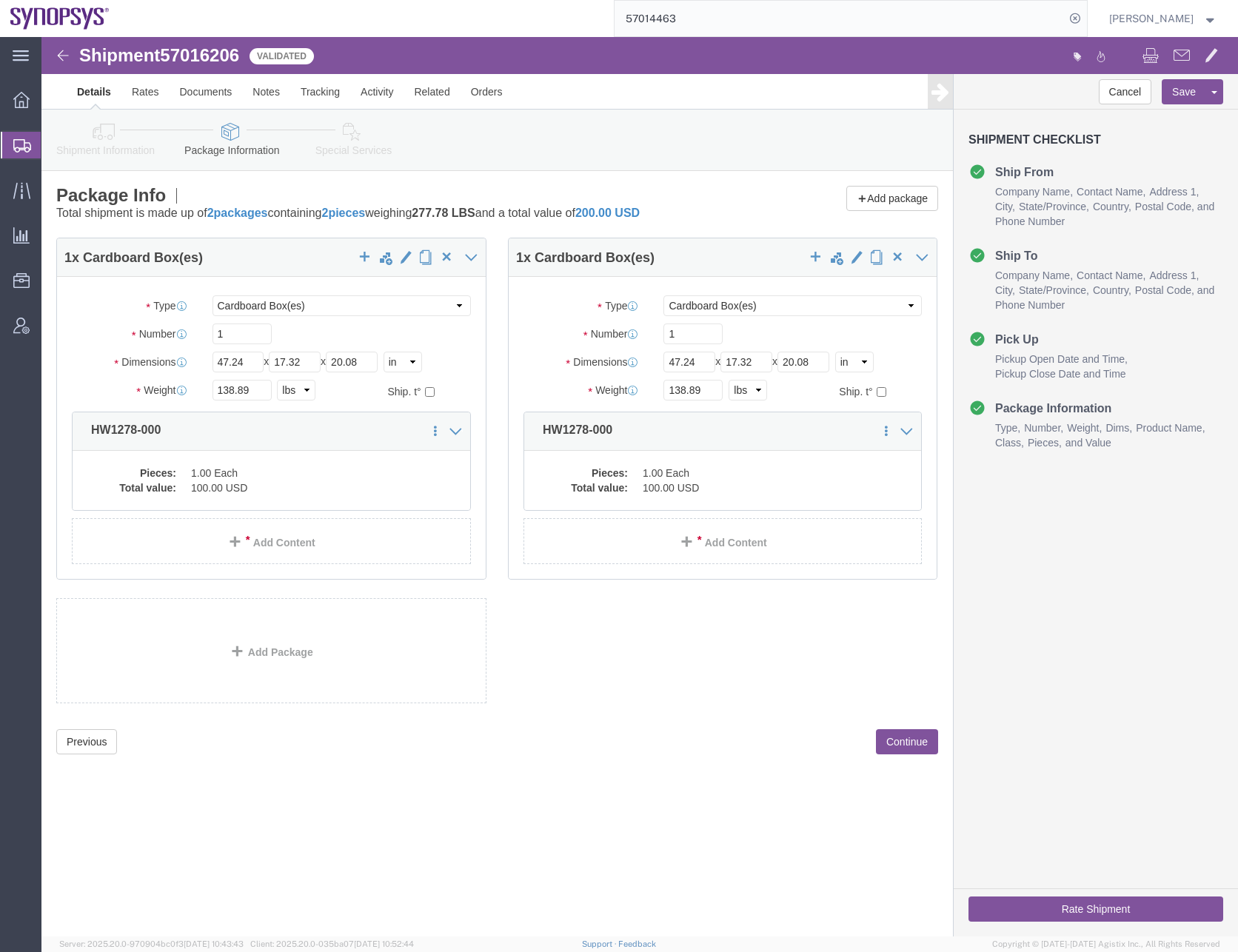
click button "Continue"
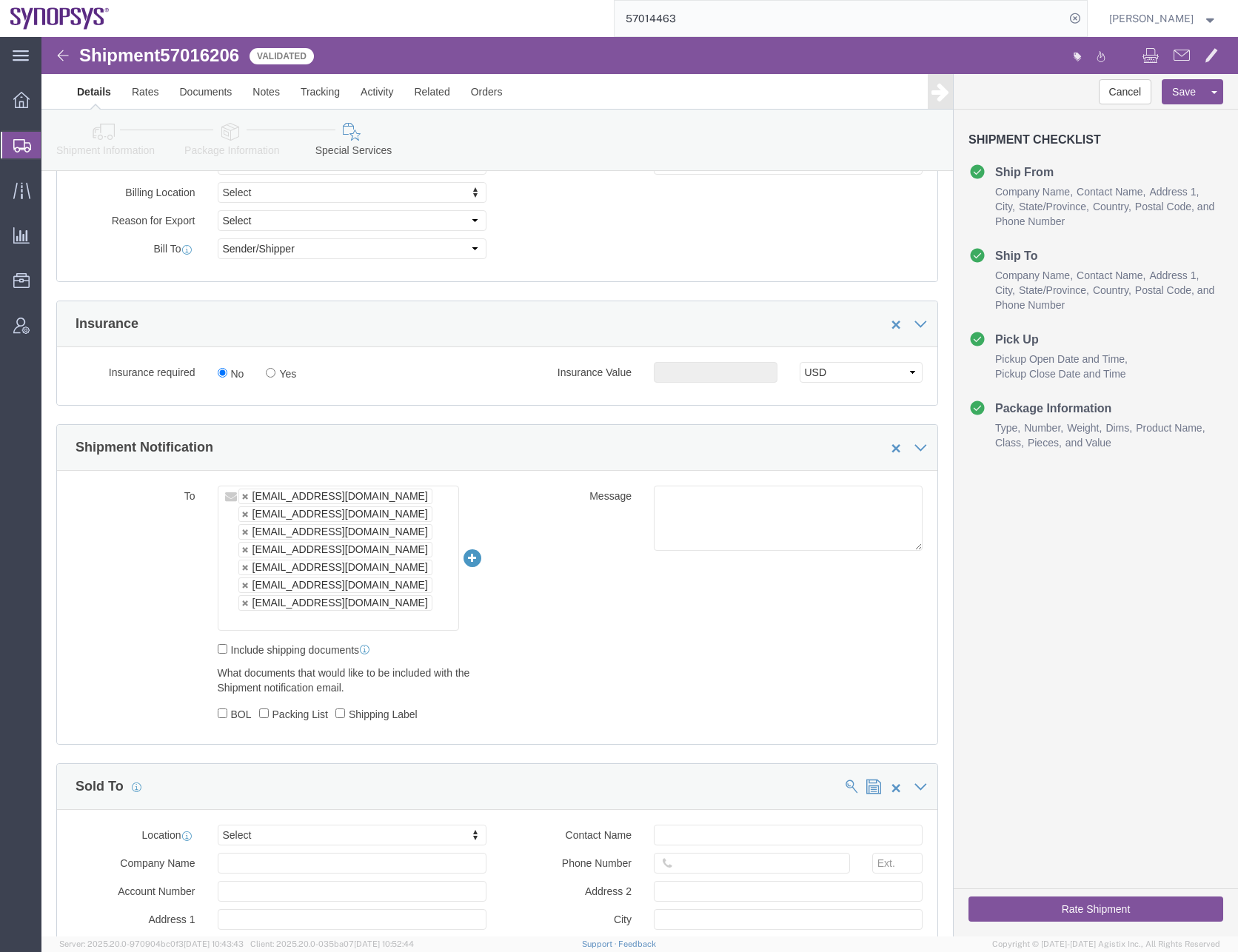
scroll to position [814, 0]
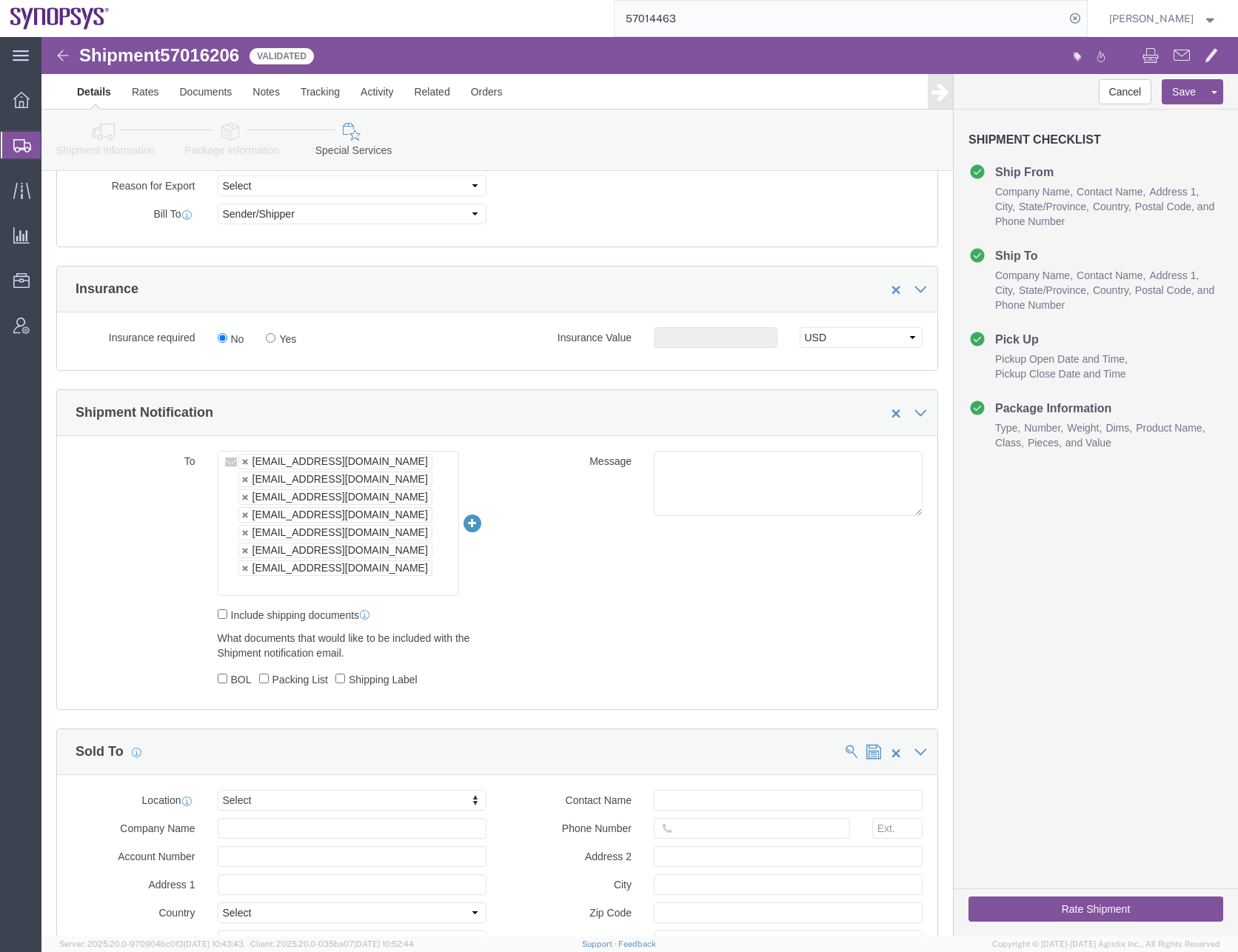
click div "To [EMAIL_ADDRESS][DOMAIN_NAME] [EMAIL_ADDRESS][DOMAIN_NAME] [EMAIL_ADDRESS][DO…"
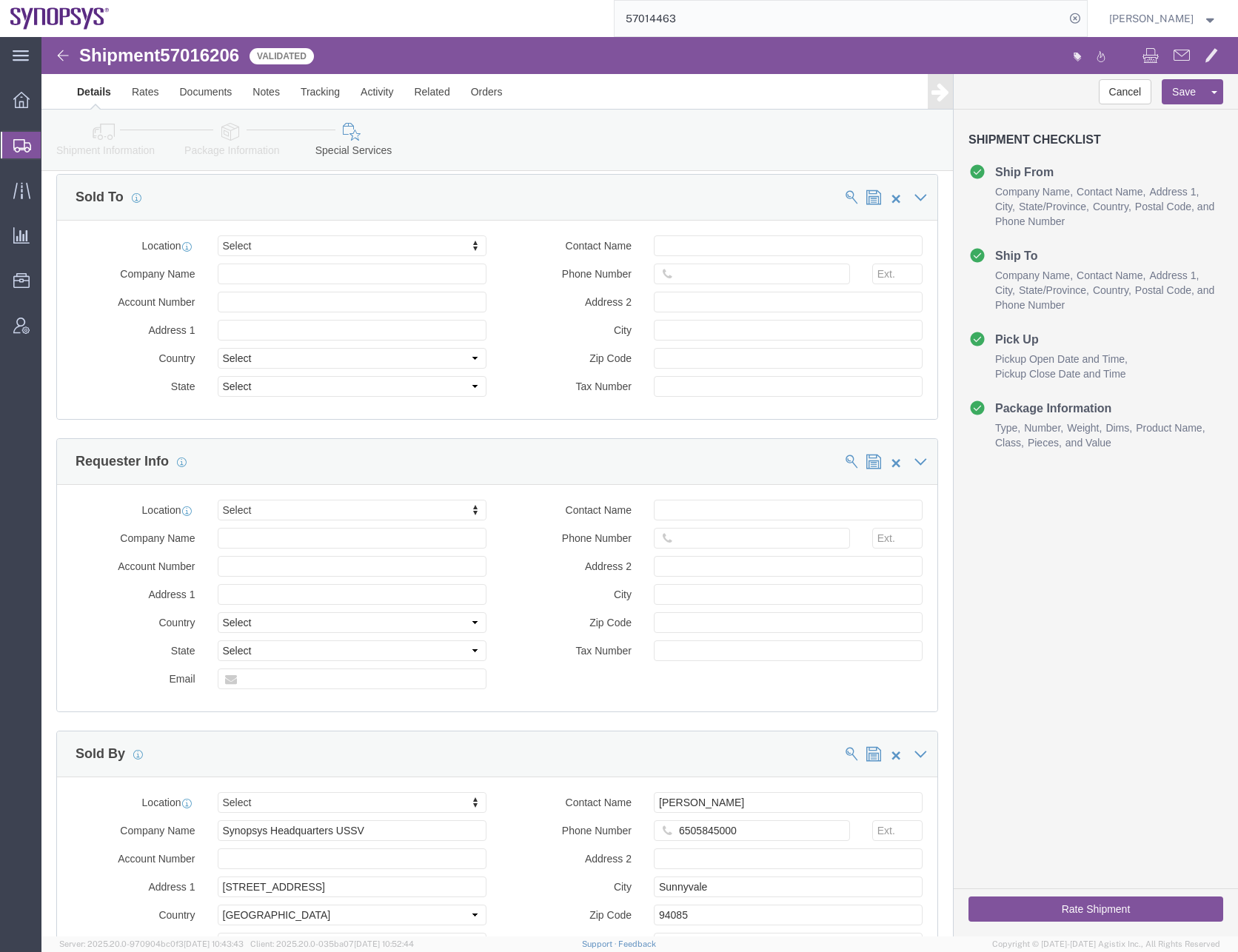
scroll to position [1618, 0]
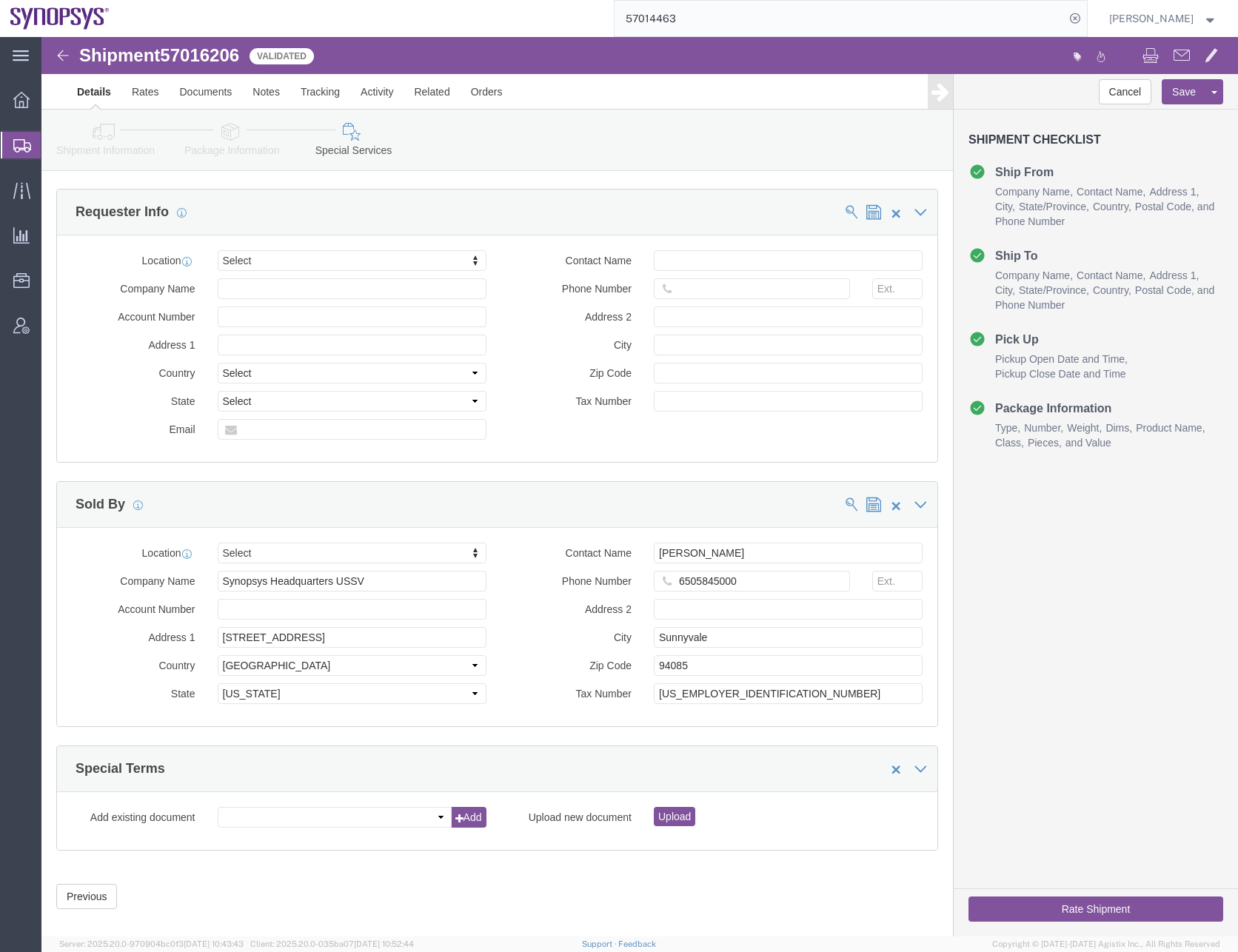
click button "Rate Shipment"
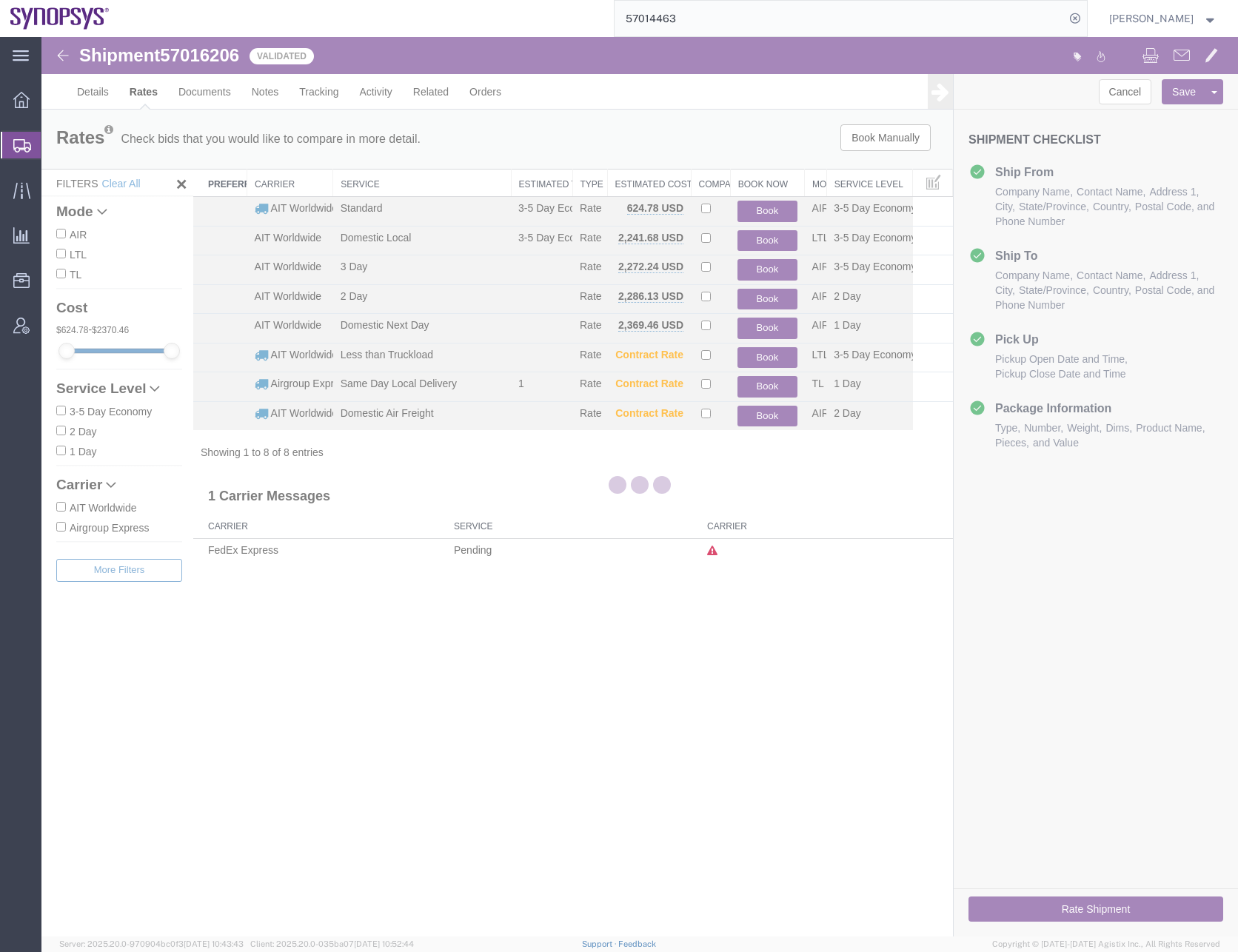
scroll to position [0, 0]
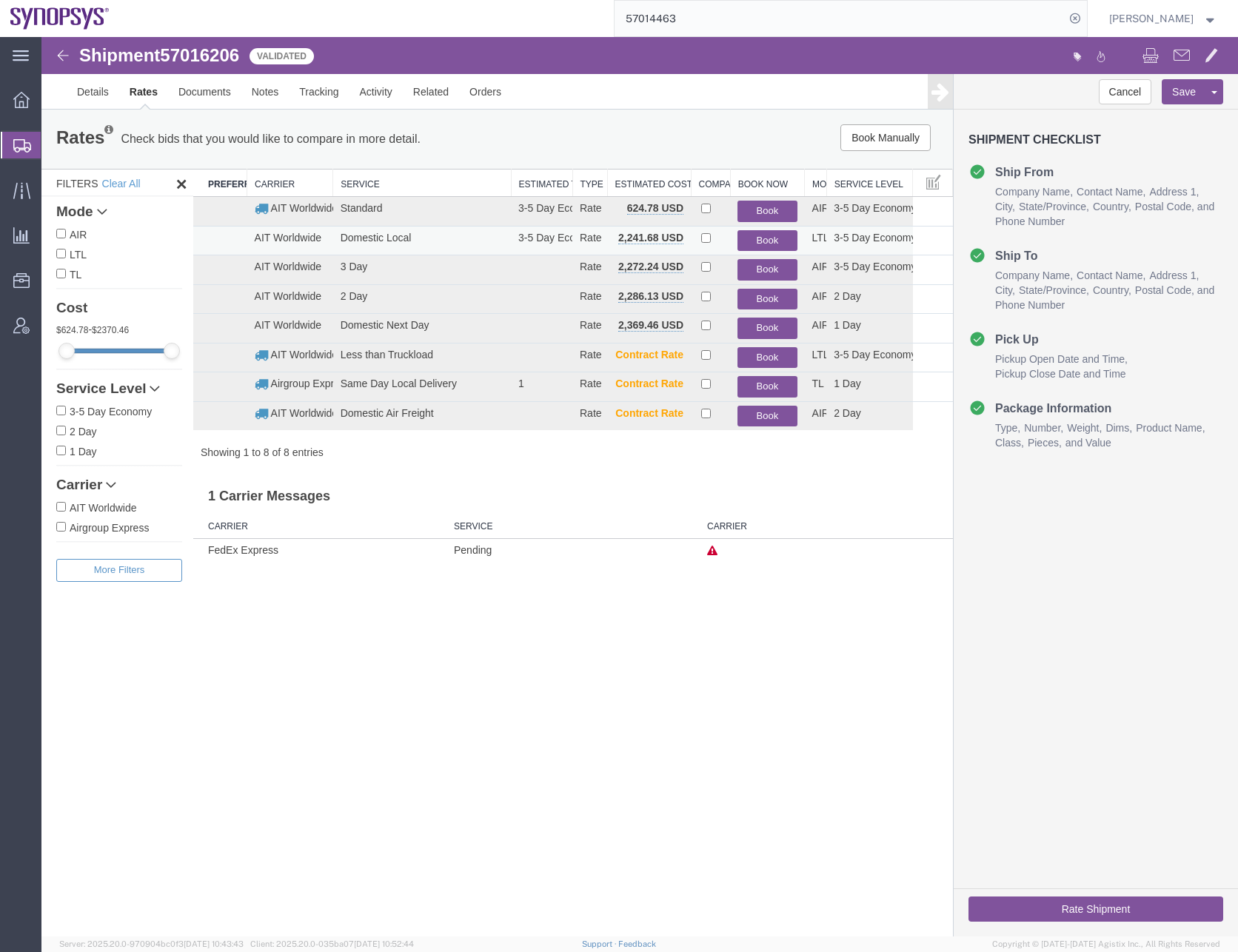
click at [758, 234] on button "Book" at bounding box center [767, 241] width 59 height 22
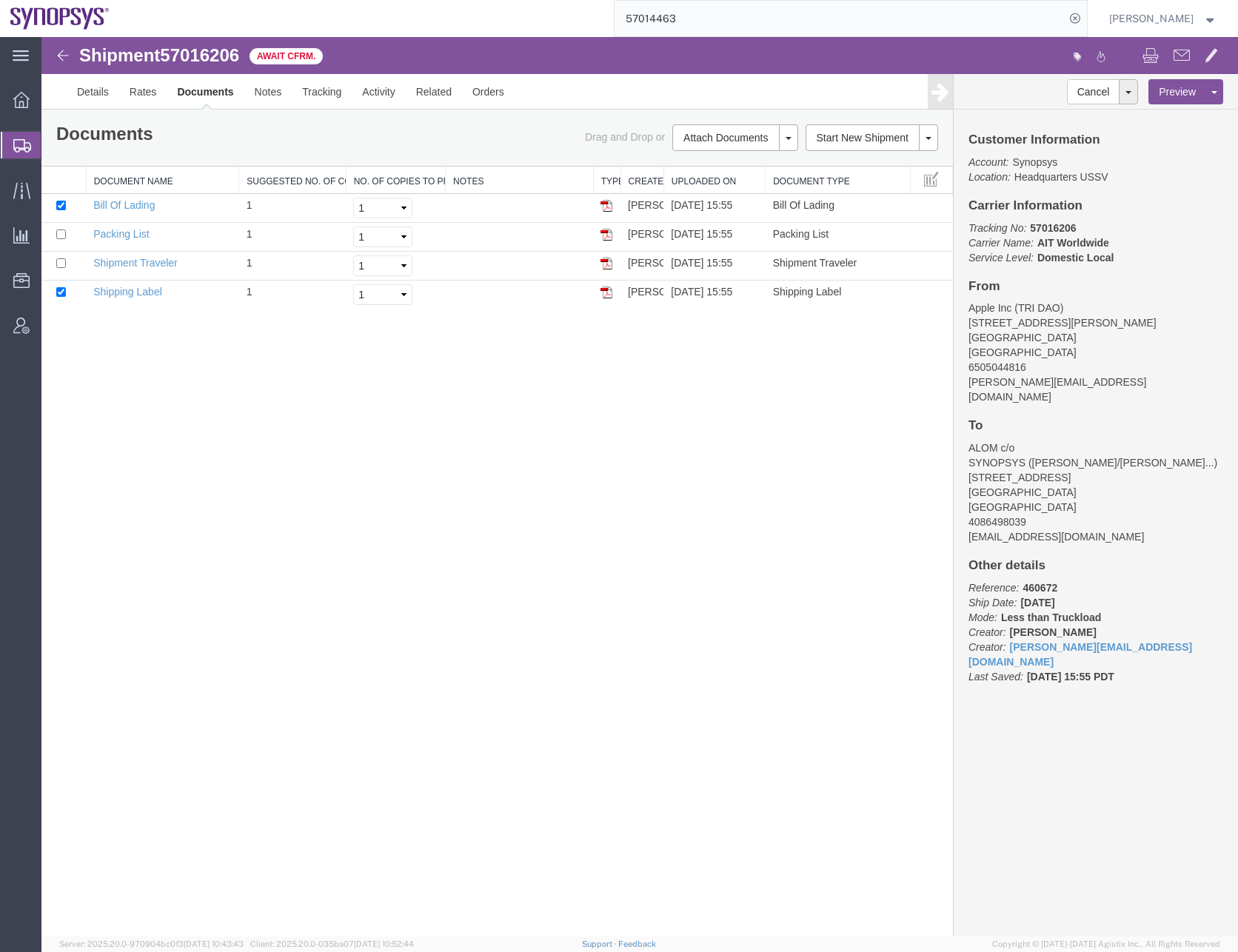
click at [533, 511] on div "Shipment 57016206 4 of 4 Await Cfrm. Details Rates Documents Notes Tracking Act…" at bounding box center [640, 486] width 1196 height 899
click at [677, 18] on input "57014463" at bounding box center [839, 19] width 450 height 36
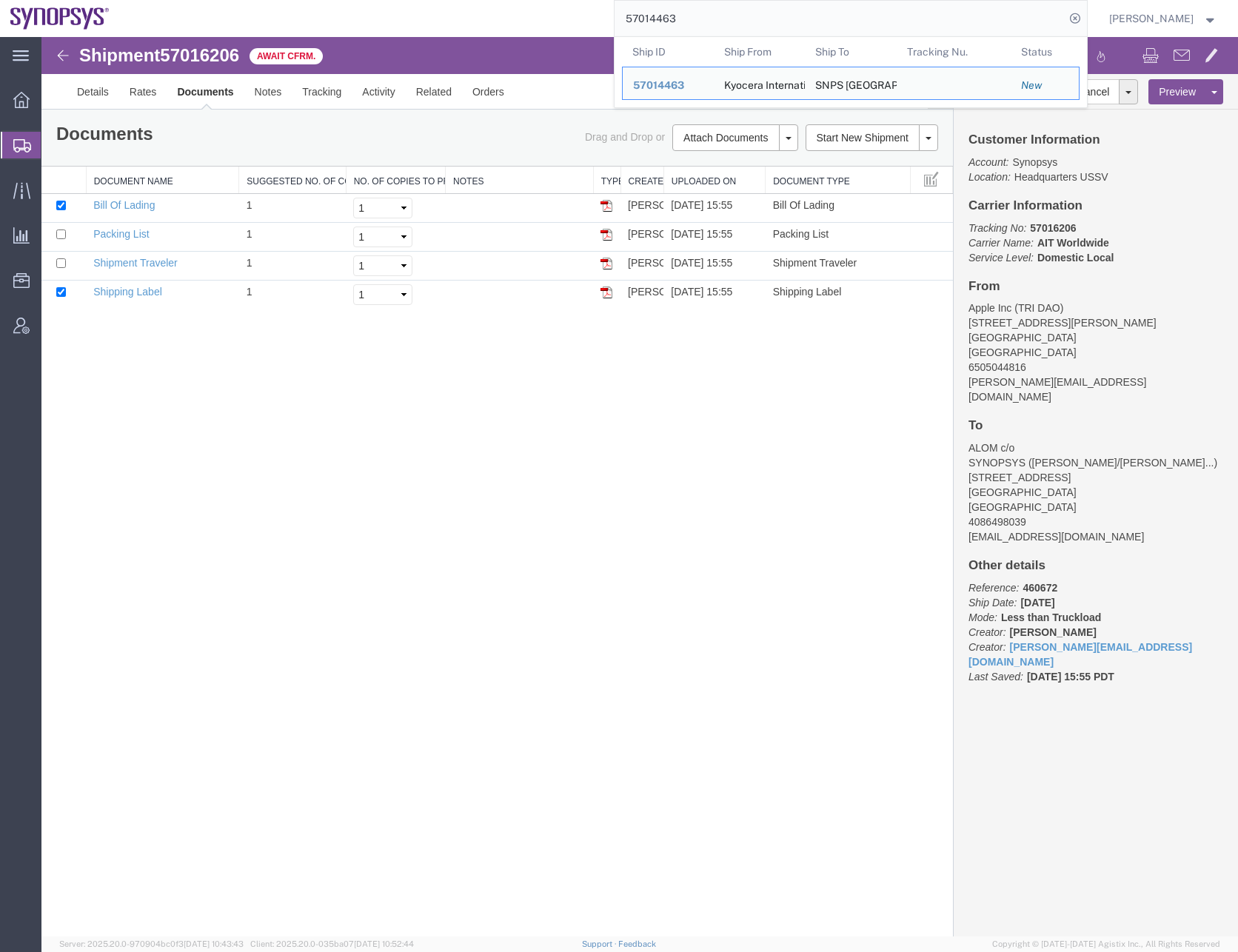
click at [677, 18] on input "57014463" at bounding box center [839, 19] width 450 height 36
paste input "02155"
type input "57002155"
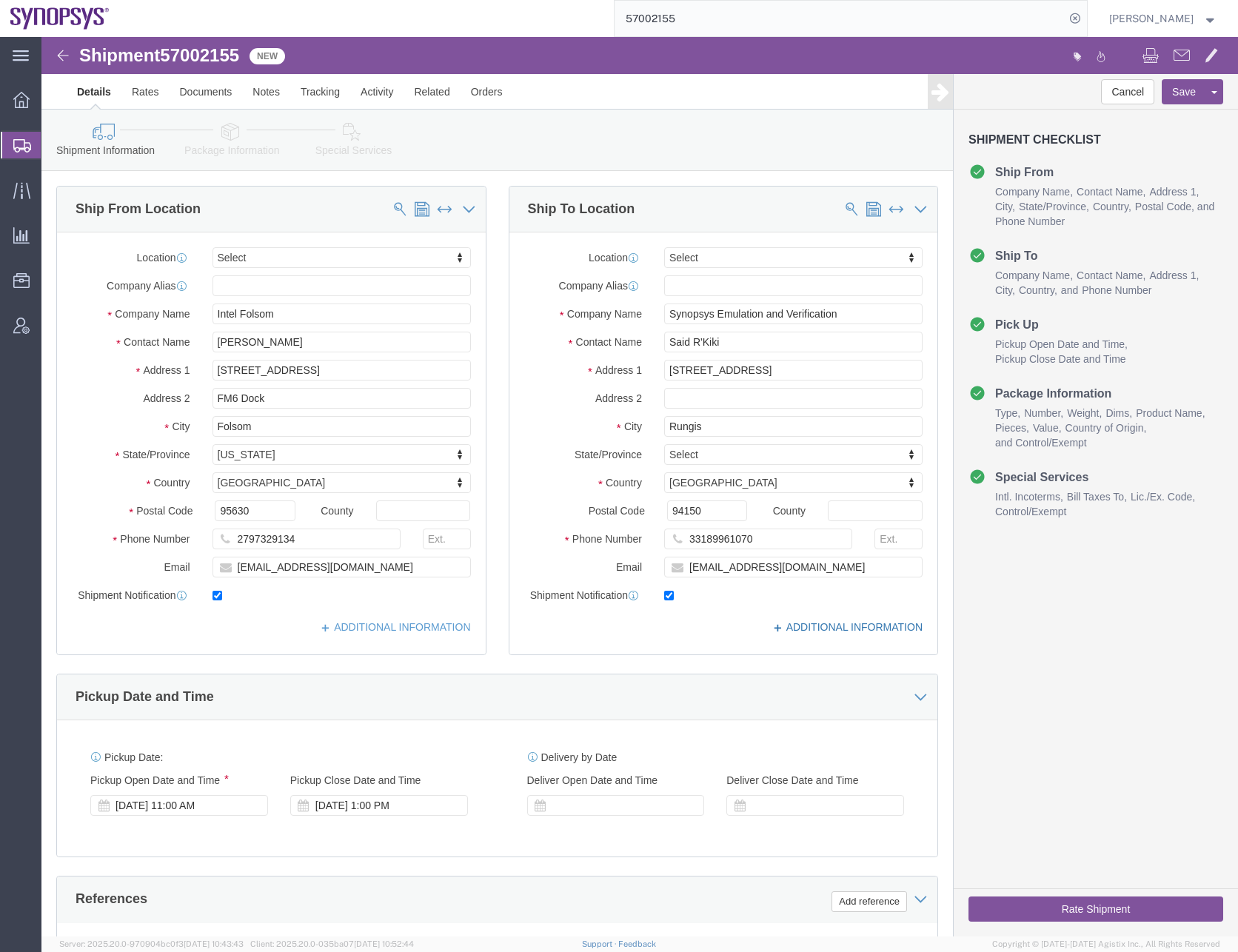
click link "ADDITIONAL INFORMATION"
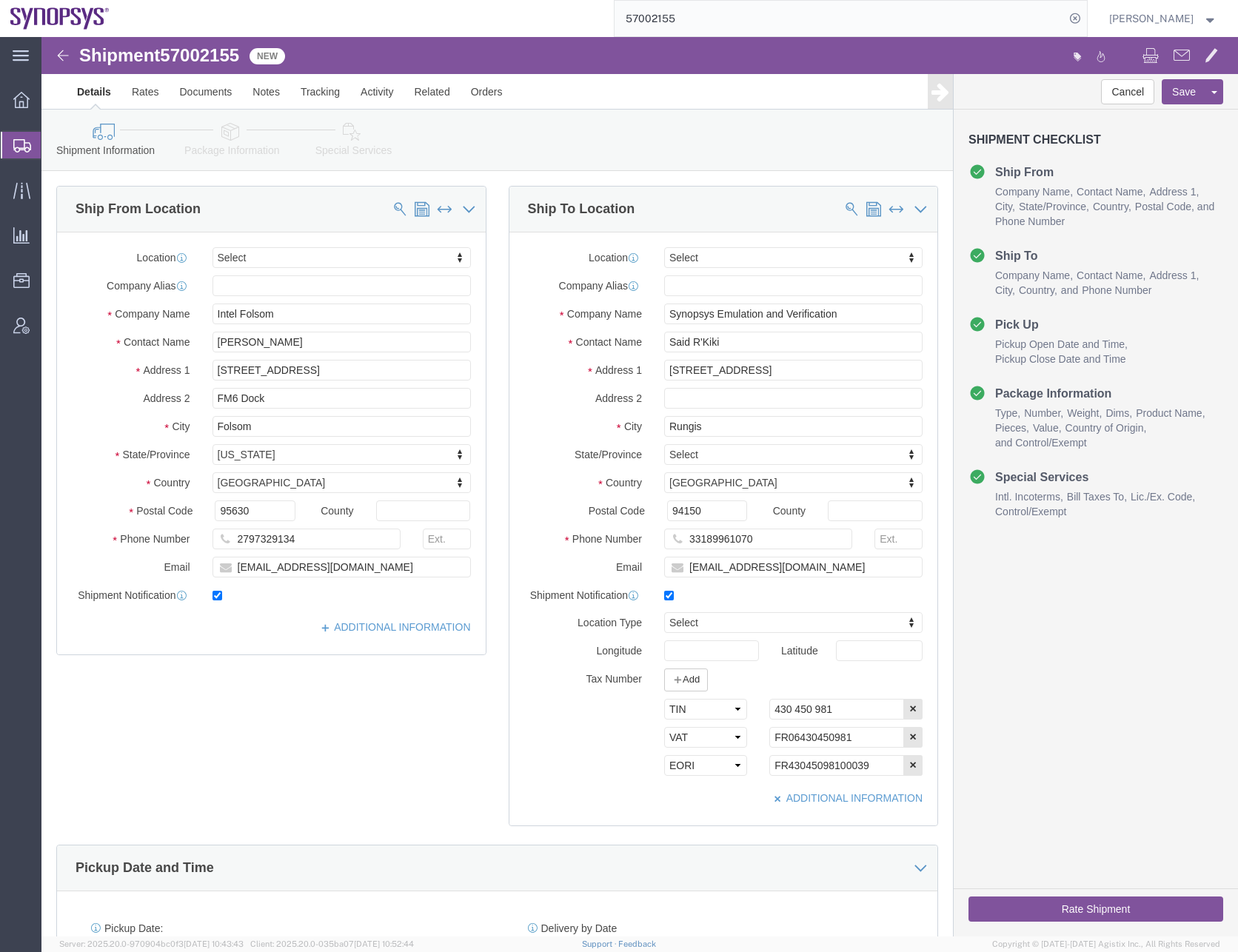
click div "Ship From Location Location Select Select My Profile Location [GEOGRAPHIC_DATA]…"
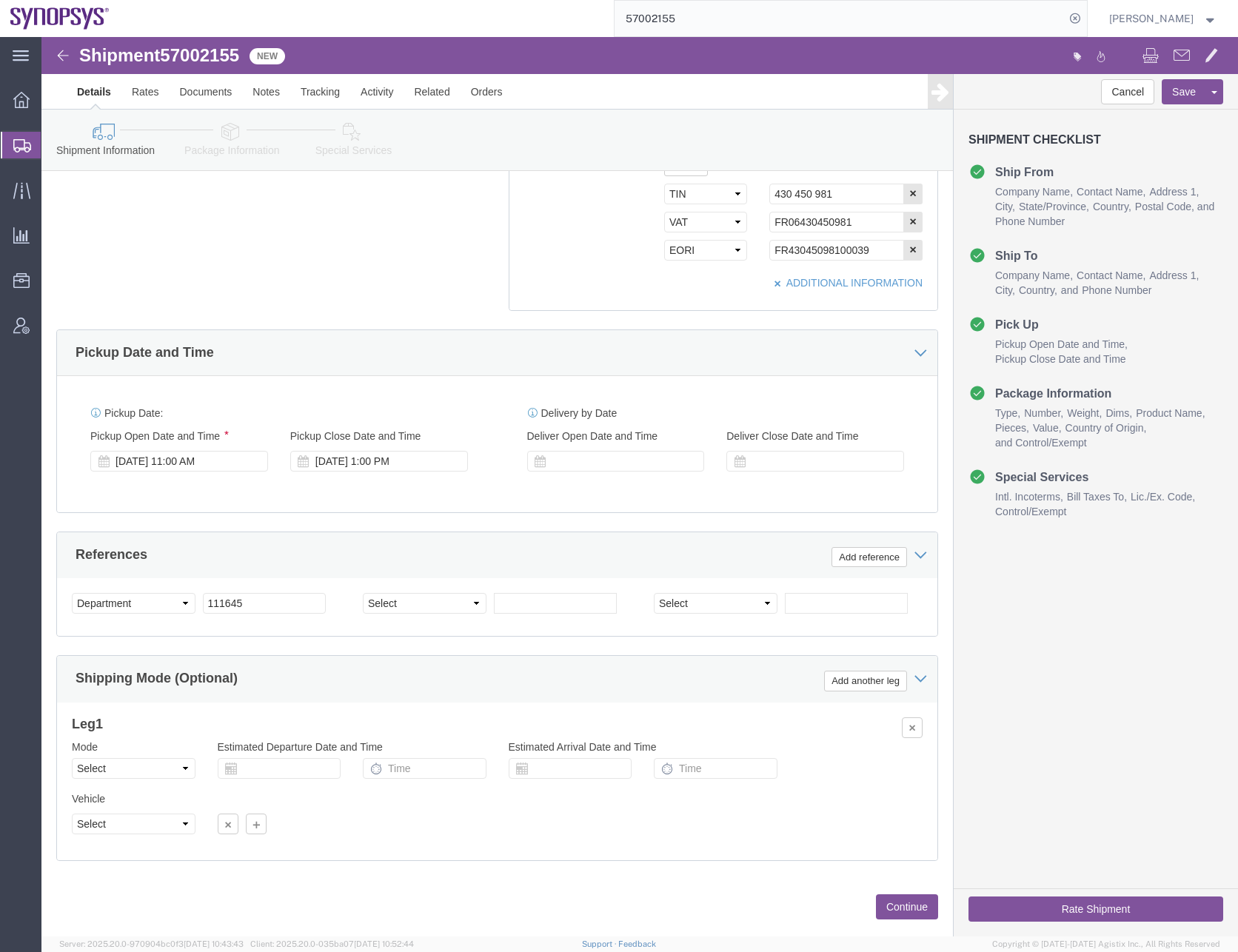
scroll to position [543, 0]
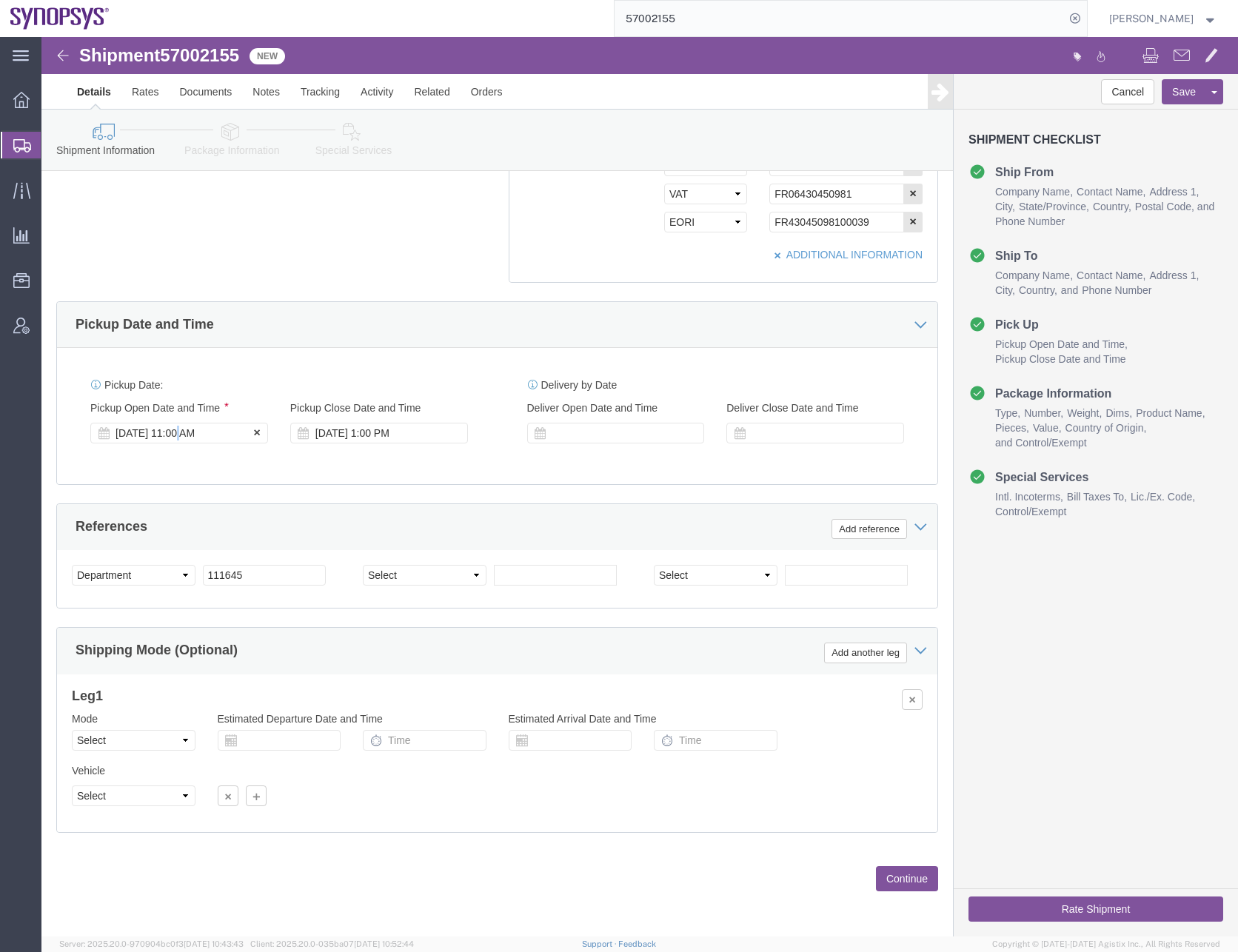
click div "[DATE] 11:00 AM"
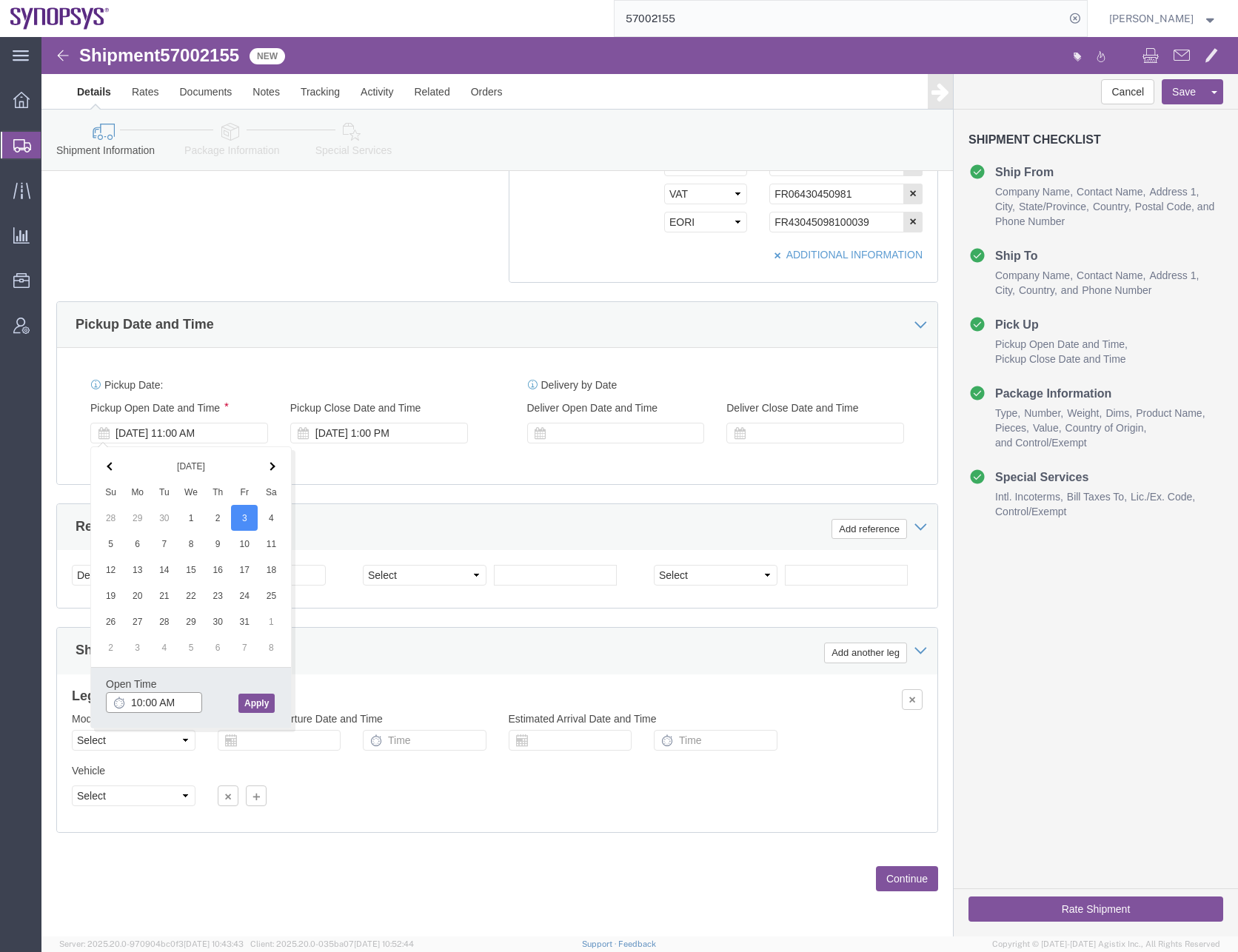
type input "10:00 AM"
click button "Apply"
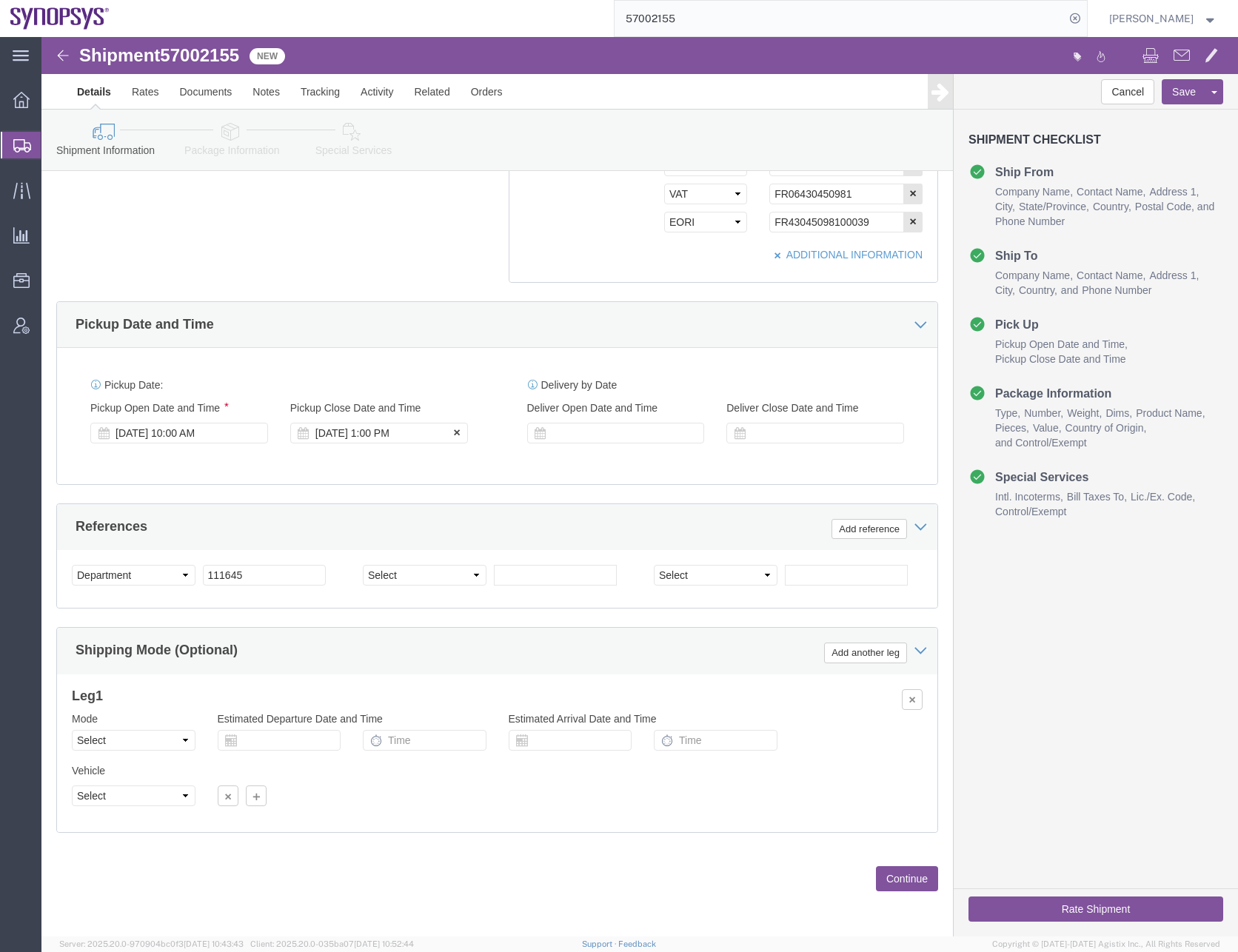
click div "[DATE] 1:00 PM"
type input "2:00 PM"
click button "Apply"
click div "Pickup Date: Pickup Start Date Pickup Start Time Pickup Open Date and Time [DAT…"
click button "Continue"
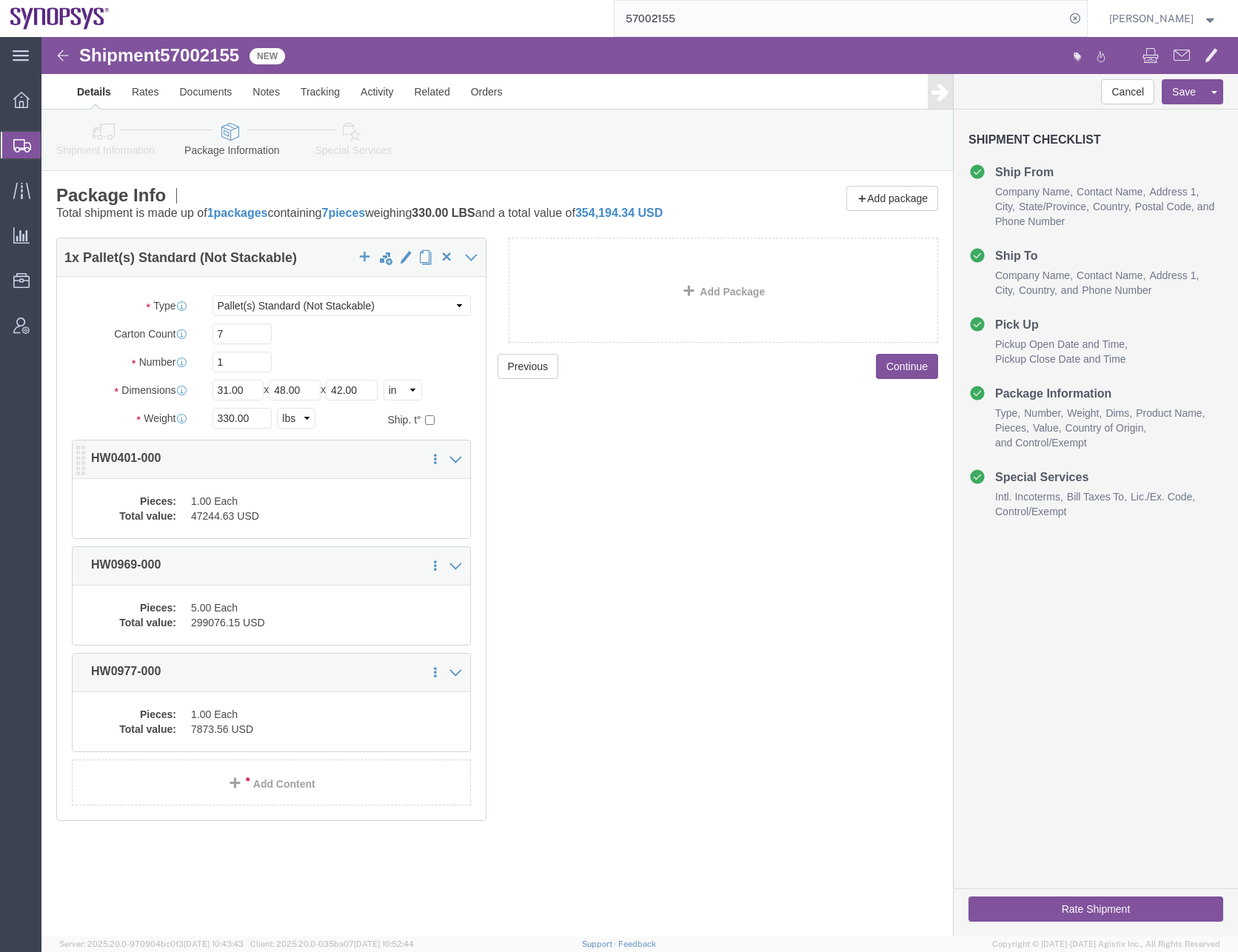
click dd "47244.63 USD"
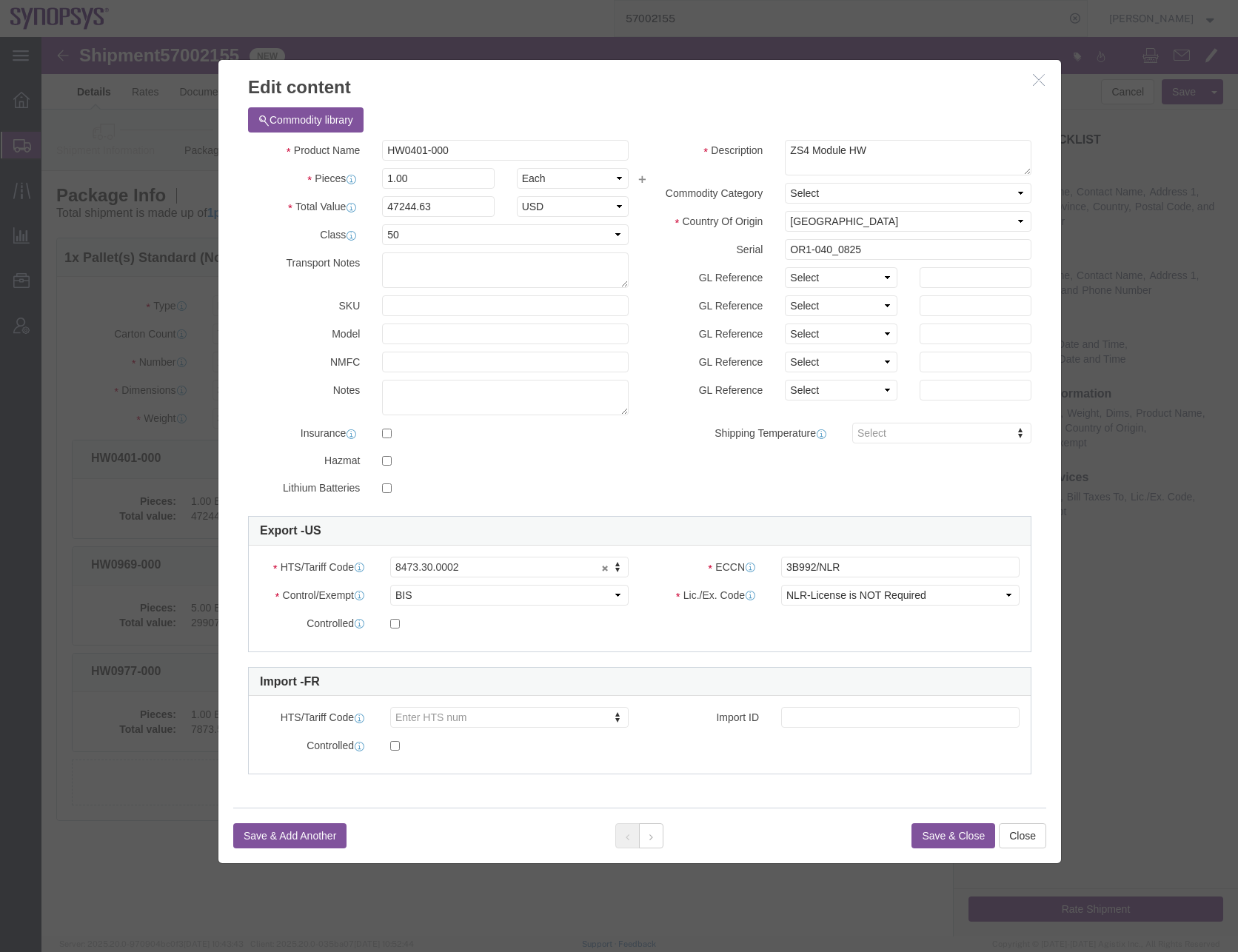
click button "Save & Close"
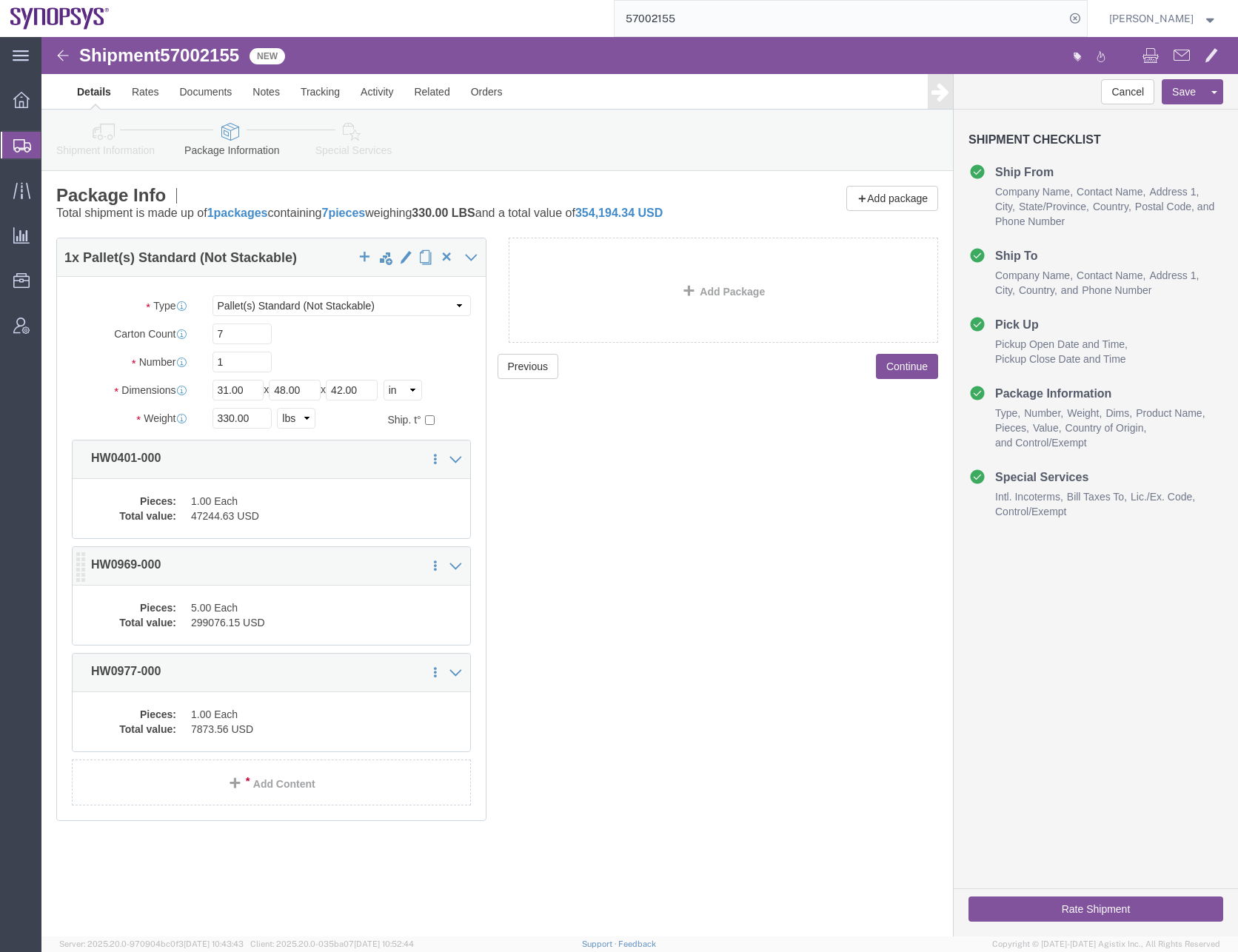
click dd "5.00 Each"
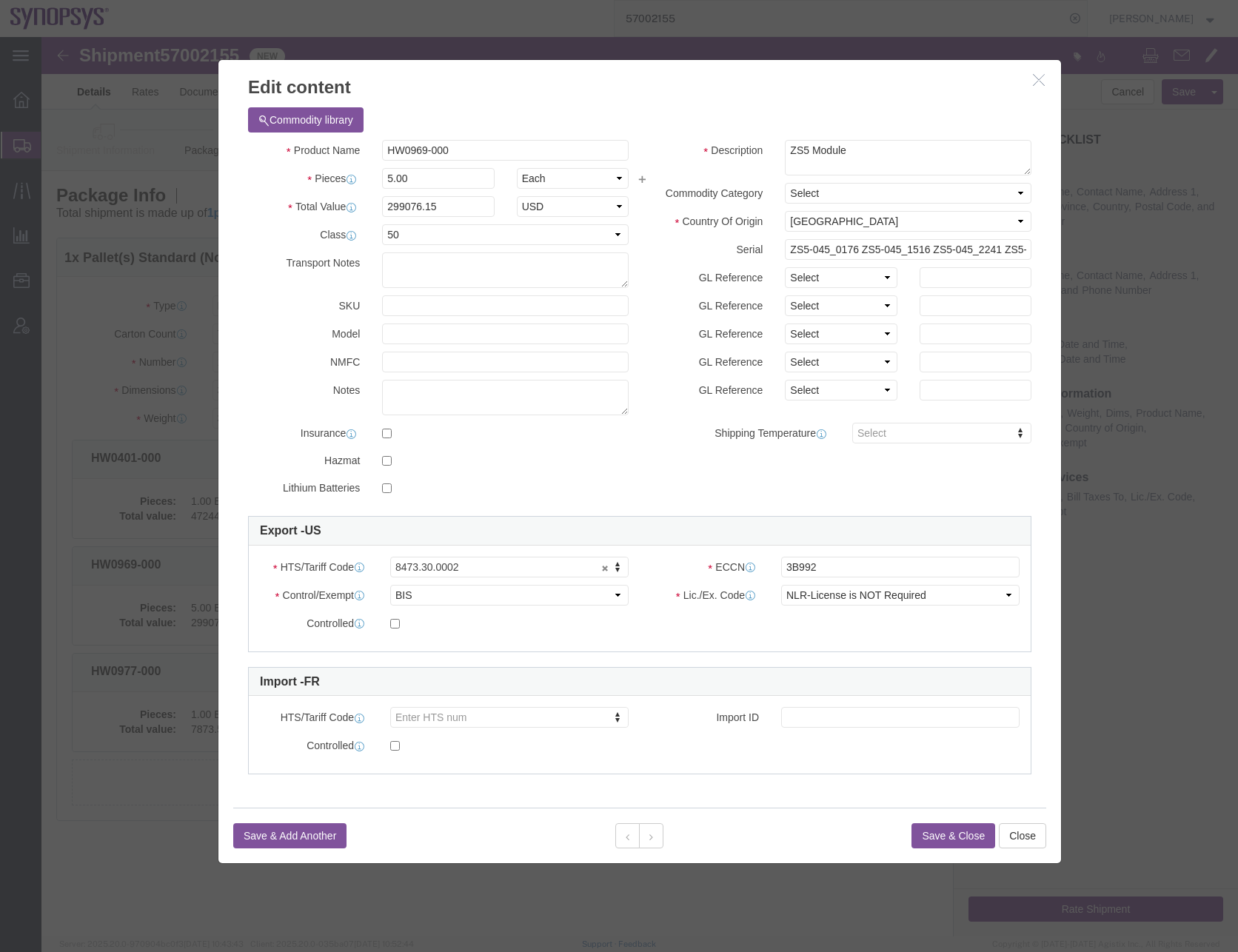
click button "Save & Close"
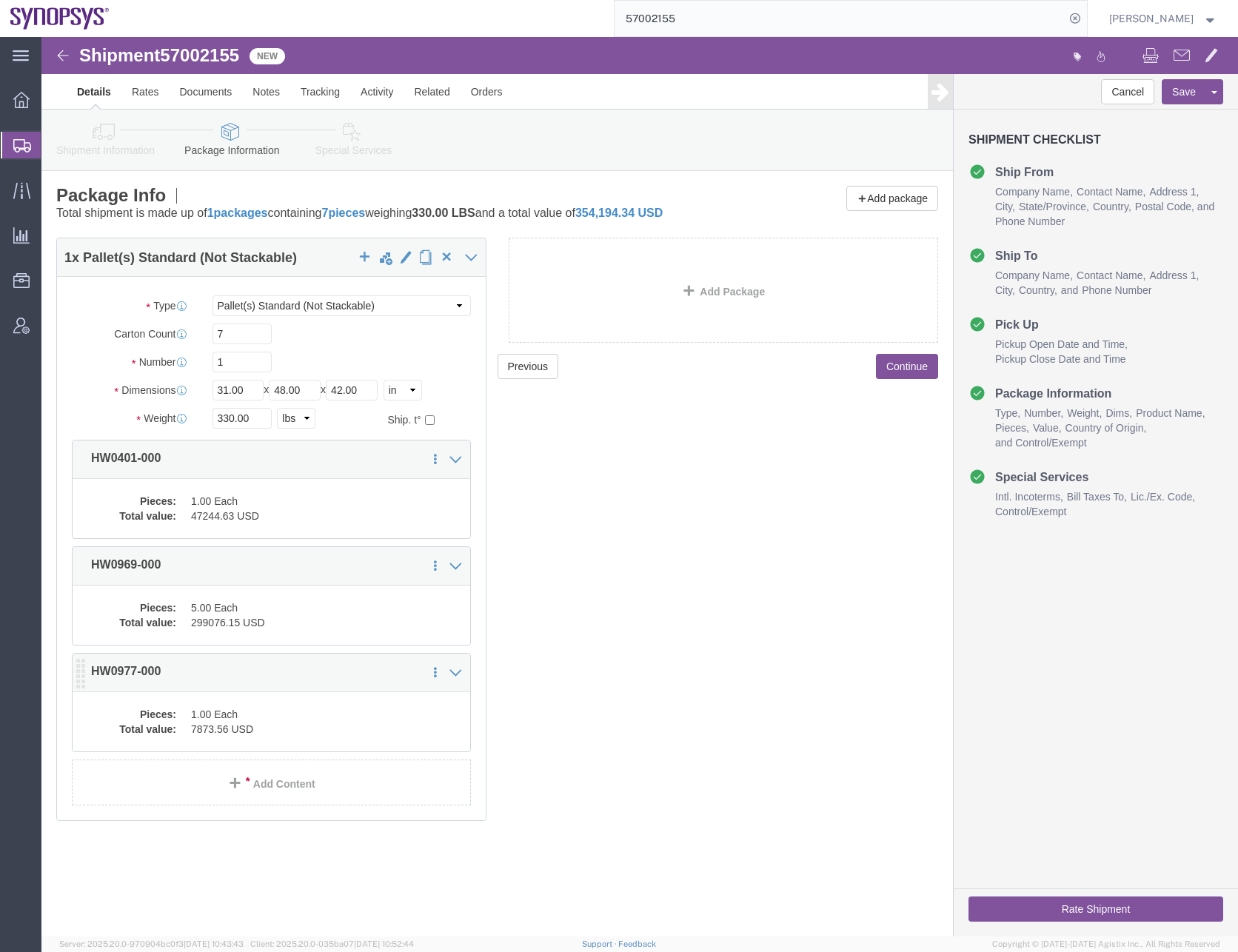
click div "Pieces: 1.00 Each Total value: 7873.56 USD"
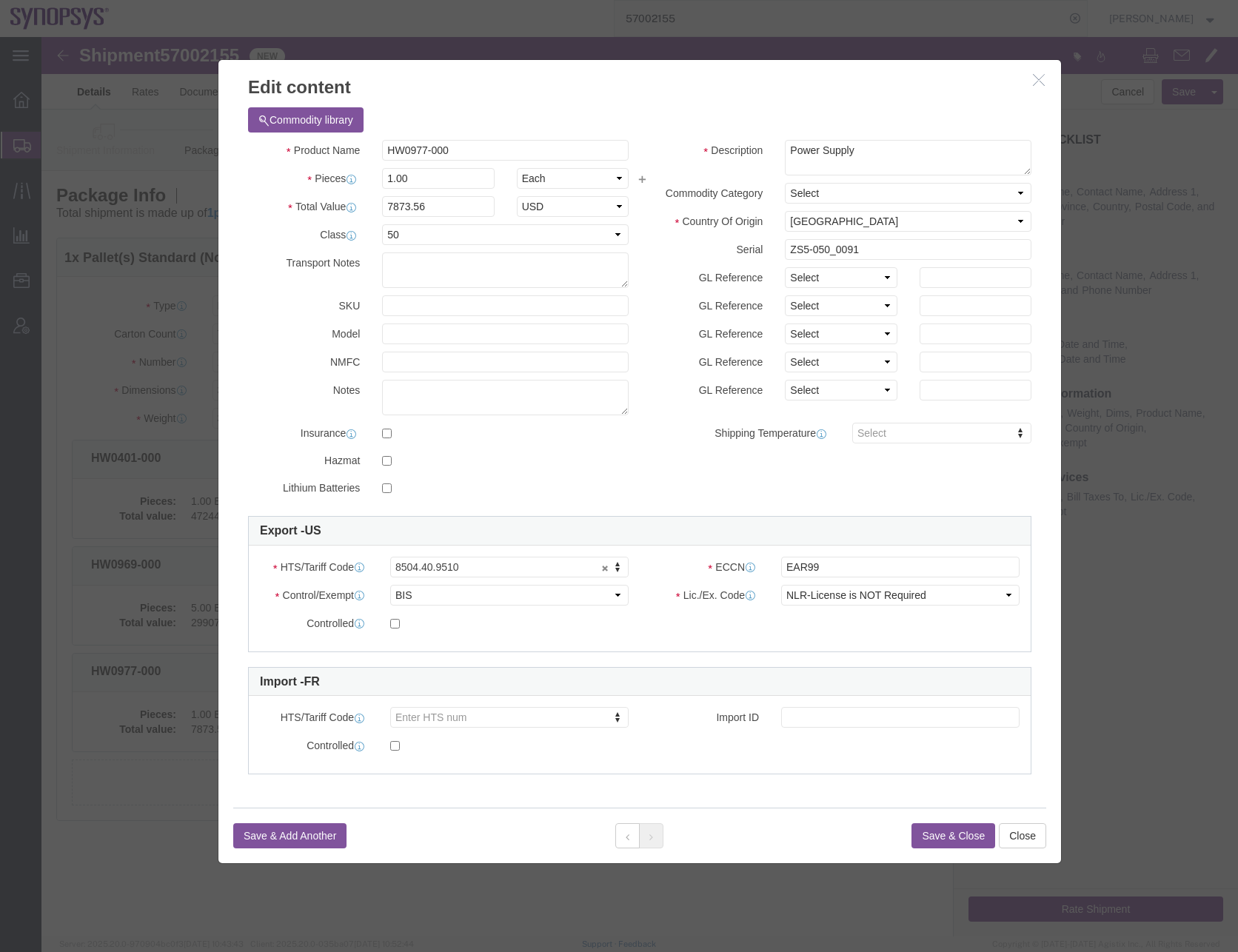
click button "Save & Close"
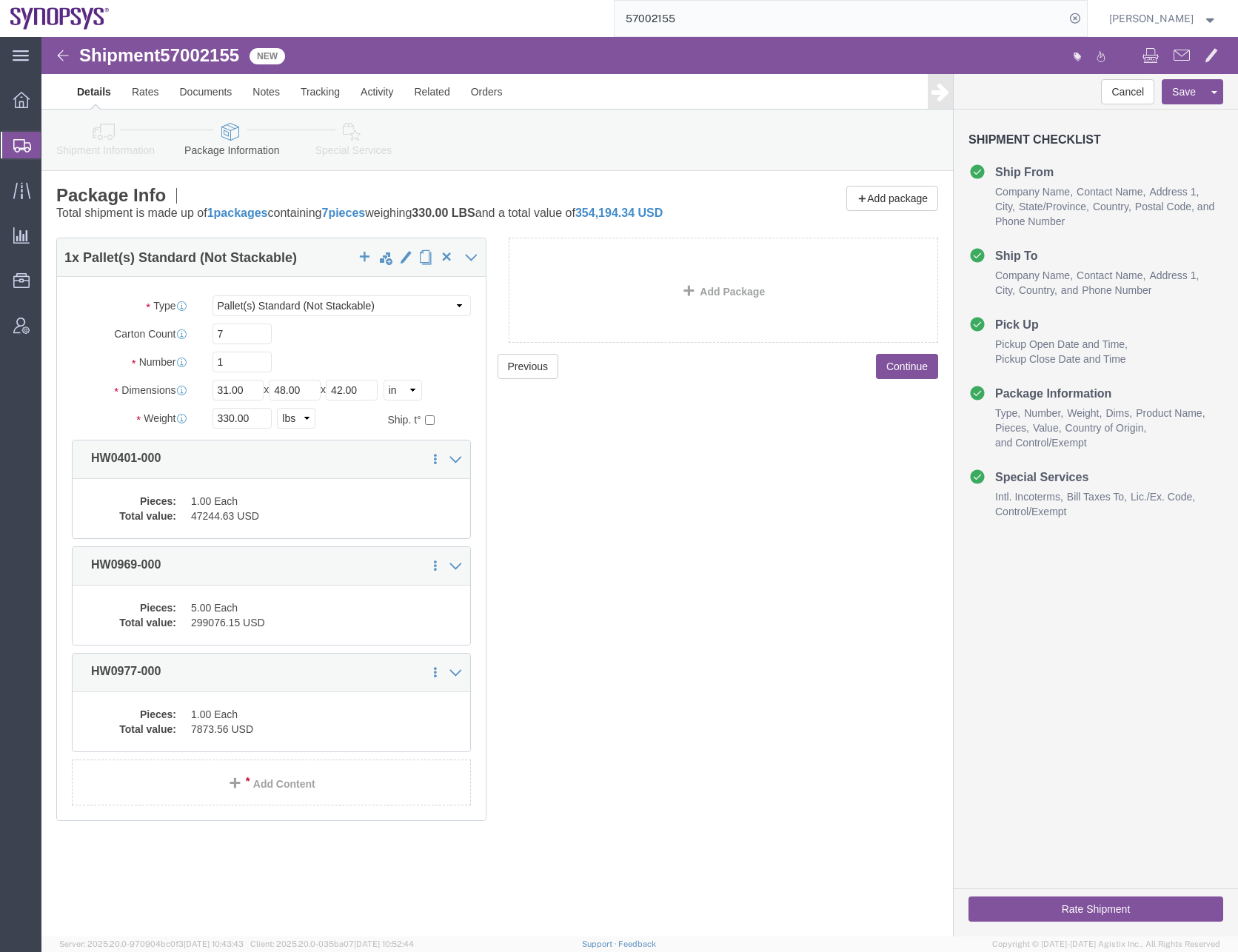
click div "Previous Continue"
click button "Continue"
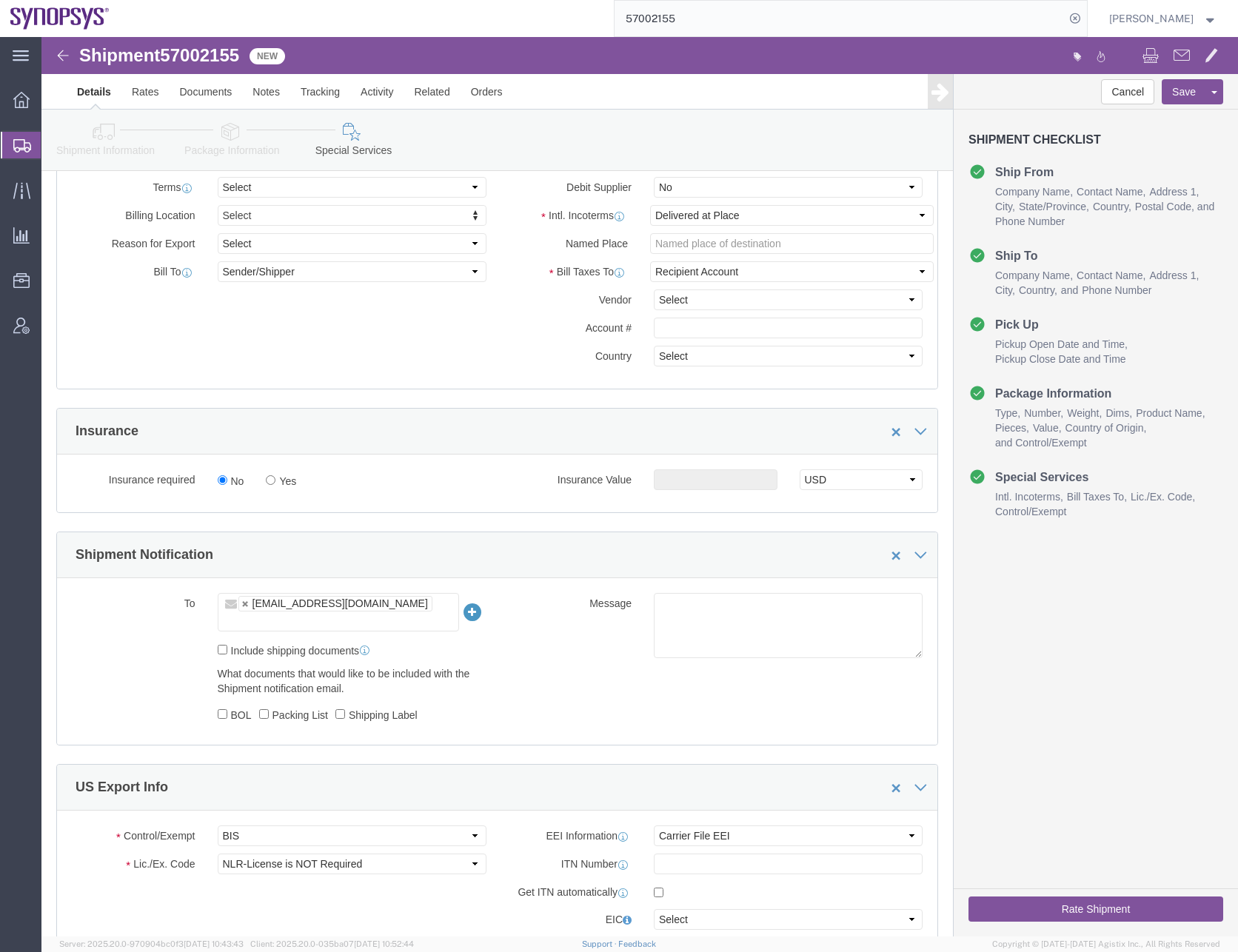
scroll to position [518, 0]
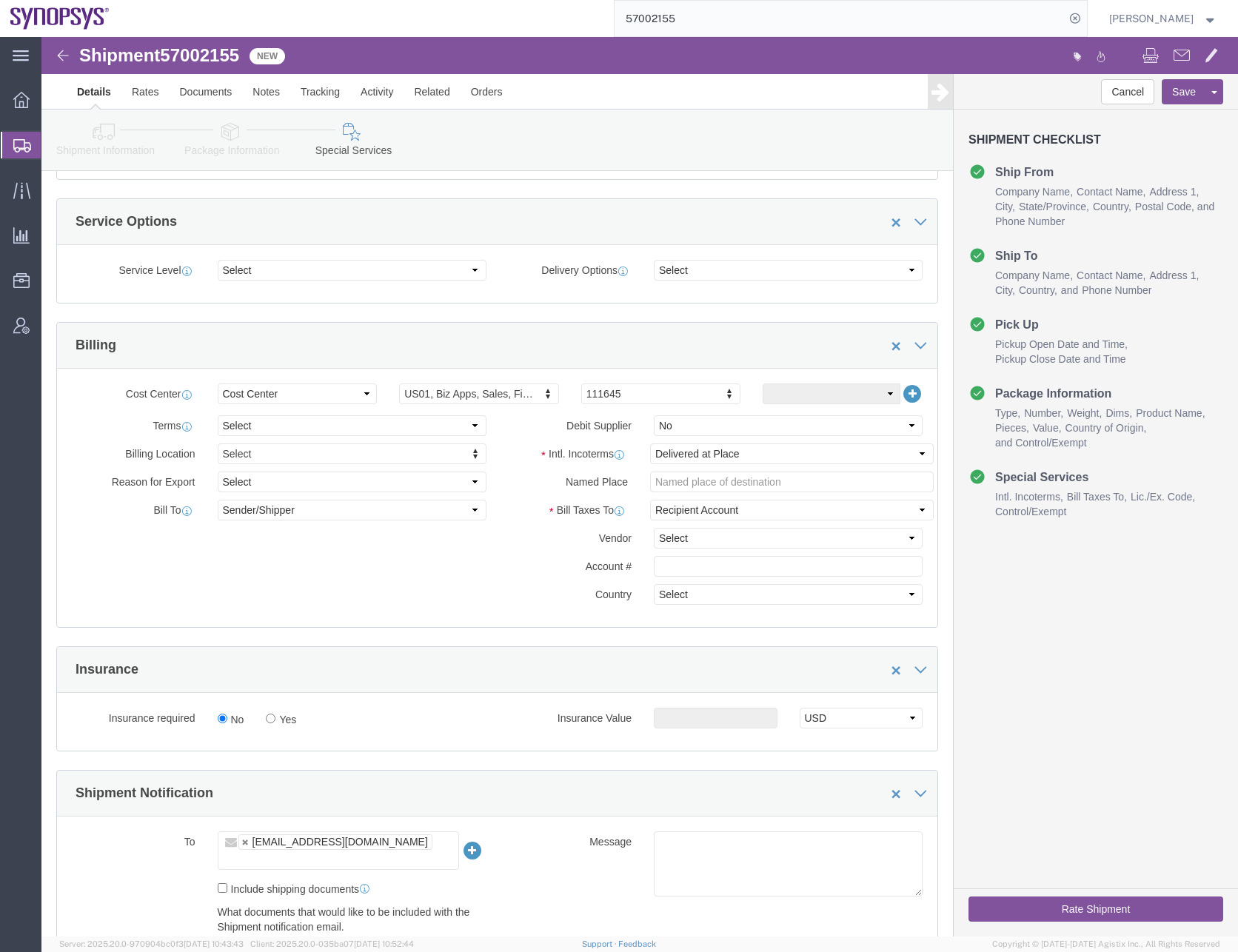
click input "text"
paste input "[EMAIL_ADDRESS][DOMAIN_NAME]"
type input "[EMAIL_ADDRESS][DOMAIN_NAME]"
click input "text"
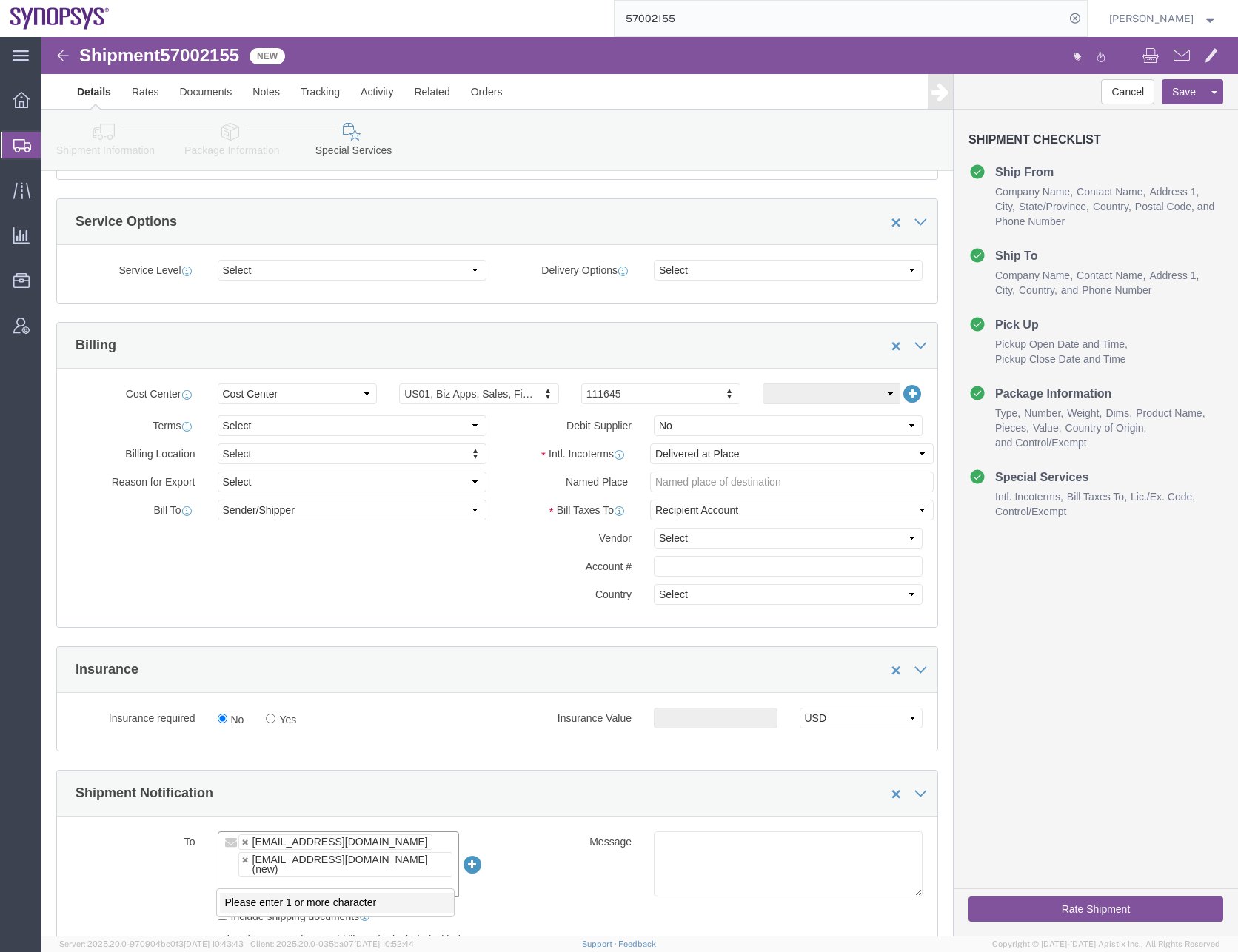
paste input "[EMAIL_ADDRESS][DOMAIN_NAME]"
type input "[EMAIL_ADDRESS][DOMAIN_NAME]"
click ul "[EMAIL_ADDRESS][DOMAIN_NAME] [EMAIL_ADDRESS][DOMAIN_NAME] (new) [EMAIL_ADDRESS]…"
paste input "[PERSON_NAME][EMAIL_ADDRESS][DOMAIN_NAME]"
type input "[PERSON_NAME][EMAIL_ADDRESS][DOMAIN_NAME]"
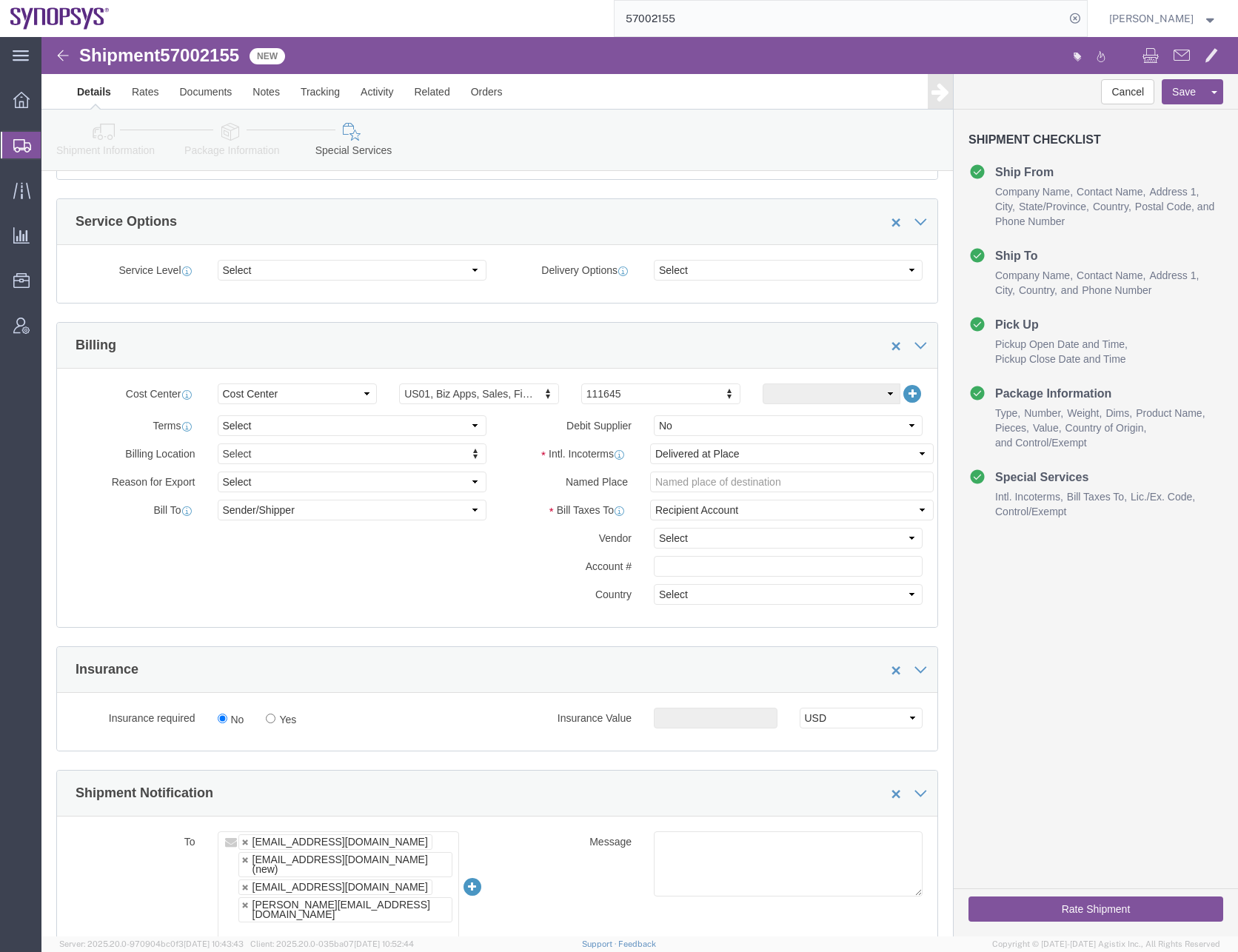
click ul "[EMAIL_ADDRESS][DOMAIN_NAME] [EMAIL_ADDRESS][DOMAIN_NAME] (new) [EMAIL_ADDRESS]…"
paste input "[EMAIL_ADDRESS][PERSON_NAME][DOMAIN_NAME]"
type input "[EMAIL_ADDRESS][PERSON_NAME][DOMAIN_NAME]"
click div "Insurance"
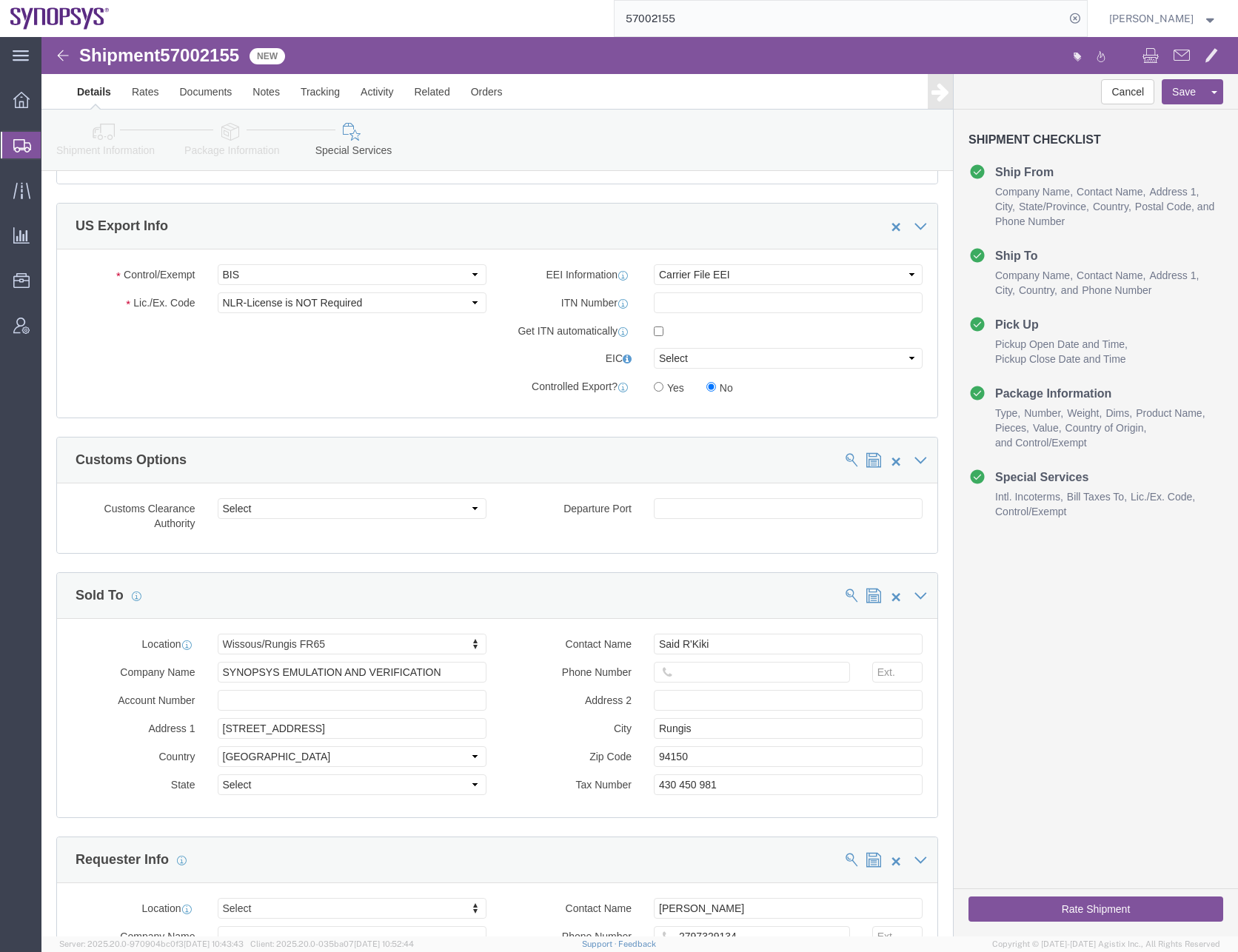
scroll to position [1480, 0]
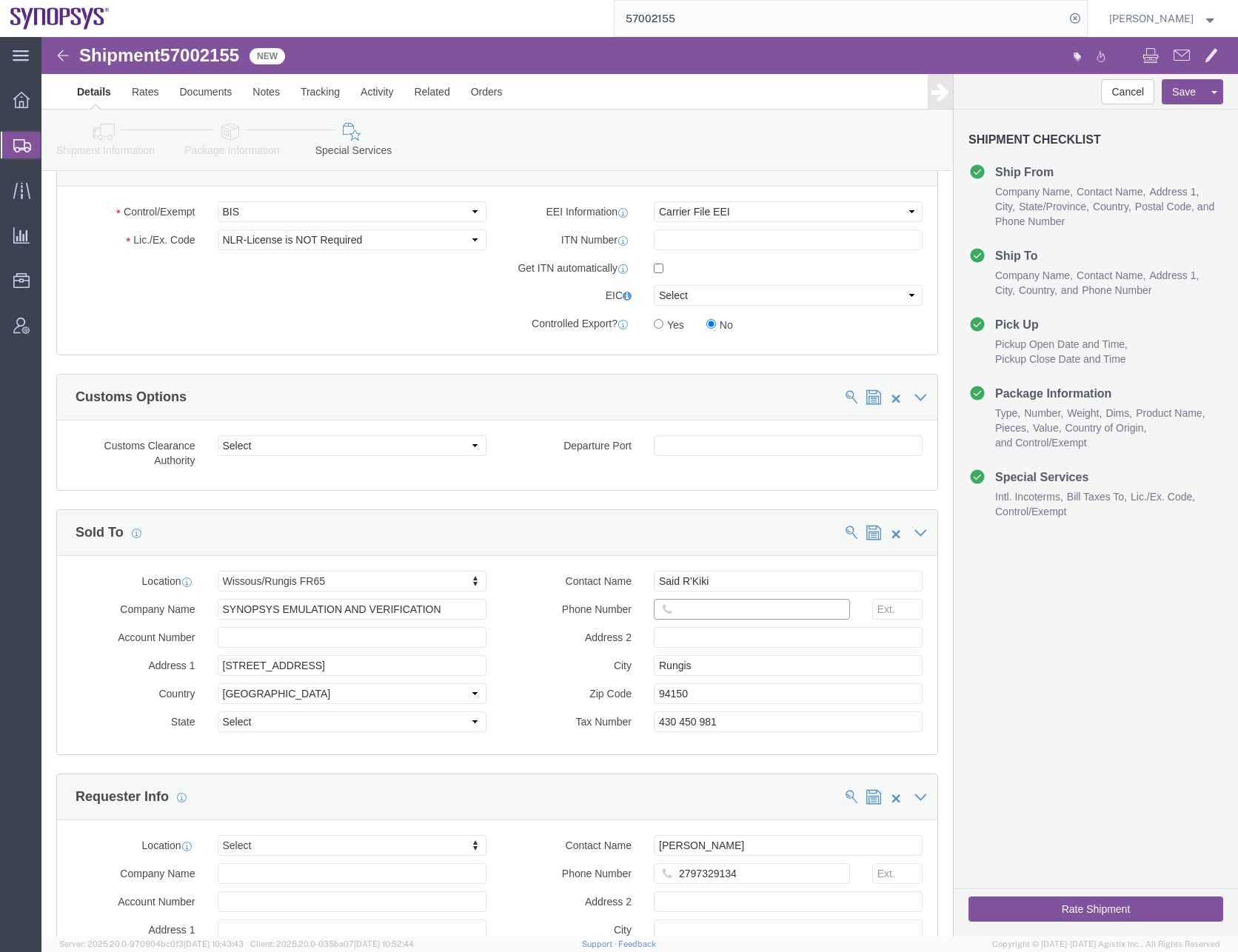
click input "text"
paste input "[PHONE_NUMBER]"
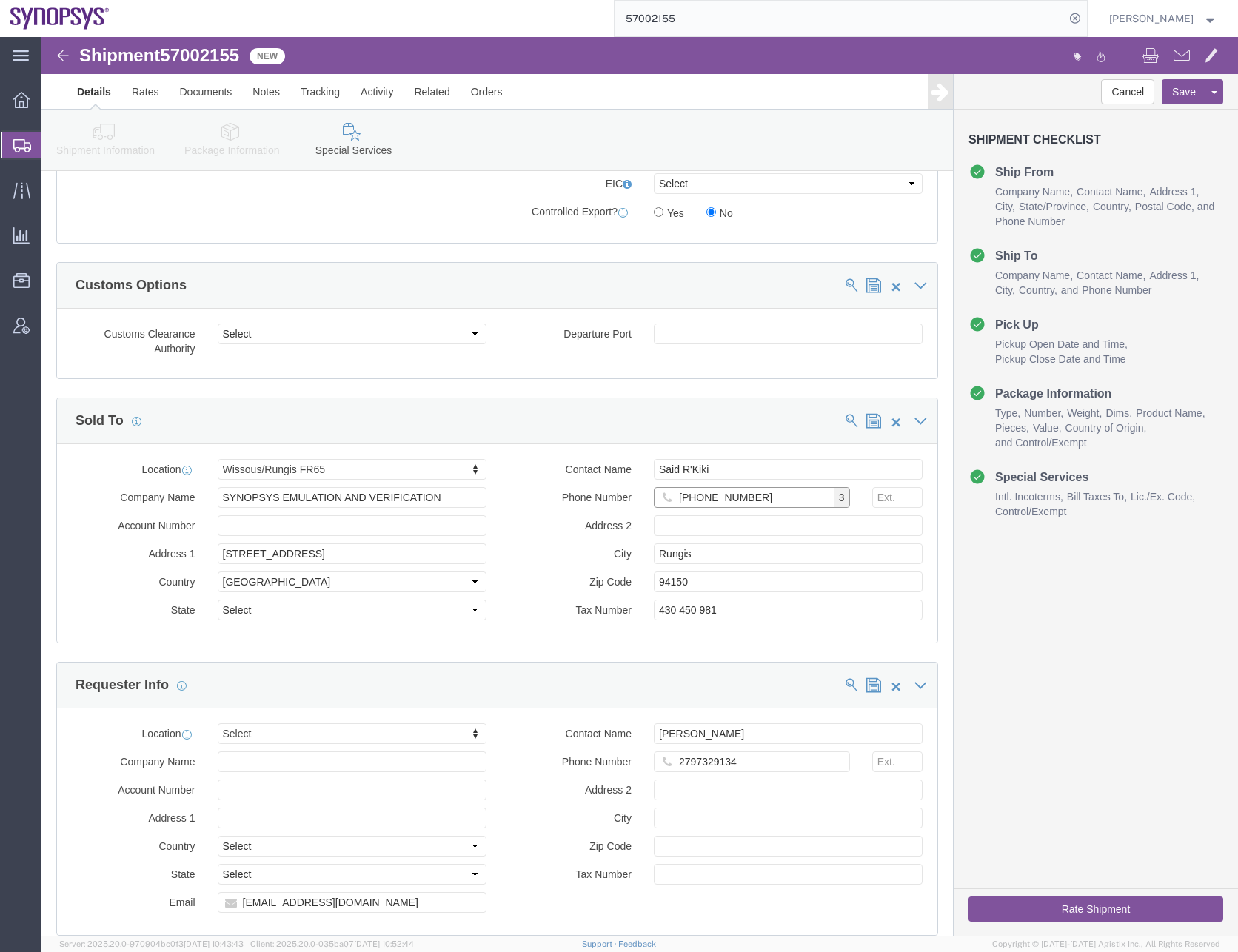
scroll to position [1075, 0]
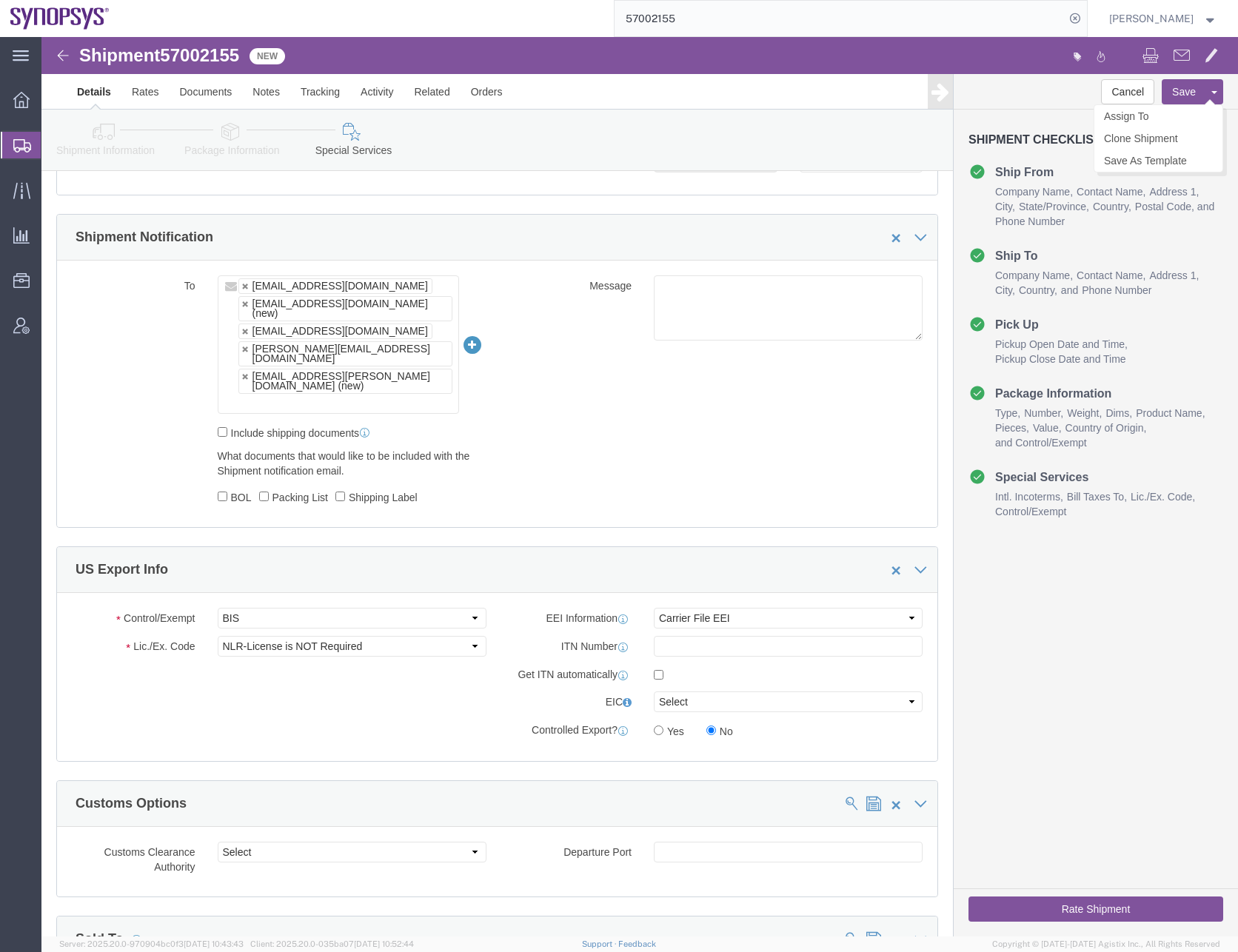
type input "[PHONE_NUMBER]"
click button "Save"
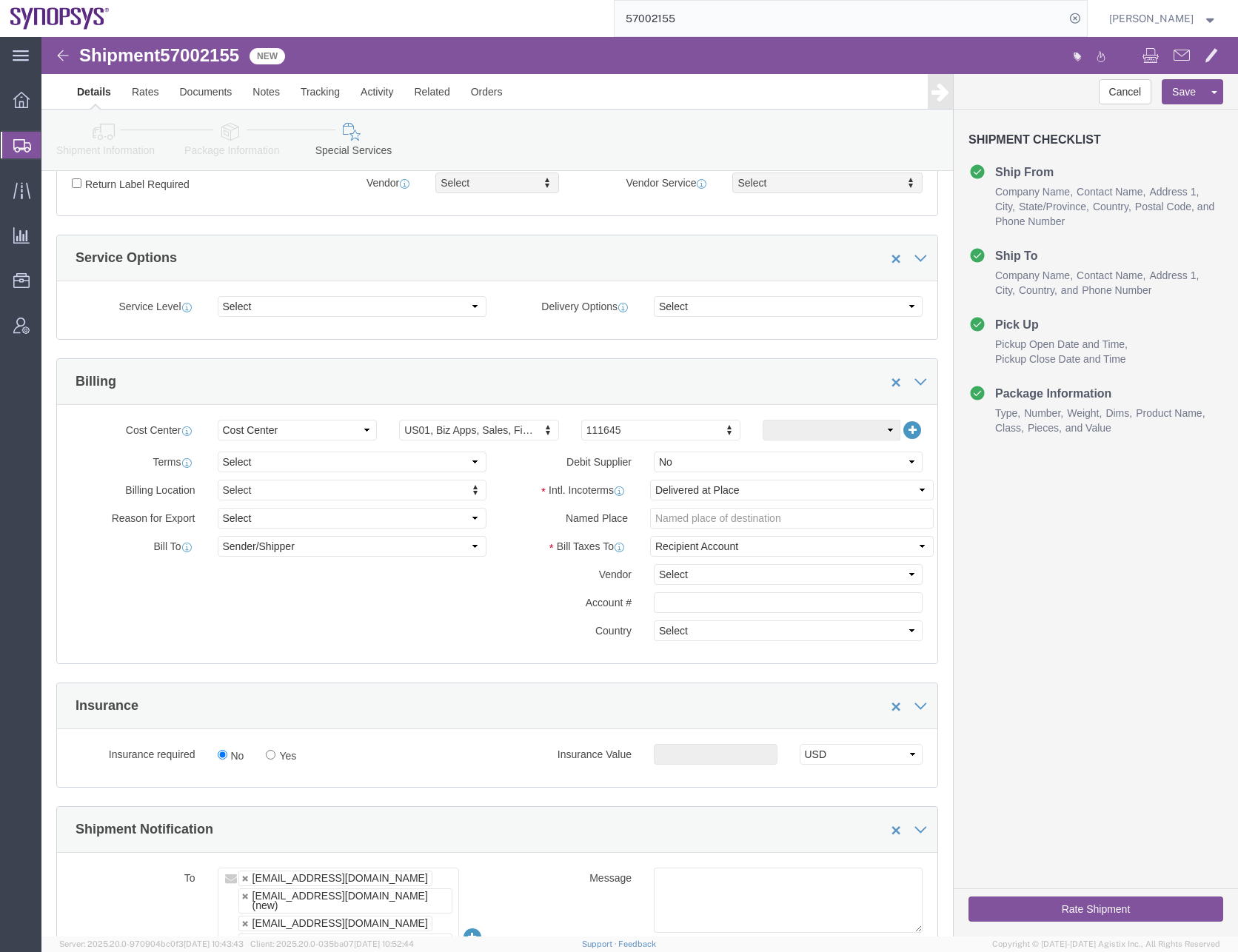
scroll to position [0, 0]
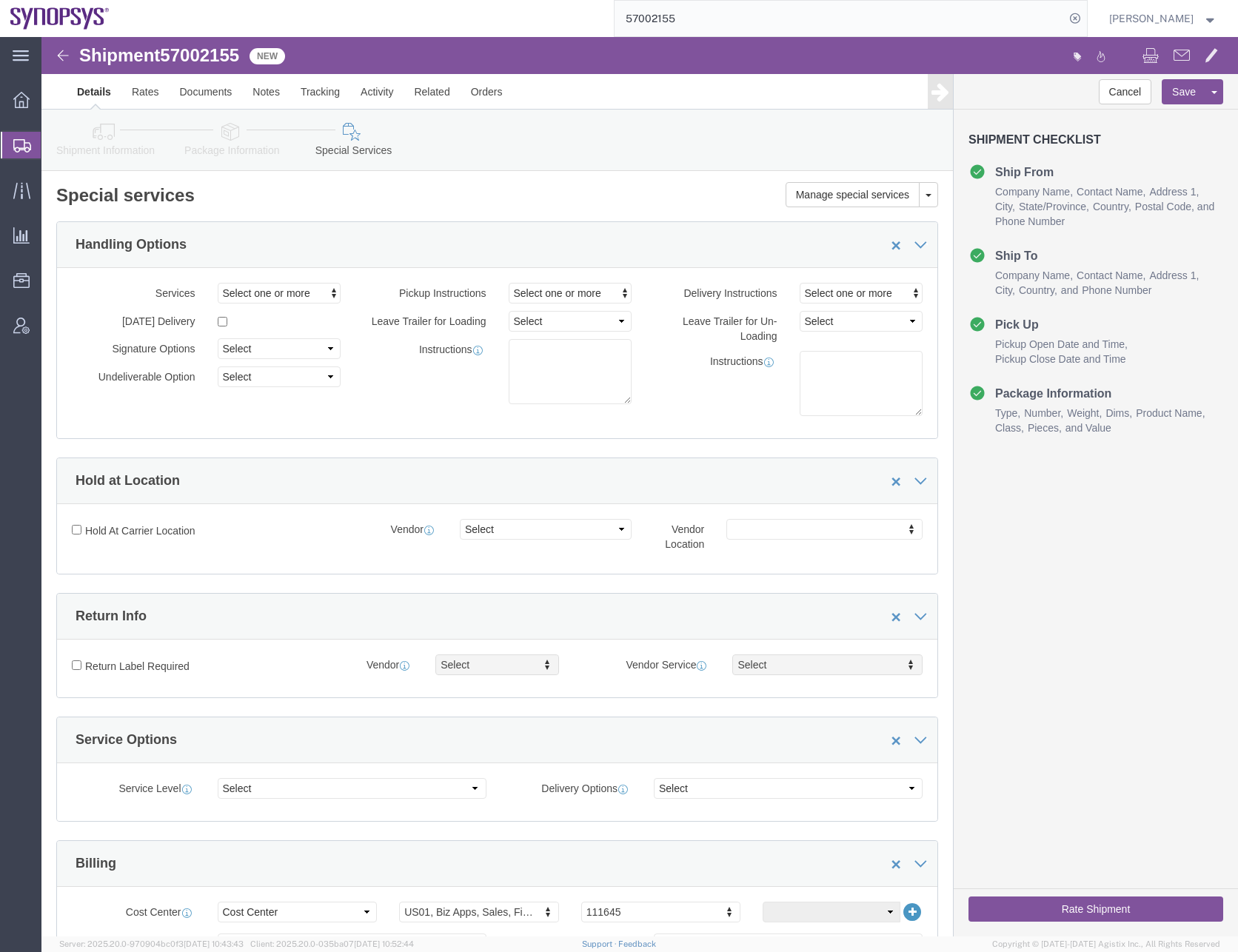
click icon
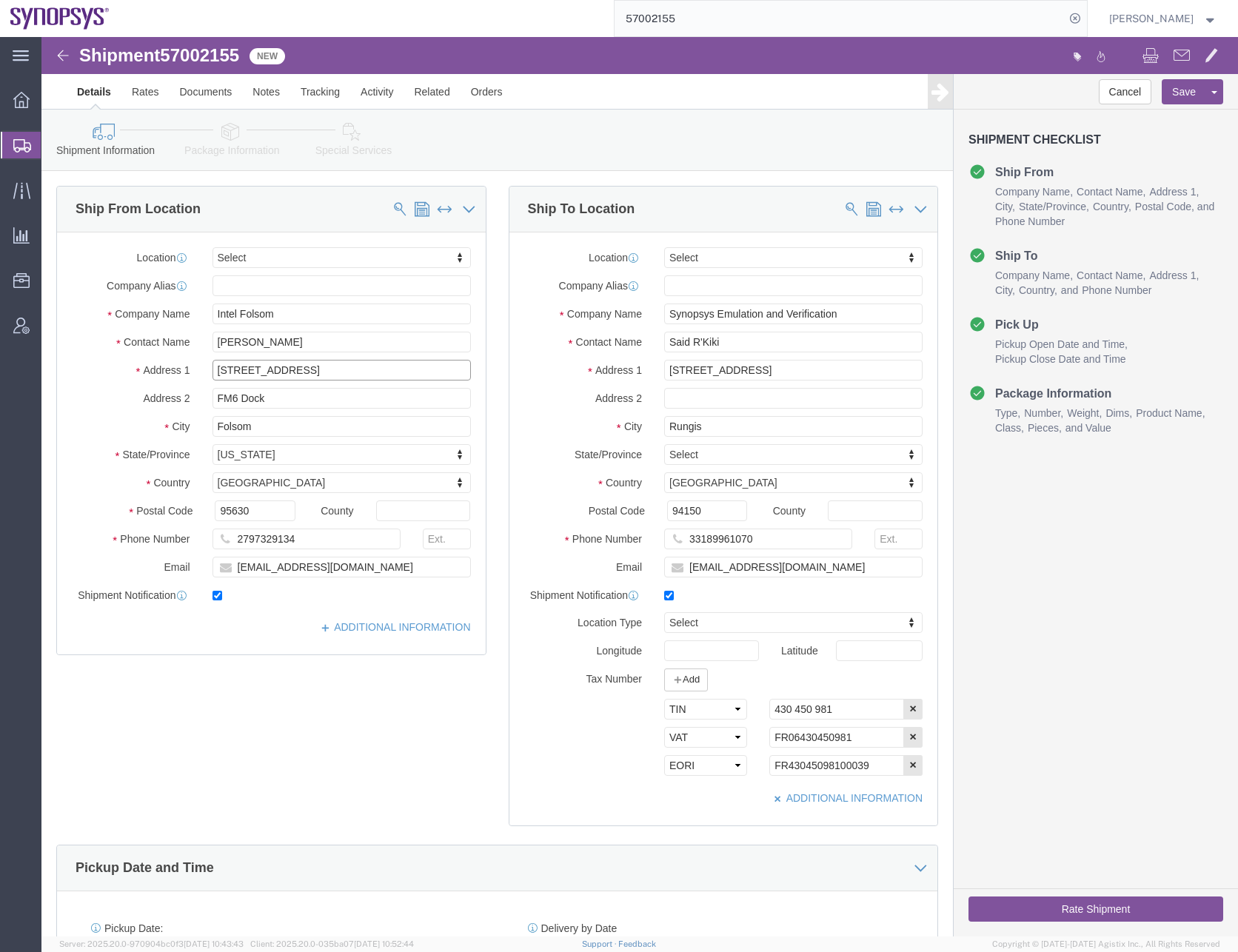
drag, startPoint x: 298, startPoint y: 337, endPoint x: 57, endPoint y: 333, distance: 241.0
click div "Address [STREET_ADDRESS]"
drag, startPoint x: 318, startPoint y: 528, endPoint x: 2, endPoint y: 522, distance: 316.1
click div "Please fix the following errors Ship From Location Location Select Select My Pr…"
drag, startPoint x: 259, startPoint y: 500, endPoint x: 74, endPoint y: 504, distance: 185.0
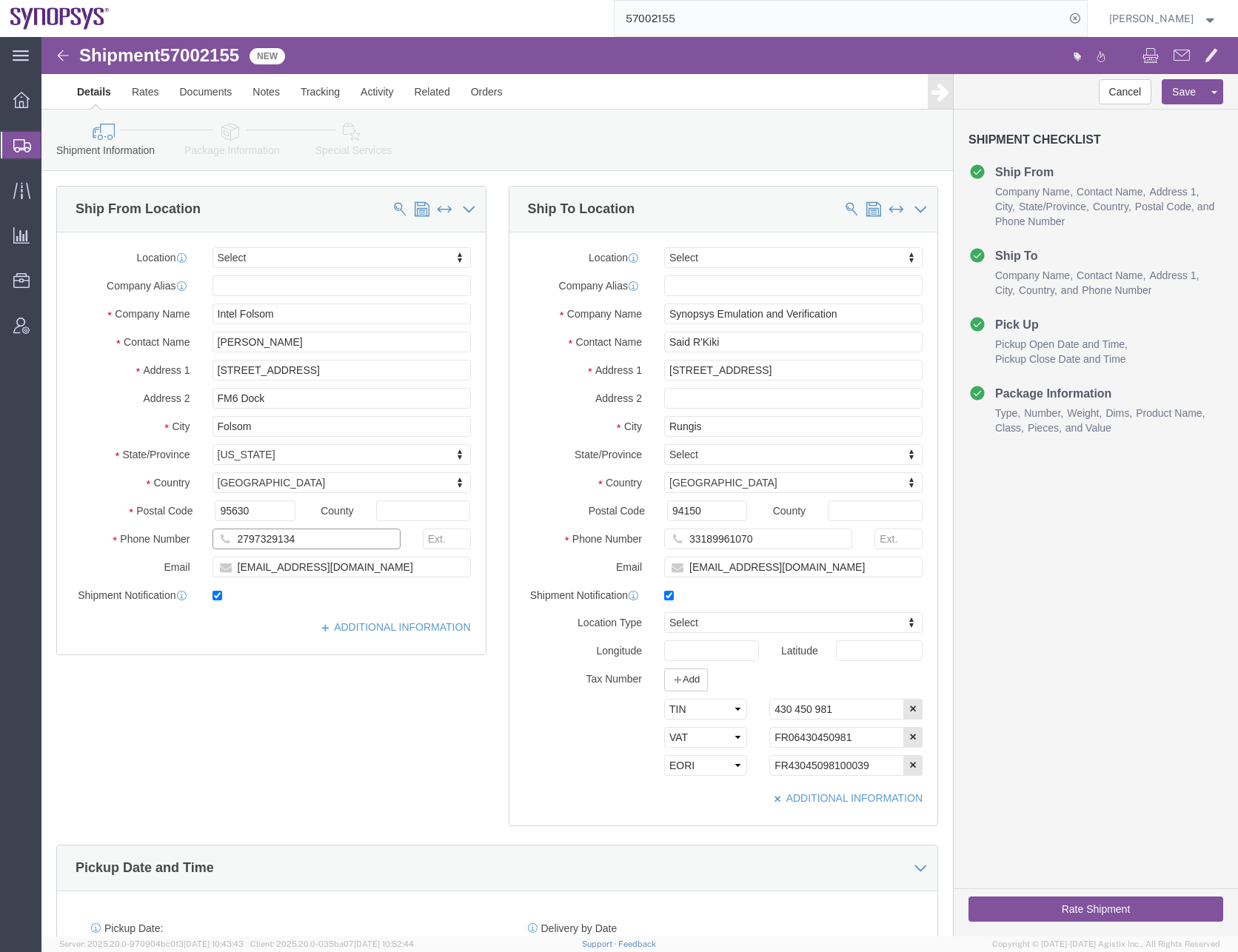
click div "Phone Number 2797329134"
click icon
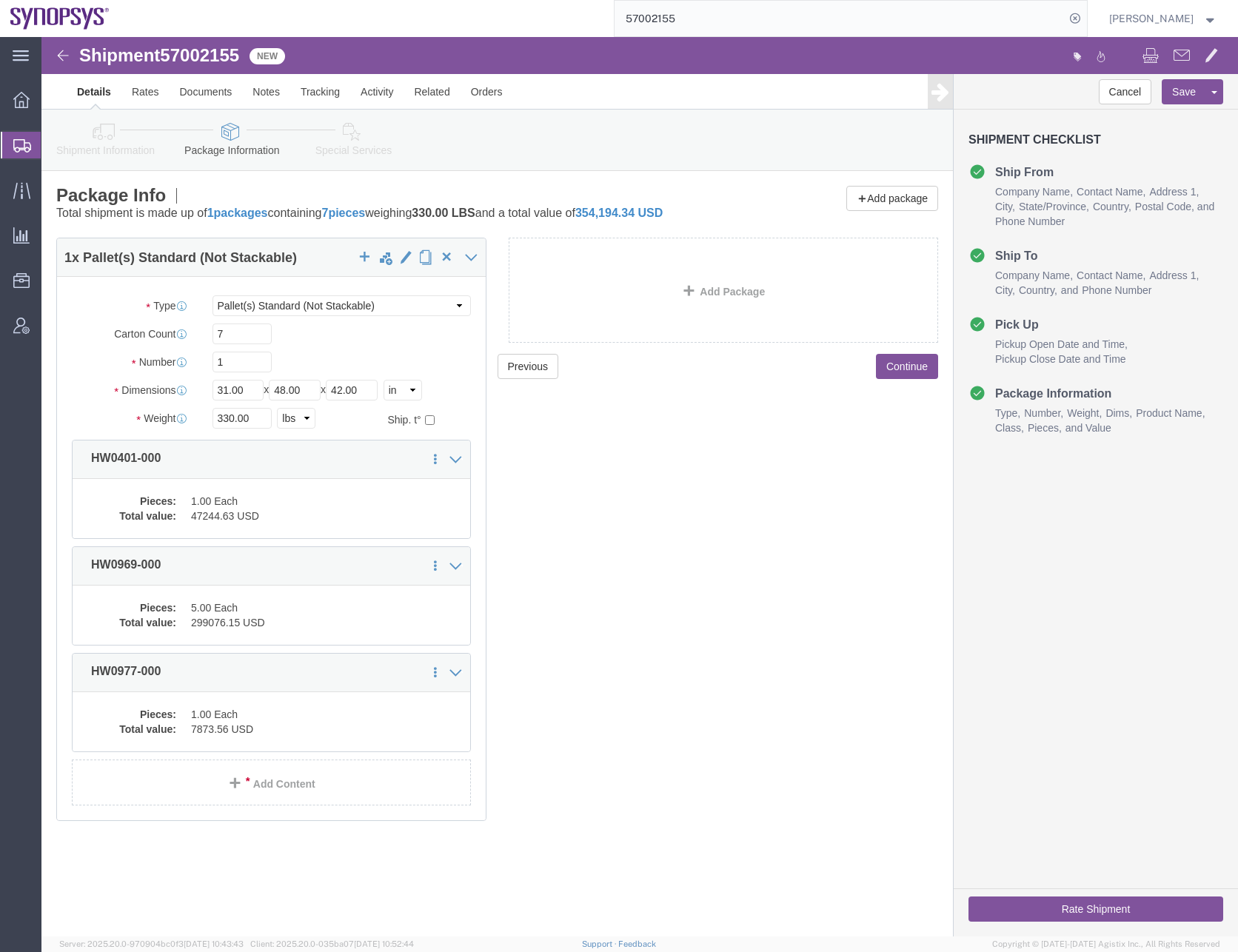
click div "Previous Continue"
click dd "47244.63 USD"
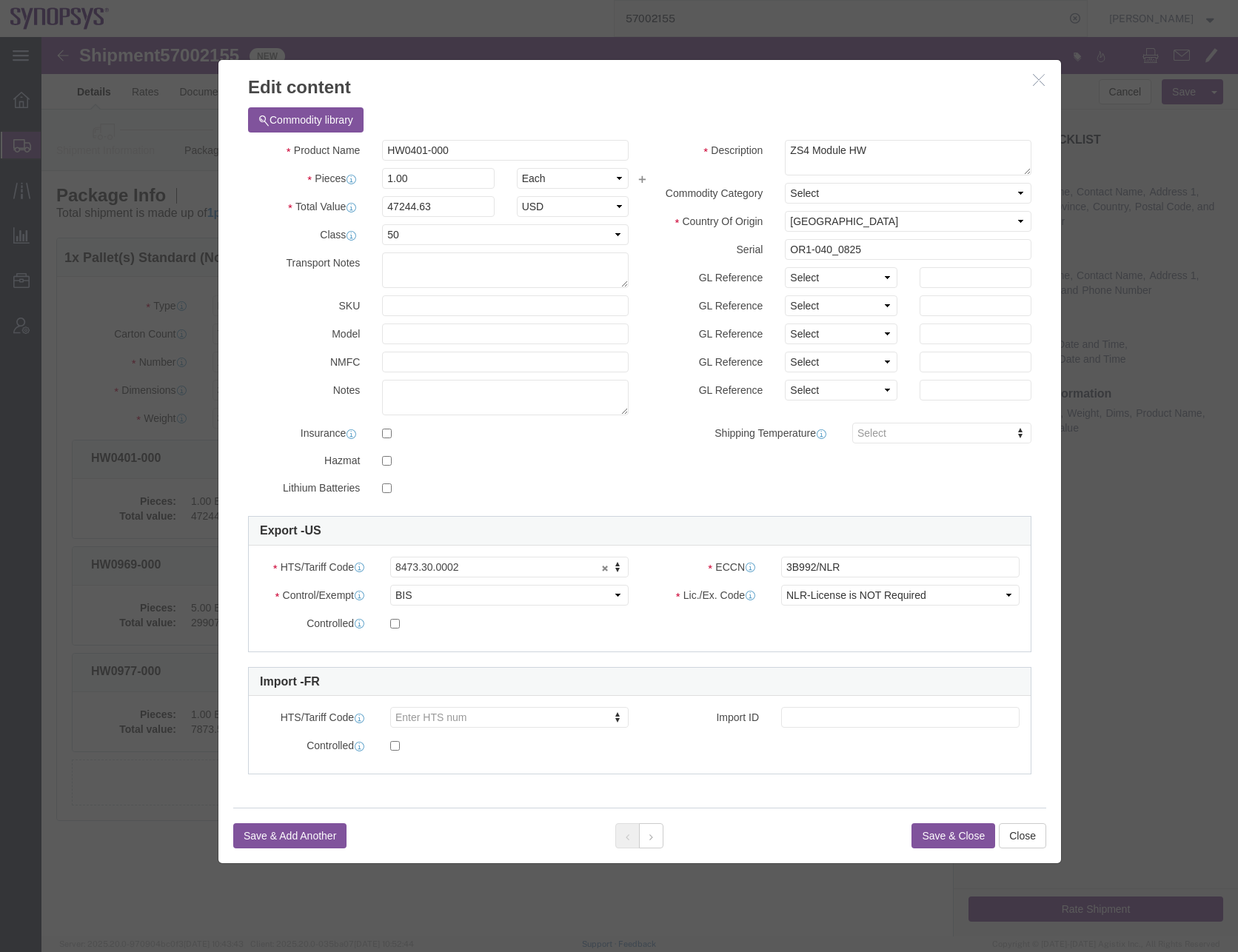
click button "Save & Close"
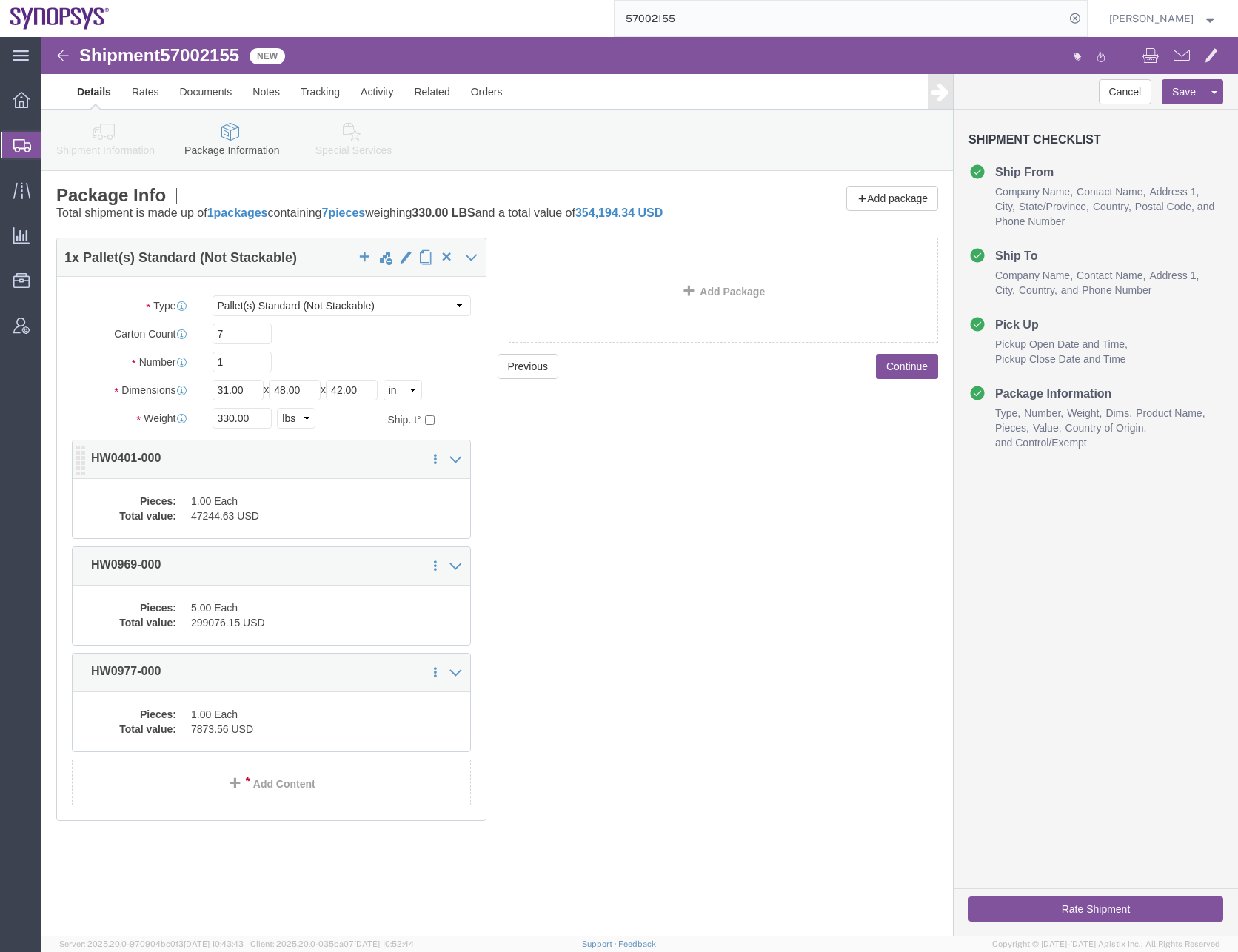
click dd "1.00 Each"
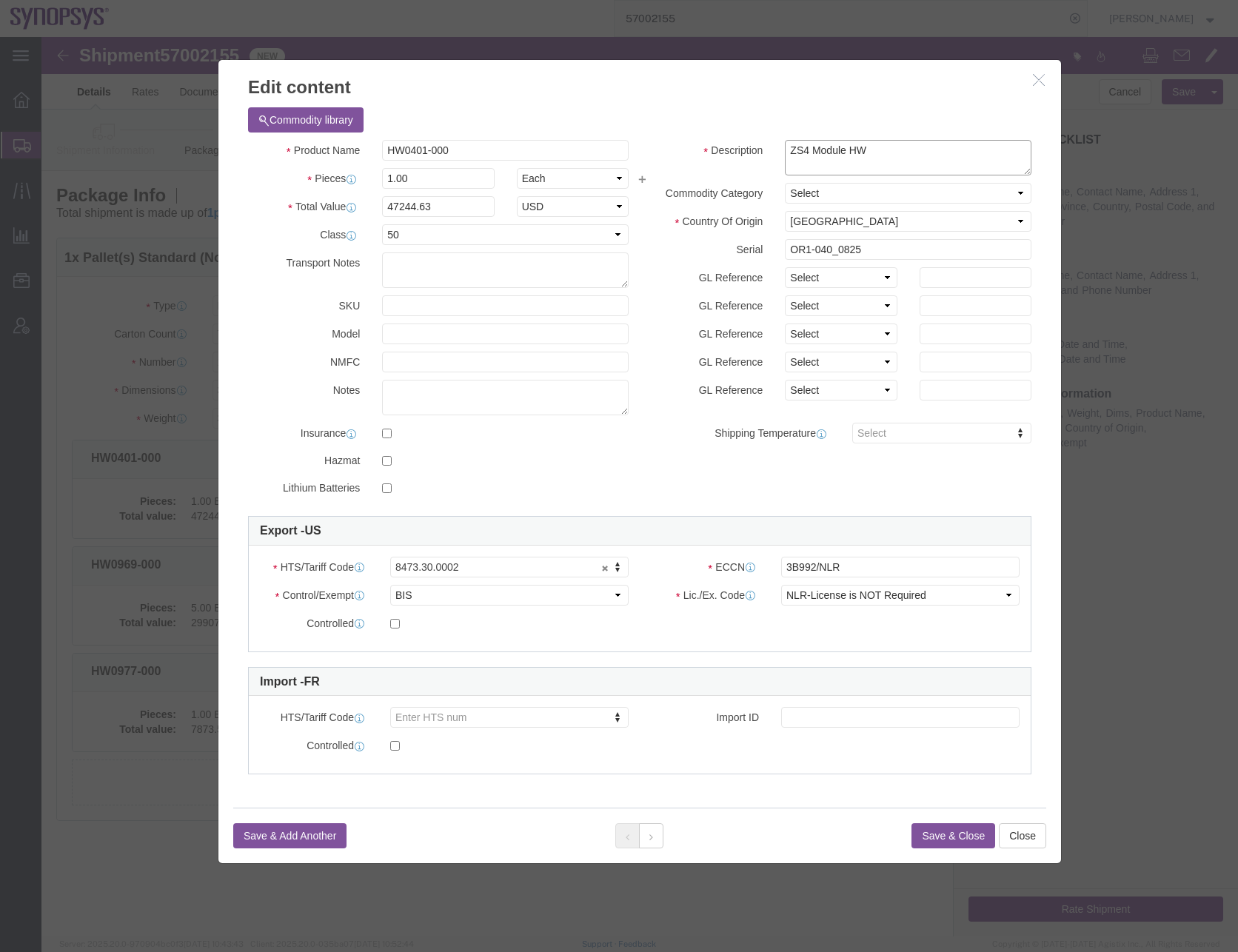
drag, startPoint x: 799, startPoint y: 107, endPoint x: 686, endPoint y: 117, distance: 113.4
click div "Description ZS4 Module HW"
click icon
click button
click div
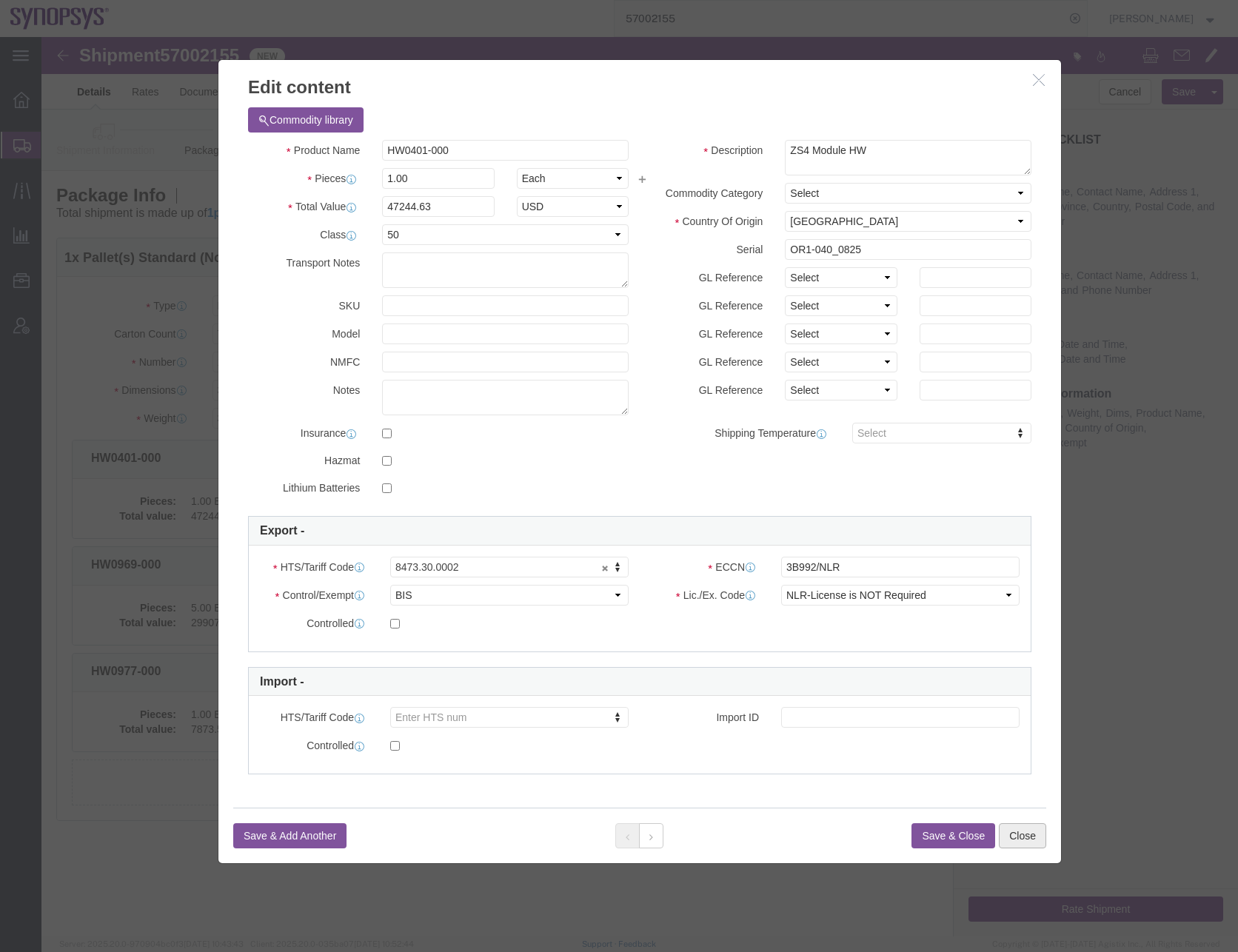
click button "Close"
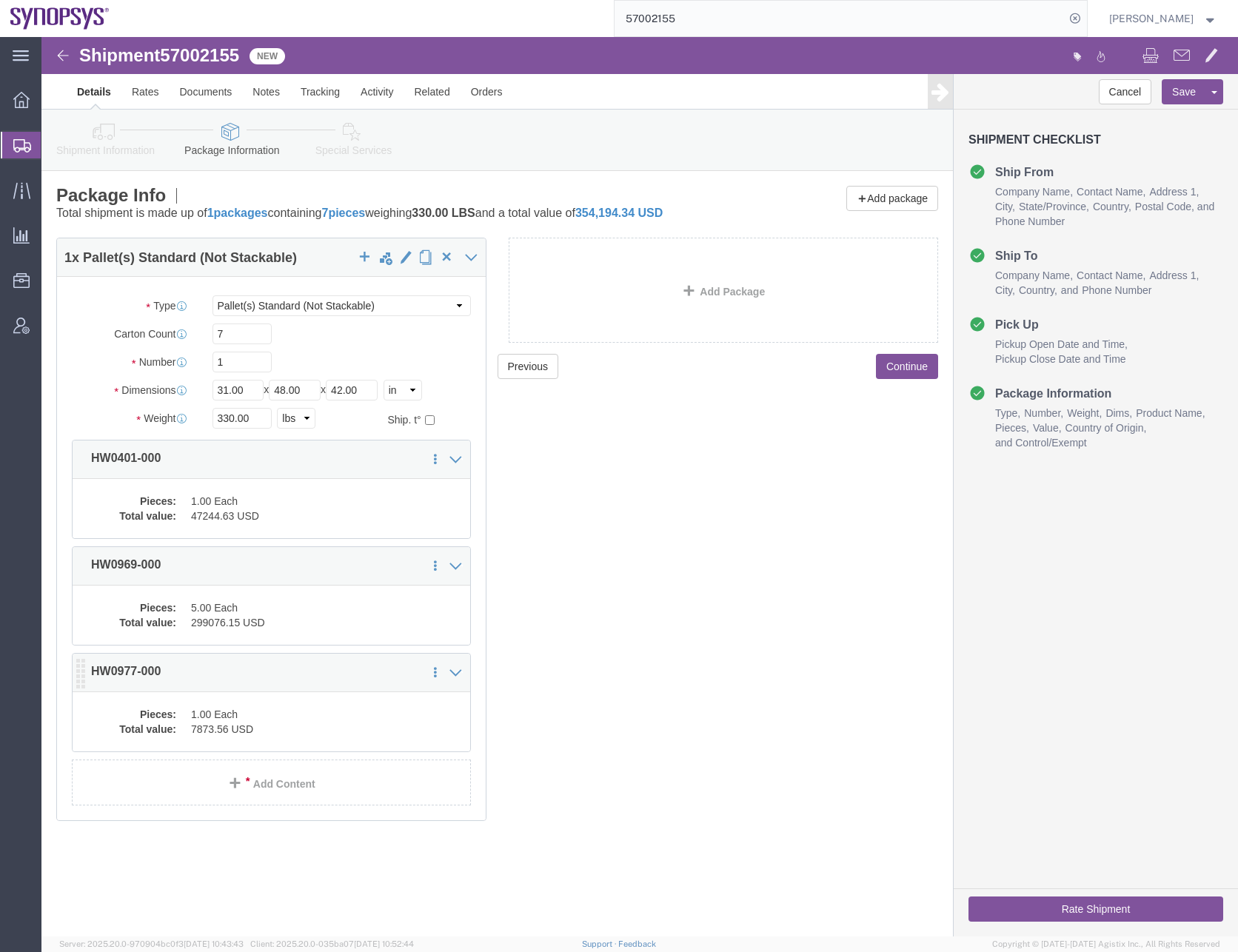
click dd "1.00 Each"
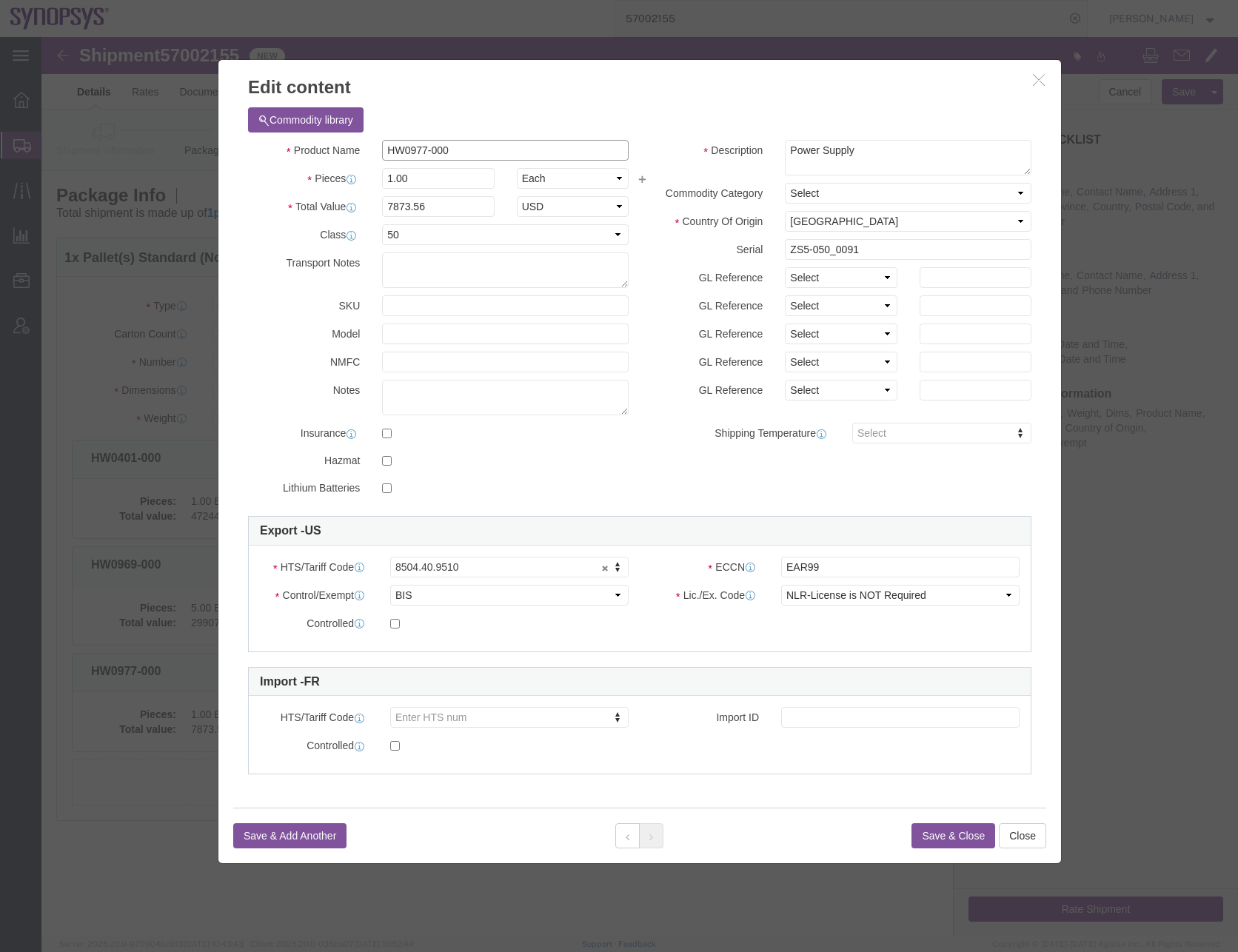
drag, startPoint x: 418, startPoint y: 107, endPoint x: 98, endPoint y: 109, distance: 320.0
click div "Edit content Commodity library Product Name HW0977-000 Pieces 1.00 Select Bag B…"
click button
click icon
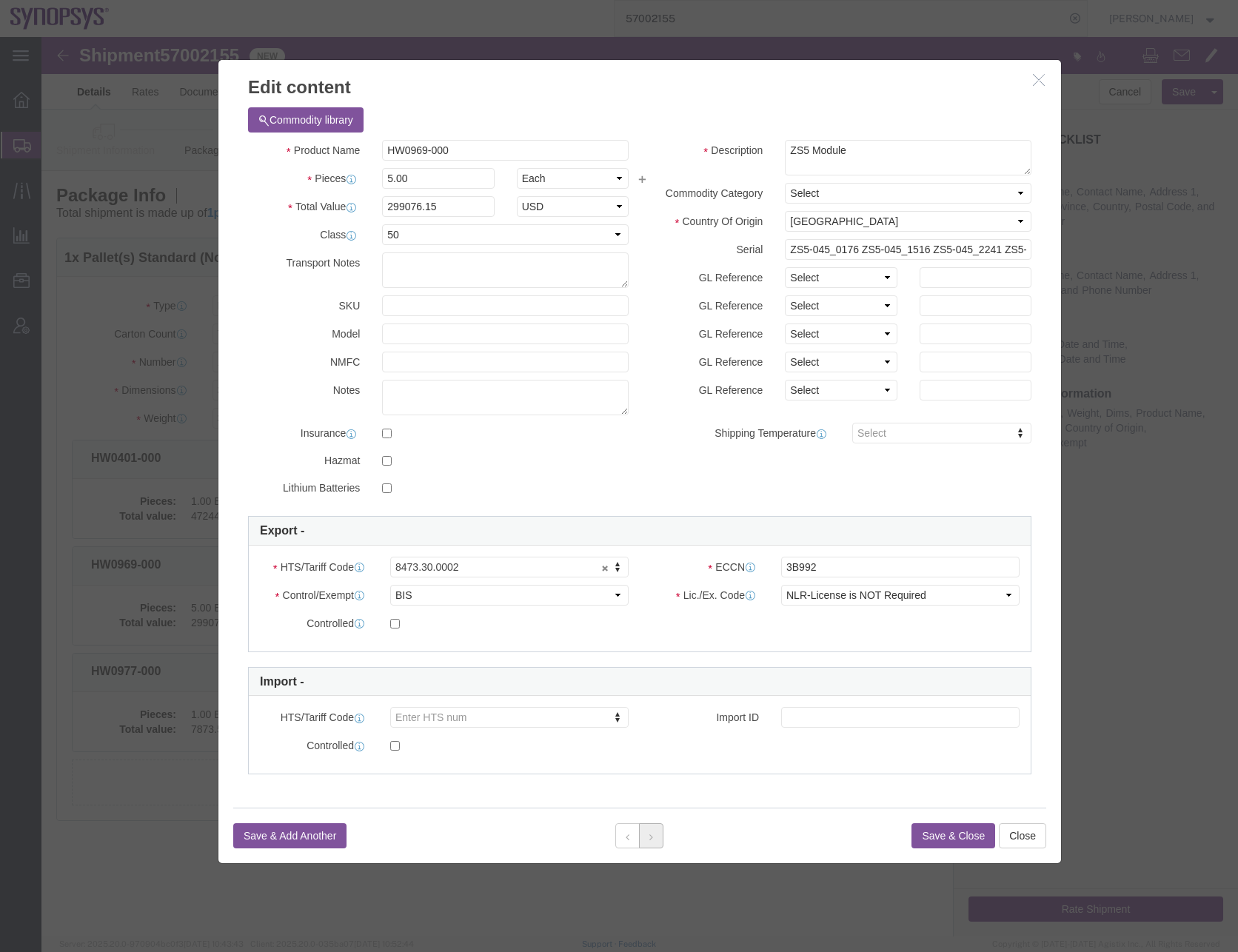
click icon
click button "Save & Close"
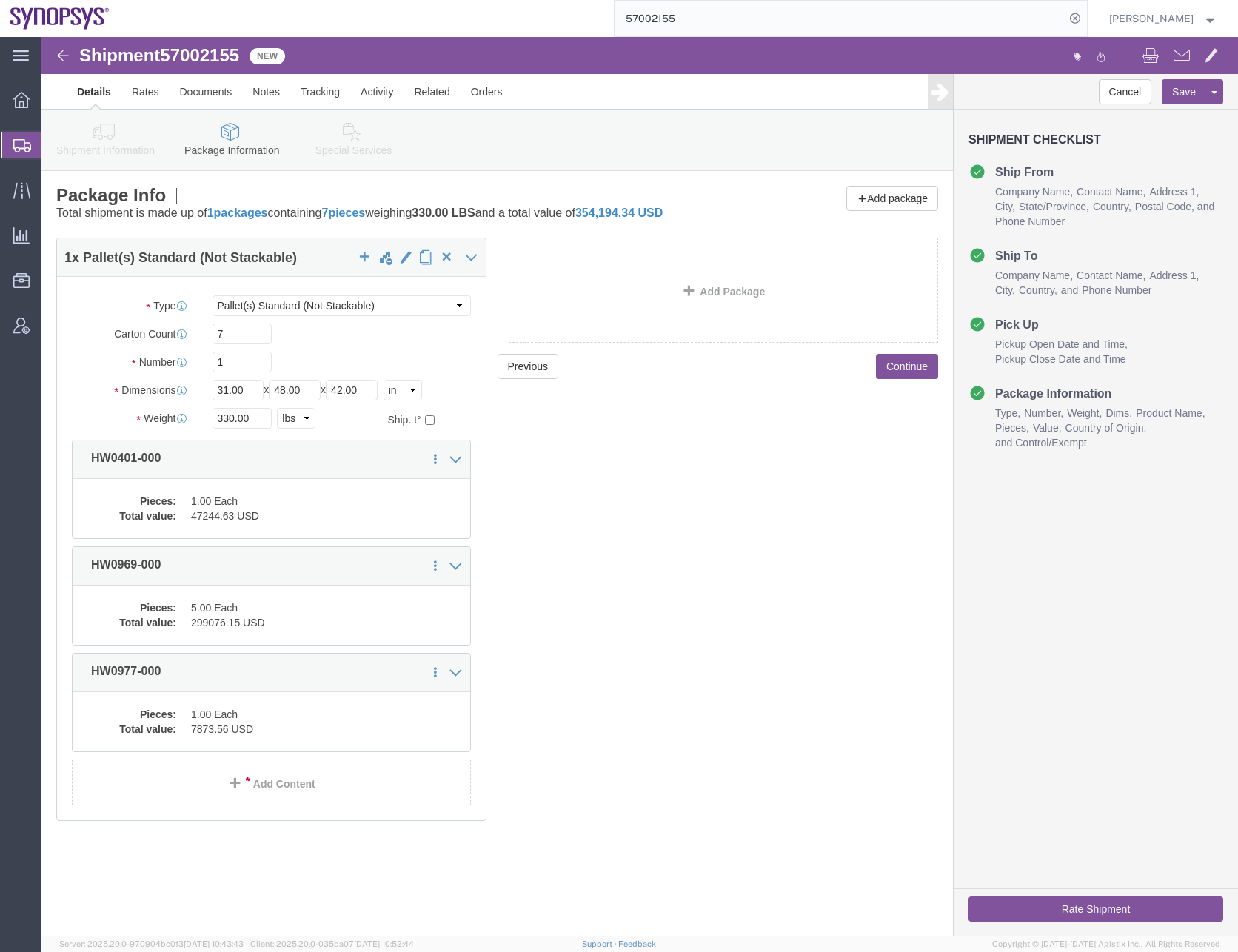
drag, startPoint x: 625, startPoint y: 458, endPoint x: 755, endPoint y: 376, distance: 153.7
click div "Previous Continue"
click button "Continue"
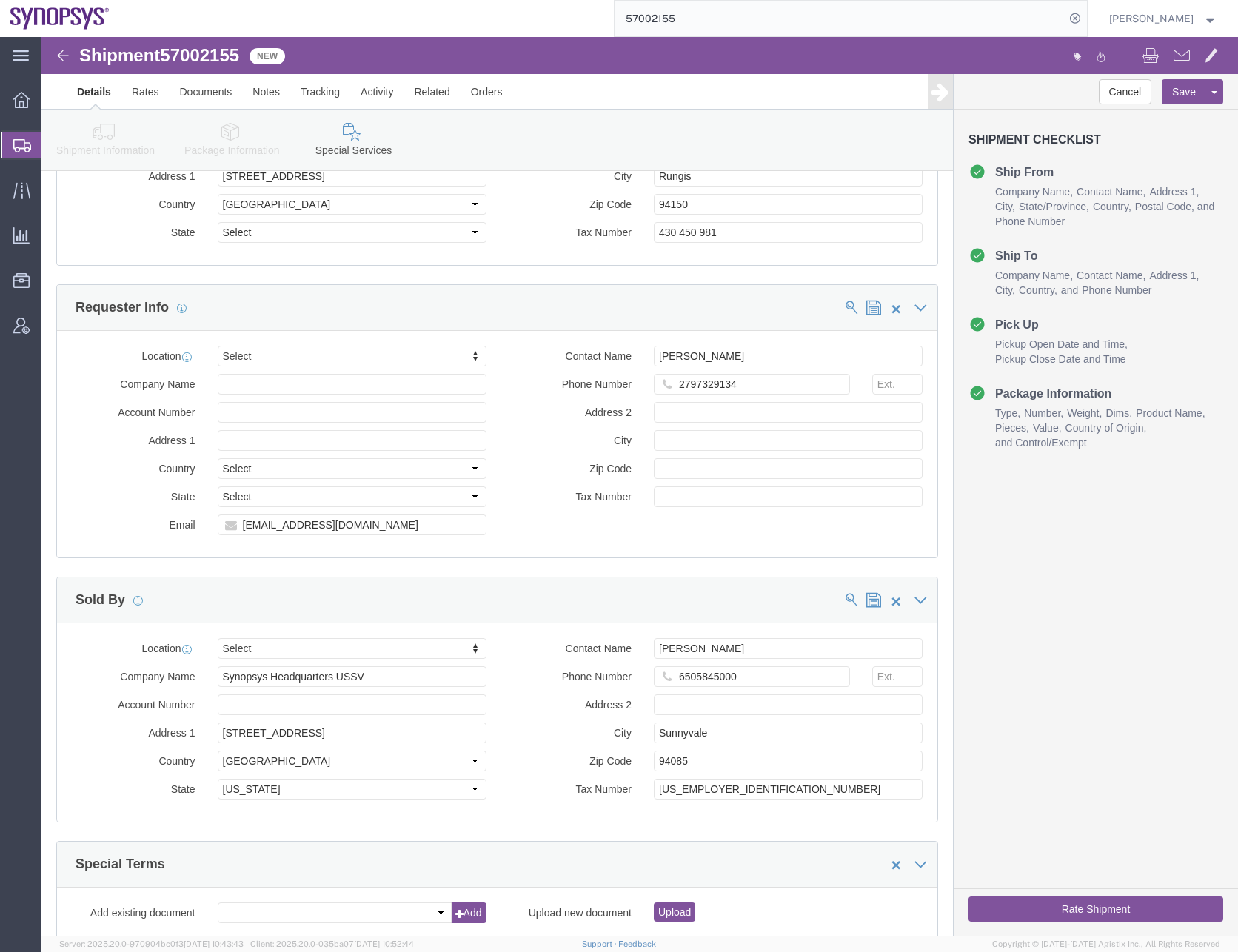
scroll to position [2037, 0]
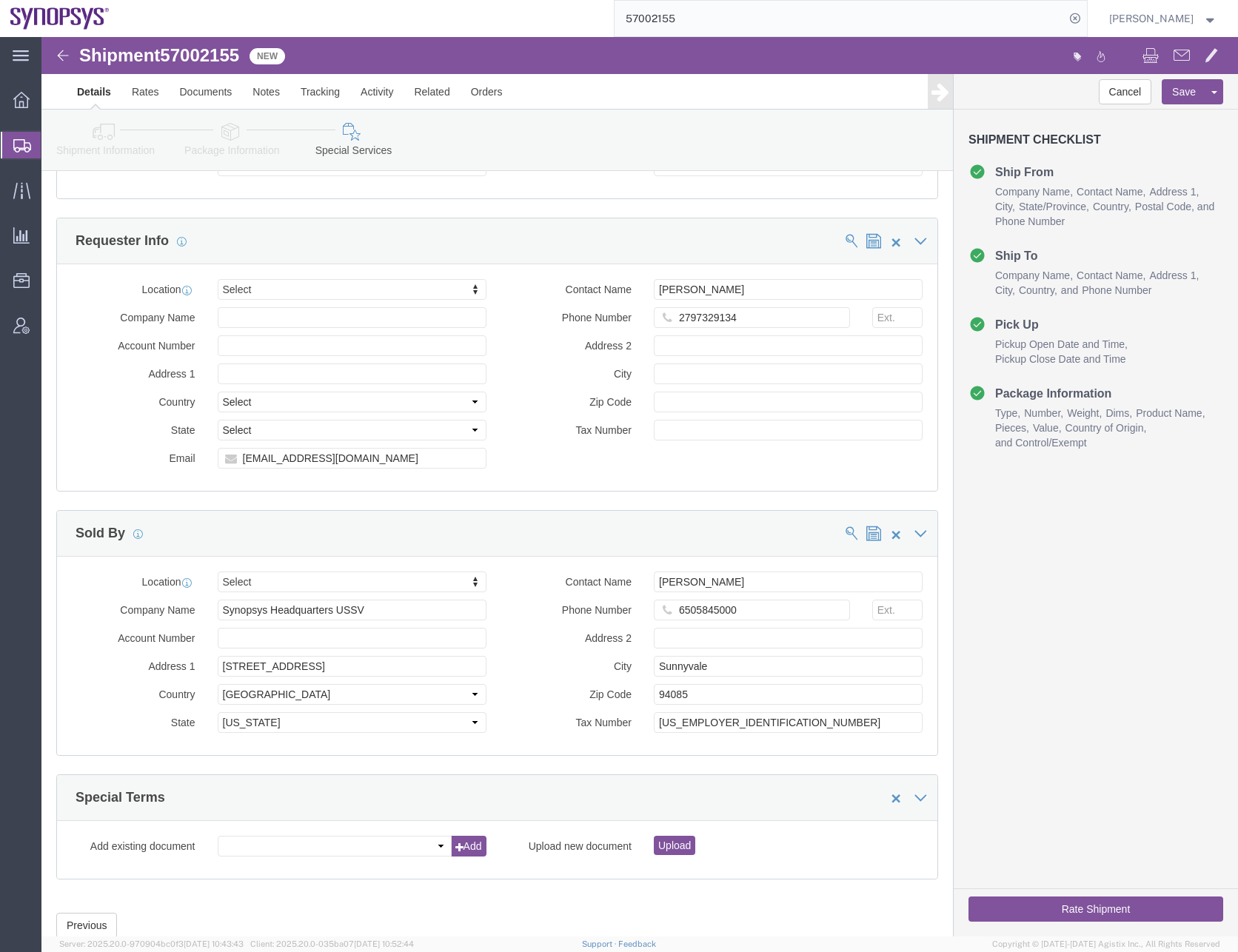
click button "Rate Shipment"
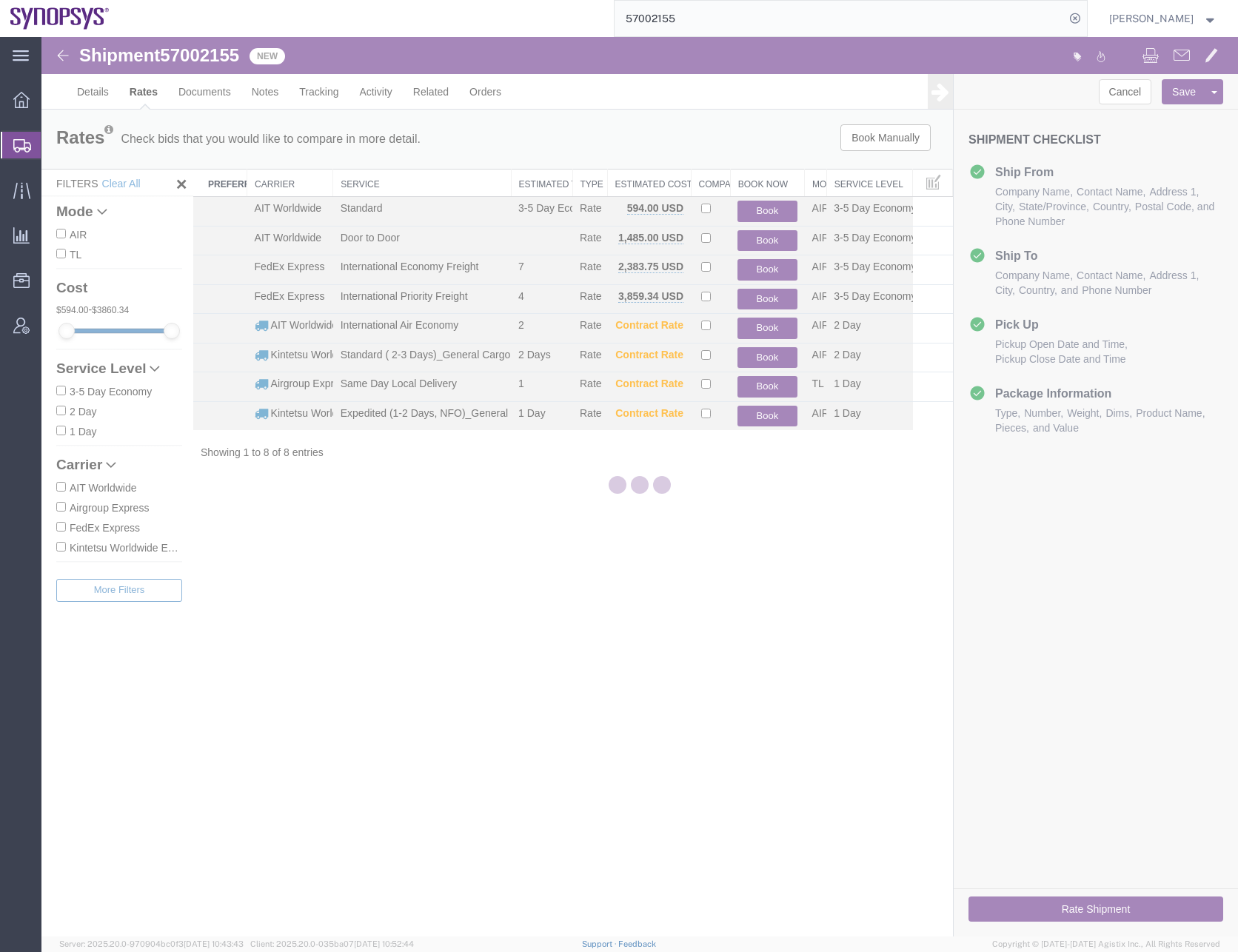
scroll to position [0, 0]
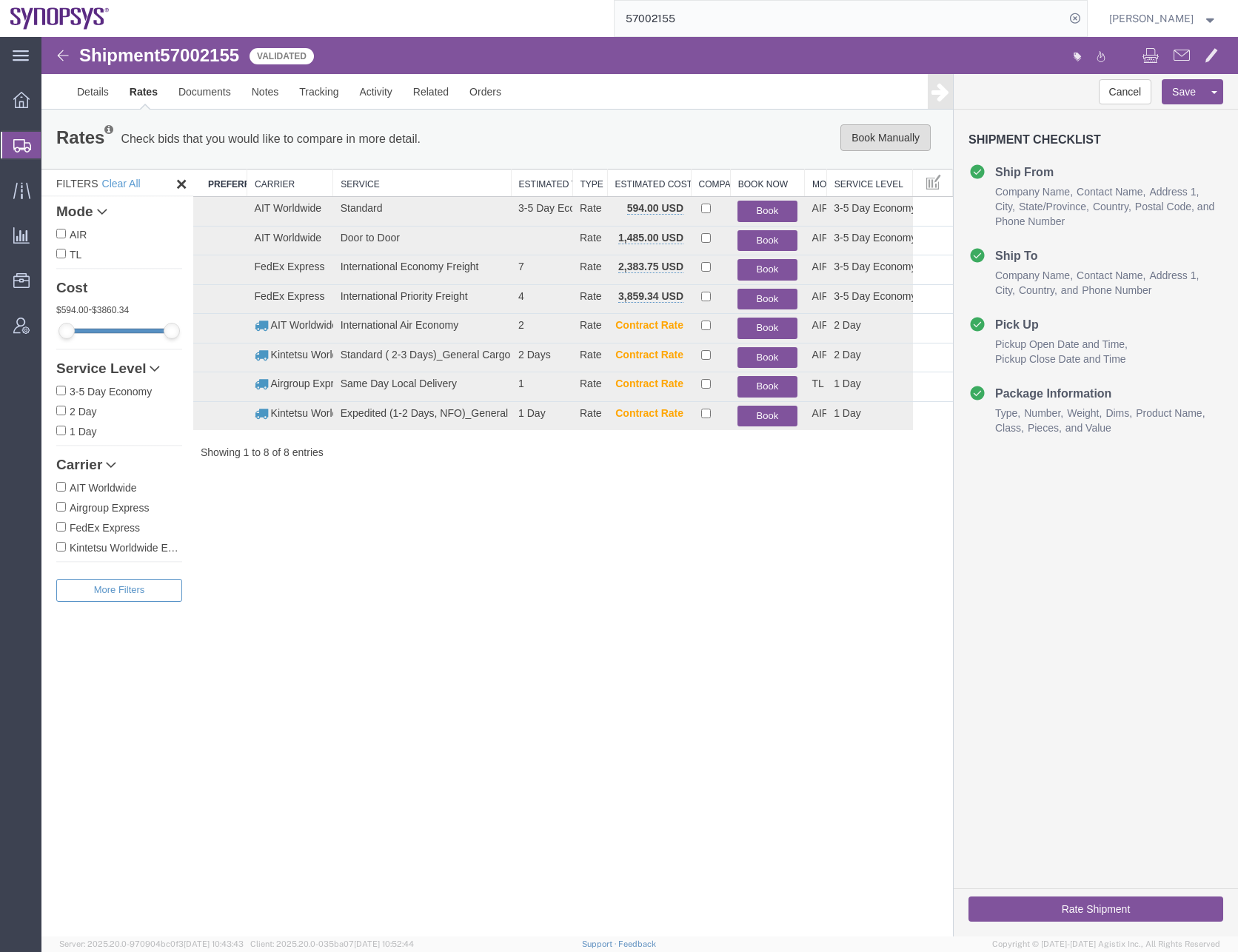
click at [883, 135] on button "Book Manually" at bounding box center [886, 138] width 91 height 26
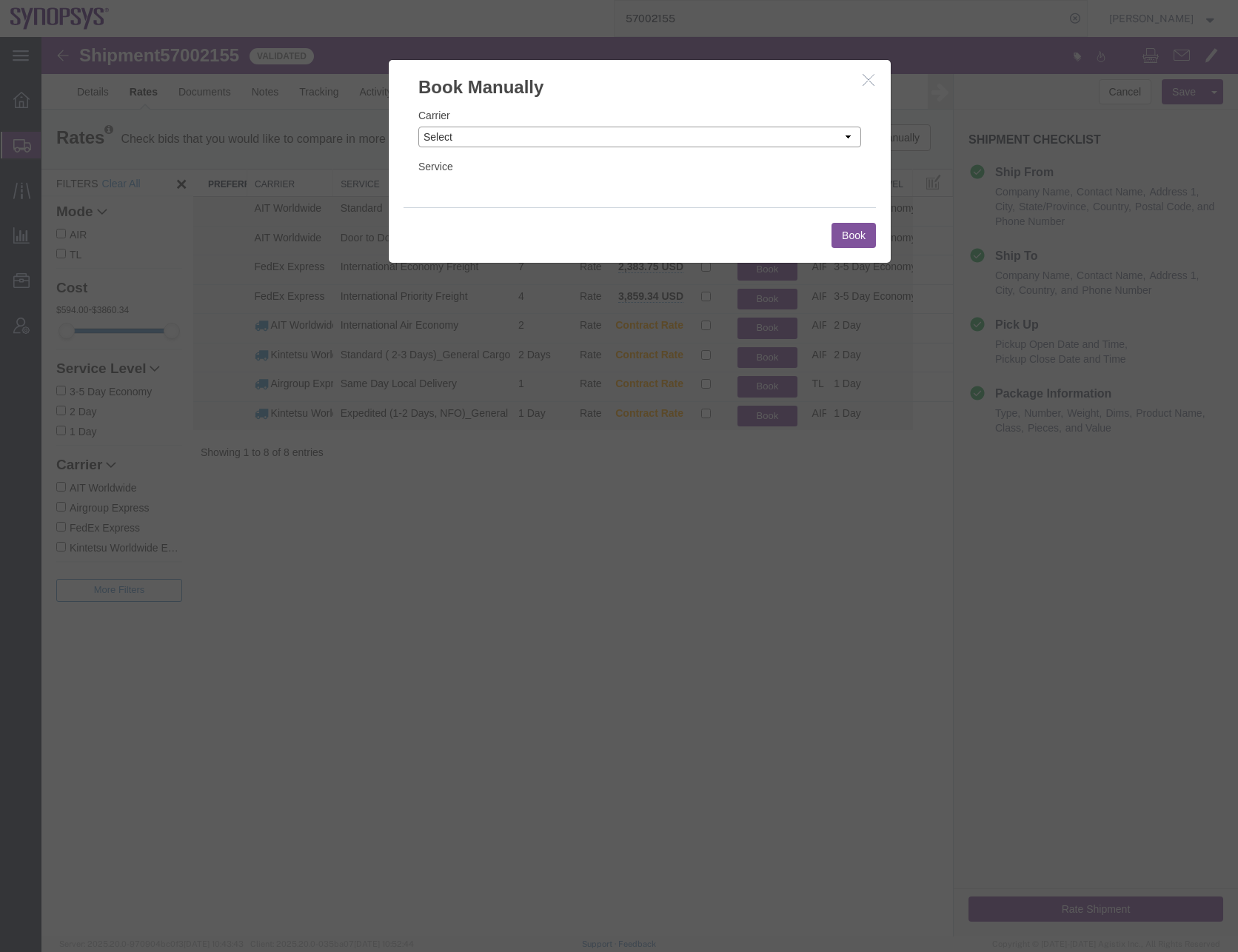
click at [488, 143] on select "Select Add New Carrier (and default service) AIT Worldwide Aerly Bird Airgroup …" at bounding box center [639, 137] width 443 height 21
select select "23913"
click at [418, 126] on select "Select Add New Carrier (and default service) AIT Worldwide Aerly Bird Airgroup …" at bounding box center [639, 137] width 443 height 21
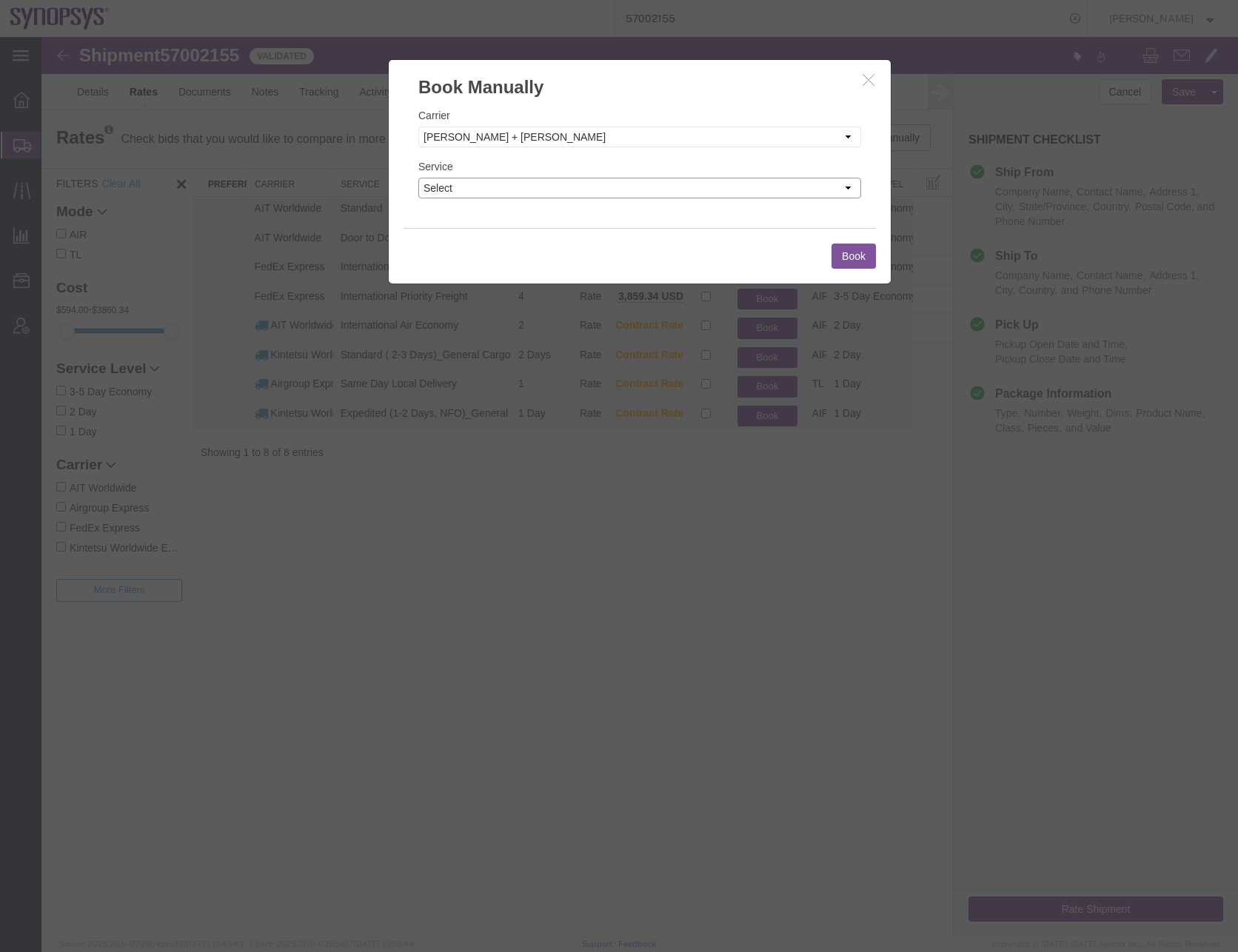
click at [503, 188] on select "Select Air" at bounding box center [639, 188] width 443 height 21
select select "43843"
click at [418, 177] on select "Select Air" at bounding box center [639, 188] width 443 height 21
click at [848, 253] on button "Book" at bounding box center [853, 256] width 44 height 25
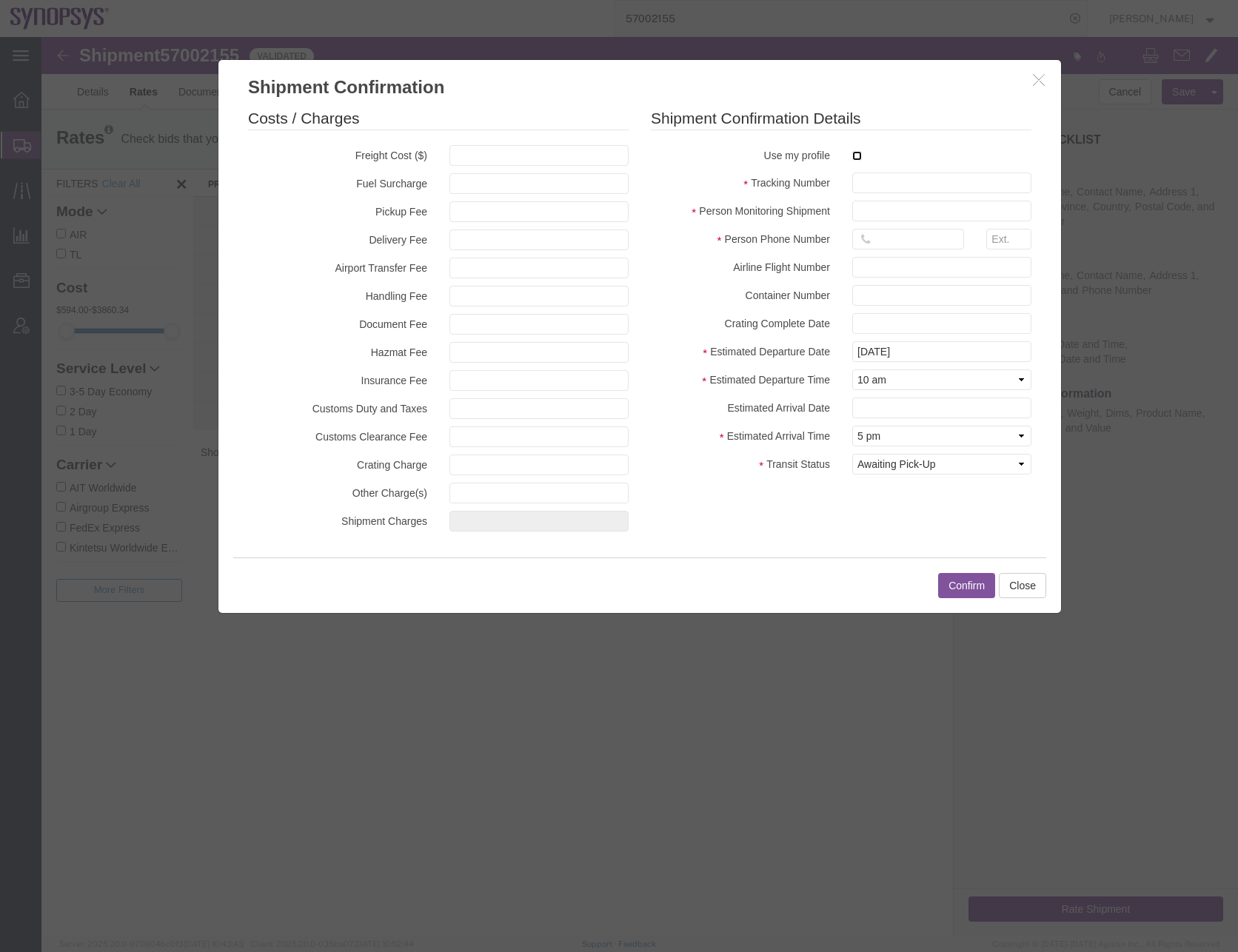
click at [857, 155] on input "checkbox" at bounding box center [857, 156] width 9 height 9
checkbox input "true"
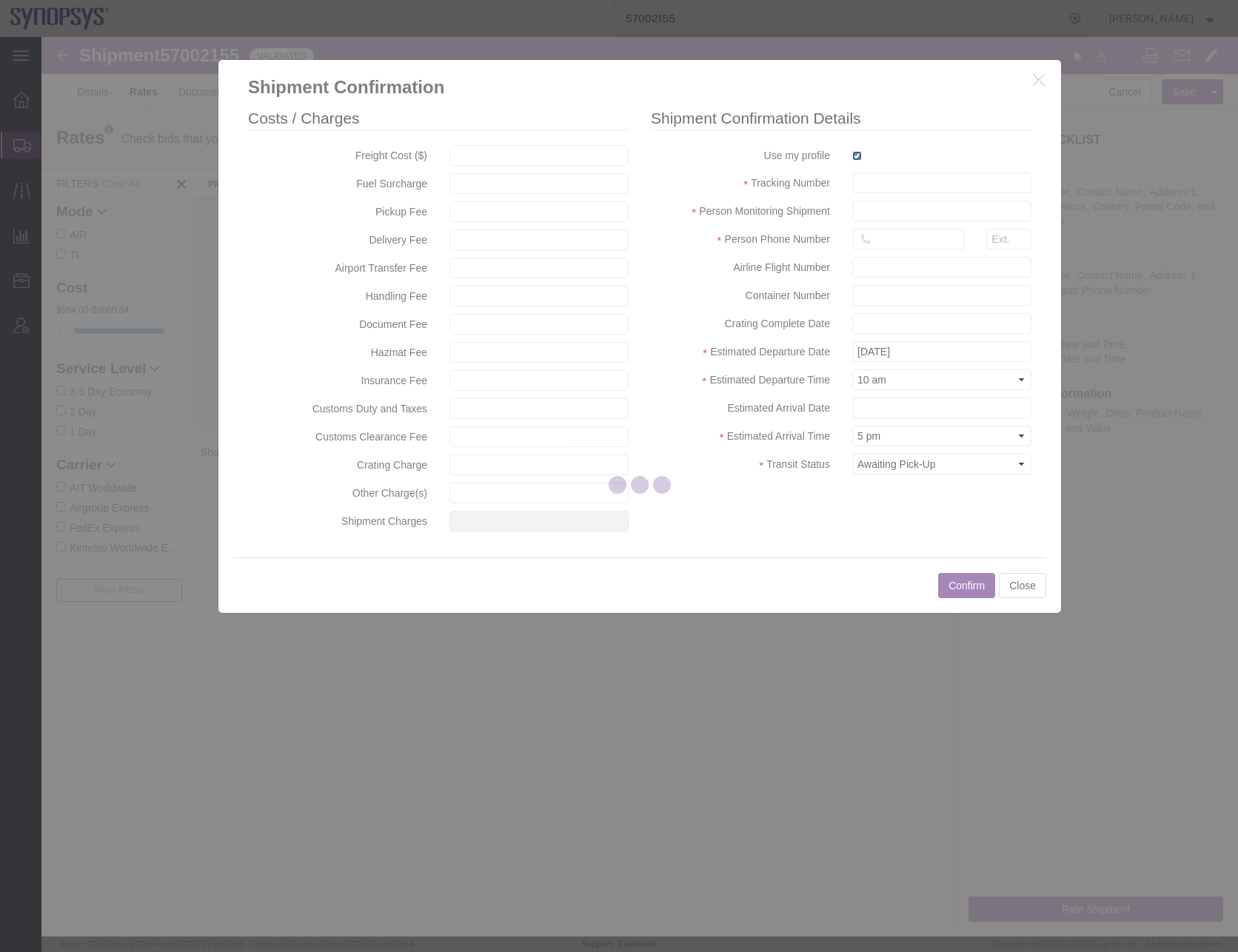
type input "[PERSON_NAME]"
type input "0016505845000"
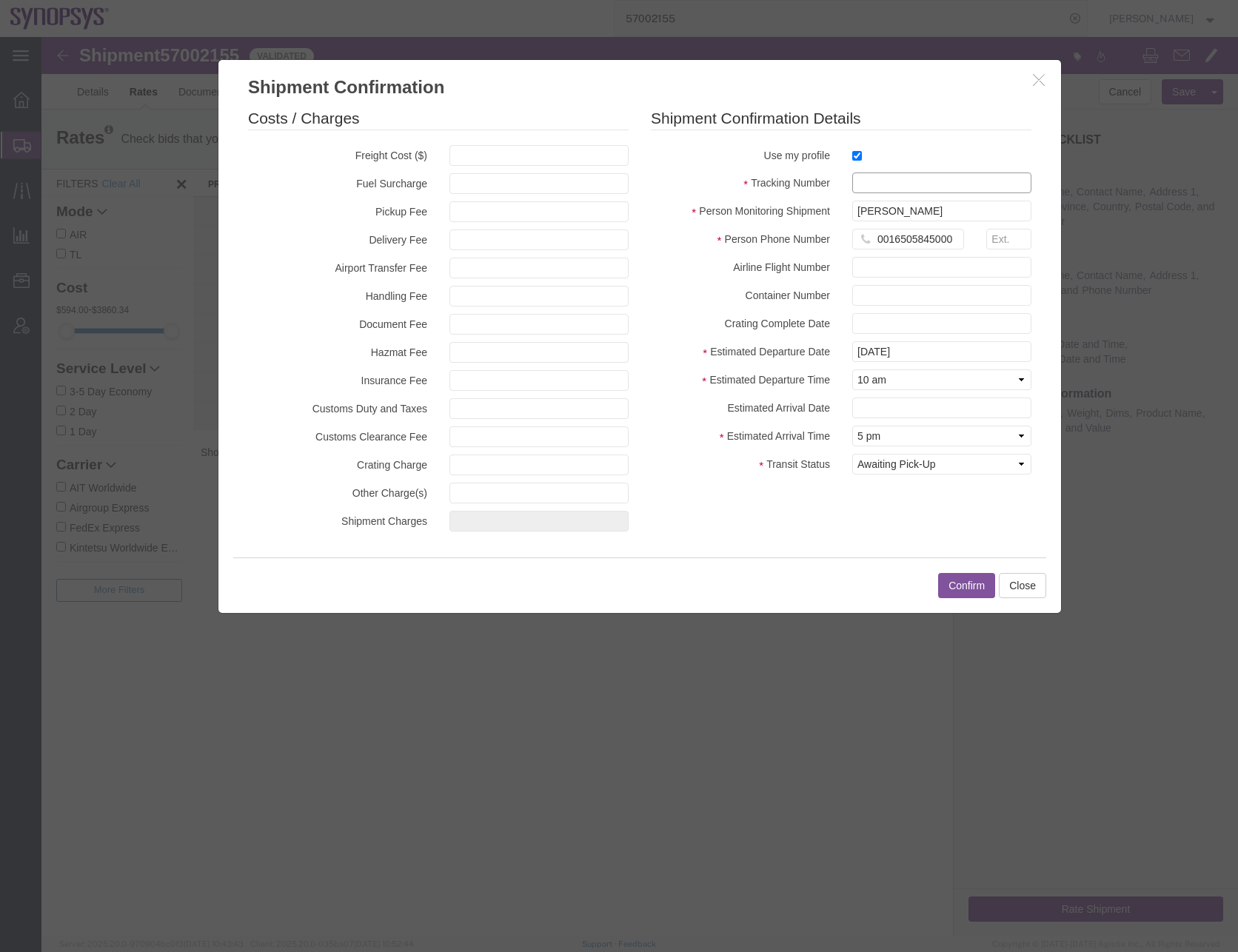
click at [862, 181] on input "text" at bounding box center [942, 183] width 179 height 21
paste input "EBA25100207506"
type input "EBA25100207506"
click at [895, 239] on input "0016505845000" at bounding box center [908, 239] width 111 height 21
type input "6505845000"
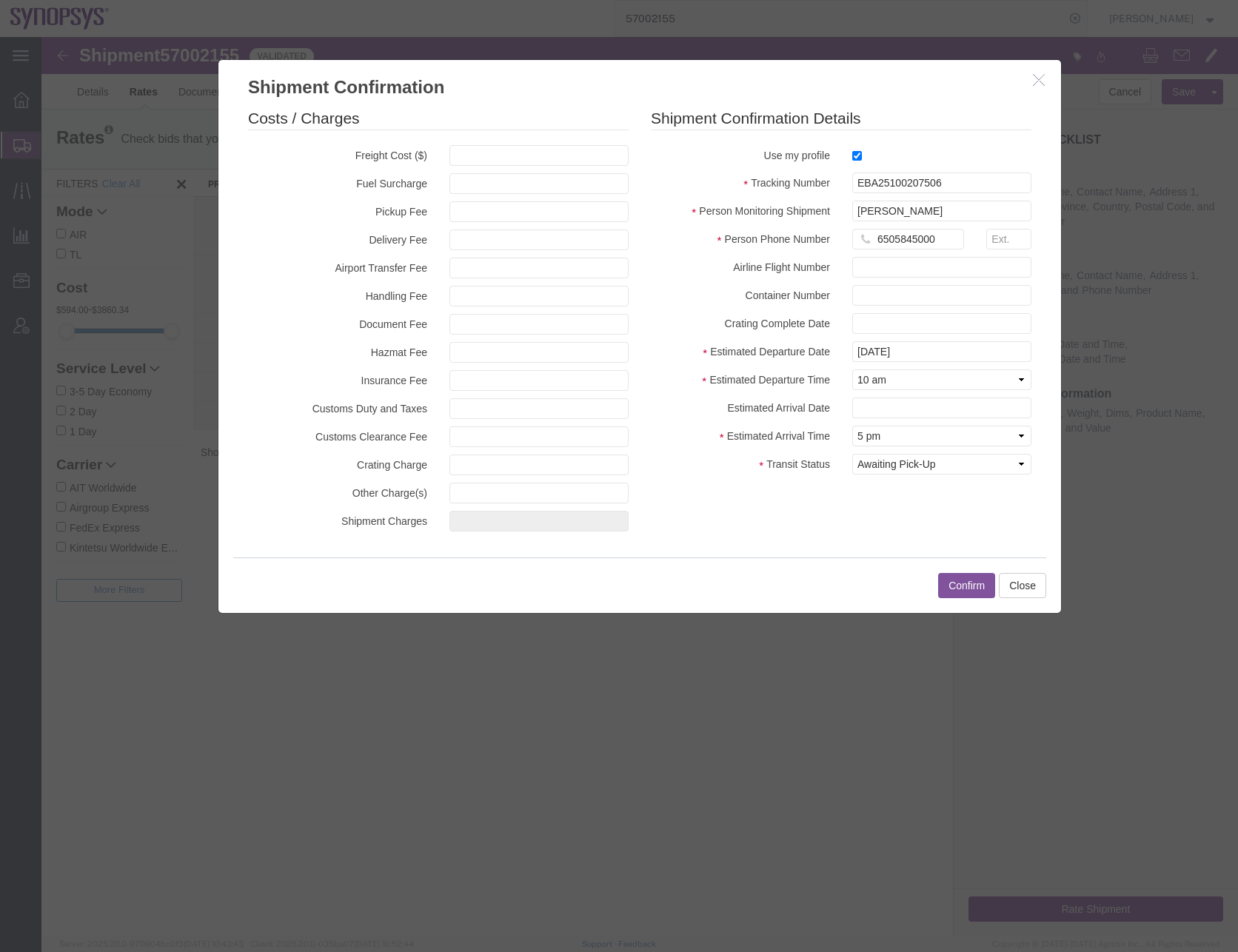
click at [963, 576] on button "Confirm" at bounding box center [966, 585] width 57 height 25
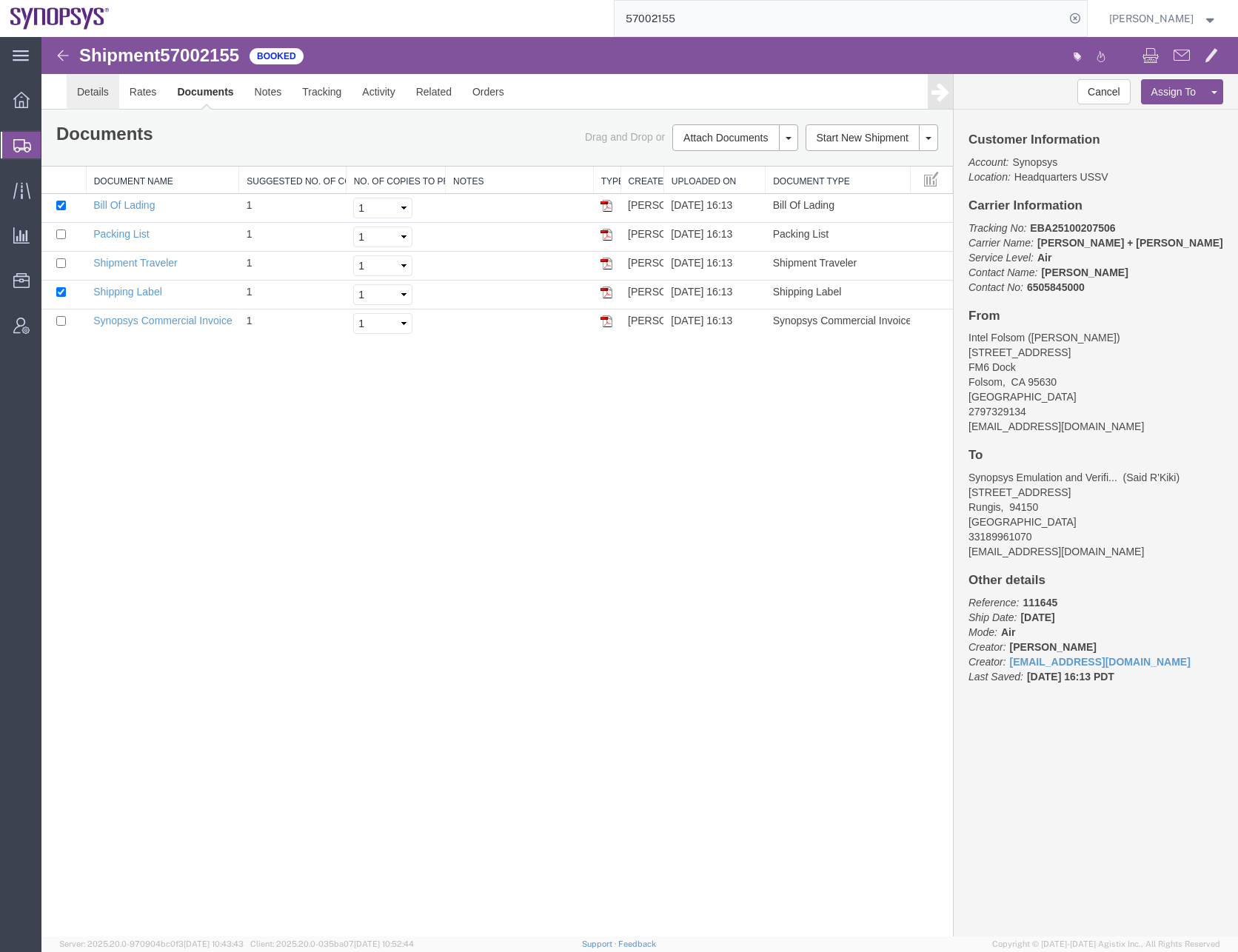
click at [105, 90] on link "Details" at bounding box center [93, 92] width 53 height 36
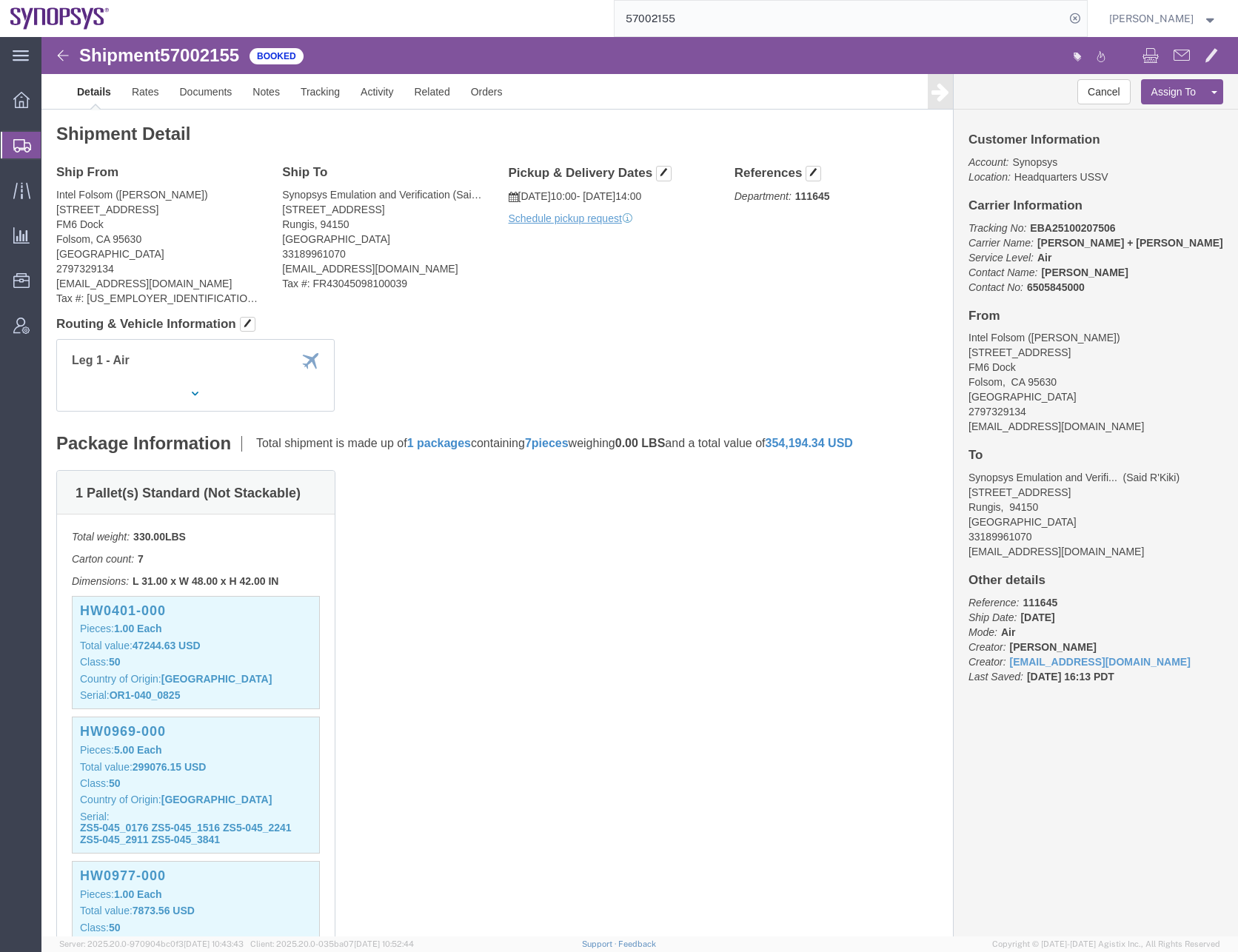
click div "1 Pallet(s) Standard (Not Stackable) Total weight: 330.00 LBS Carton count: 7 D…"
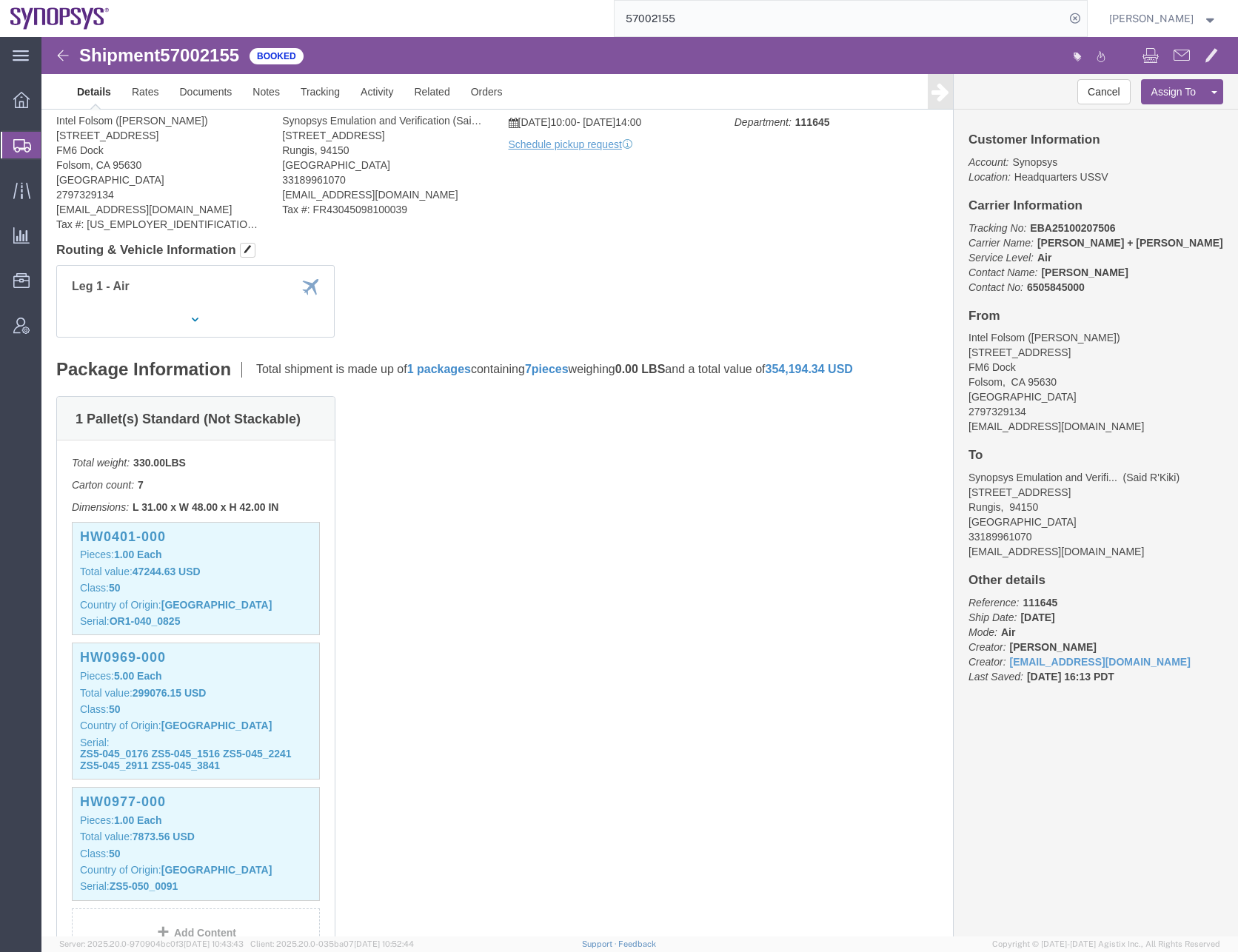
click div "1 Pallet(s) Standard (Not Stackable) Total weight: 330.00 LBS Carton count: 7 D…"
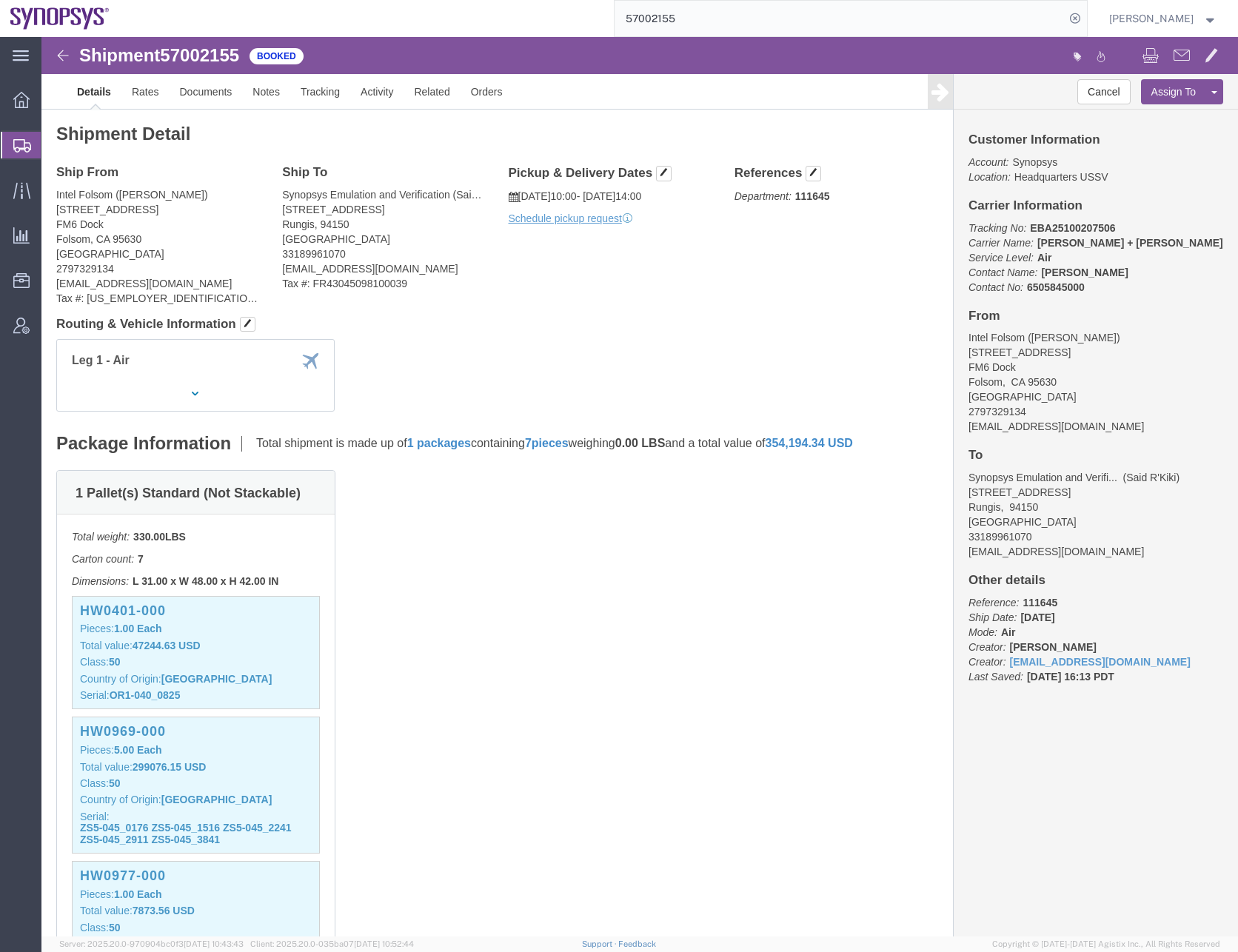
click div "Leg 1 - Air"
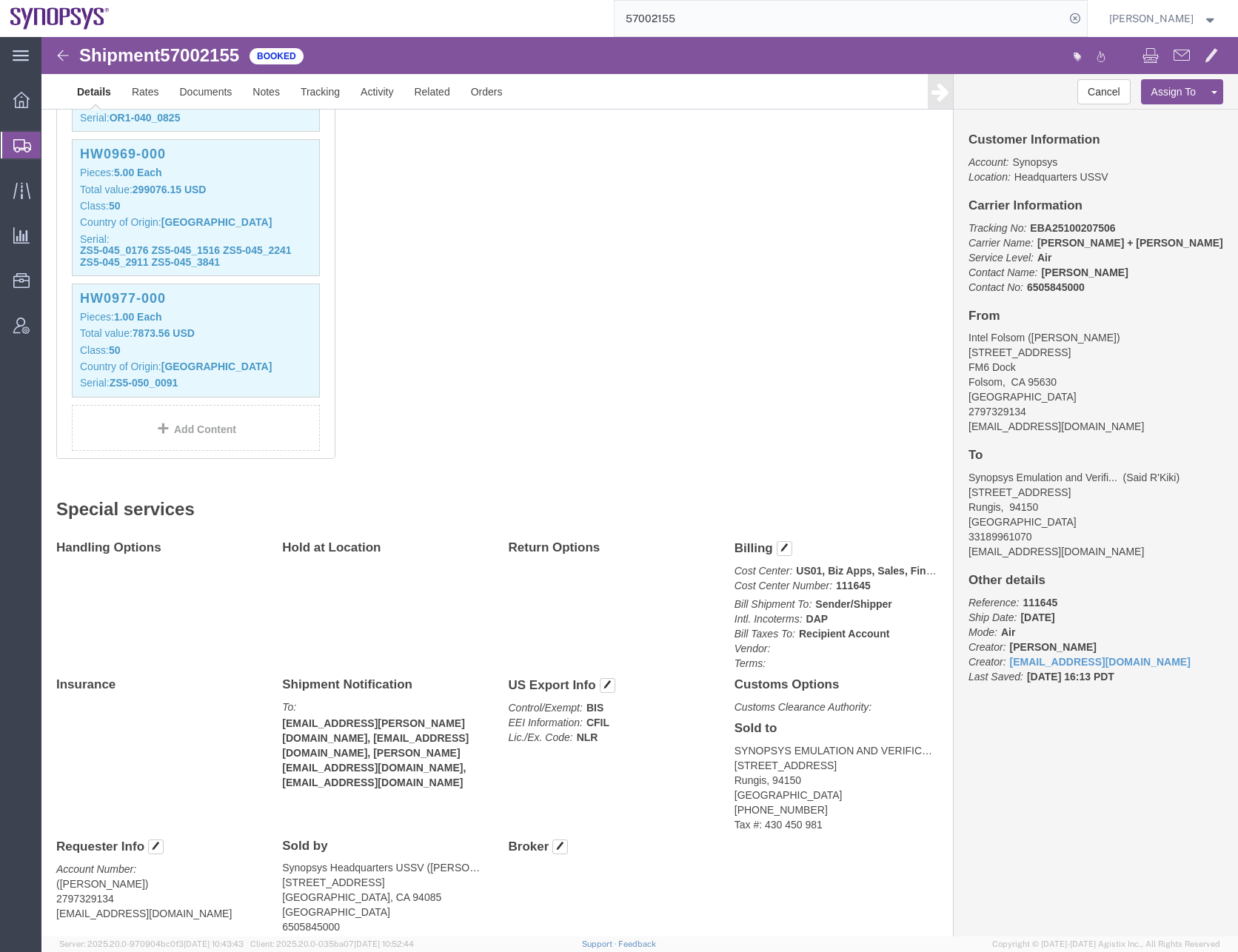
scroll to position [646, 0]
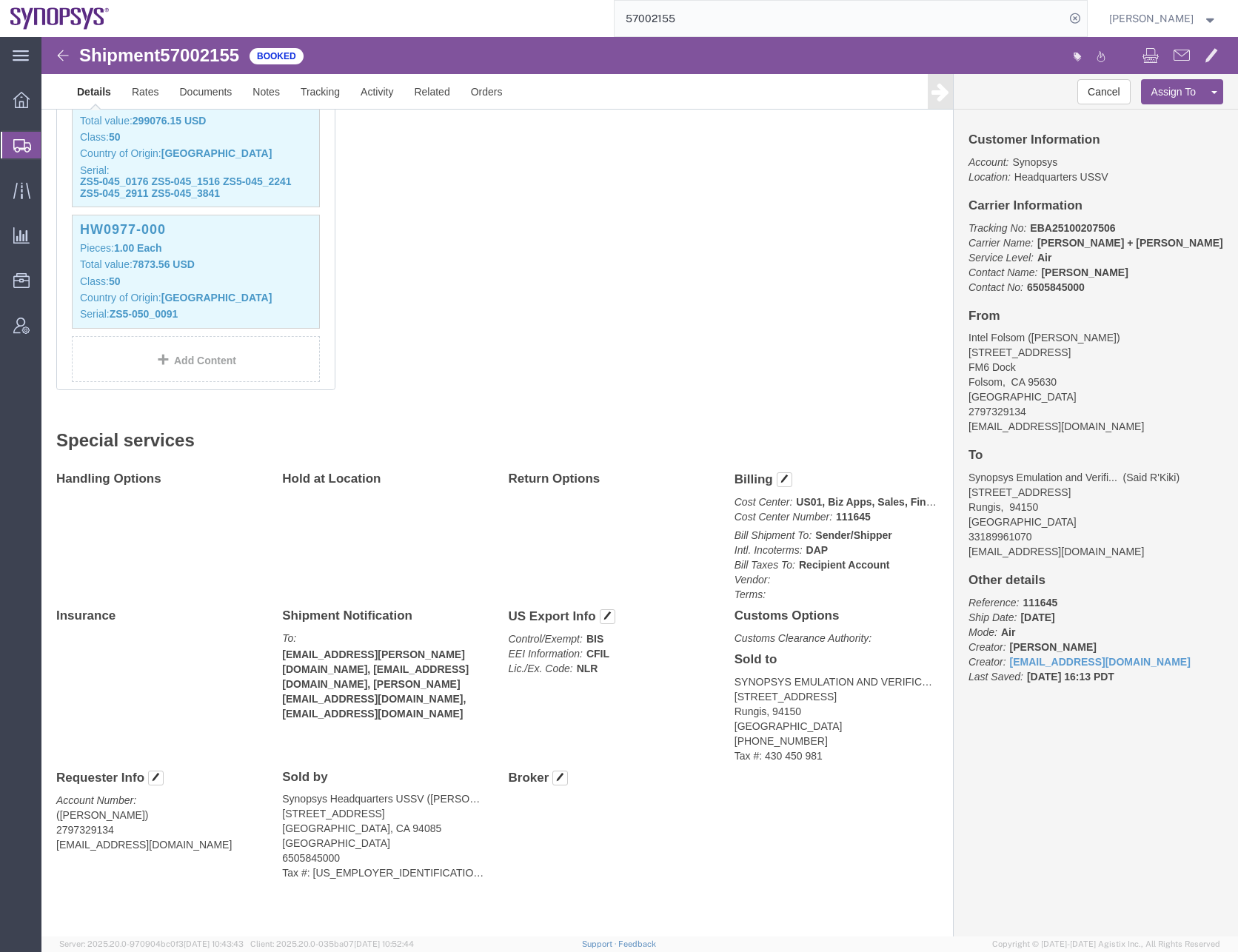
click span "57002155"
copy span "57002155"
